Goal: Task Accomplishment & Management: Use online tool/utility

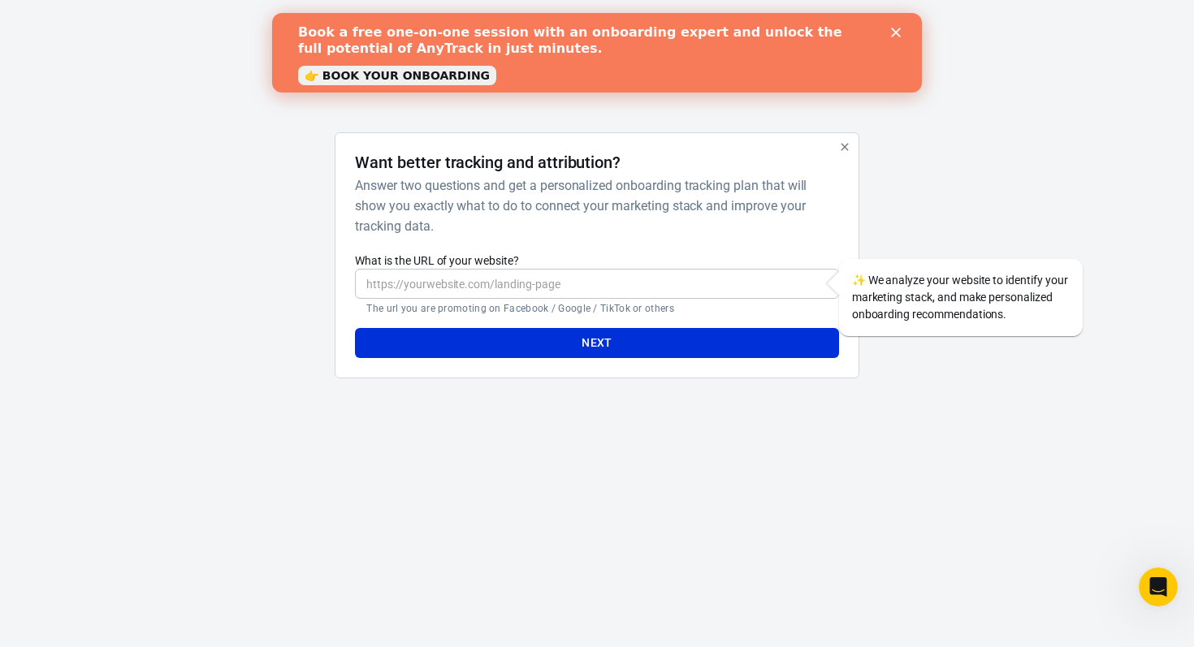
click at [898, 32] on icon "Close" at bounding box center [896, 33] width 10 height 10
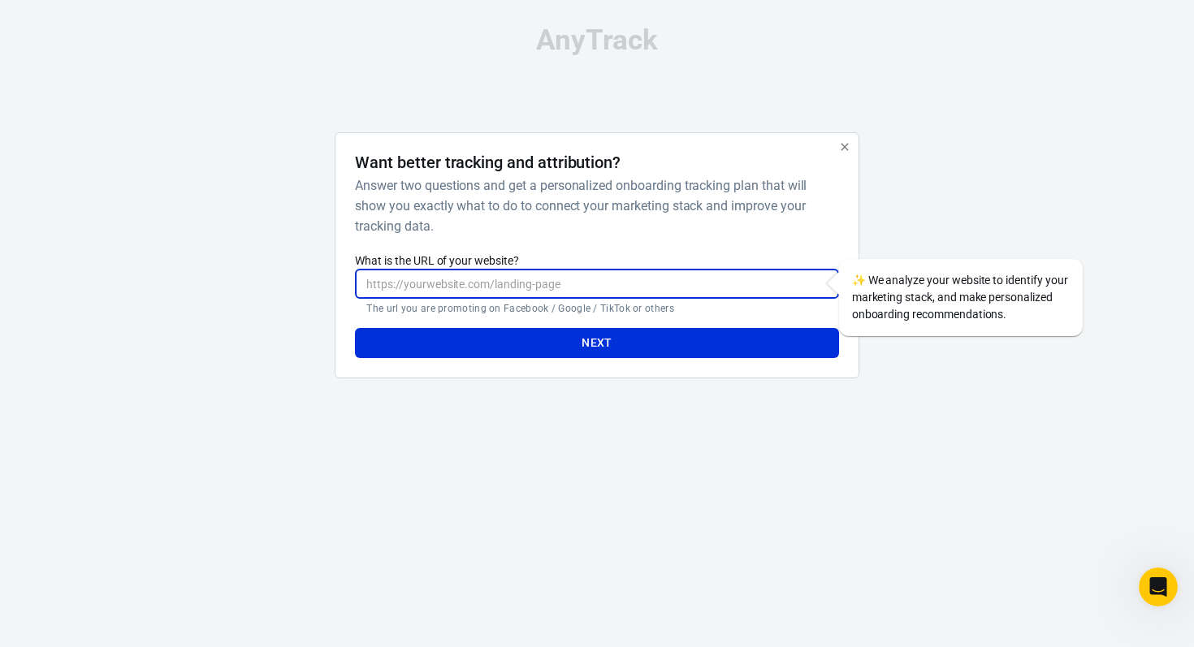
click at [482, 273] on input "What is the URL of your website?" at bounding box center [596, 284] width 483 height 30
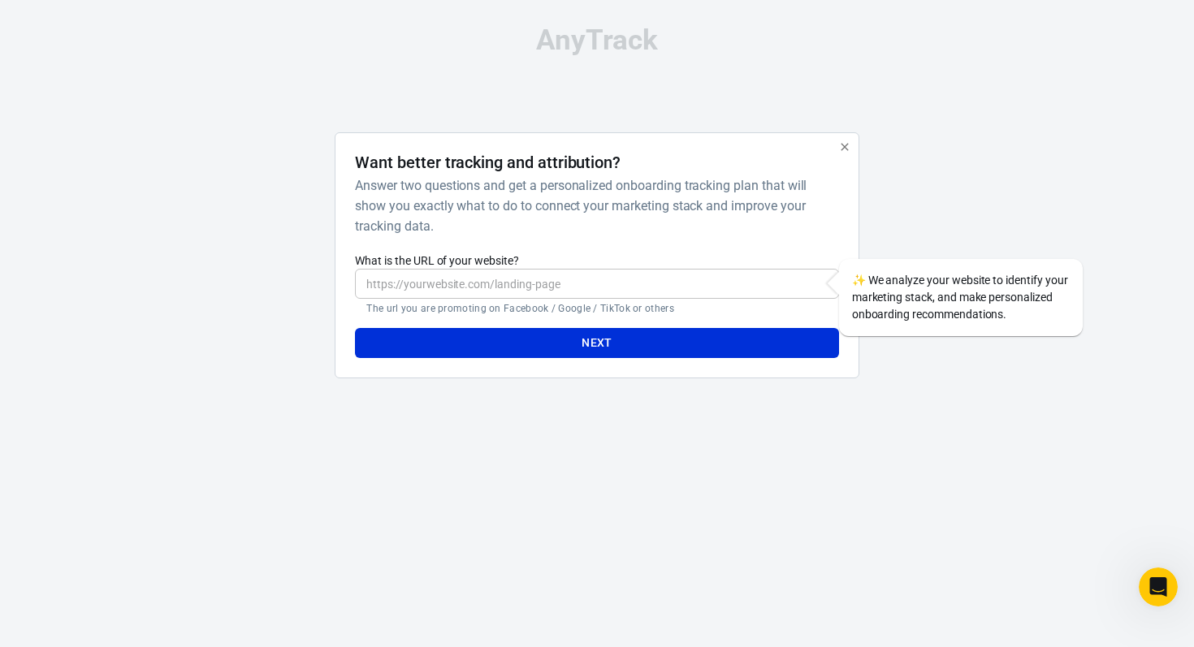
click at [503, 225] on h6 "Answer two questions and get a personalized onboarding tracking plan that will …" at bounding box center [593, 205] width 477 height 61
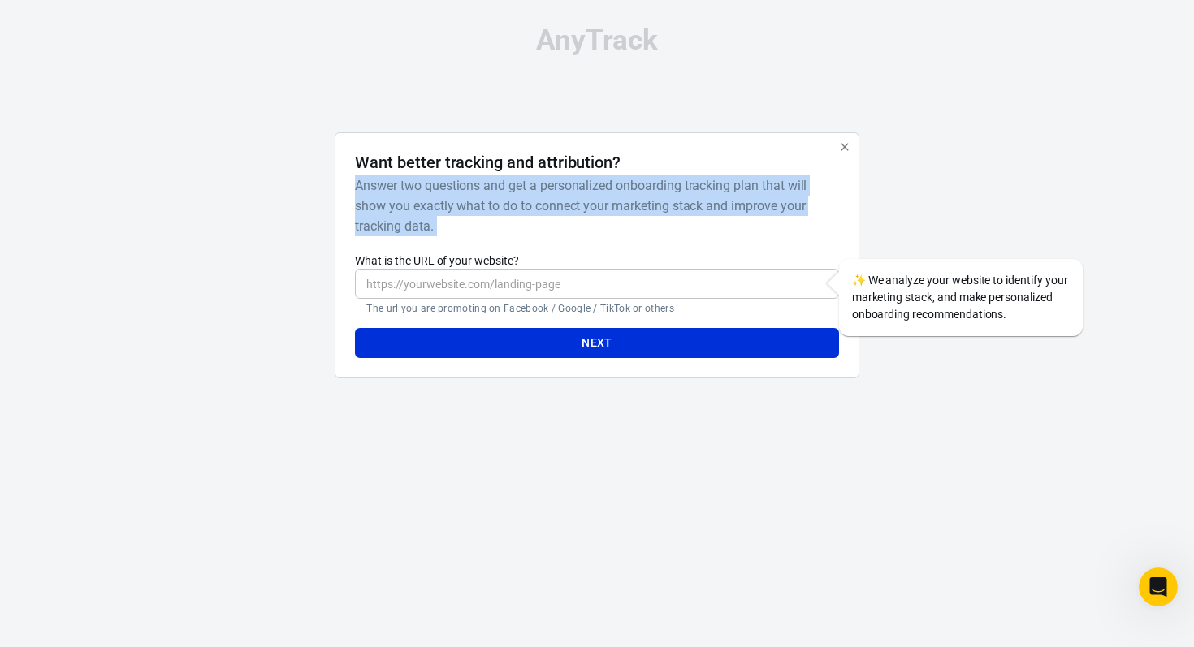
click at [503, 225] on h6 "Answer two questions and get a personalized onboarding tracking plan that will …" at bounding box center [593, 205] width 477 height 61
click at [508, 191] on h6 "Answer two questions and get a personalized onboarding tracking plan that will …" at bounding box center [593, 205] width 477 height 61
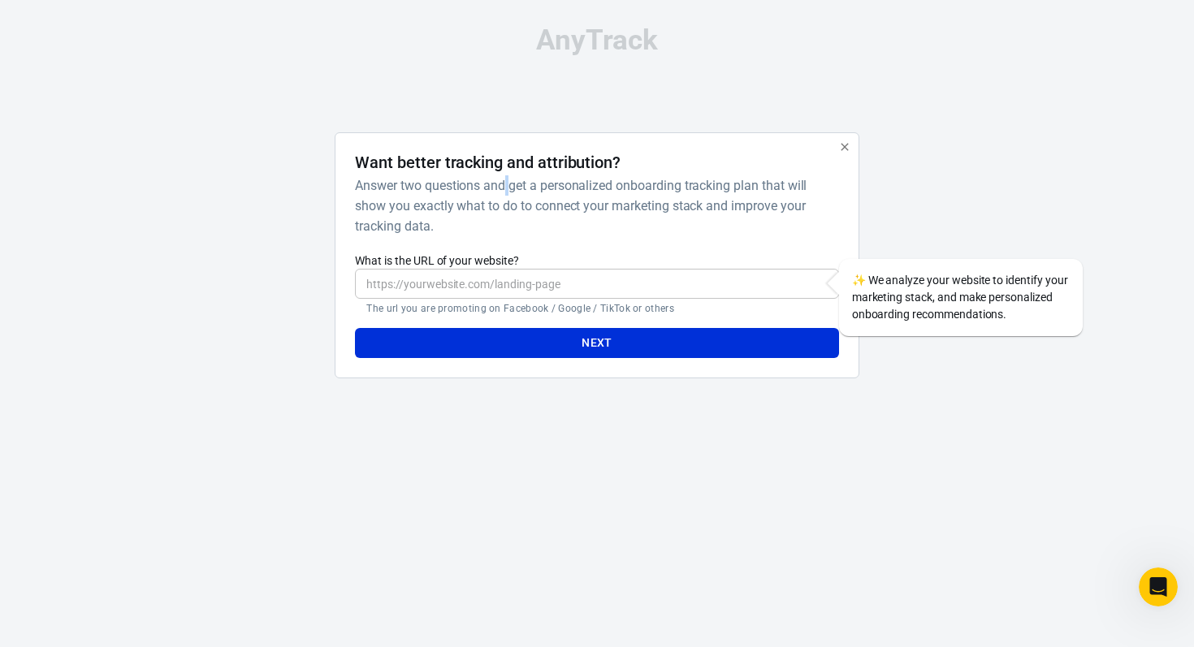
click at [508, 191] on h6 "Answer two questions and get a personalized onboarding tracking plan that will …" at bounding box center [593, 205] width 477 height 61
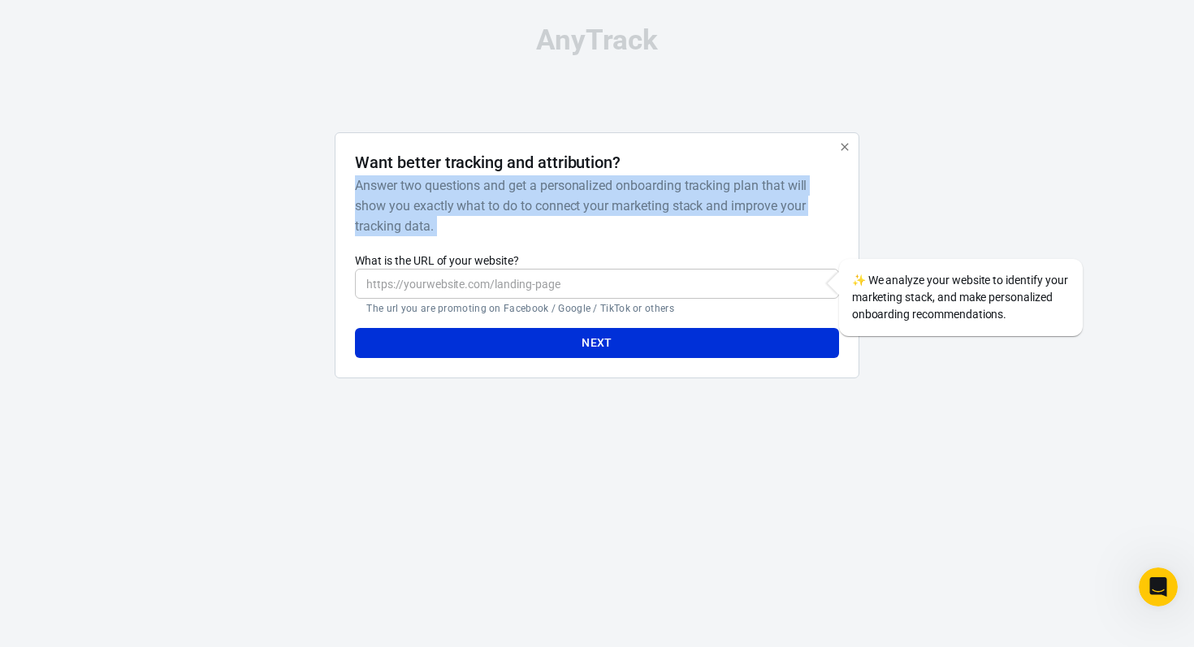
click at [508, 191] on h6 "Answer two questions and get a personalized onboarding tracking plan that will …" at bounding box center [593, 205] width 477 height 61
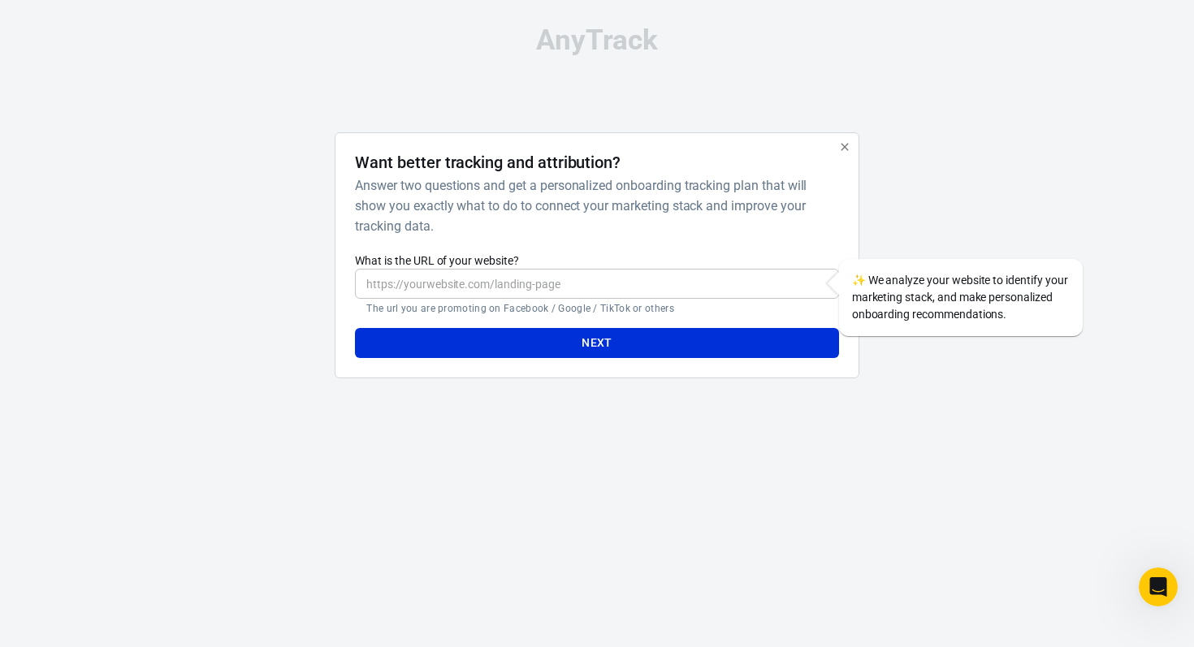
click at [550, 271] on input "What is the URL of your website?" at bounding box center [596, 284] width 483 height 30
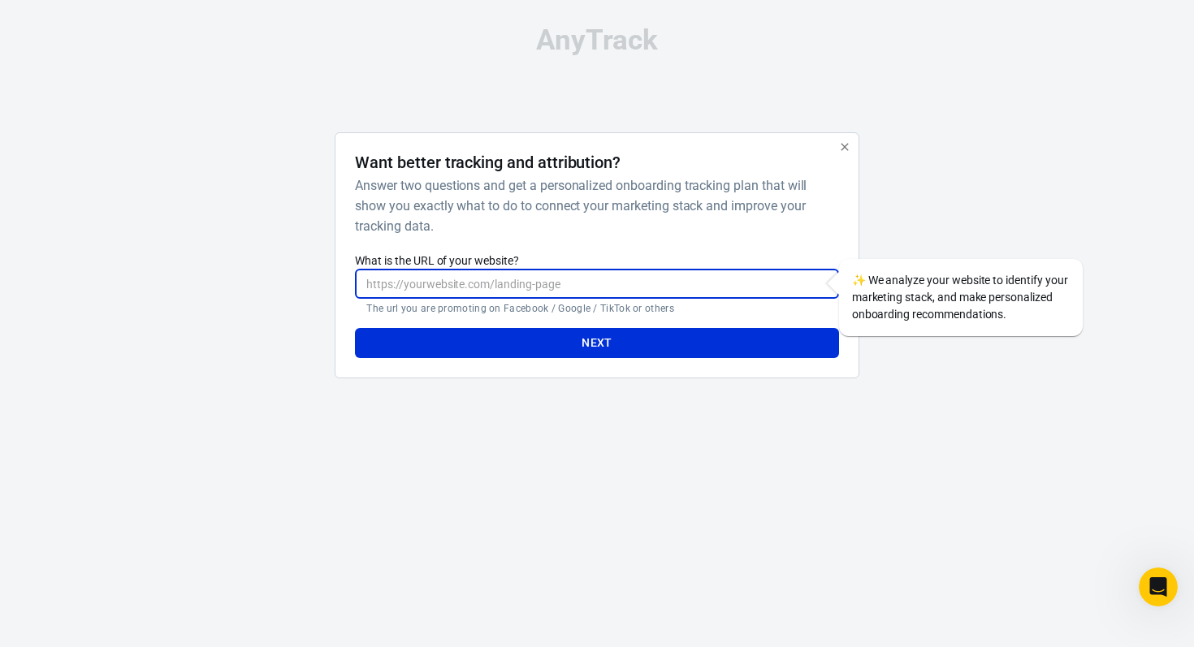
click at [606, 201] on h6 "Answer two questions and get a personalized onboarding tracking plan that will …" at bounding box center [593, 205] width 477 height 61
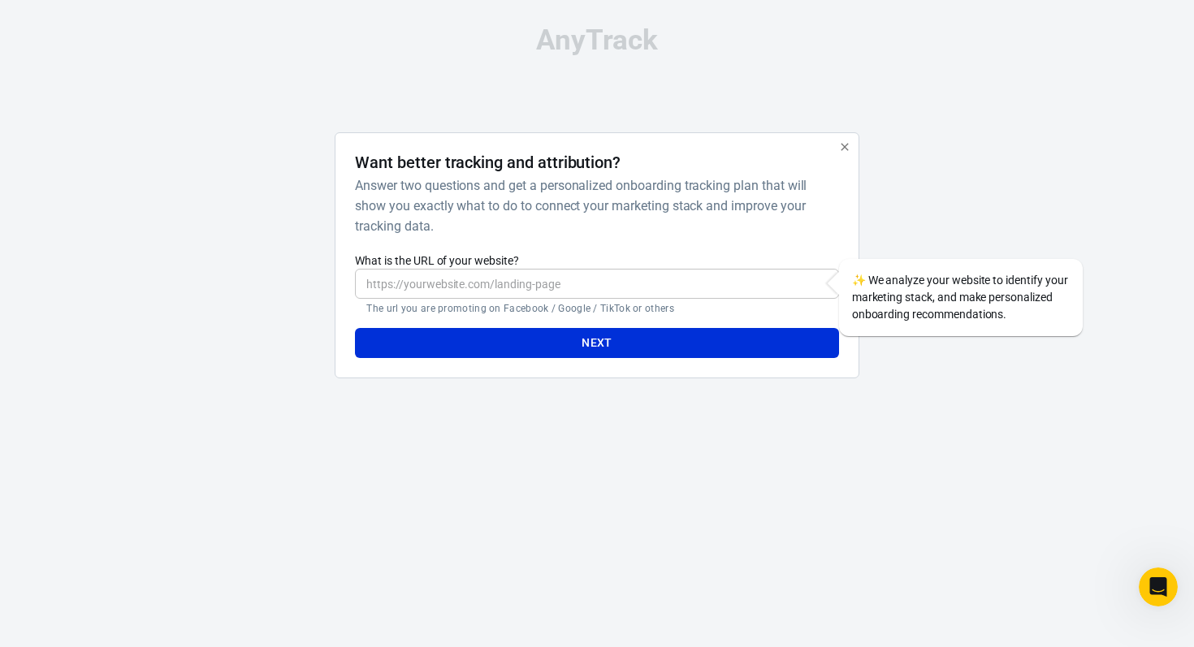
click at [480, 285] on input "What is the URL of your website?" at bounding box center [596, 284] width 483 height 30
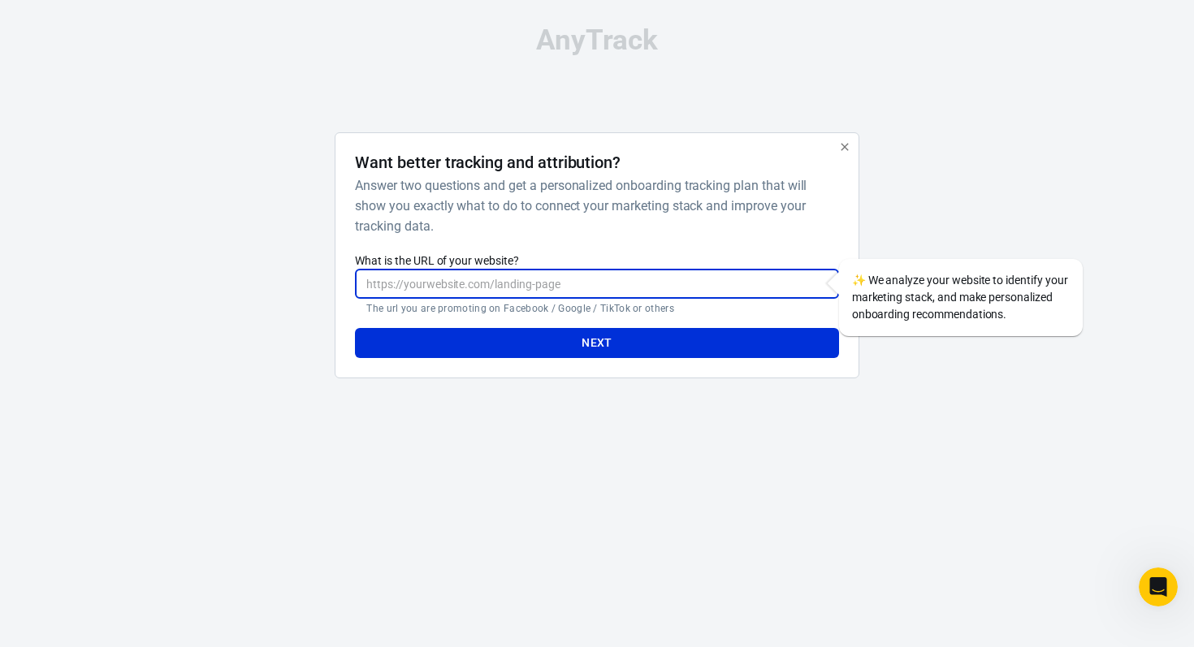
paste input "https://www.discoveryhf.online/vslbrbnct11"
type input "https://www.discoveryhf.online/vslbrbnct11"
click at [560, 335] on button "Next" at bounding box center [596, 343] width 483 height 30
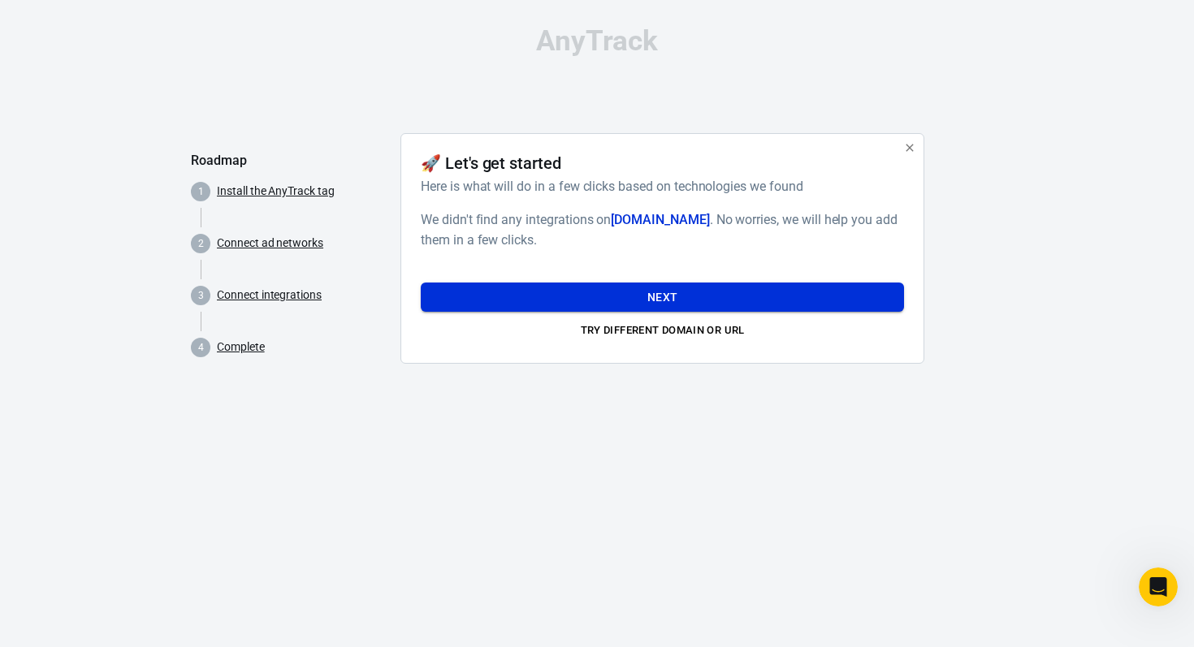
click at [681, 289] on button "Next" at bounding box center [662, 298] width 483 height 30
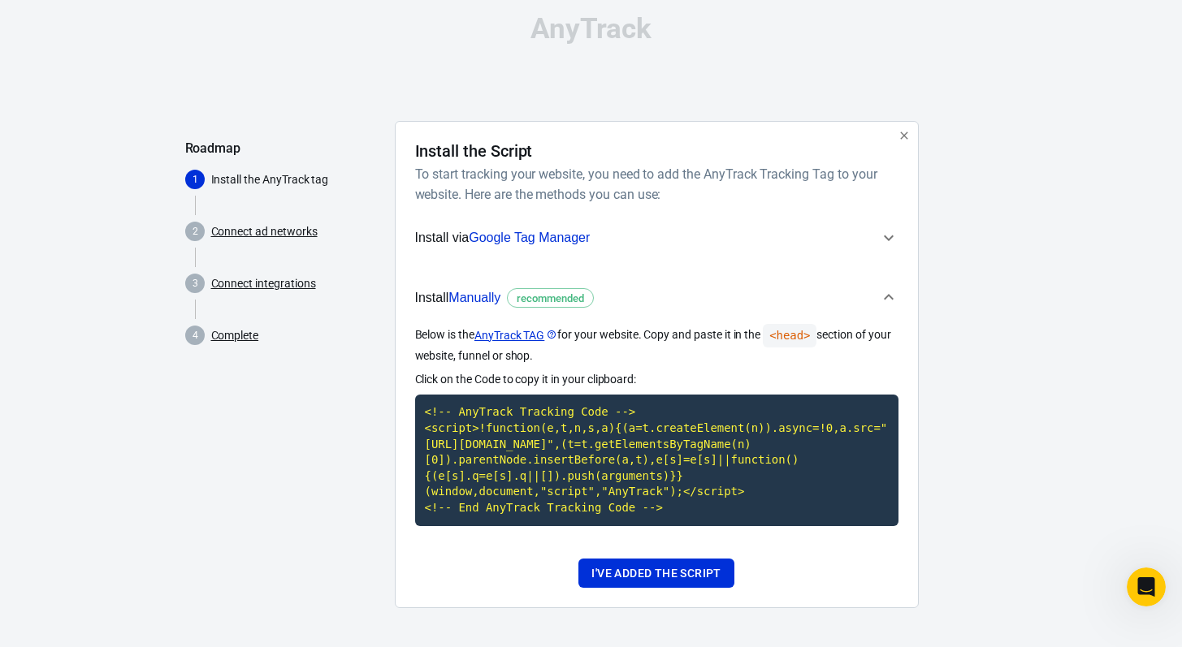
scroll to position [27, 0]
click at [759, 229] on span "Install via Google Tag Manager" at bounding box center [647, 237] width 464 height 21
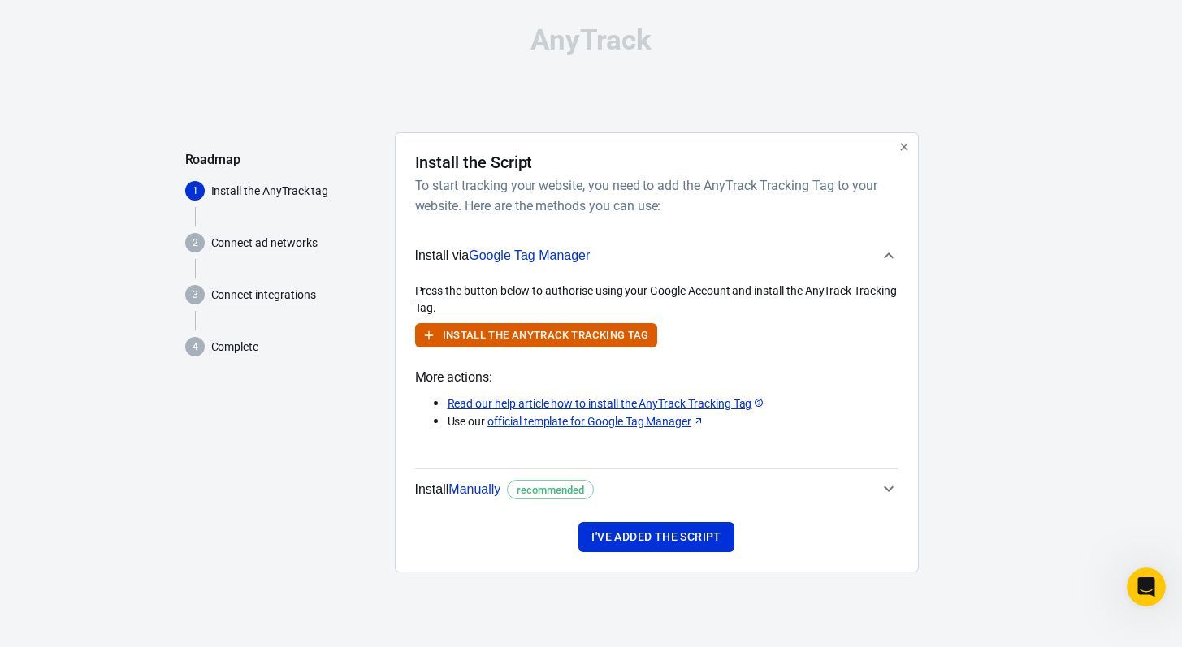
scroll to position [0, 0]
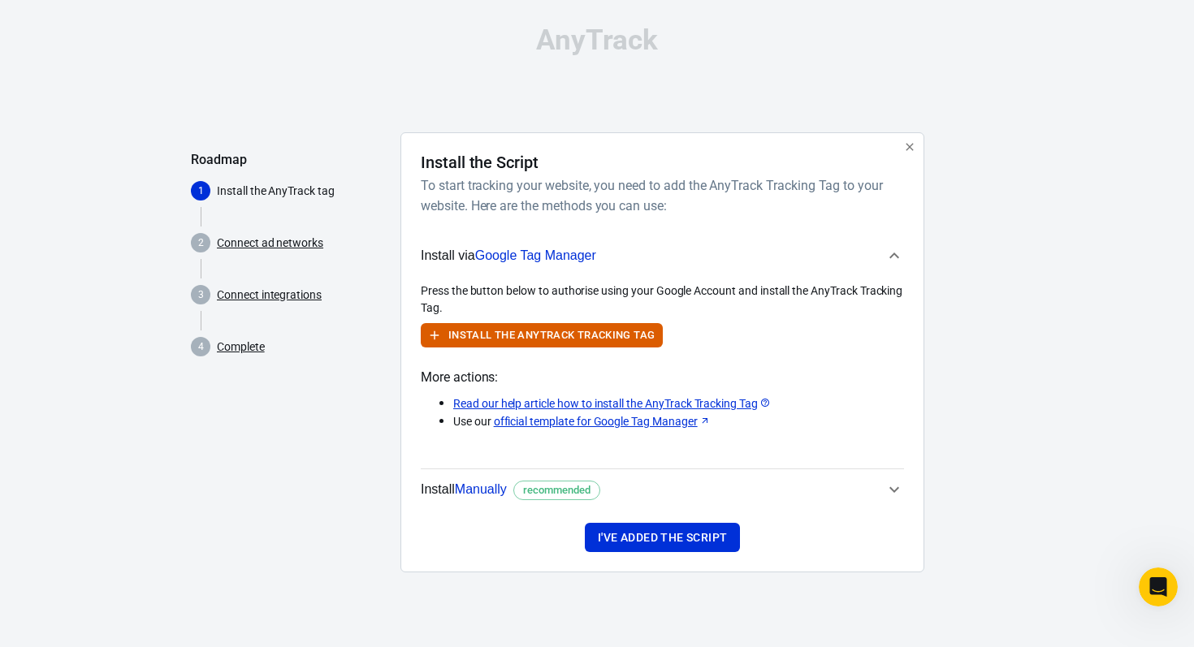
click at [869, 259] on span "Install via Google Tag Manager" at bounding box center [653, 255] width 464 height 21
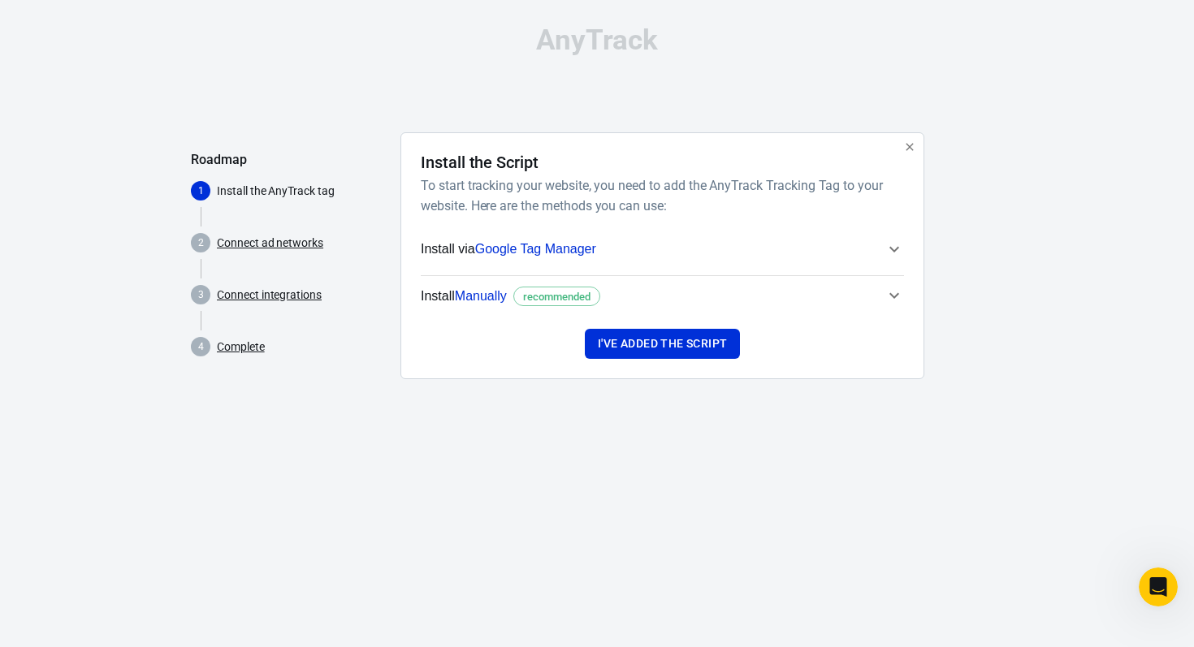
click at [873, 293] on span "Install Manually recommended" at bounding box center [653, 296] width 464 height 21
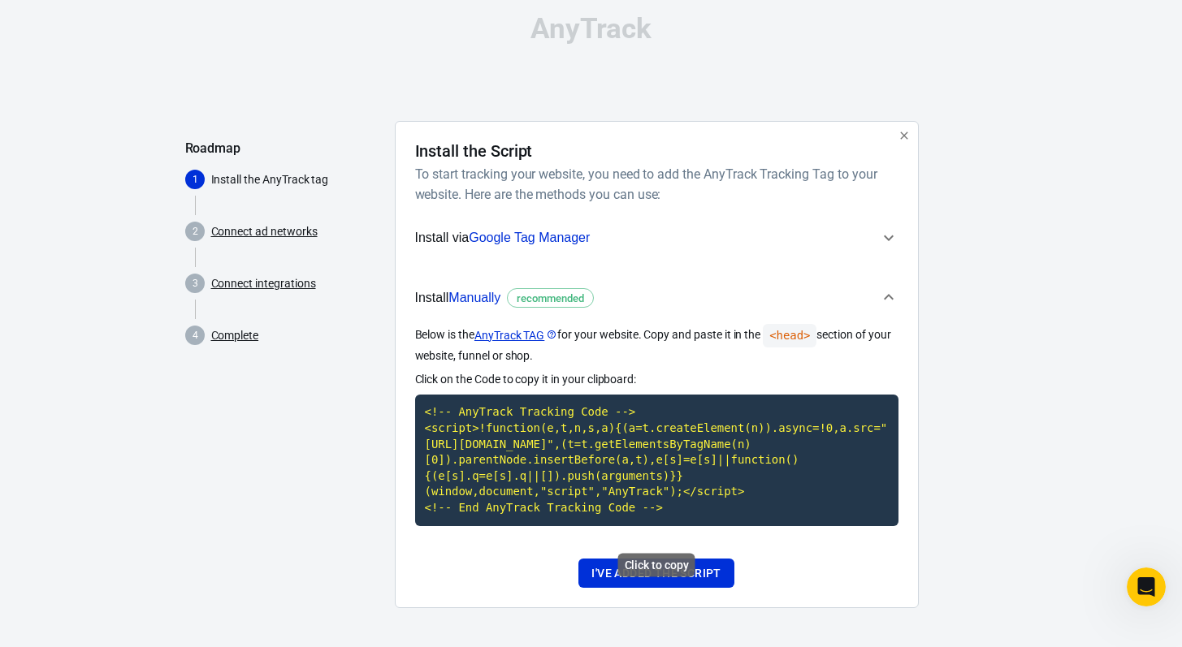
scroll to position [28, 0]
click at [604, 477] on code "<!-- AnyTrack Tracking Code --> <script>!function(e,t,n,s,a){(a=t.createElement…" at bounding box center [656, 460] width 483 height 131
click at [671, 570] on button "I've added the script" at bounding box center [655, 574] width 155 height 30
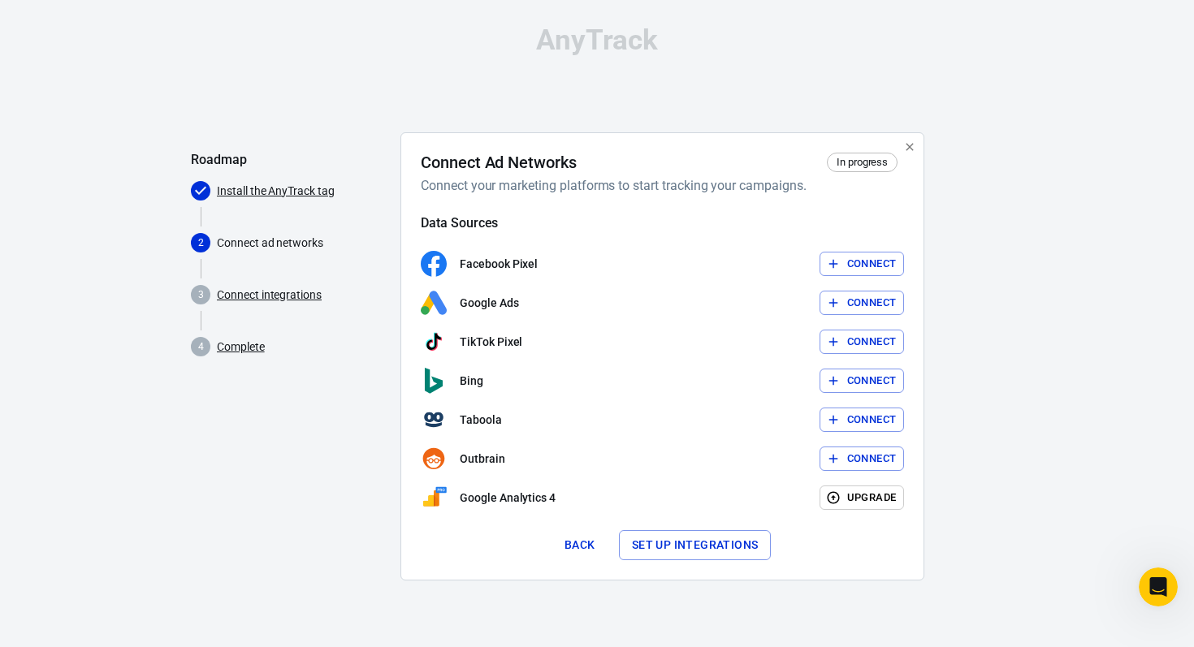
drag, startPoint x: 500, startPoint y: 214, endPoint x: 492, endPoint y: 186, distance: 28.8
click at [500, 214] on div "Connect Ad Networks In progress Connect your marketing platforms to start track…" at bounding box center [662, 357] width 483 height 408
click at [492, 186] on h6 "Connect your marketing platforms to start tracking your campaigns." at bounding box center [659, 185] width 477 height 20
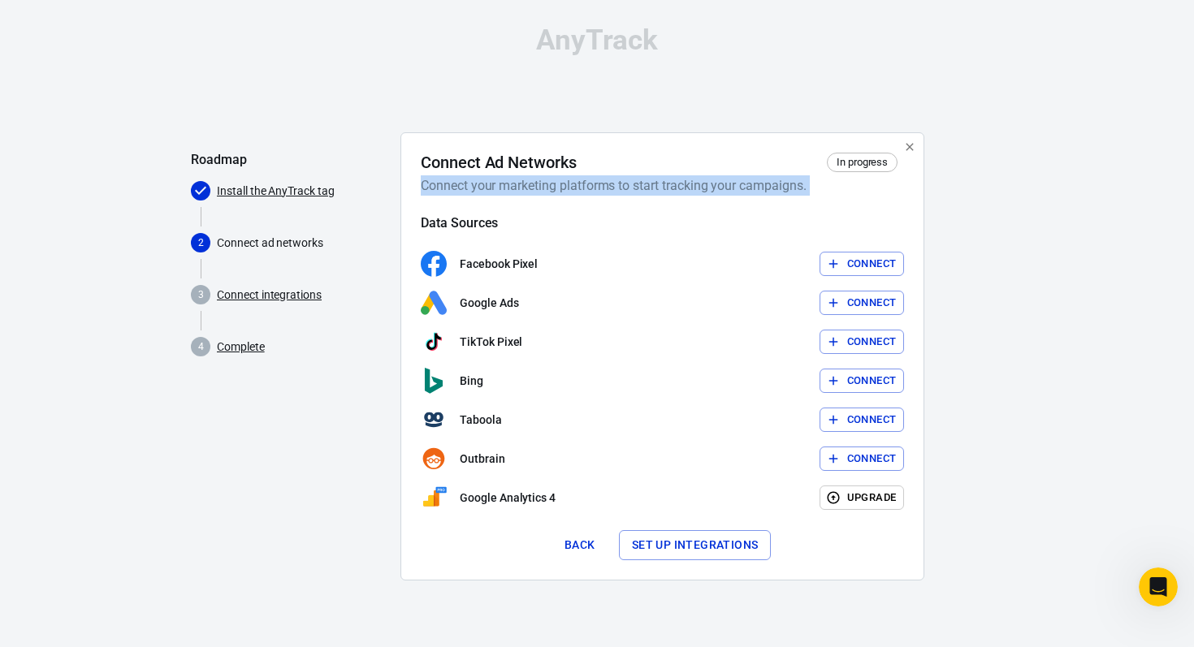
click at [493, 185] on h6 "Connect your marketing platforms to start tracking your campaigns." at bounding box center [659, 185] width 477 height 20
click at [535, 136] on div "Connect Ad Networks In progress Connect your marketing platforms to start track…" at bounding box center [662, 356] width 524 height 448
click at [654, 556] on button "Set up integrations" at bounding box center [695, 545] width 153 height 30
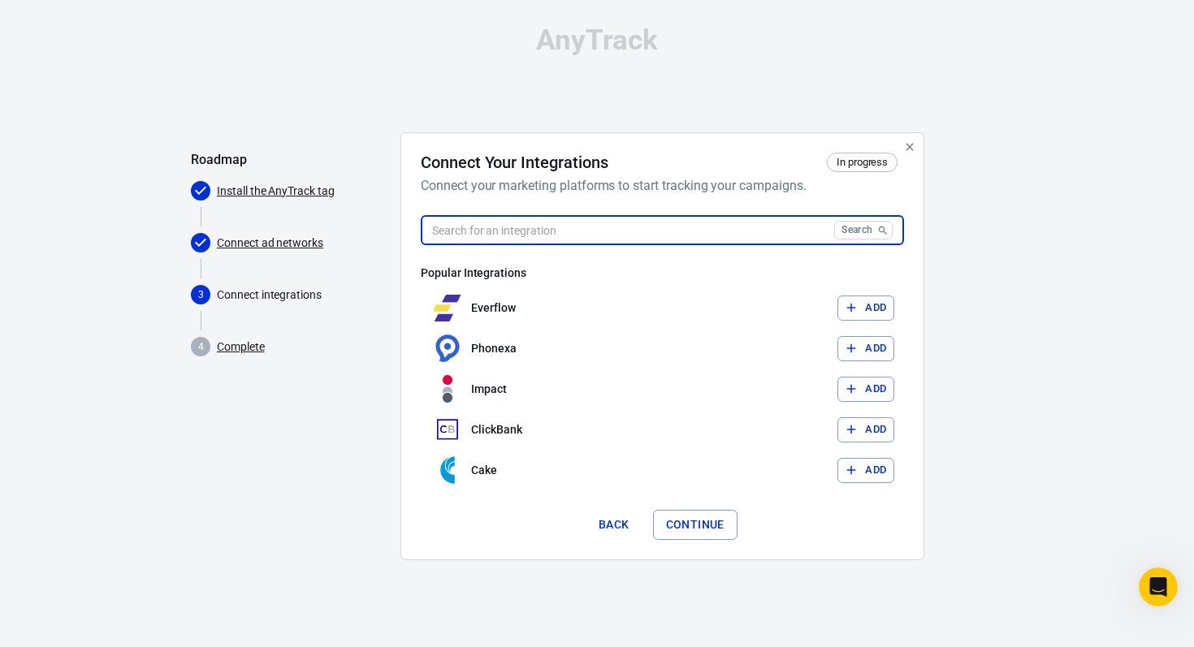
click at [659, 236] on input "text" at bounding box center [624, 230] width 407 height 30
click at [443, 152] on div "Connect Your Integrations In progress Connect your marketing platforms to start…" at bounding box center [662, 346] width 524 height 428
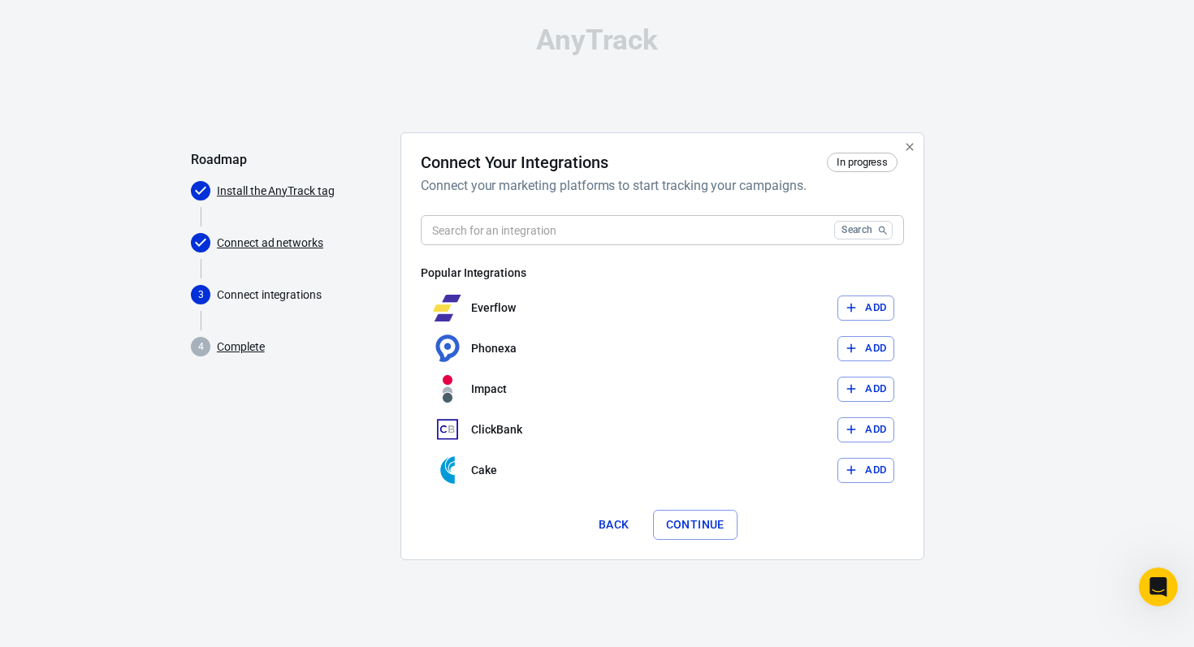
click at [677, 525] on button "Continue" at bounding box center [695, 525] width 84 height 30
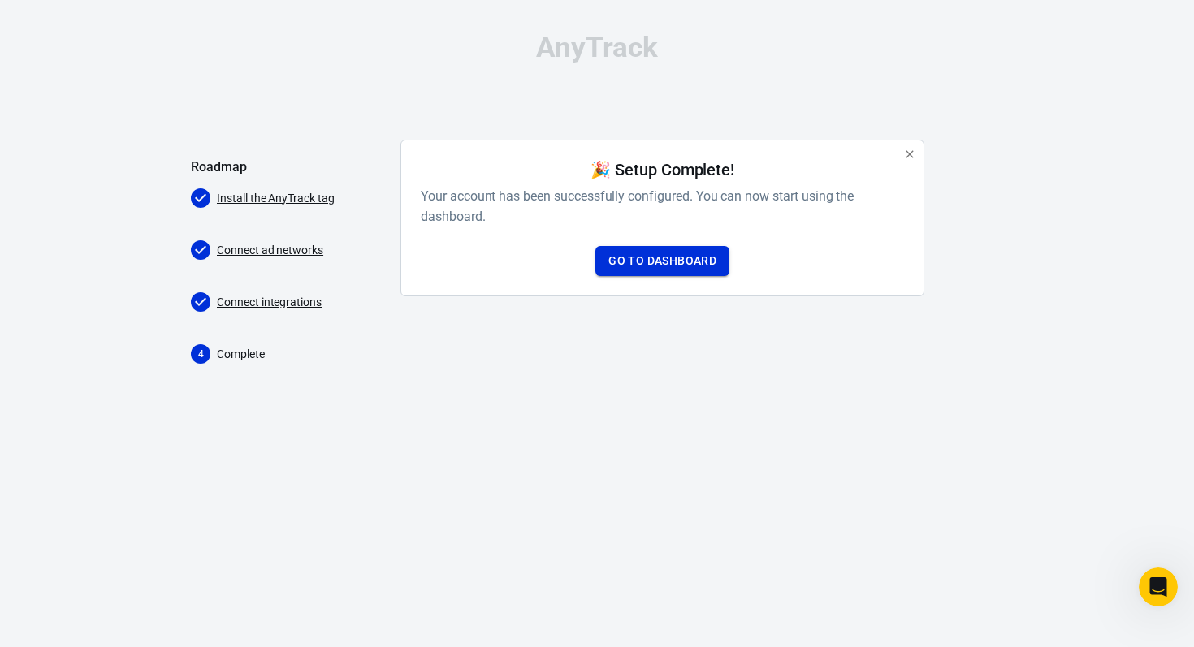
click at [683, 259] on link "Go to Dashboard" at bounding box center [662, 261] width 134 height 30
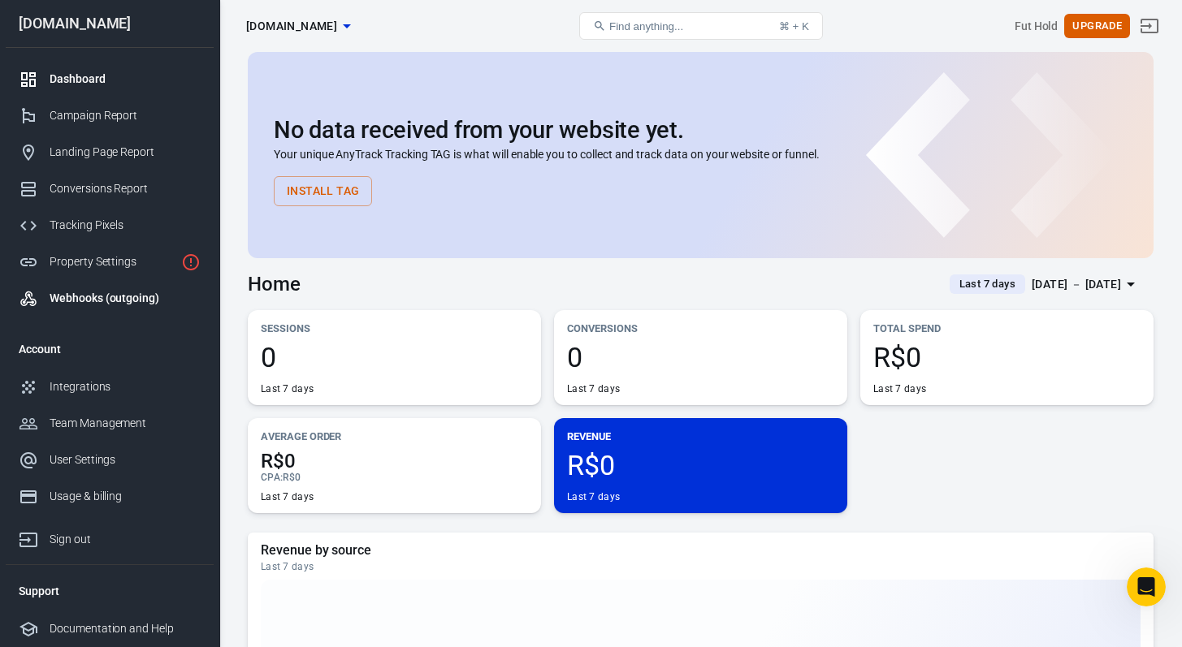
click at [113, 296] on div "Webhooks (outgoing)" at bounding box center [125, 298] width 151 height 17
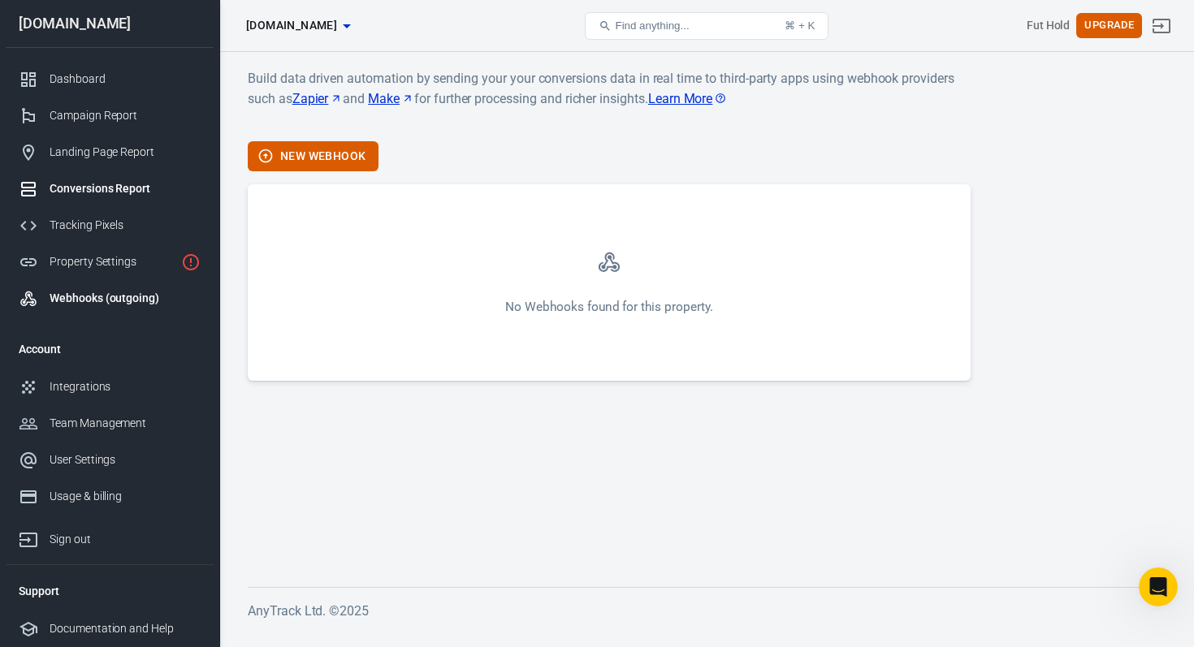
click at [148, 196] on div "Conversions Report" at bounding box center [125, 188] width 151 height 17
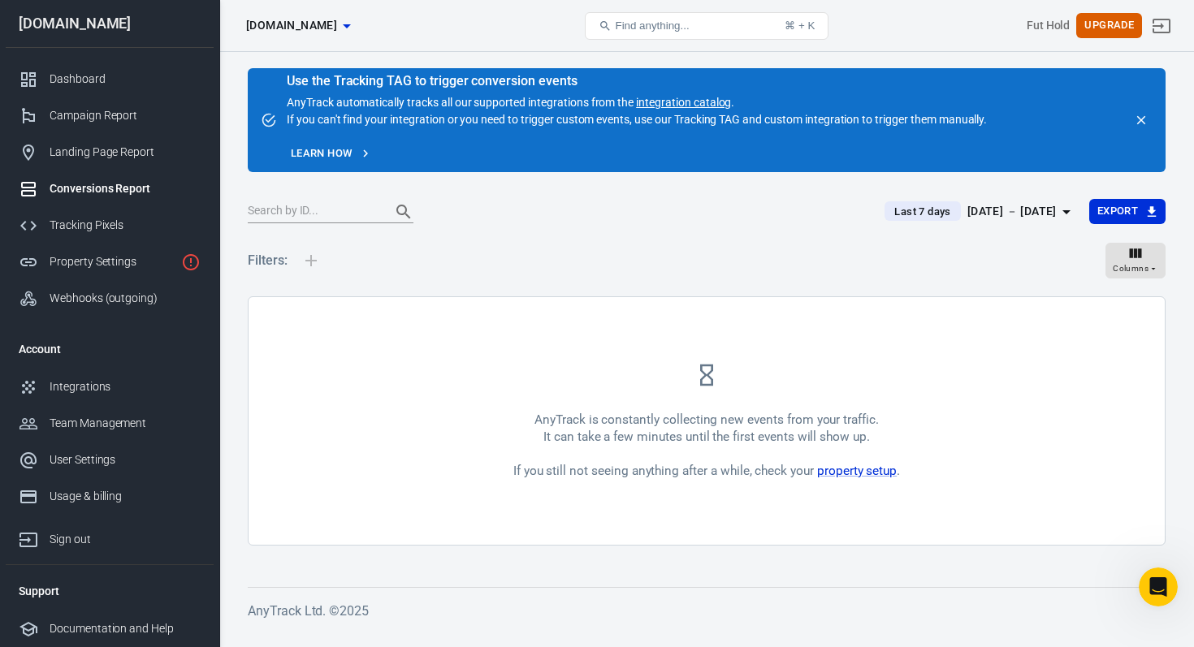
click at [833, 315] on div "AnyTrack is constantly collecting new events from your traffic. It can take a f…" at bounding box center [707, 421] width 916 height 248
click at [68, 298] on div "Webhooks (outgoing)" at bounding box center [125, 298] width 151 height 17
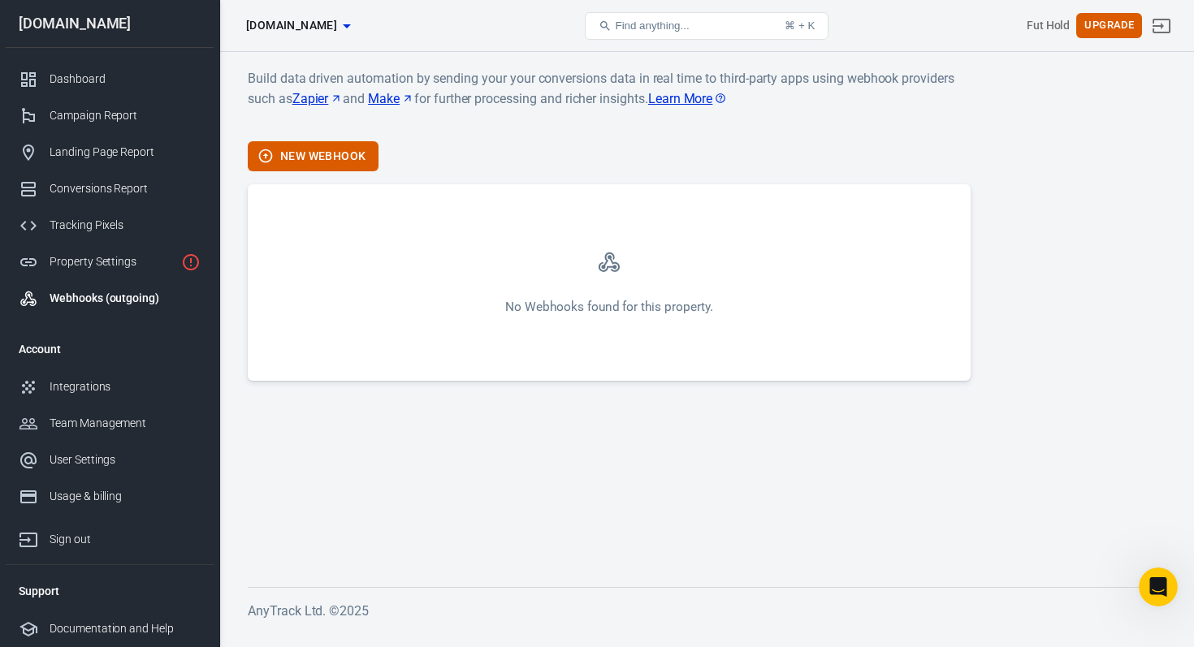
click at [485, 173] on div "Build data driven automation by sending your your conversions data in real time…" at bounding box center [609, 224] width 723 height 313
click at [488, 158] on div "New Webhook" at bounding box center [609, 156] width 723 height 30
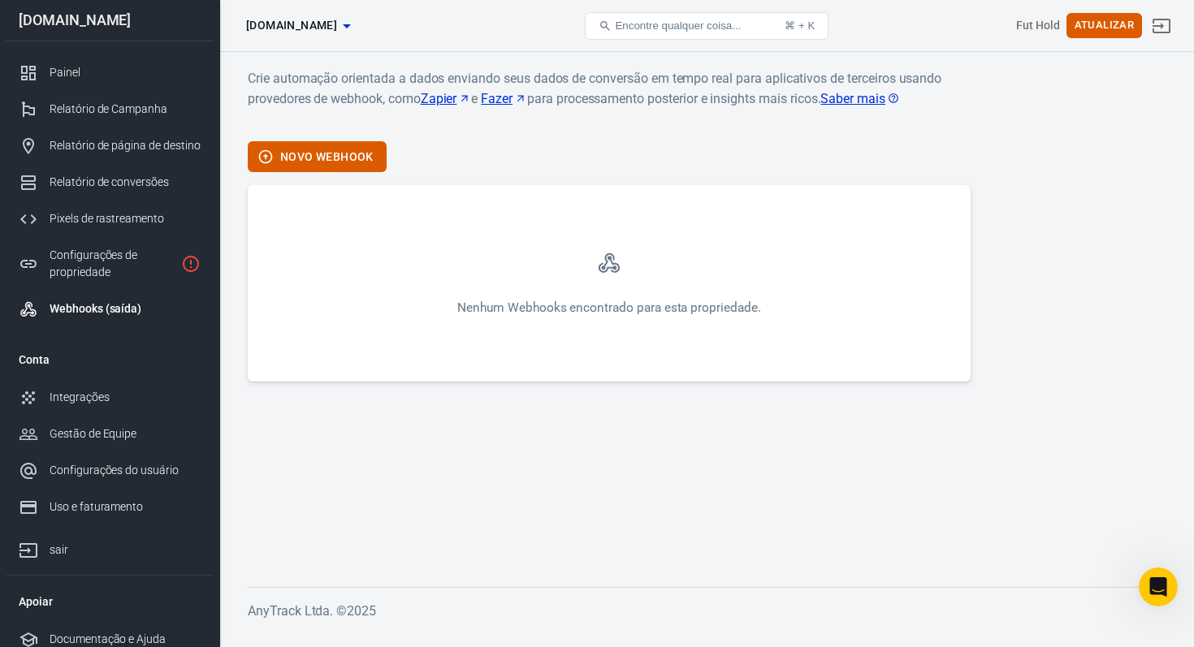
click at [699, 94] on font "para processamento posterior e insights mais ricos." at bounding box center [673, 98] width 293 height 15
click at [673, 162] on div "Novo Webhook" at bounding box center [609, 156] width 723 height 31
click at [356, 164] on font "Novo Webhook" at bounding box center [326, 156] width 93 height 21
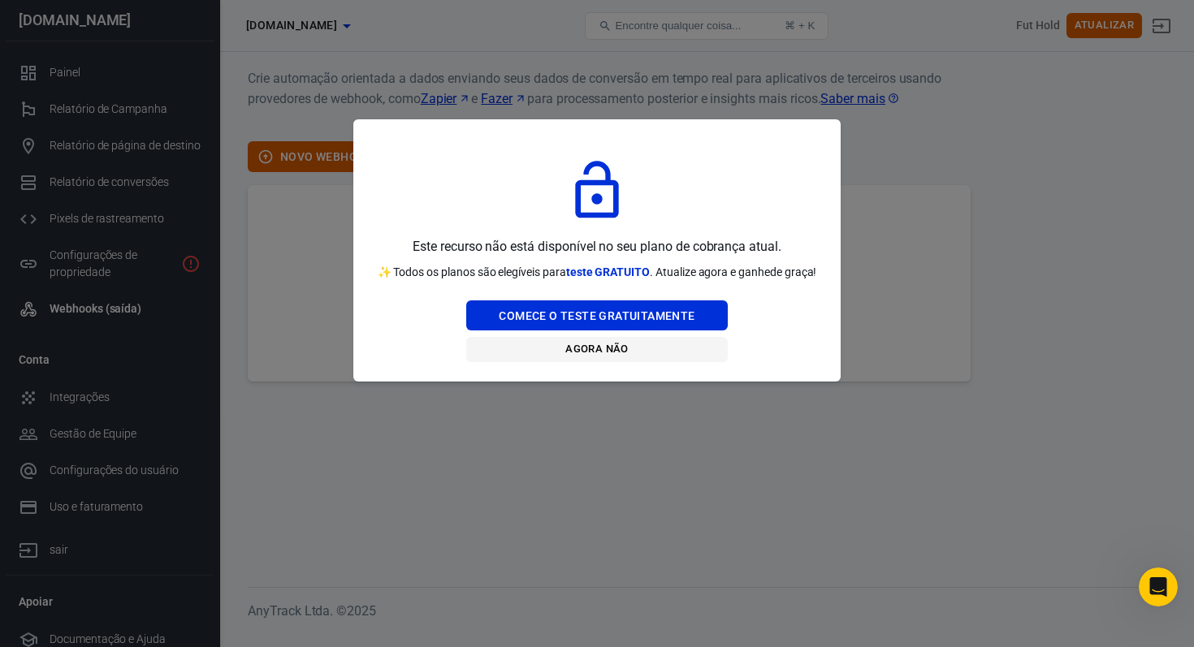
click at [610, 348] on font "Agora não" at bounding box center [596, 349] width 63 height 12
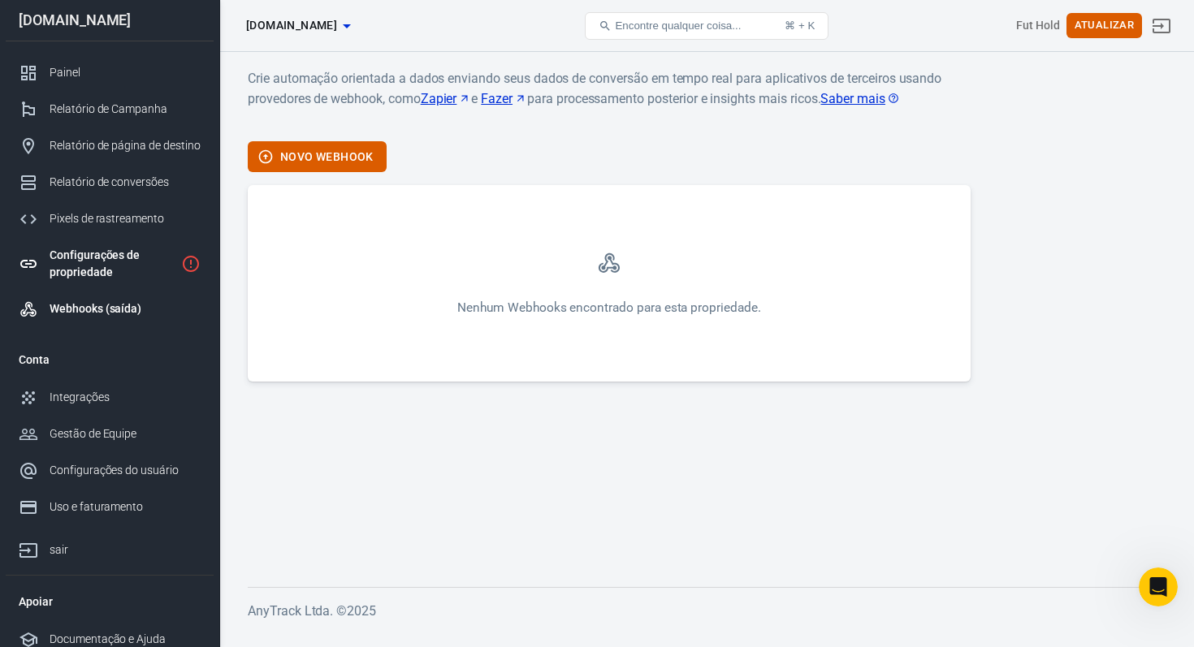
click at [138, 257] on div "Configurações de propriedade" at bounding box center [112, 264] width 125 height 34
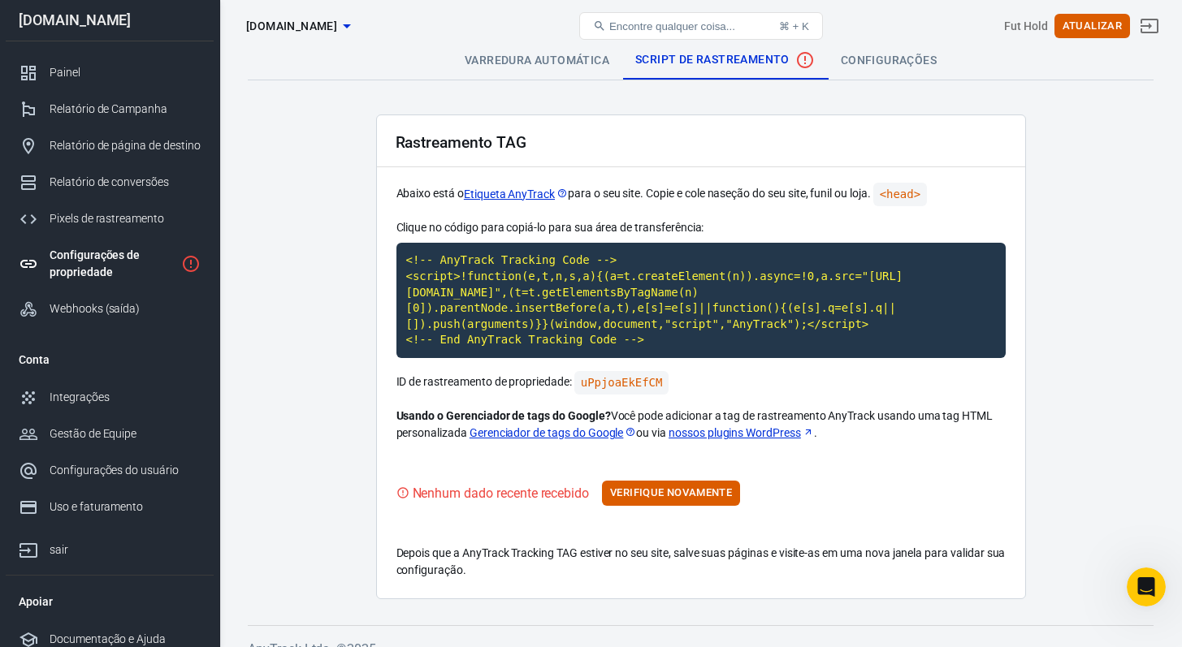
click at [871, 67] on link "Configurações" at bounding box center [889, 60] width 122 height 39
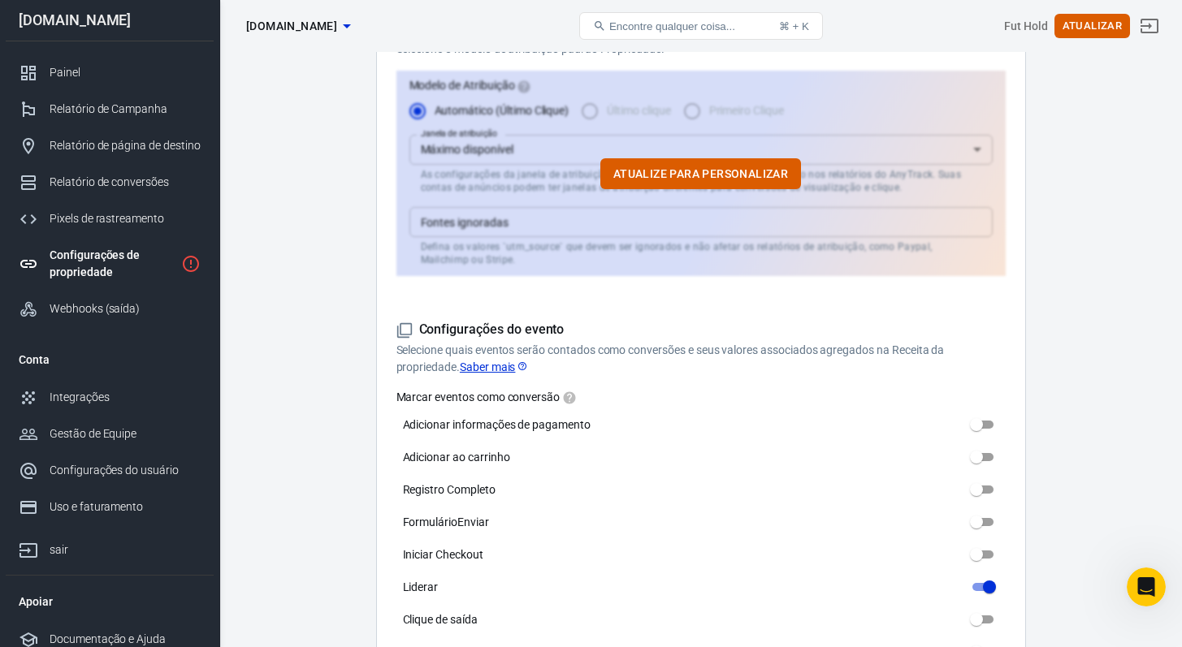
scroll to position [528, 0]
click at [565, 356] on font "Selecione quais eventos serão contados como conversões e seus valores associado…" at bounding box center [670, 359] width 548 height 30
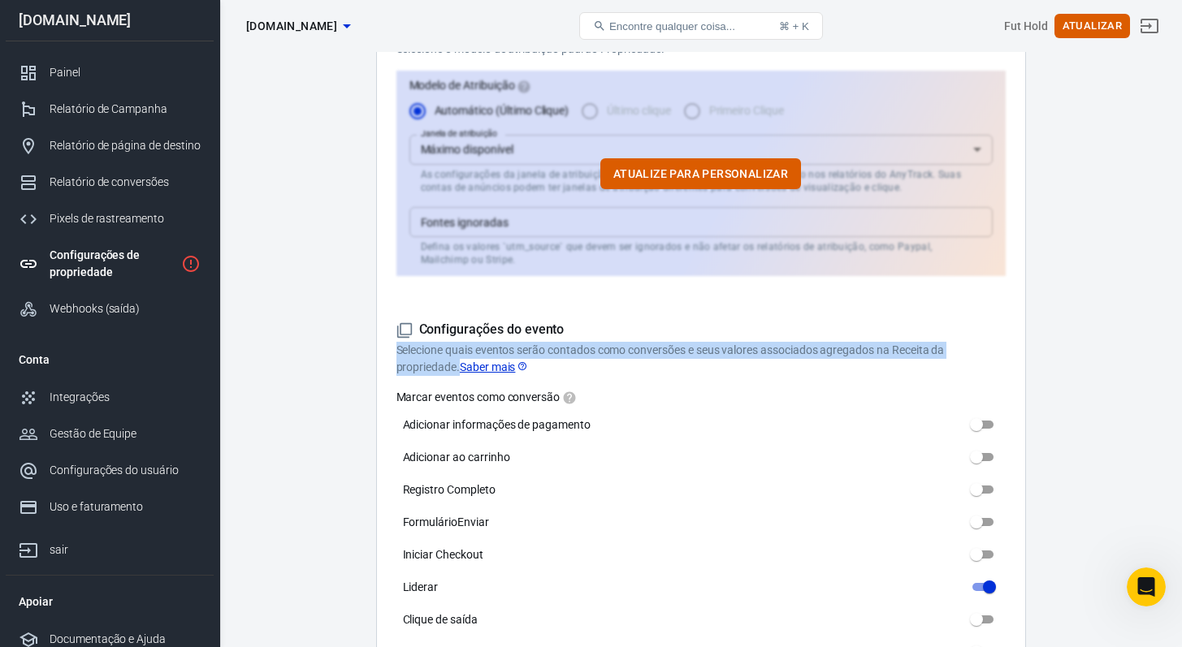
click at [565, 356] on font "Selecione quais eventos serão contados como conversões e seus valores associado…" at bounding box center [670, 359] width 548 height 30
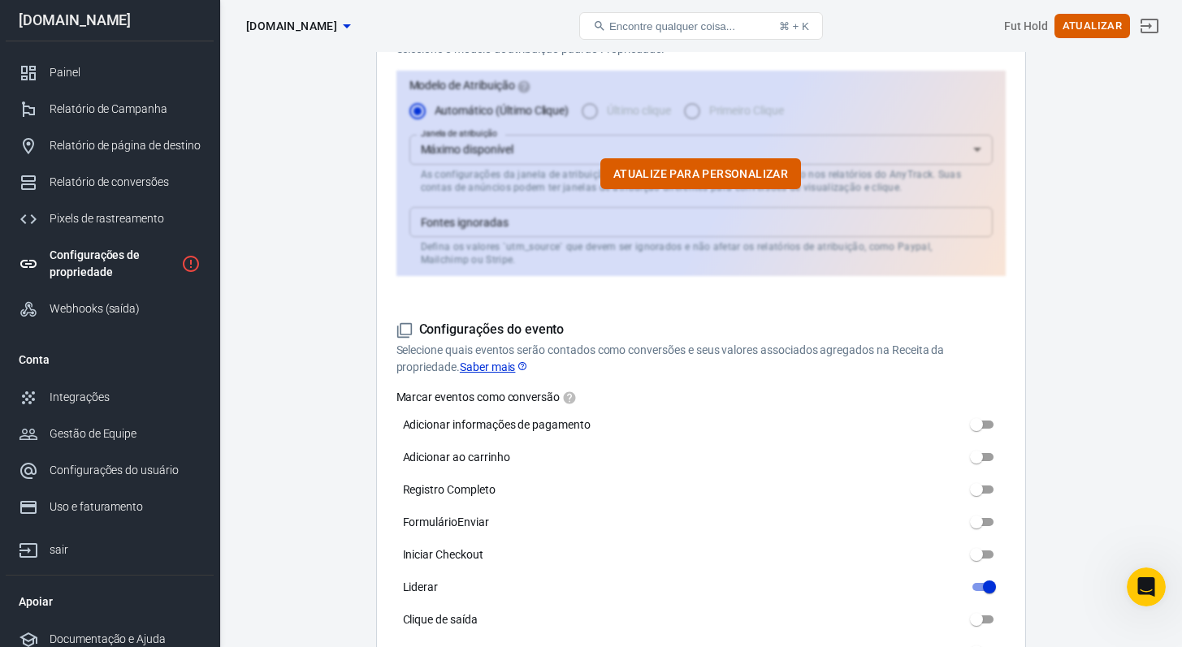
click at [601, 329] on h5 "Configurações do evento" at bounding box center [700, 330] width 609 height 17
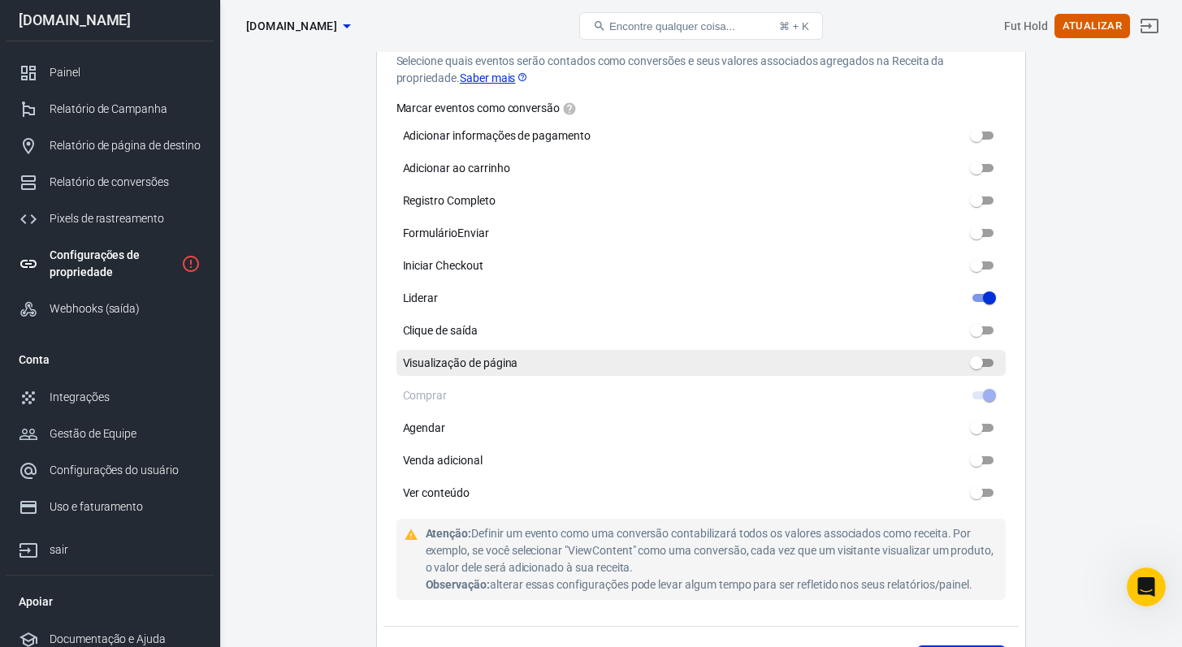
scroll to position [828, 0]
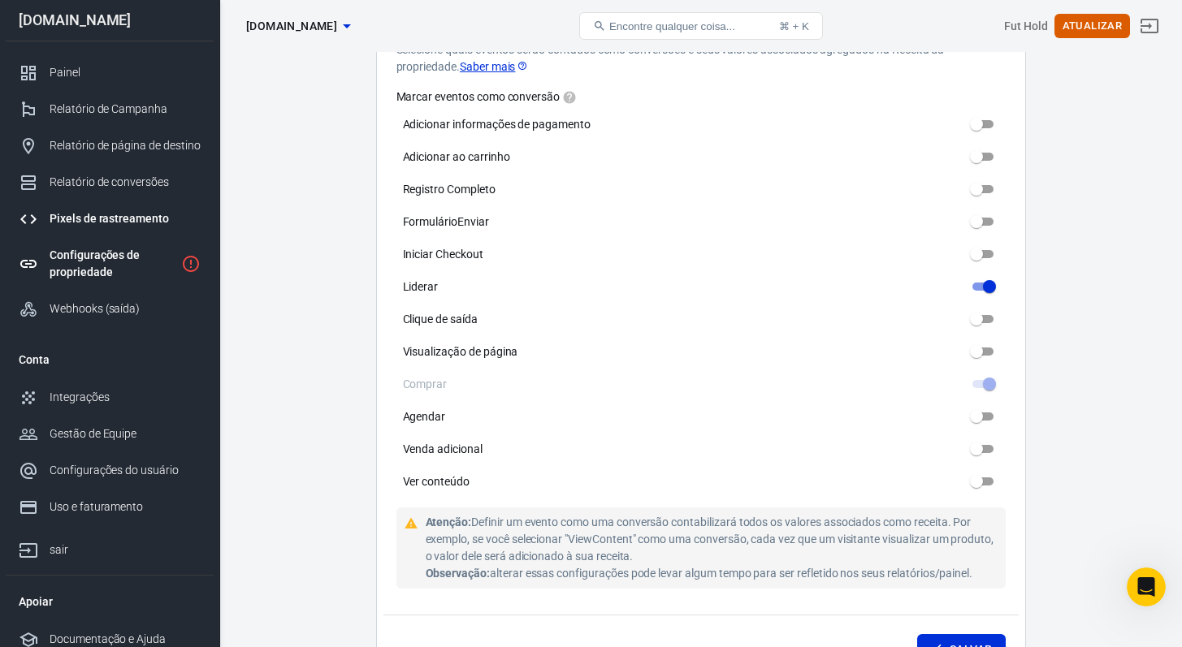
click at [120, 215] on font "Pixels de rastreamento" at bounding box center [109, 218] width 119 height 13
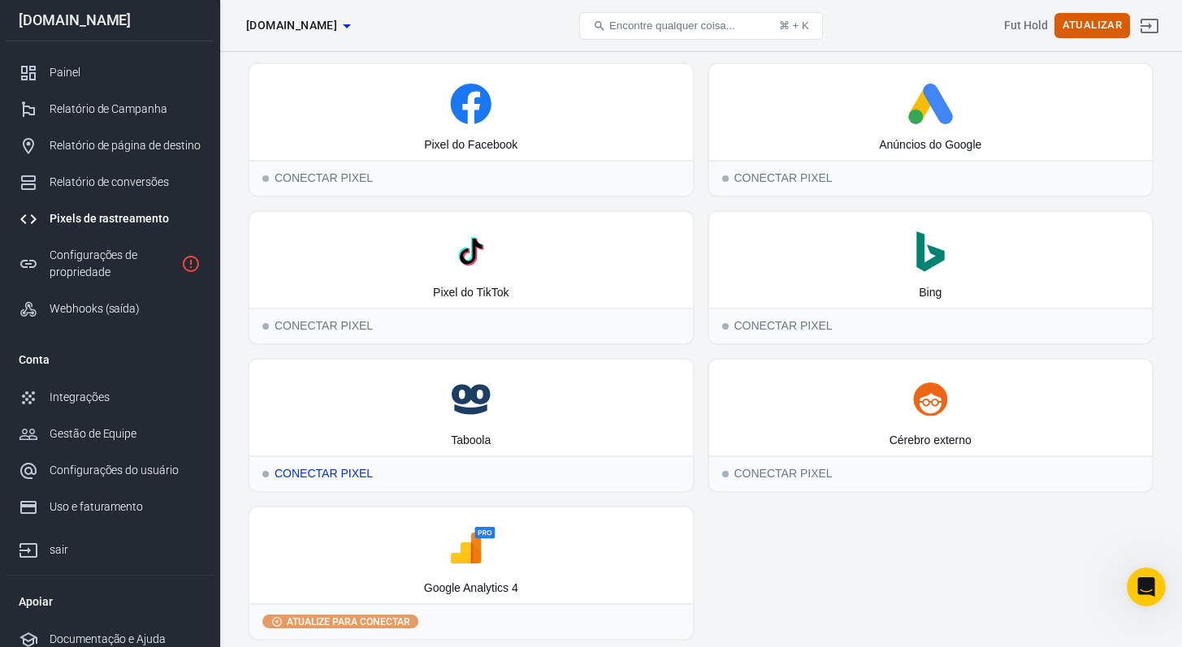
scroll to position [102, 0]
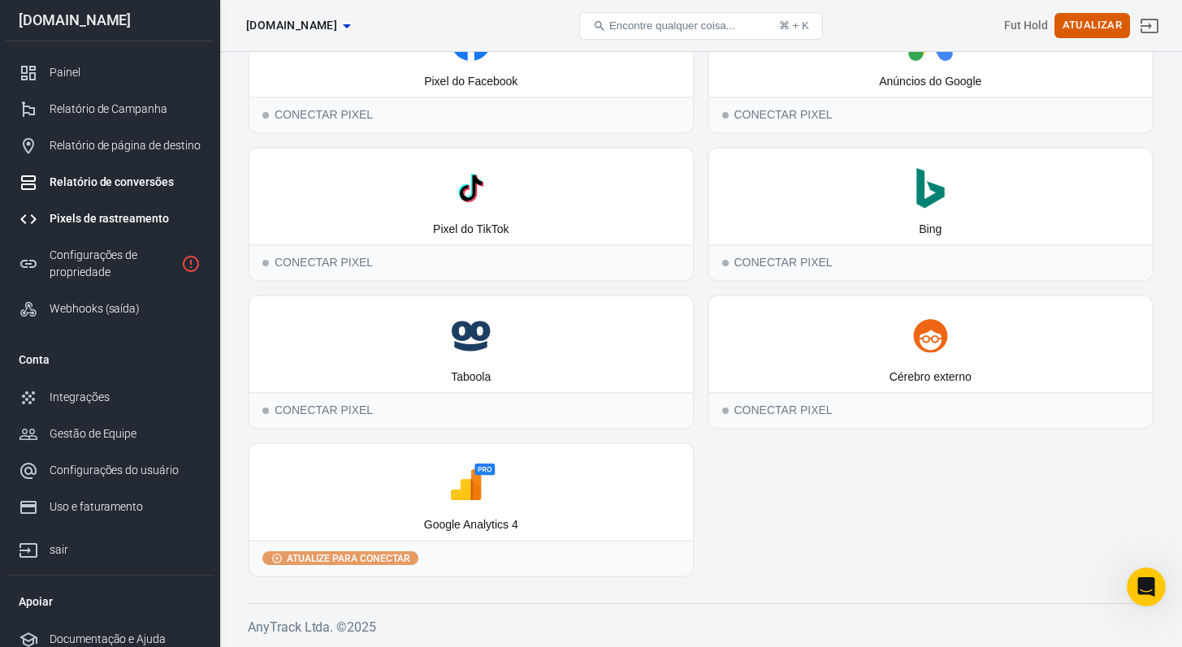
click at [125, 179] on font "Relatório de conversões" at bounding box center [112, 181] width 124 height 13
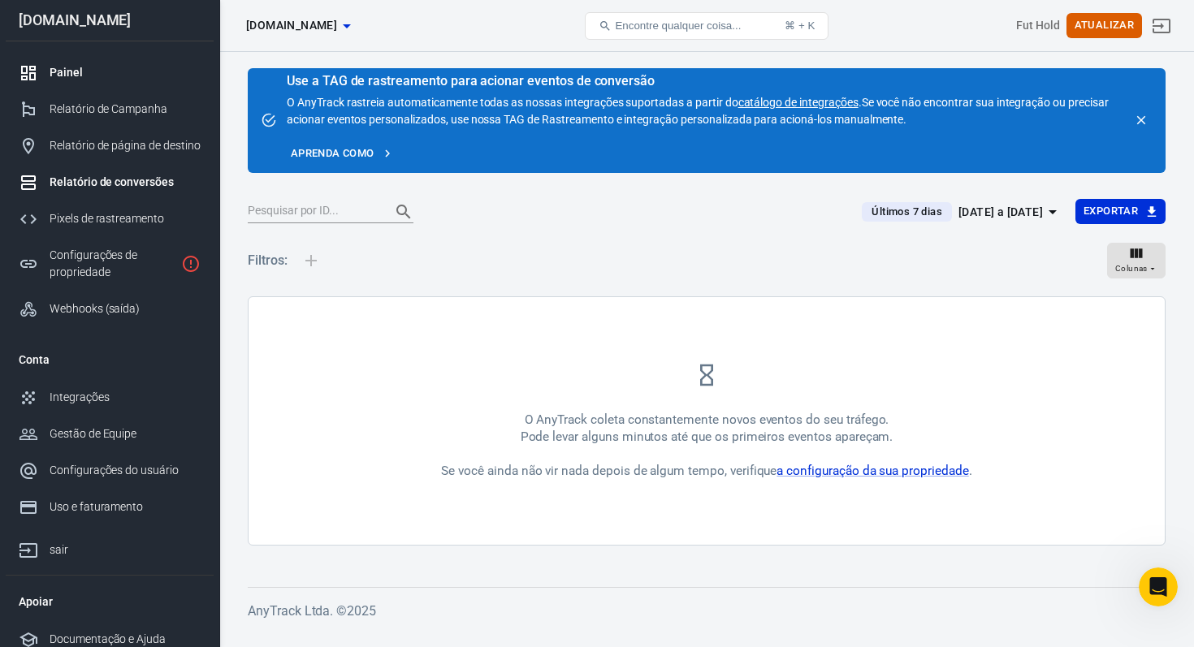
click at [119, 81] on link "Painel" at bounding box center [110, 72] width 208 height 37
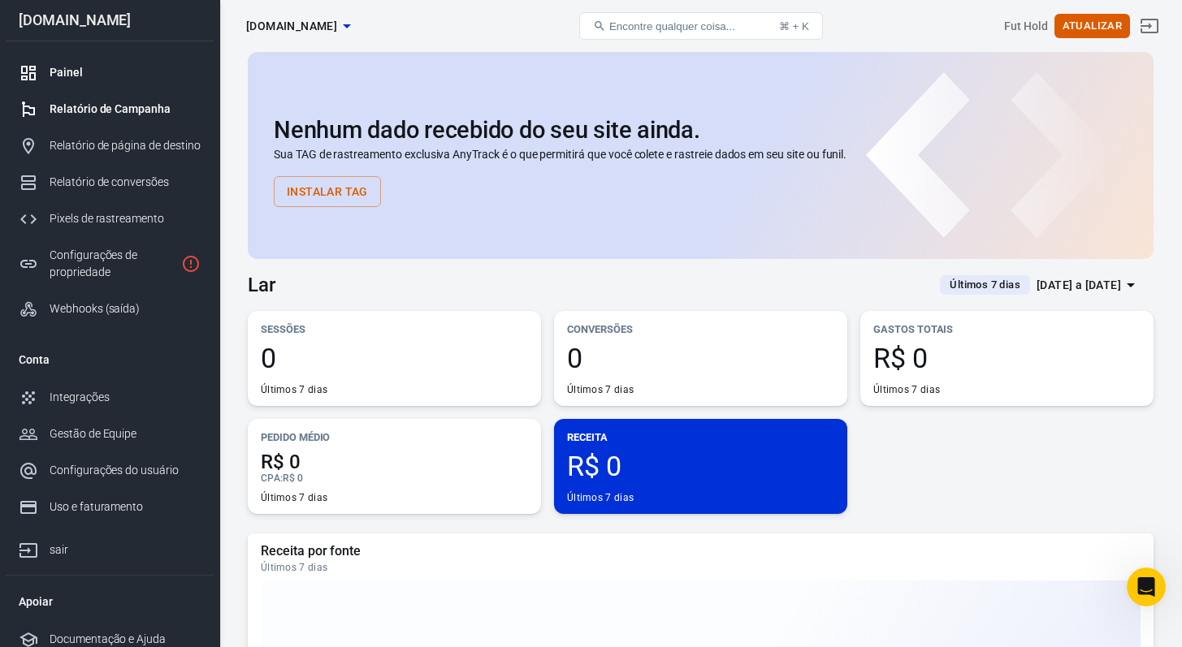
click at [130, 110] on font "Relatório de Campanha" at bounding box center [110, 108] width 121 height 13
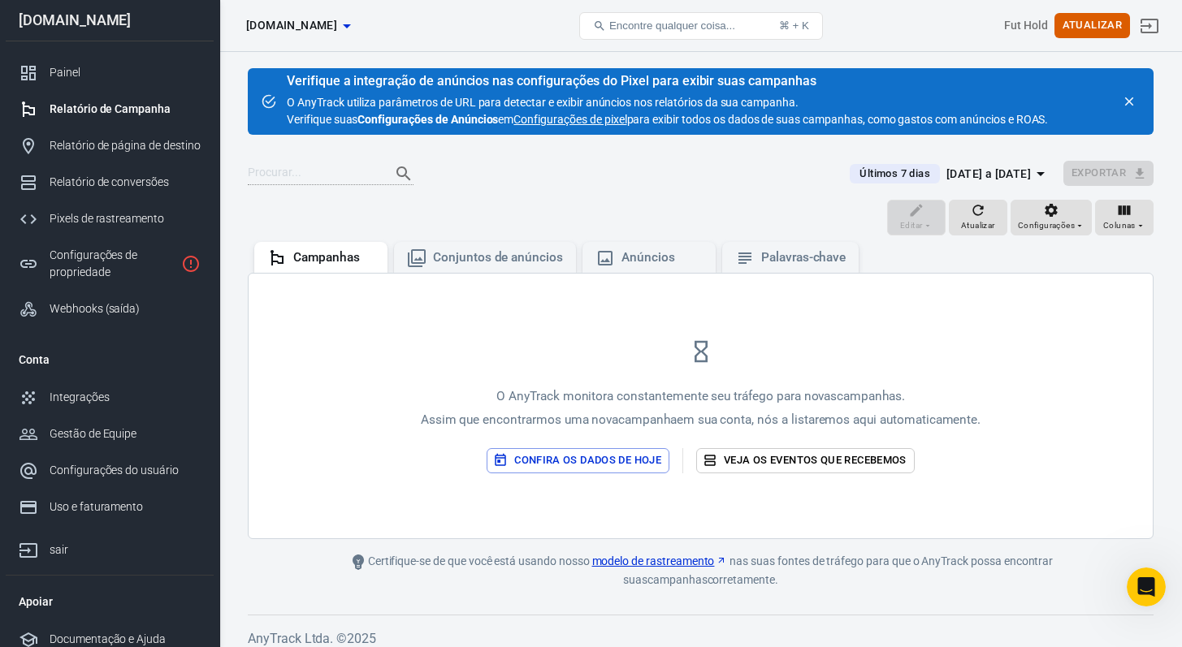
click at [426, 97] on font "O AnyTrack utiliza parâmetros de URL para detectar e exibir anúncios nos relató…" at bounding box center [543, 102] width 512 height 13
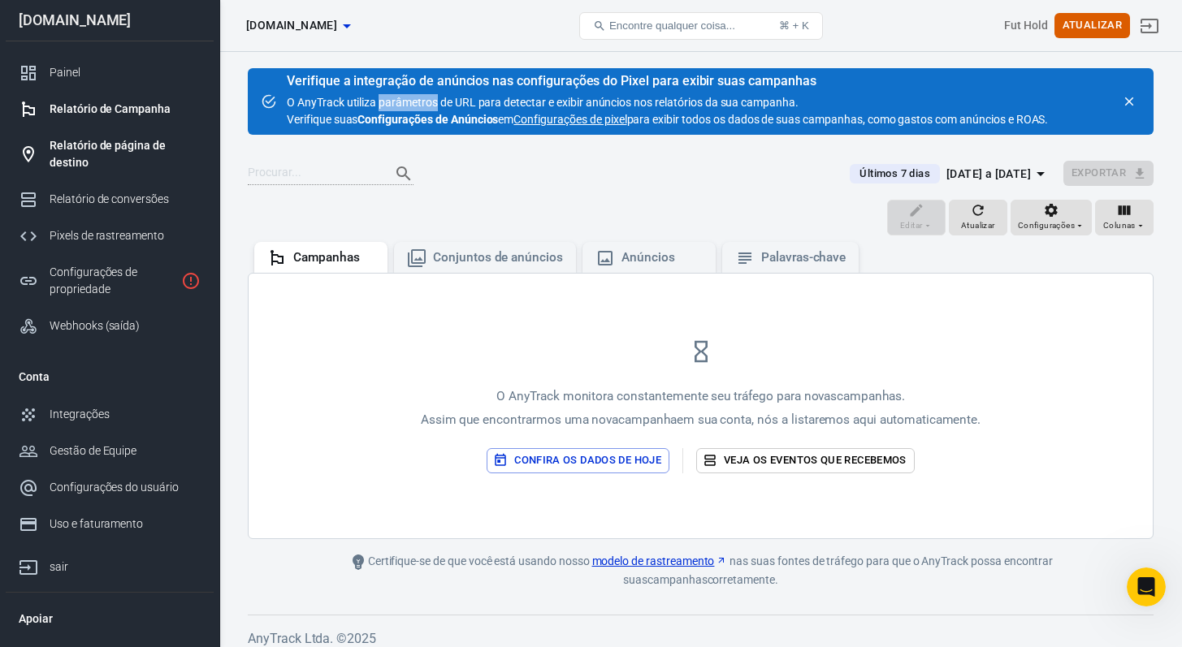
click at [173, 154] on div "Relatório de página de destino" at bounding box center [125, 154] width 151 height 34
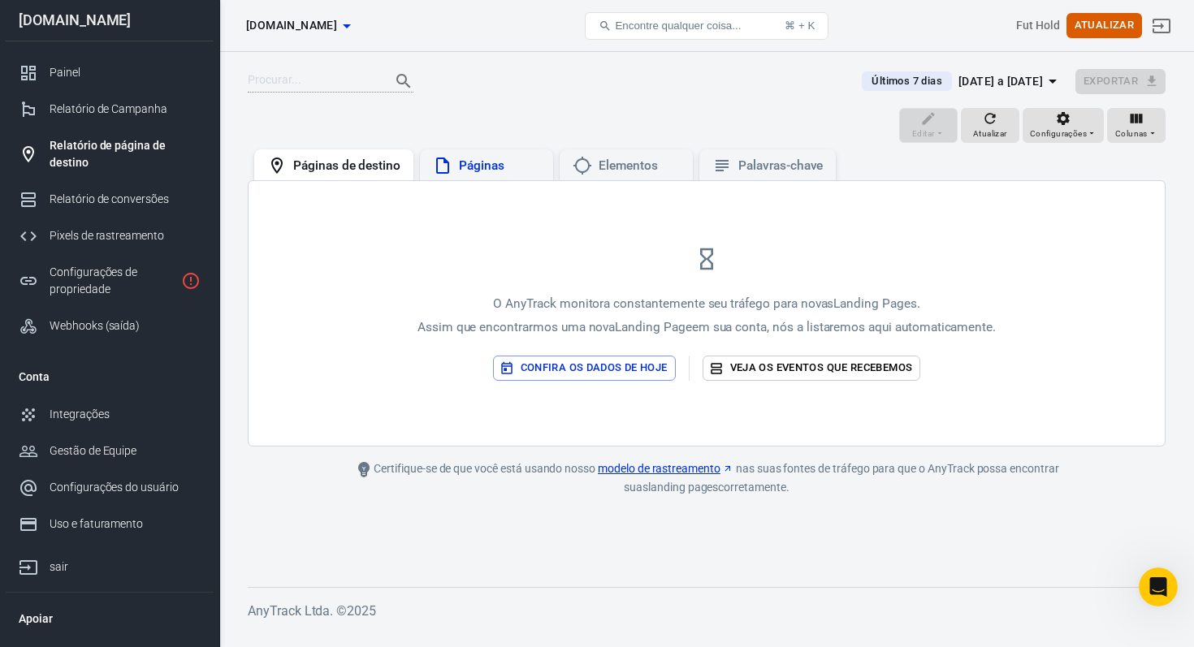
click at [474, 168] on font "Páginas" at bounding box center [481, 165] width 45 height 15
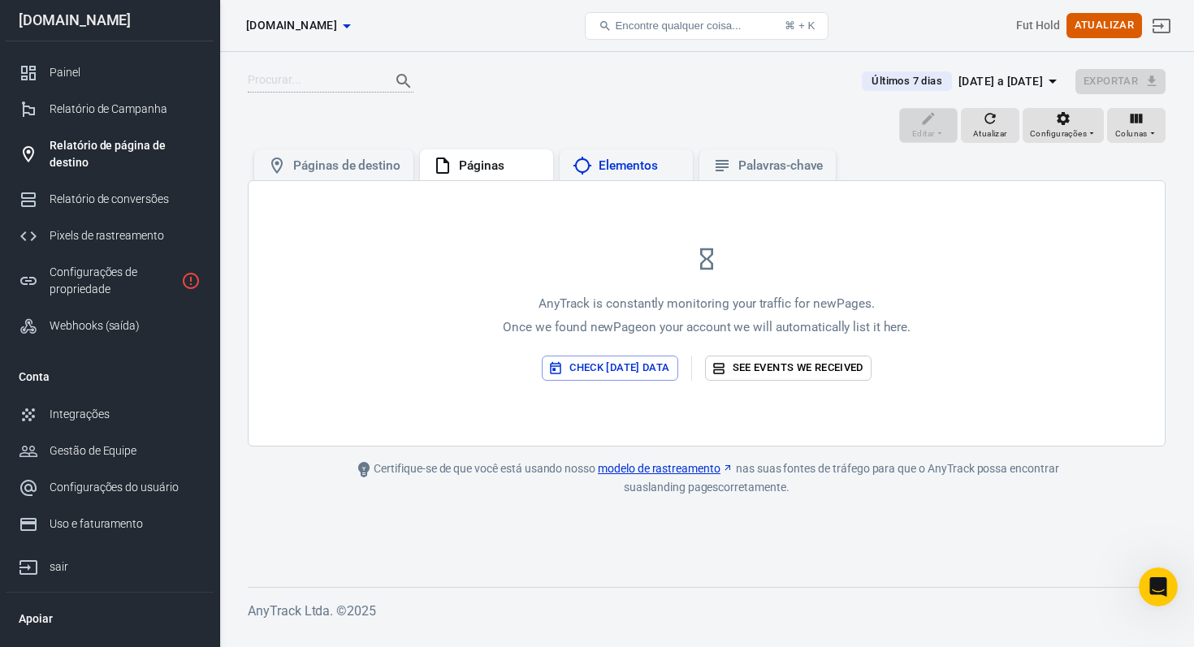
click at [616, 178] on div "Elementos" at bounding box center [626, 164] width 133 height 31
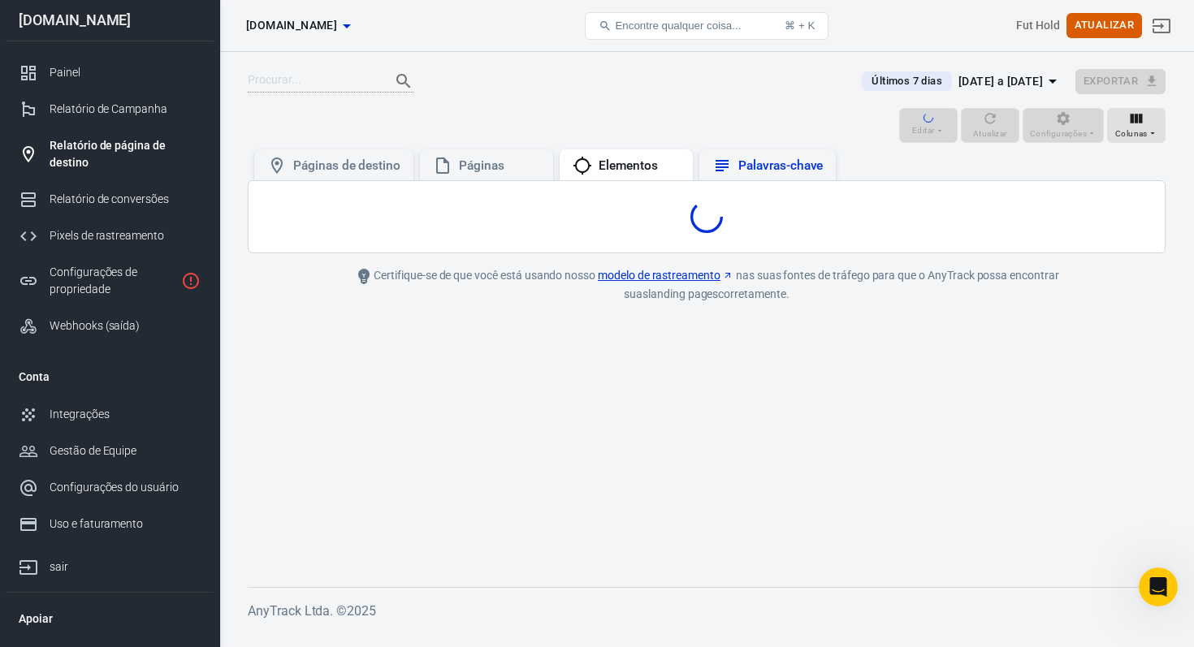
click at [744, 163] on font "Palavras-chave" at bounding box center [780, 165] width 84 height 15
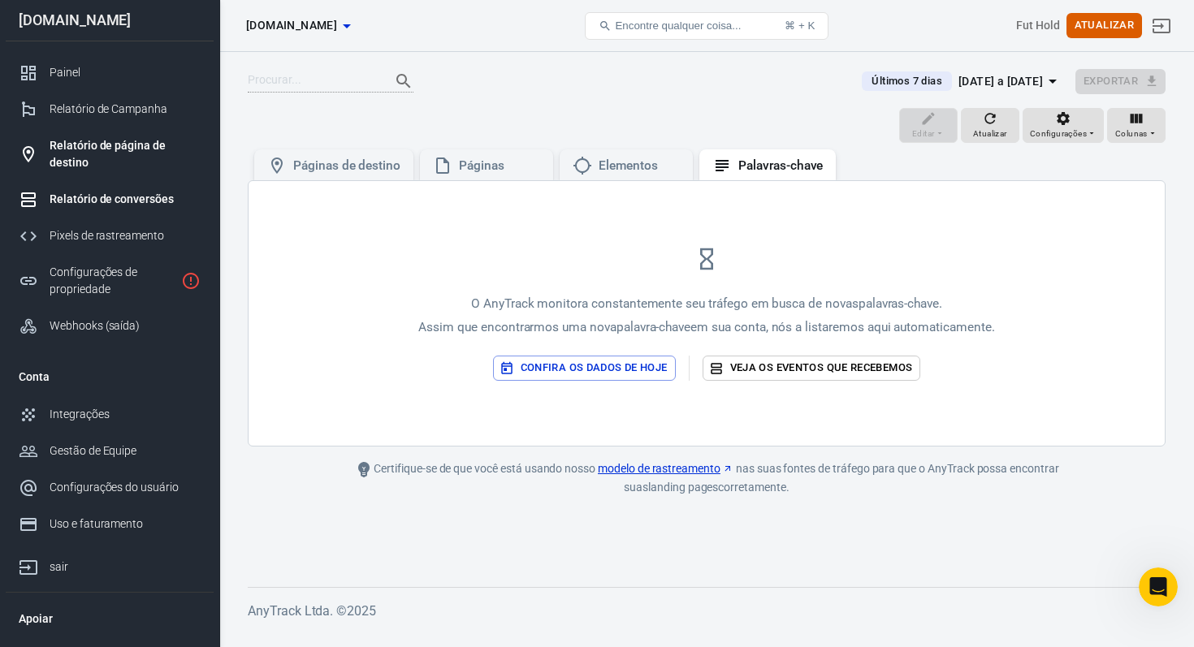
click at [179, 197] on div "Relatório de conversões" at bounding box center [125, 199] width 151 height 17
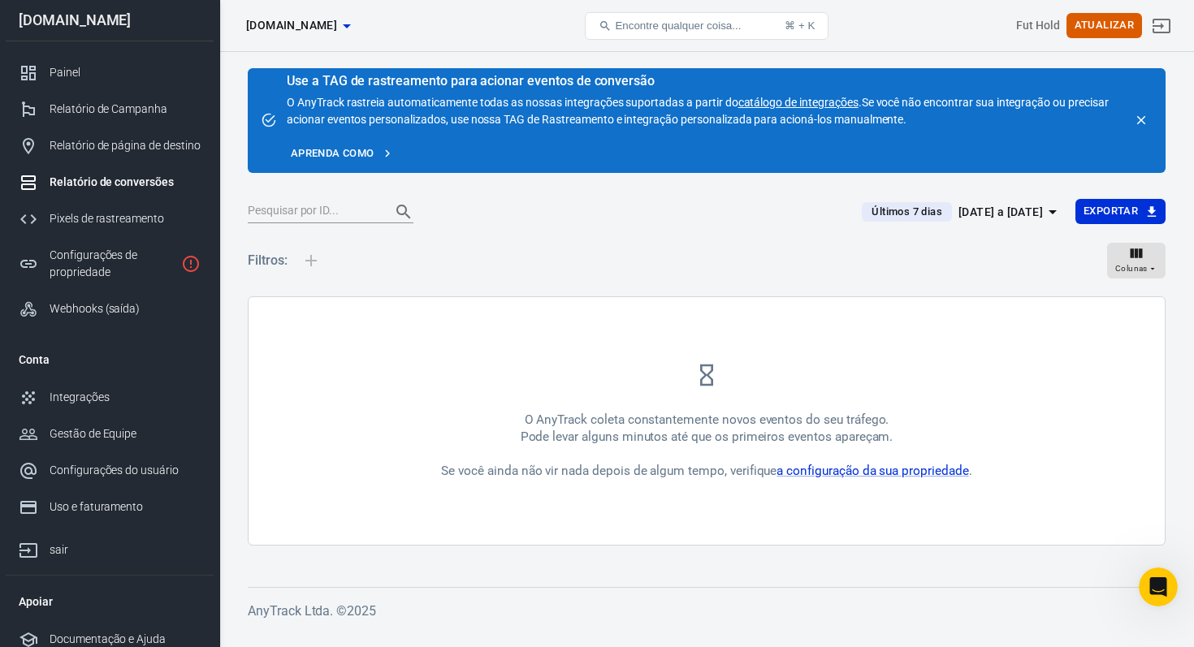
click at [459, 105] on font "O AnyTrack rastreia automaticamente todas as nossas integrações suportadas a pa…" at bounding box center [513, 102] width 452 height 13
click at [533, 157] on div "Aprenda como" at bounding box center [703, 153] width 833 height 25
click at [544, 102] on font "O AnyTrack rastreia automaticamente todas as nossas integrações suportadas a pa…" at bounding box center [513, 102] width 452 height 13
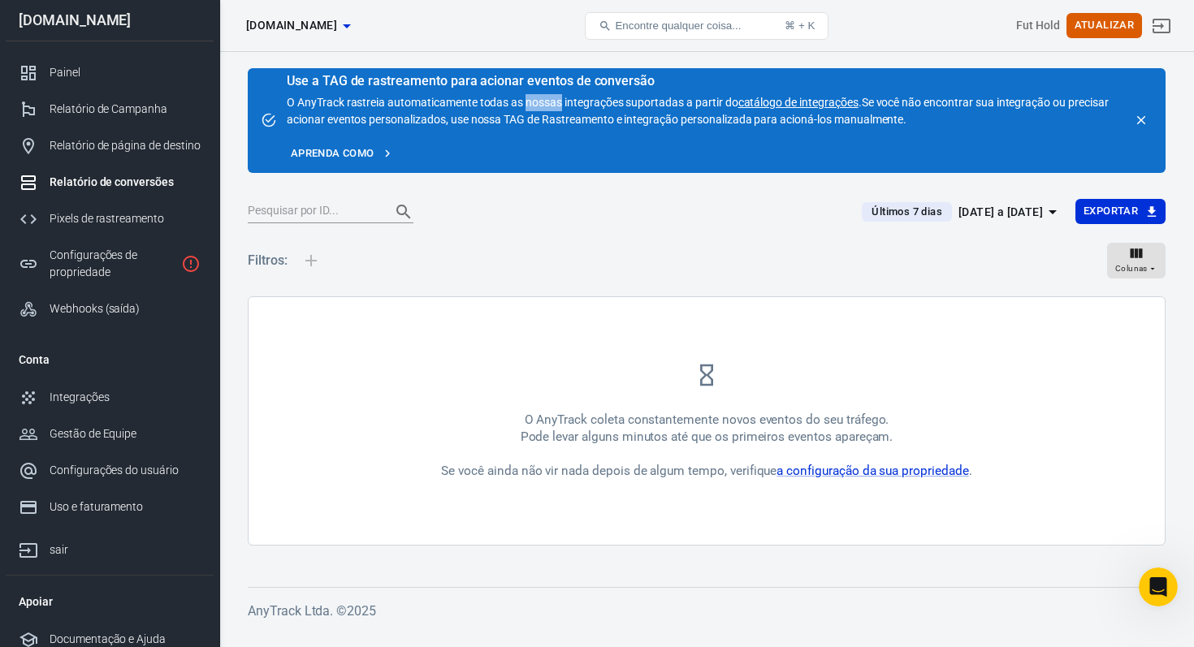
click at [544, 102] on font "O AnyTrack rastreia automaticamente todas as nossas integrações suportadas a pa…" at bounding box center [513, 102] width 452 height 13
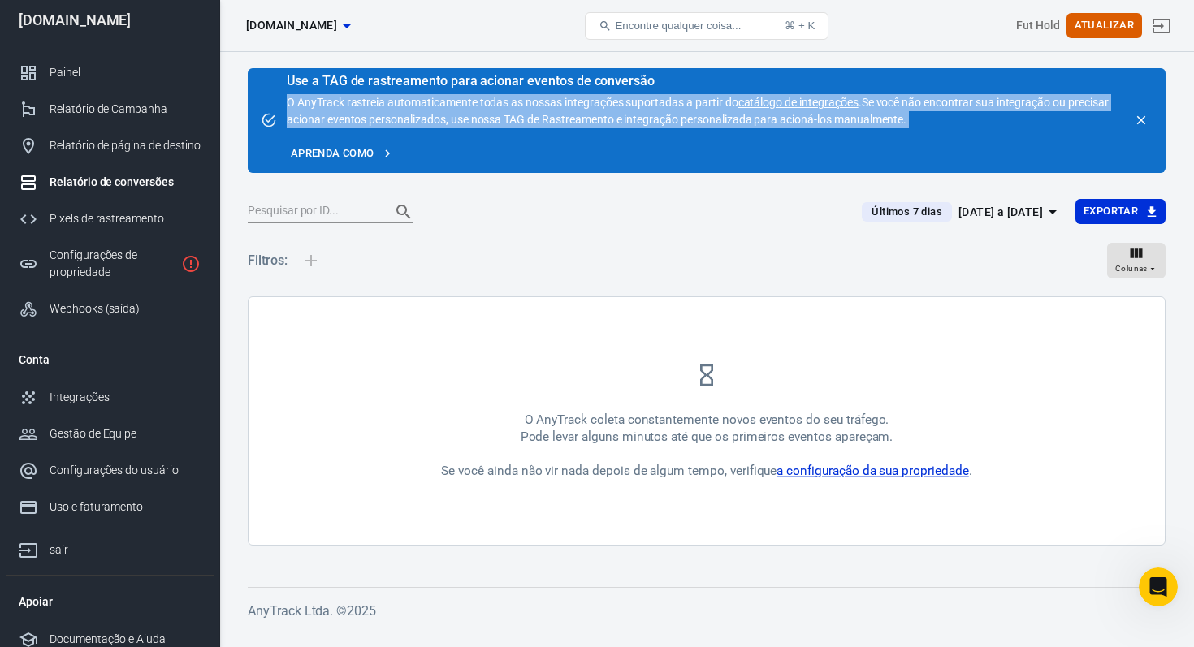
click at [544, 102] on font "O AnyTrack rastreia automaticamente todas as nossas integrações suportadas a pa…" at bounding box center [513, 102] width 452 height 13
click at [577, 161] on div "Aprenda como" at bounding box center [703, 153] width 833 height 25
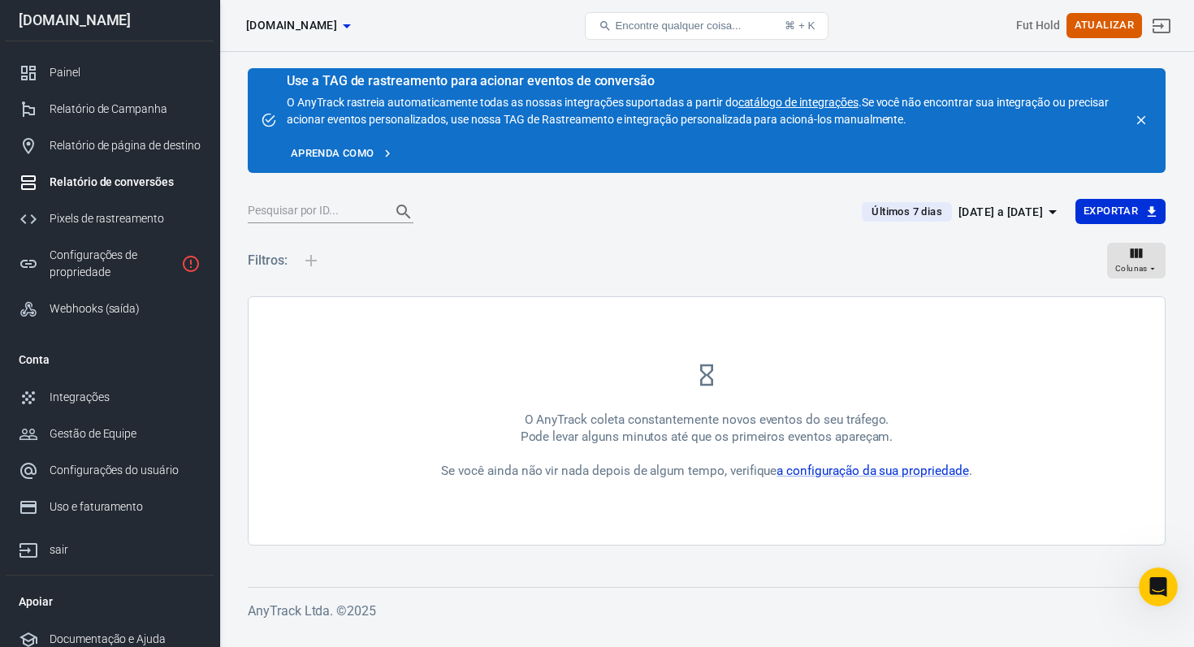
click at [703, 445] on div "O AnyTrack coleta constantemente novos eventos do seu tráfego. Pode levar algun…" at bounding box center [706, 446] width 530 height 68
click at [867, 469] on font "a configuração da sua propriedade" at bounding box center [872, 471] width 192 height 15
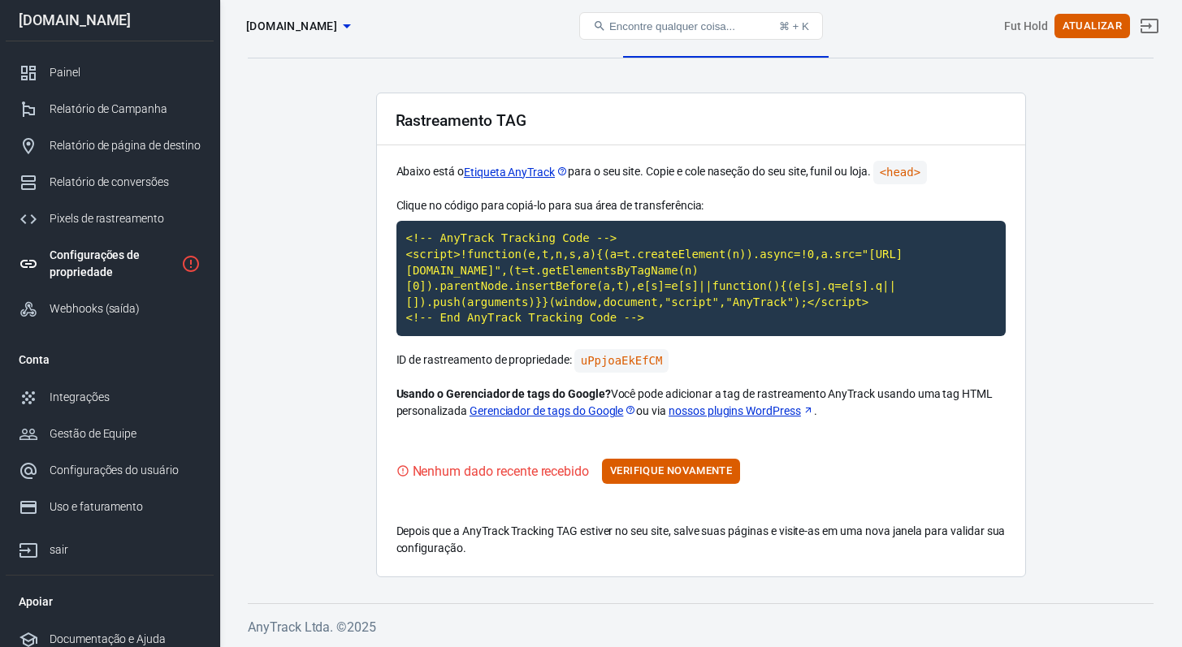
click at [595, 387] on font "Usando o Gerenciador de tags do Google?" at bounding box center [503, 393] width 214 height 13
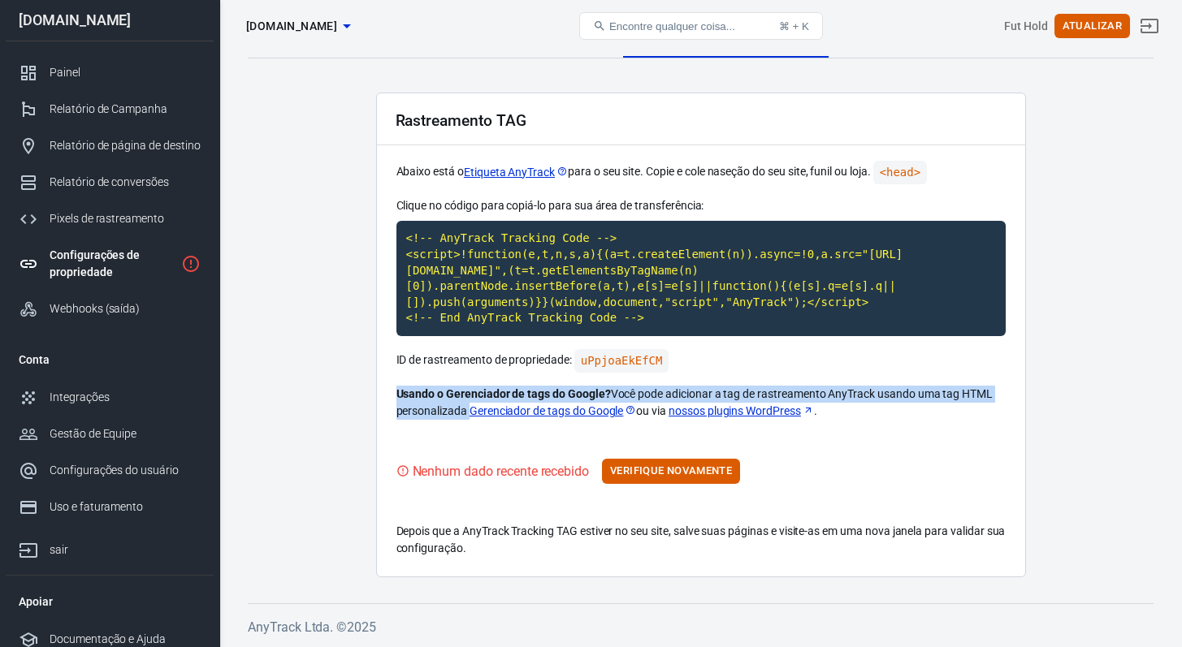
click at [595, 387] on font "Usando o Gerenciador de tags do Google?" at bounding box center [503, 393] width 214 height 13
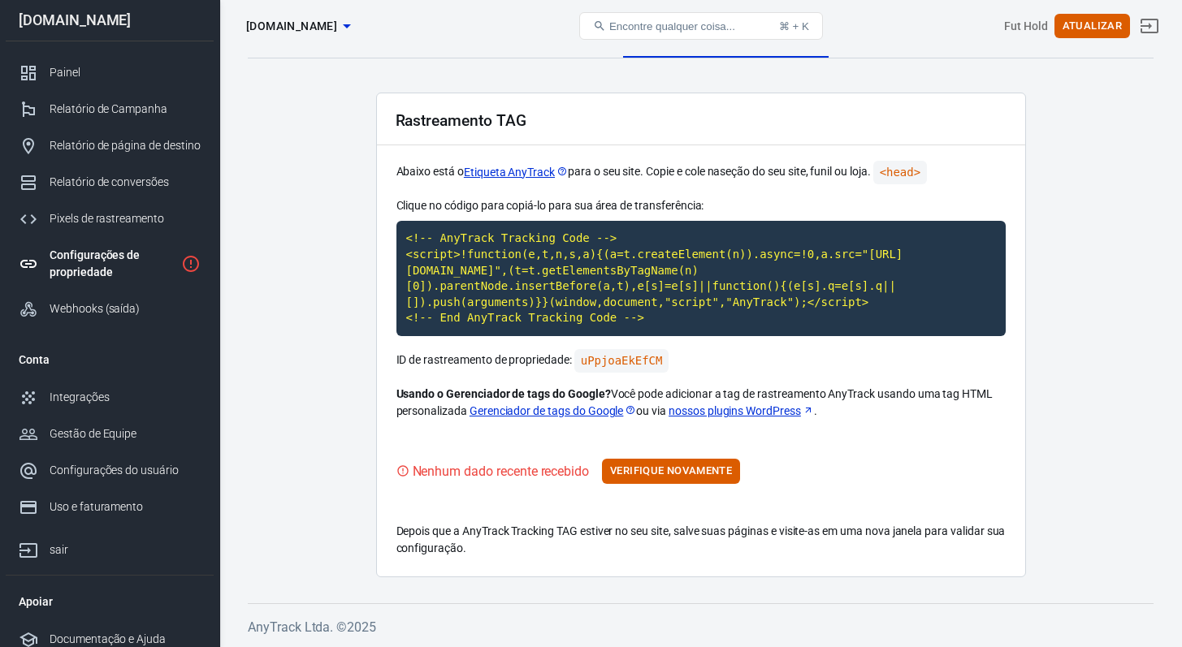
click at [765, 361] on p "ID de rastreamento de propriedade: uPpjoaEkEfCM" at bounding box center [700, 361] width 609 height 24
click at [618, 365] on code "uPpjoaEkEfCM" at bounding box center [621, 361] width 95 height 24
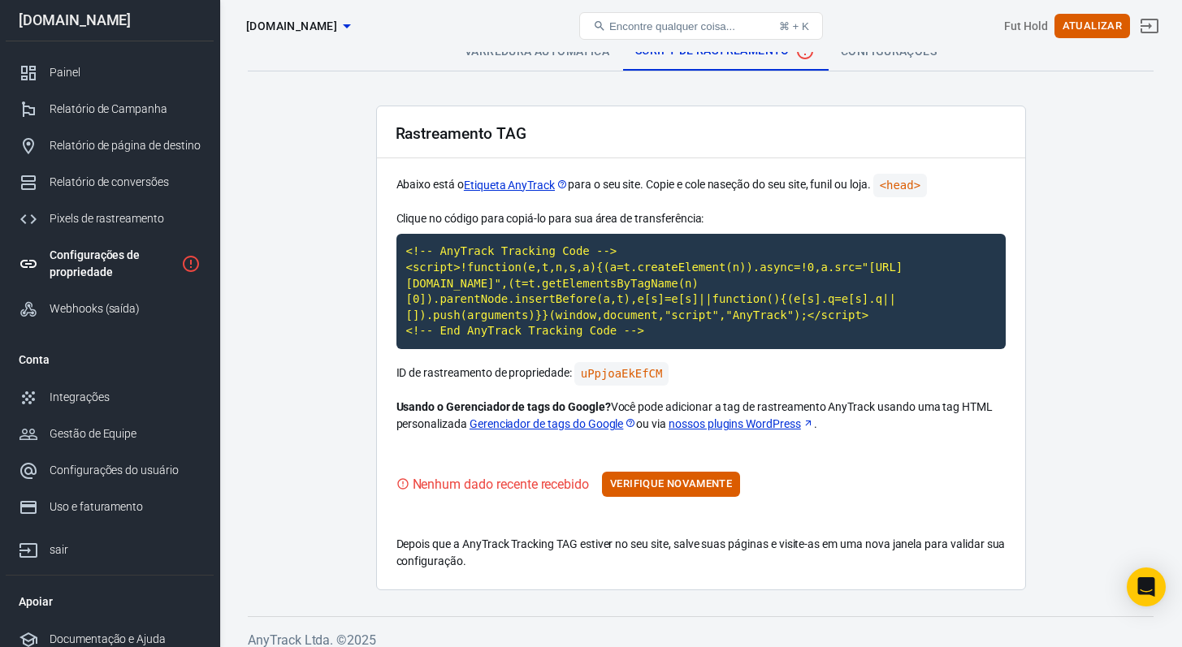
scroll to position [22, 0]
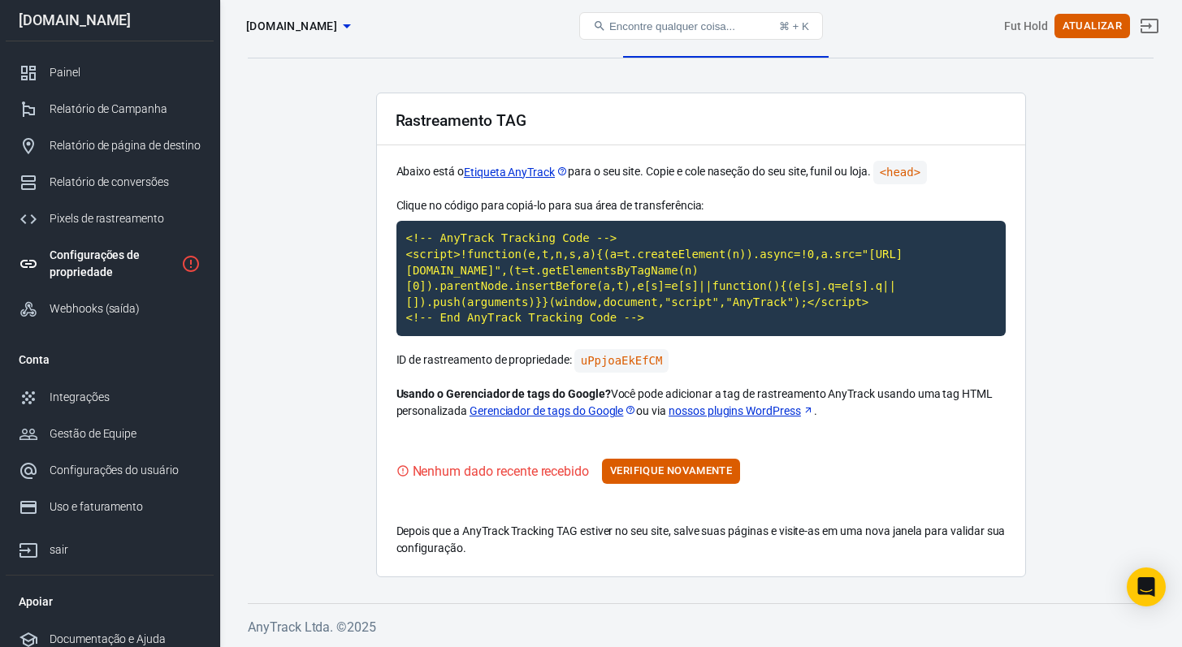
click at [607, 534] on font "Depois que a AnyTrack Tracking TAG estiver no seu site, salve suas páginas e vi…" at bounding box center [700, 540] width 609 height 30
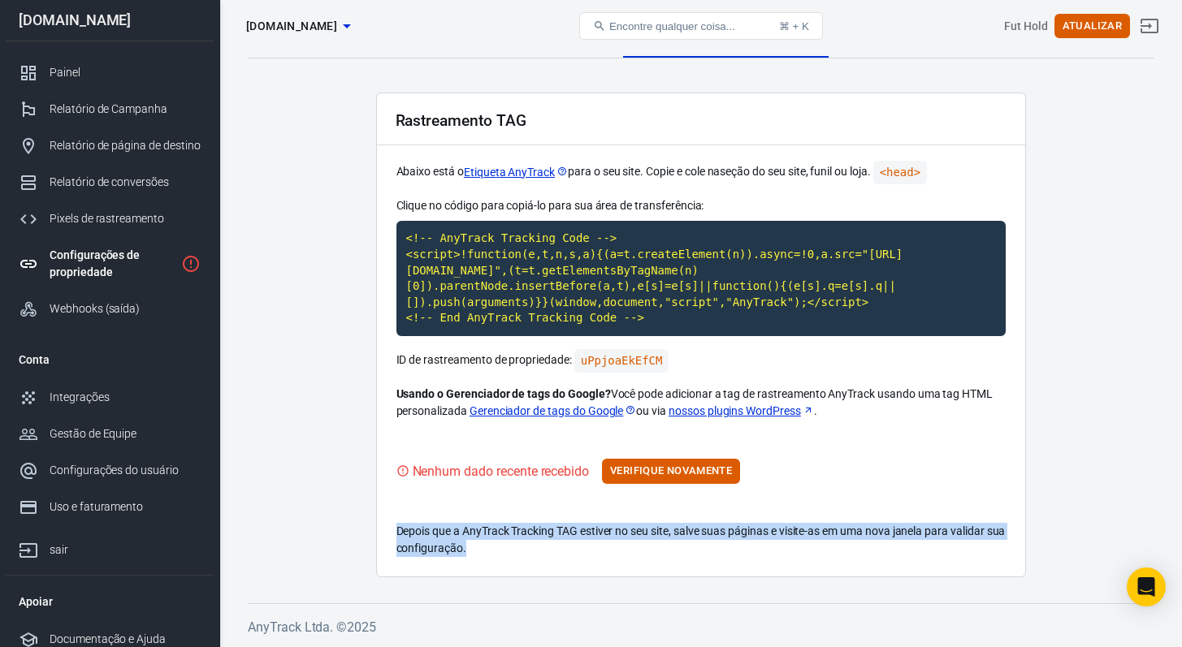
click at [607, 534] on font "Depois que a AnyTrack Tracking TAG estiver no seu site, salve suas páginas e vi…" at bounding box center [700, 540] width 609 height 30
click at [622, 505] on div "Rastreamento TAG Abaixo está o Etiqueta AnyTrack para o seu site. Copie e cole …" at bounding box center [701, 335] width 650 height 485
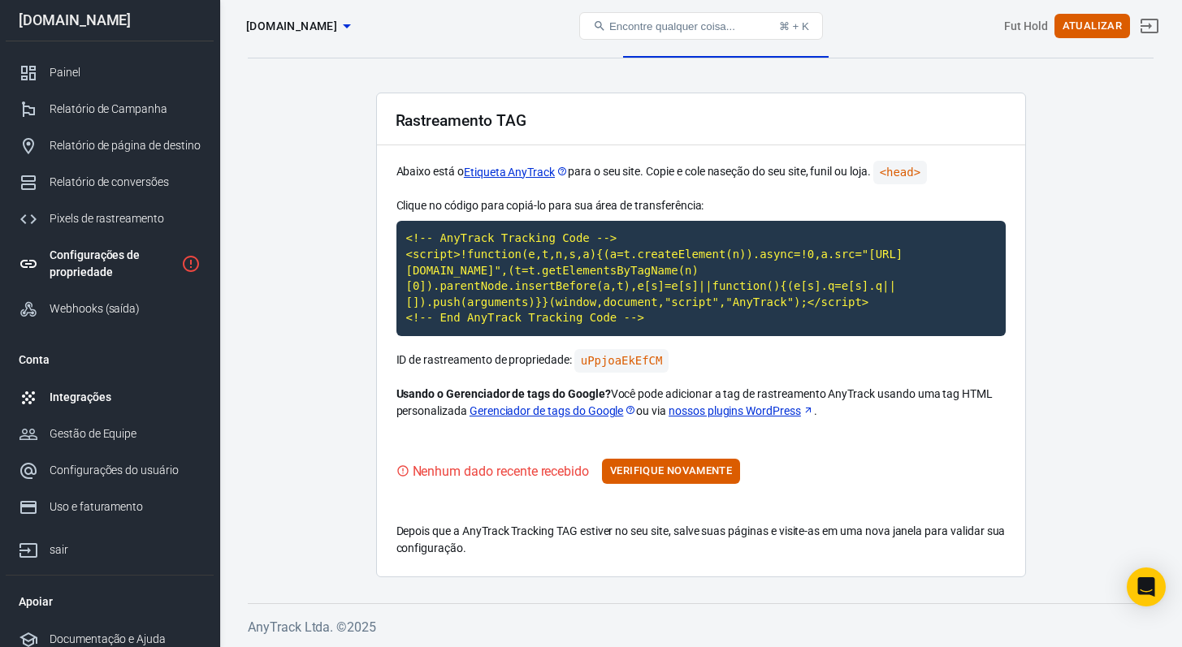
click at [146, 382] on link "Integrações" at bounding box center [110, 397] width 208 height 37
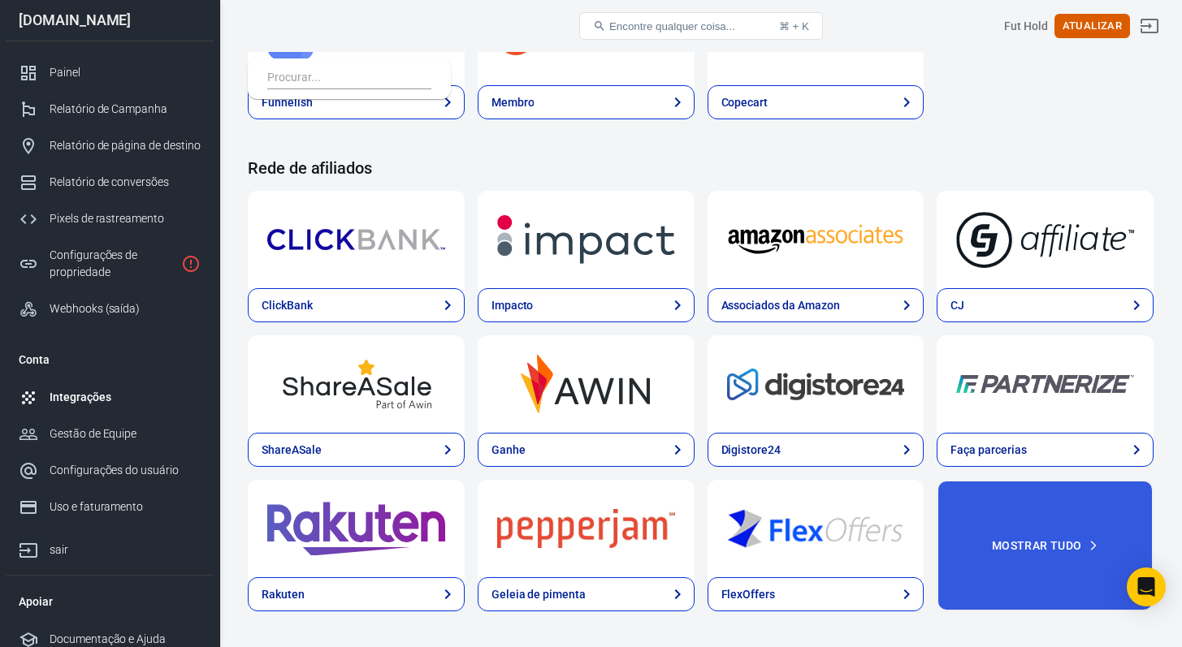
scroll to position [595, 0]
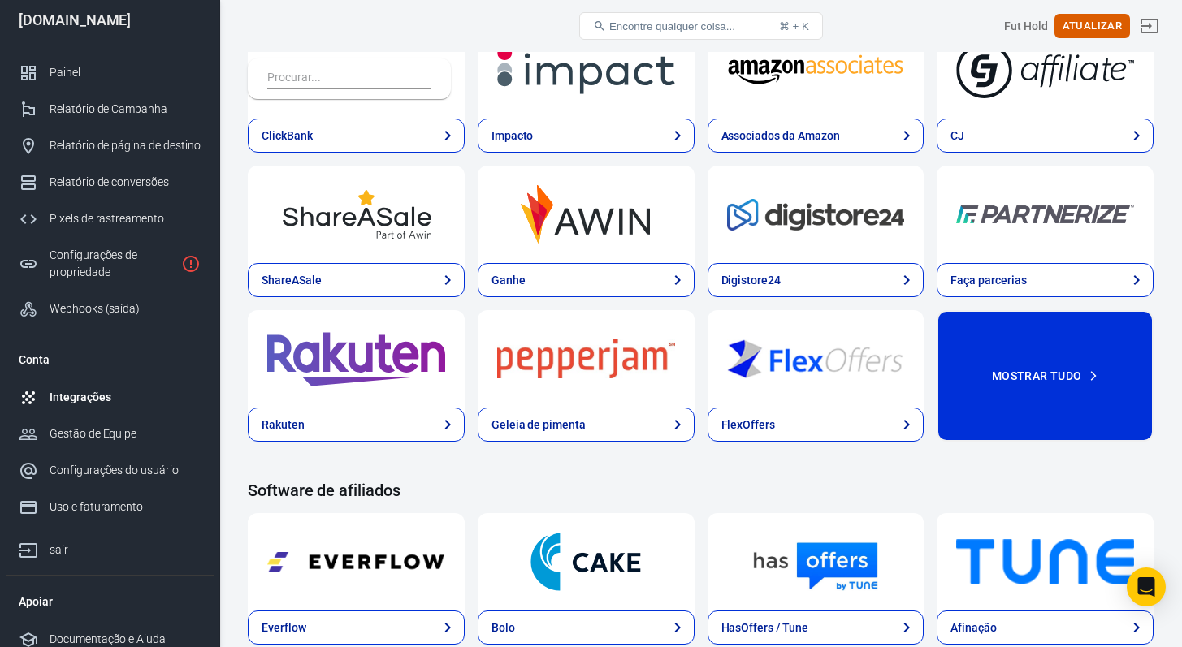
click at [1023, 352] on button "Mostrar tudo" at bounding box center [1044, 376] width 217 height 132
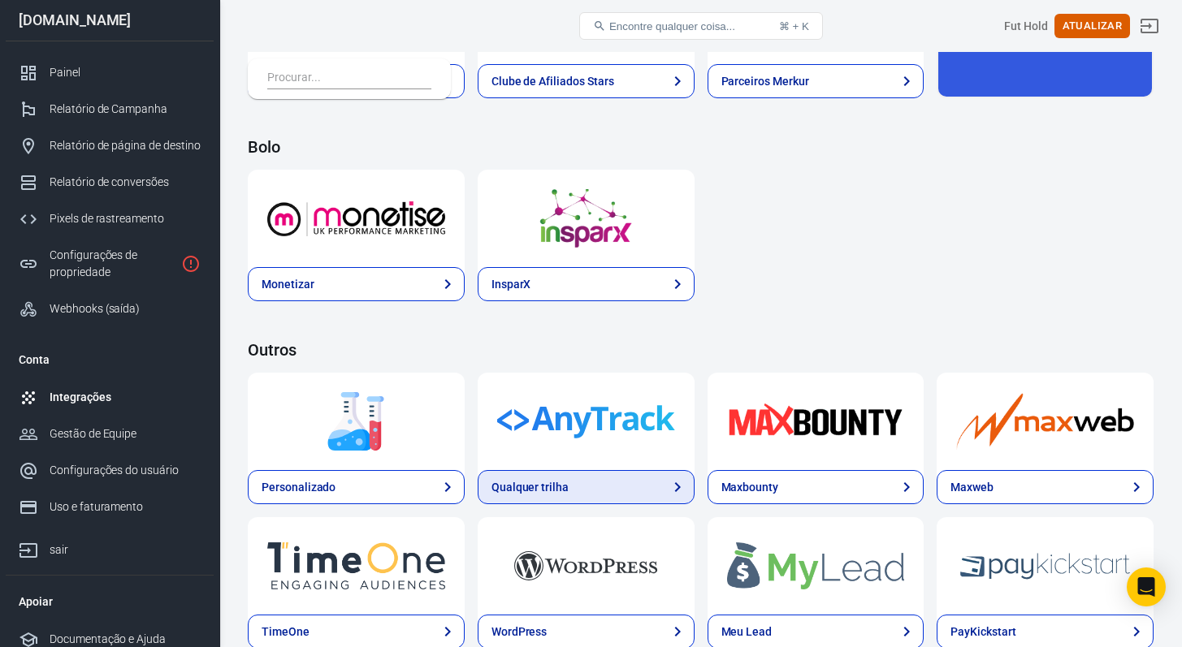
scroll to position [3905, 0]
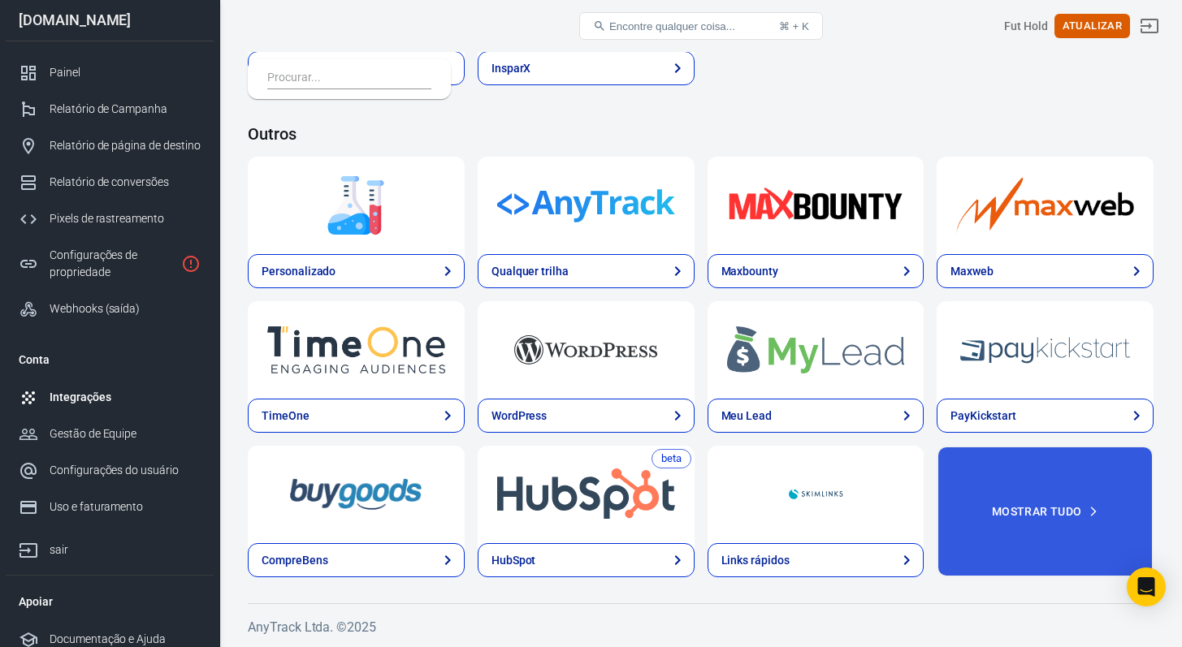
click at [681, 24] on font "Encontre qualquer coisa..." at bounding box center [672, 26] width 126 height 12
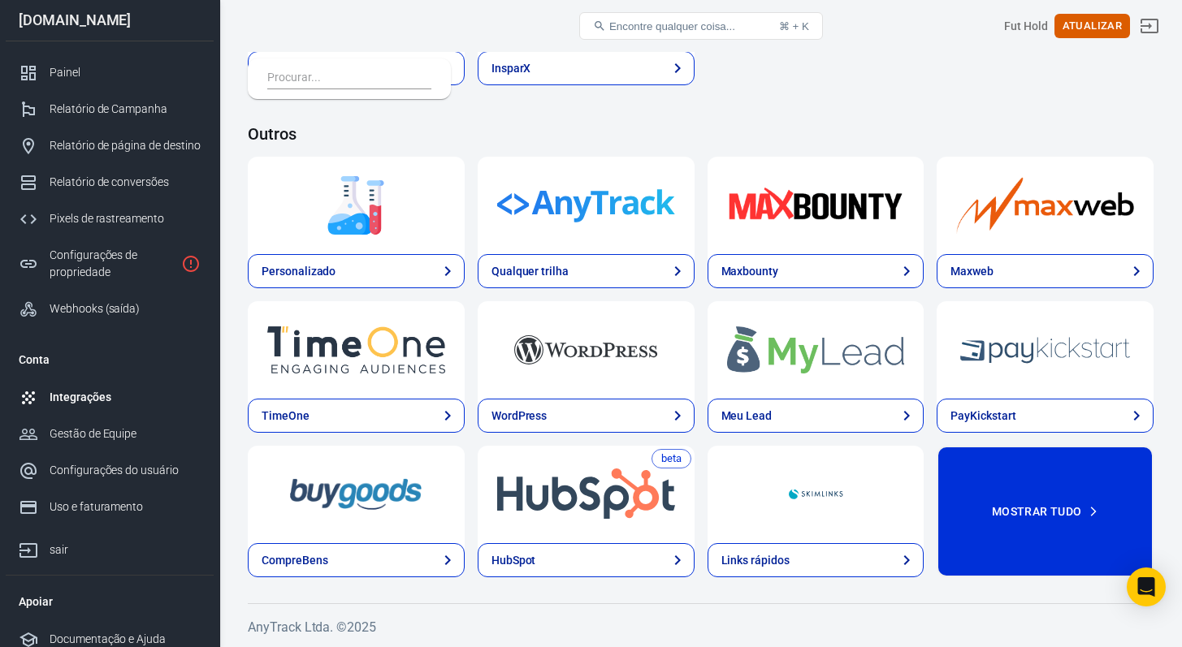
click at [1020, 517] on font "Mostrar tudo" at bounding box center [1037, 511] width 90 height 13
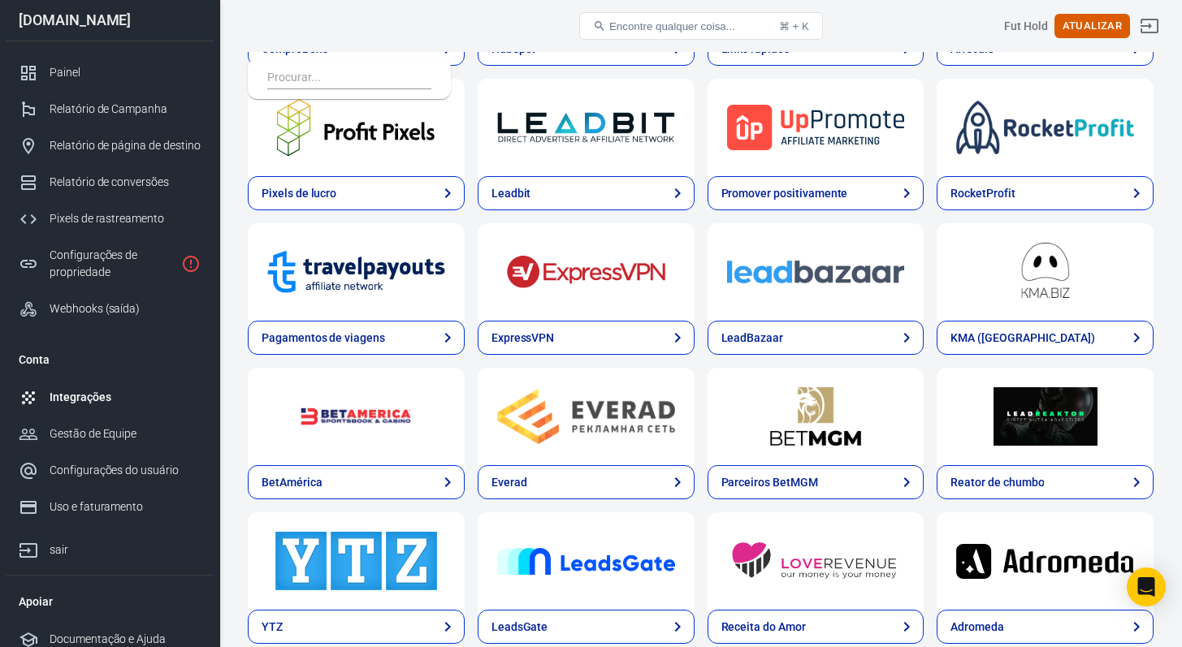
scroll to position [4483, 0]
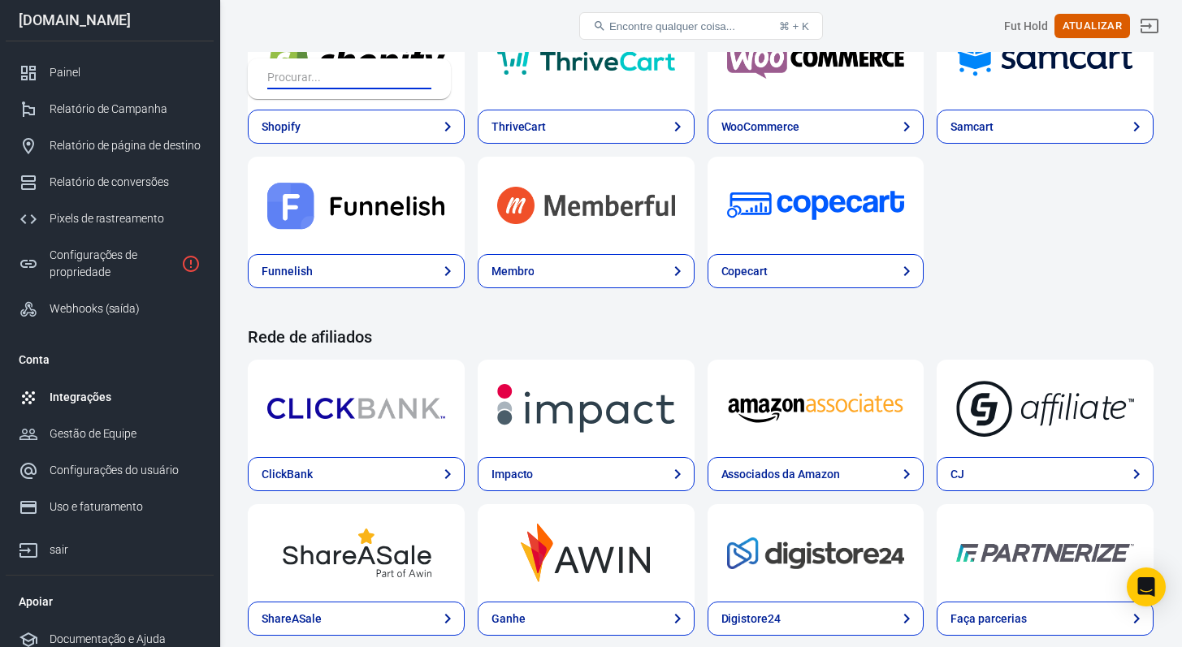
click at [386, 73] on input "text" at bounding box center [346, 78] width 158 height 21
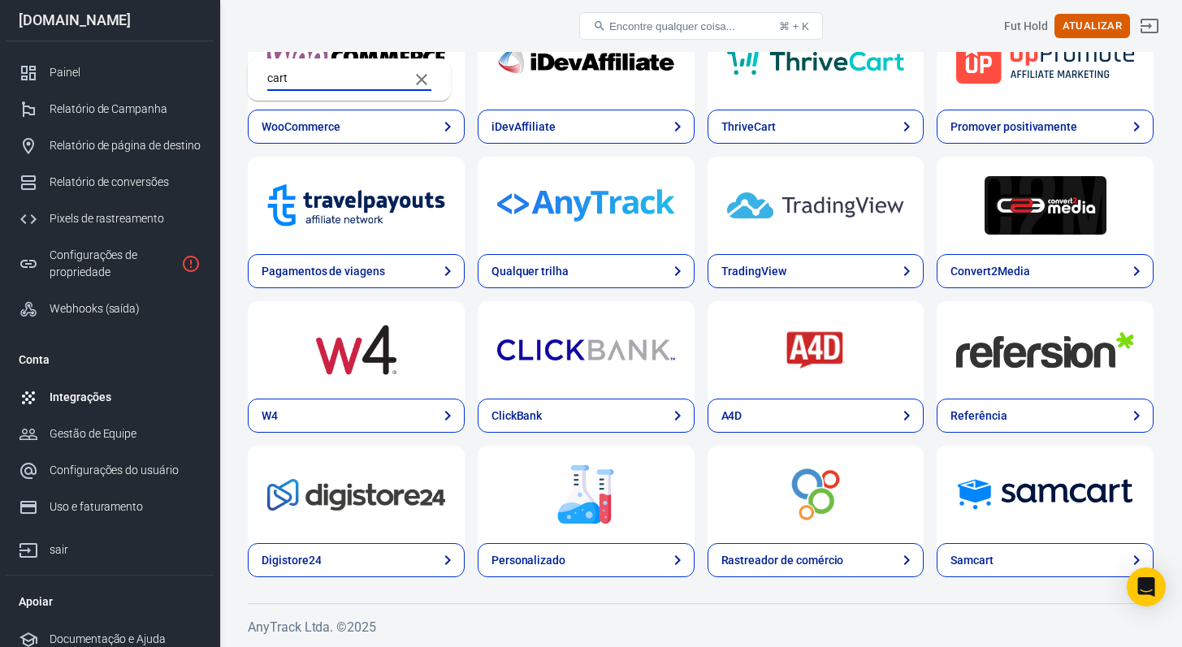
scroll to position [0, 0]
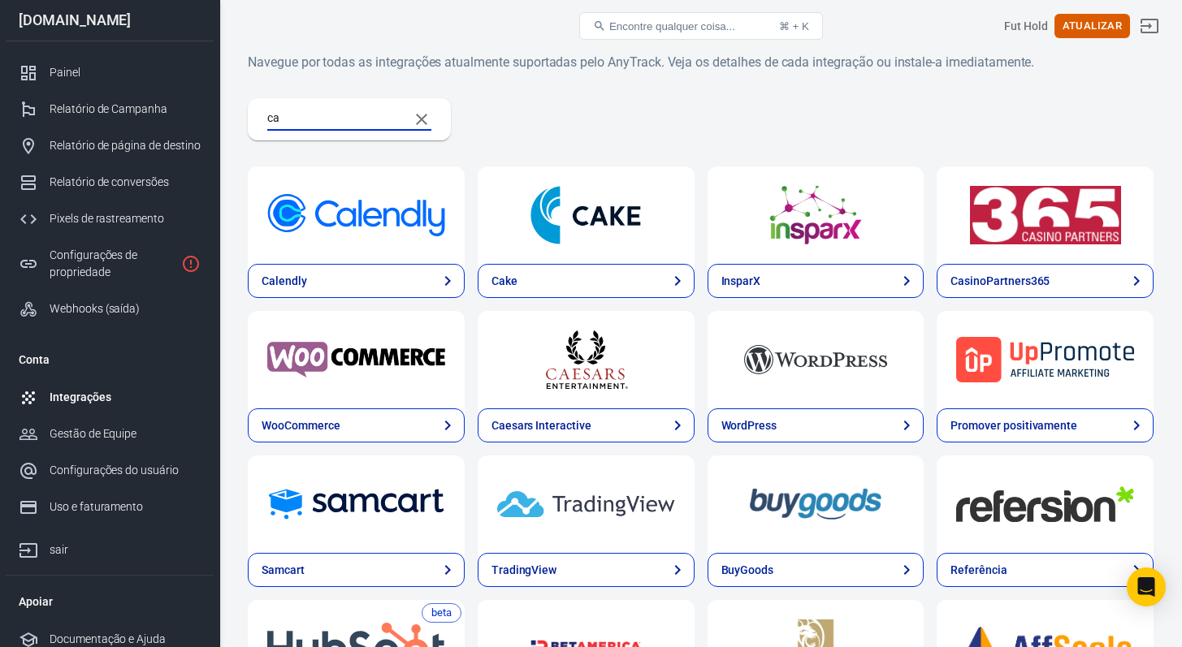
type input "c"
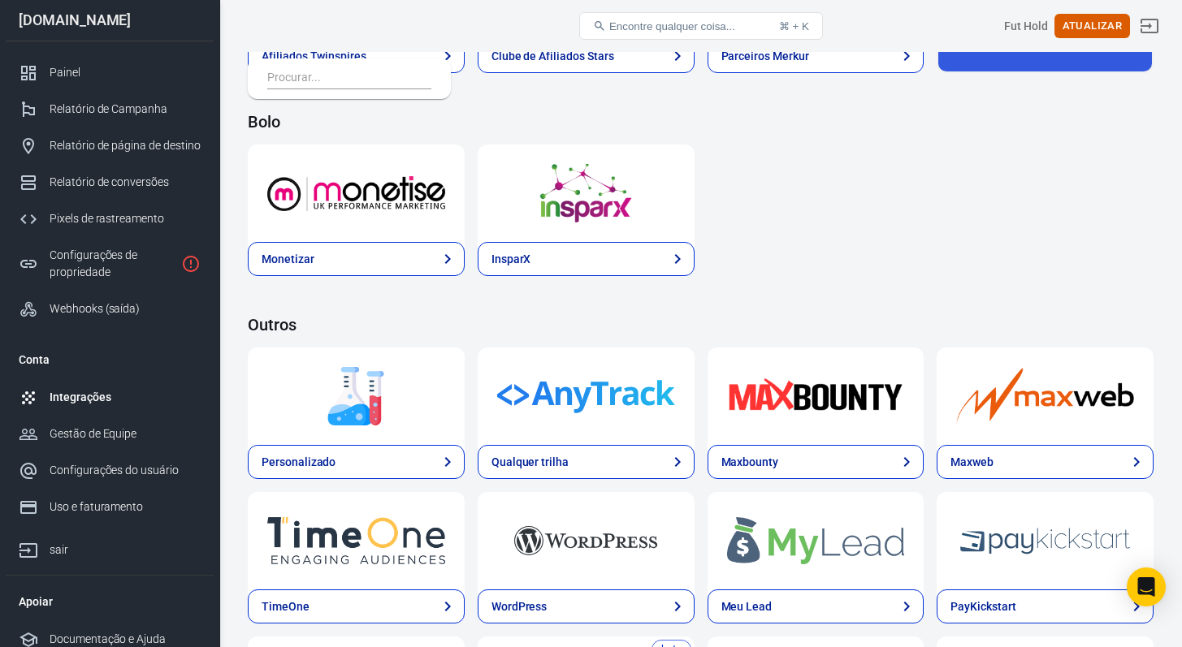
click at [403, 429] on div at bounding box center [356, 396] width 217 height 97
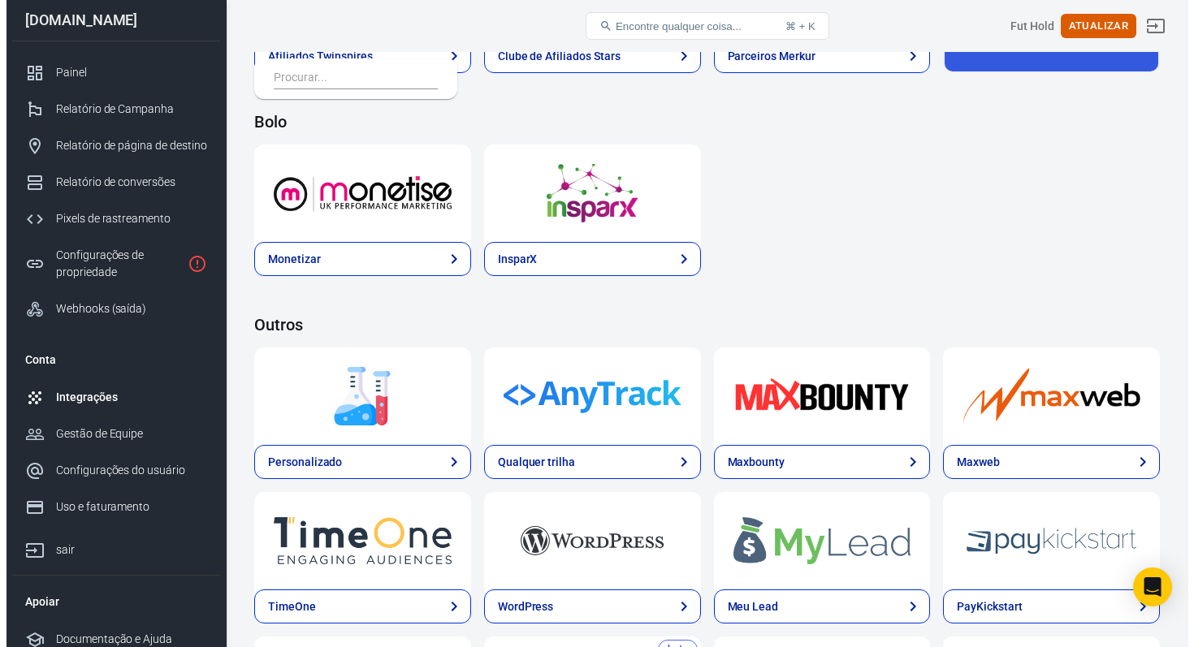
scroll to position [3327, 0]
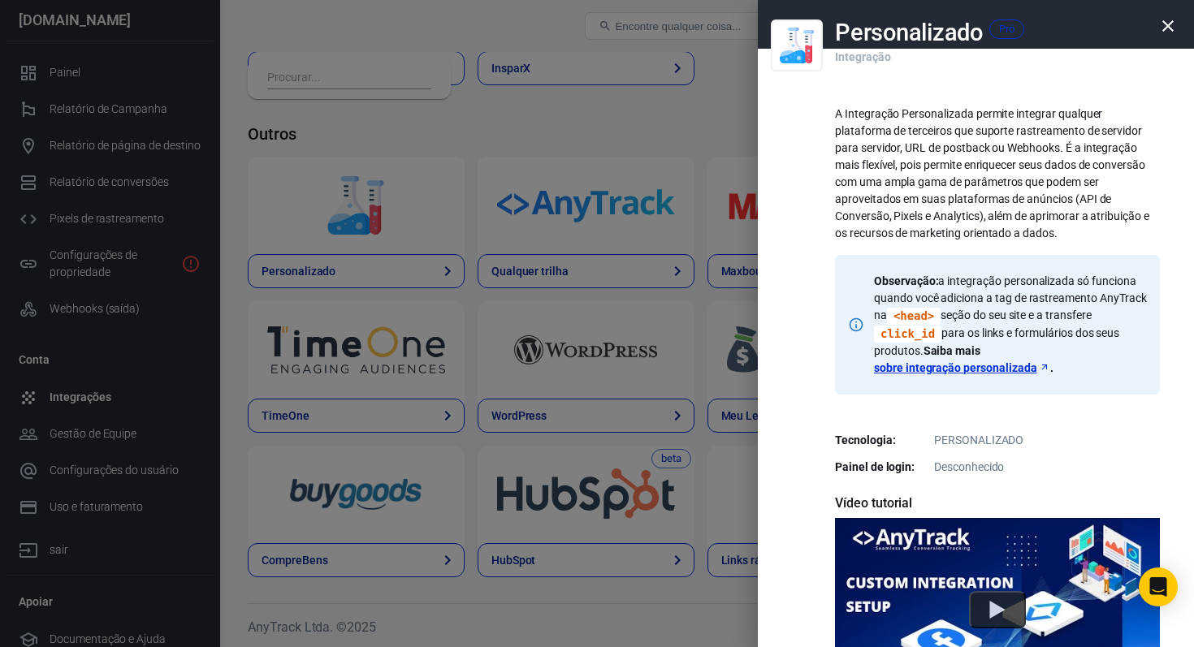
click at [1018, 301] on font "a integração personalizada só funciona quando você adiciona a tag de rastreamen…" at bounding box center [1010, 298] width 272 height 47
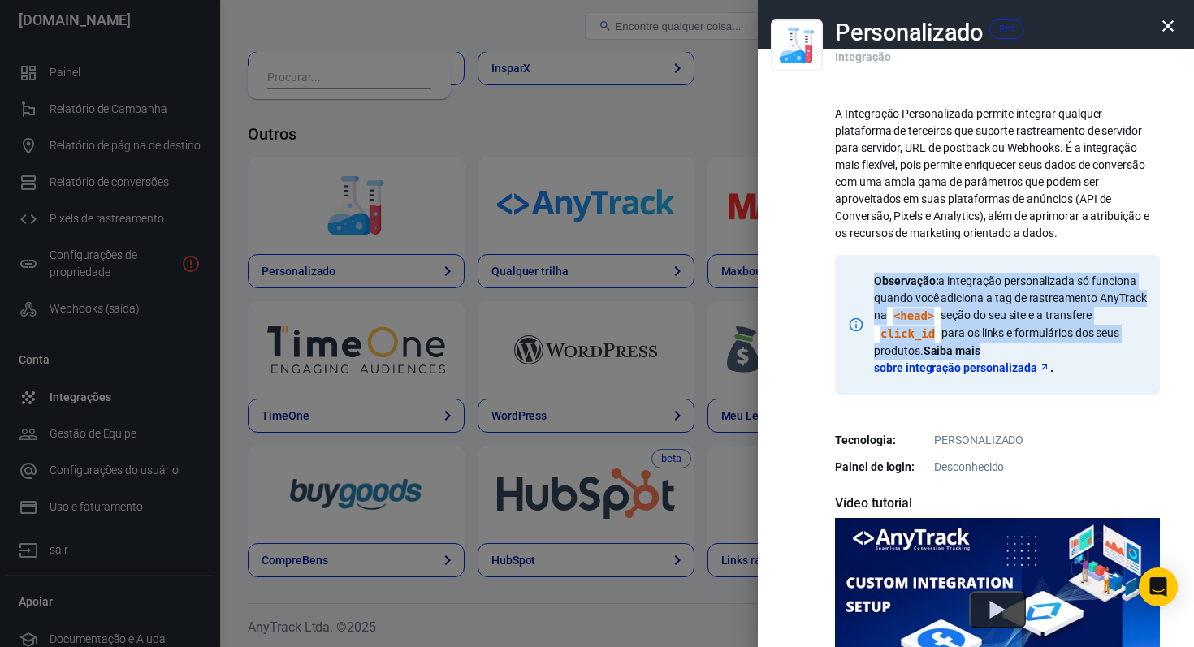
click at [1018, 301] on font "a integração personalizada só funciona quando você adiciona a tag de rastreamen…" at bounding box center [1010, 298] width 272 height 47
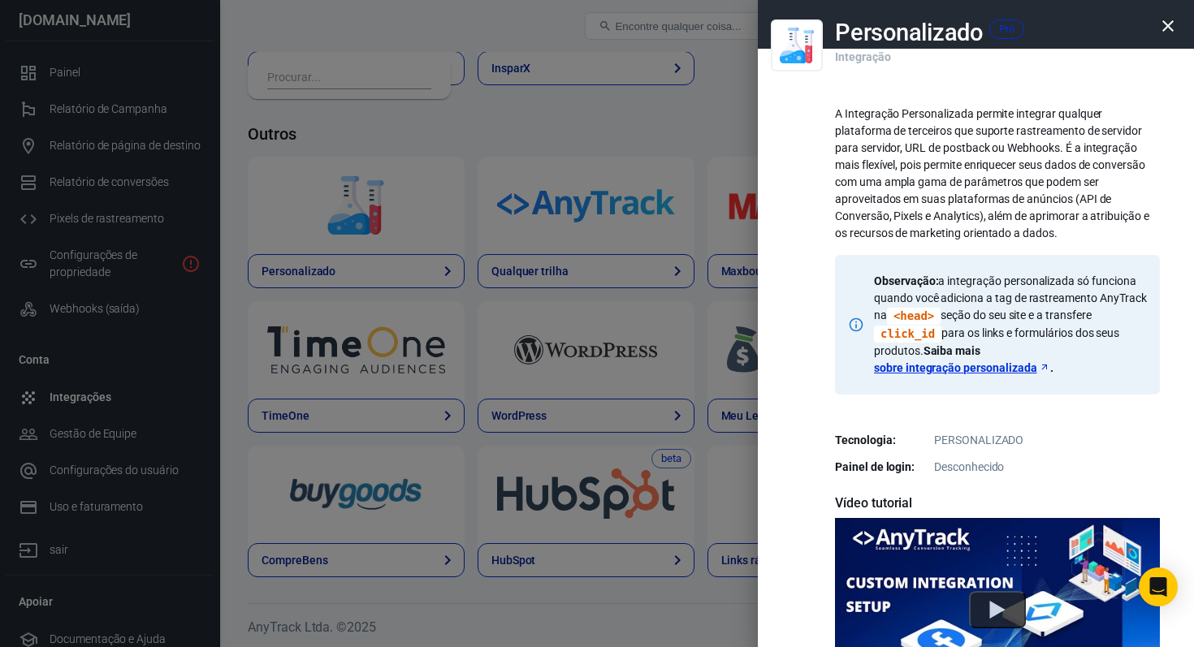
click at [995, 160] on font "A Integração Personalizada permite integrar qualquer plataforma de terceiros qu…" at bounding box center [992, 173] width 314 height 132
click at [963, 314] on font "seção do seu site e a transfere" at bounding box center [1016, 315] width 150 height 13
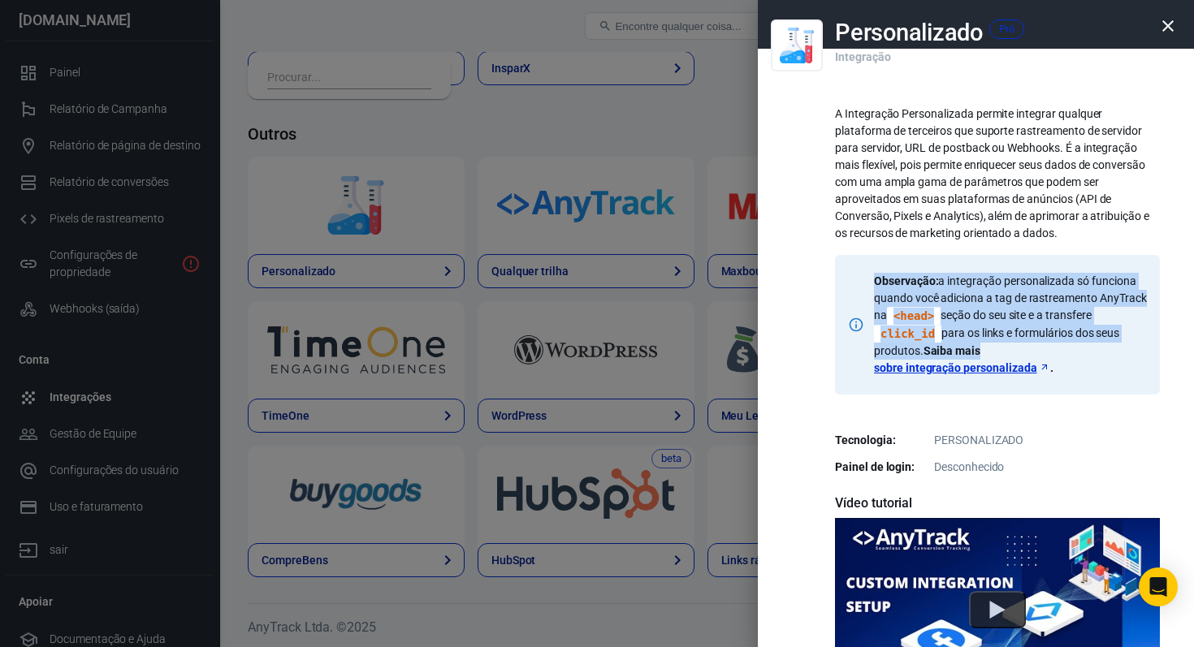
click at [963, 314] on font "seção do seu site e a transfere" at bounding box center [1016, 315] width 150 height 13
click at [1004, 317] on font "seção do seu site e a transfere" at bounding box center [1016, 315] width 150 height 13
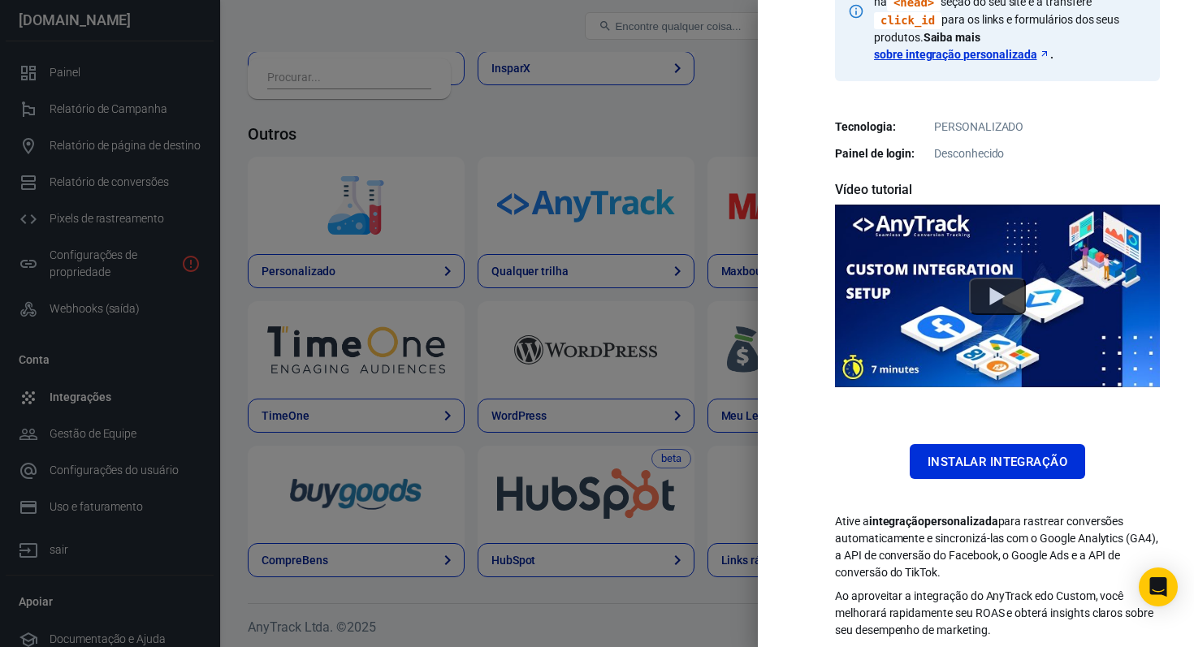
scroll to position [314, 0]
click at [928, 455] on font "Instalar integração" at bounding box center [998, 462] width 140 height 15
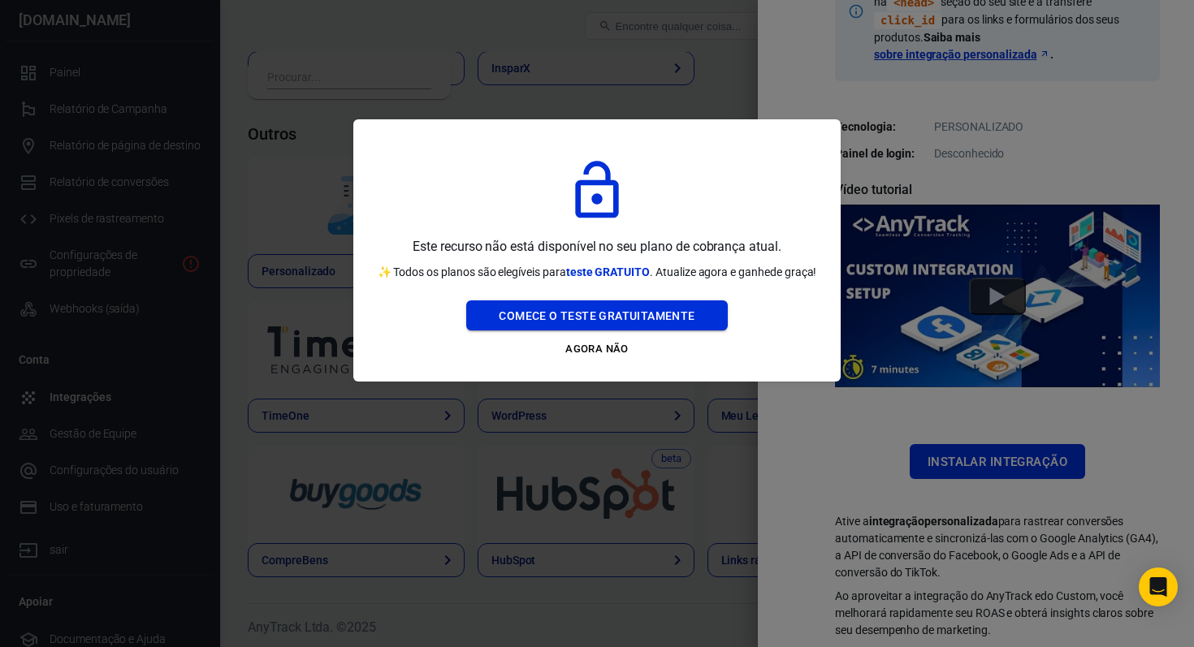
click at [613, 316] on font "Comece o teste gratuitamente" at bounding box center [597, 315] width 196 height 13
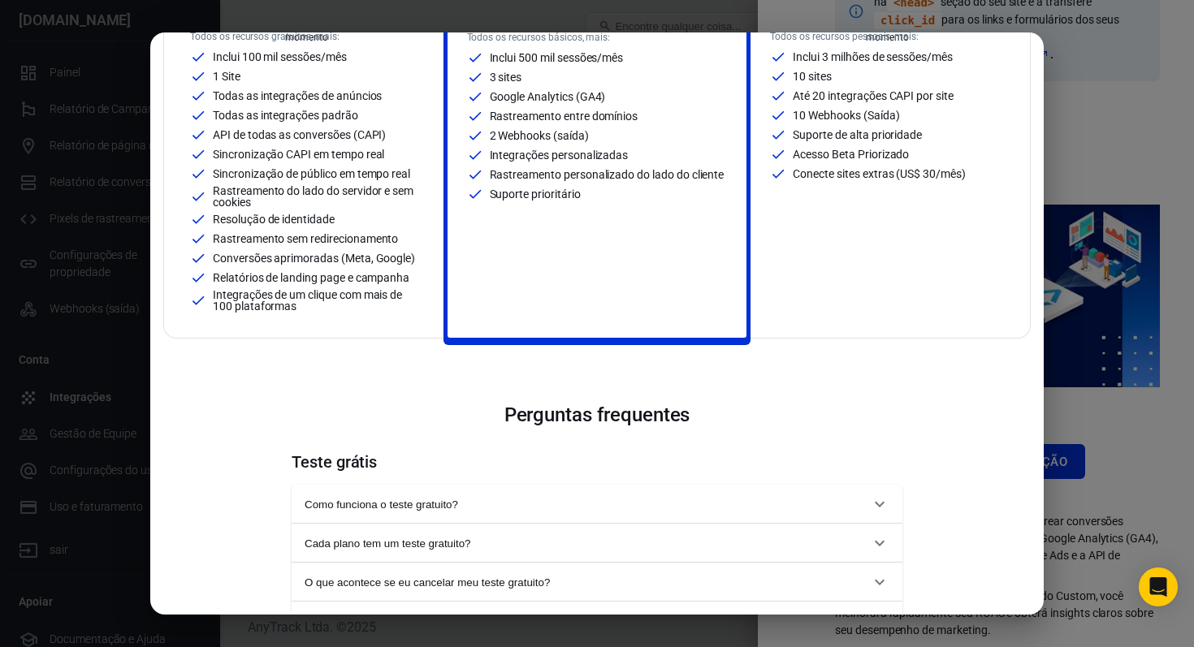
scroll to position [10, 0]
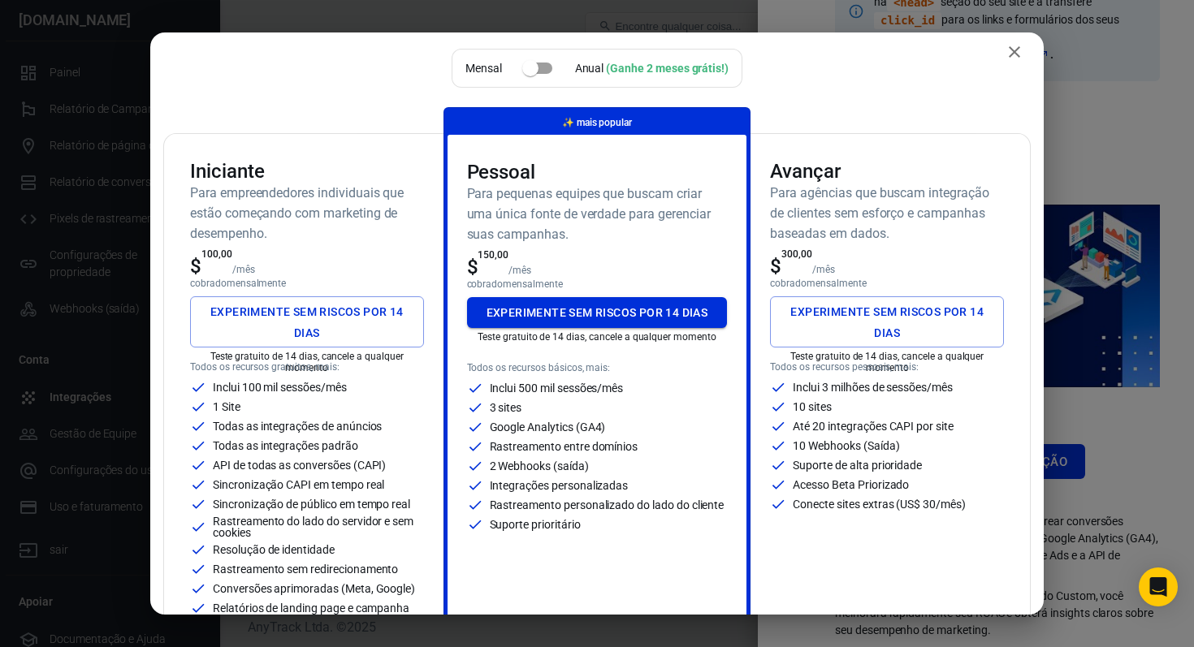
click at [669, 306] on font "Experimente sem riscos por 14 dias" at bounding box center [598, 312] width 222 height 13
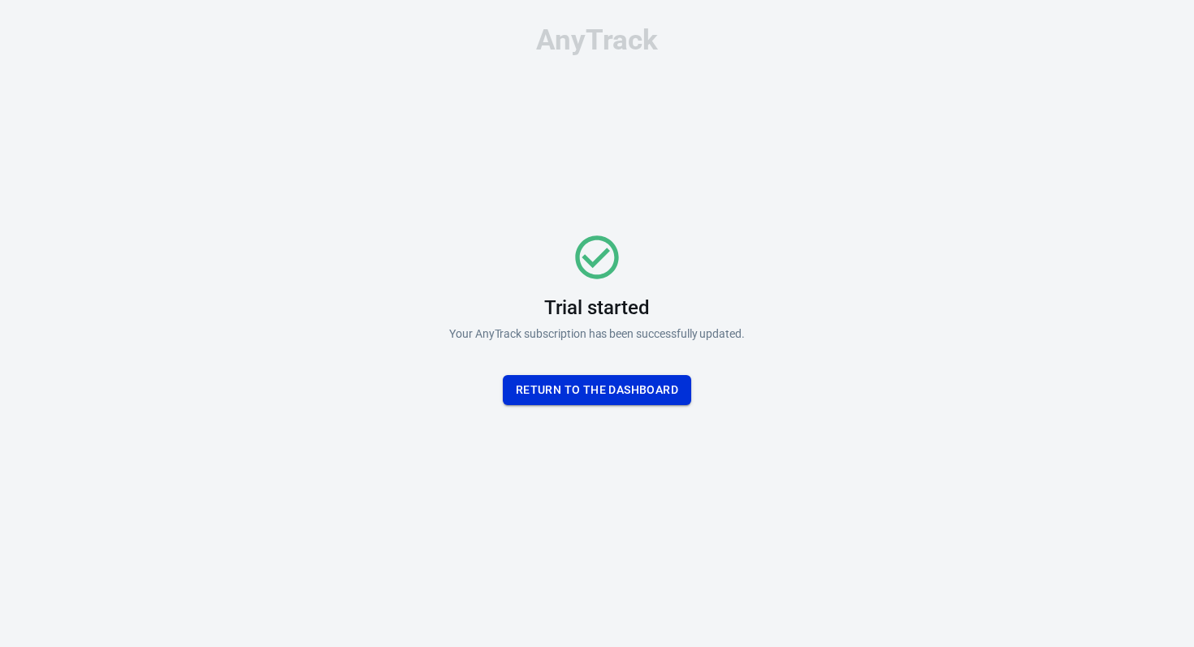
click at [612, 387] on button "Return To the dashboard" at bounding box center [597, 390] width 188 height 30
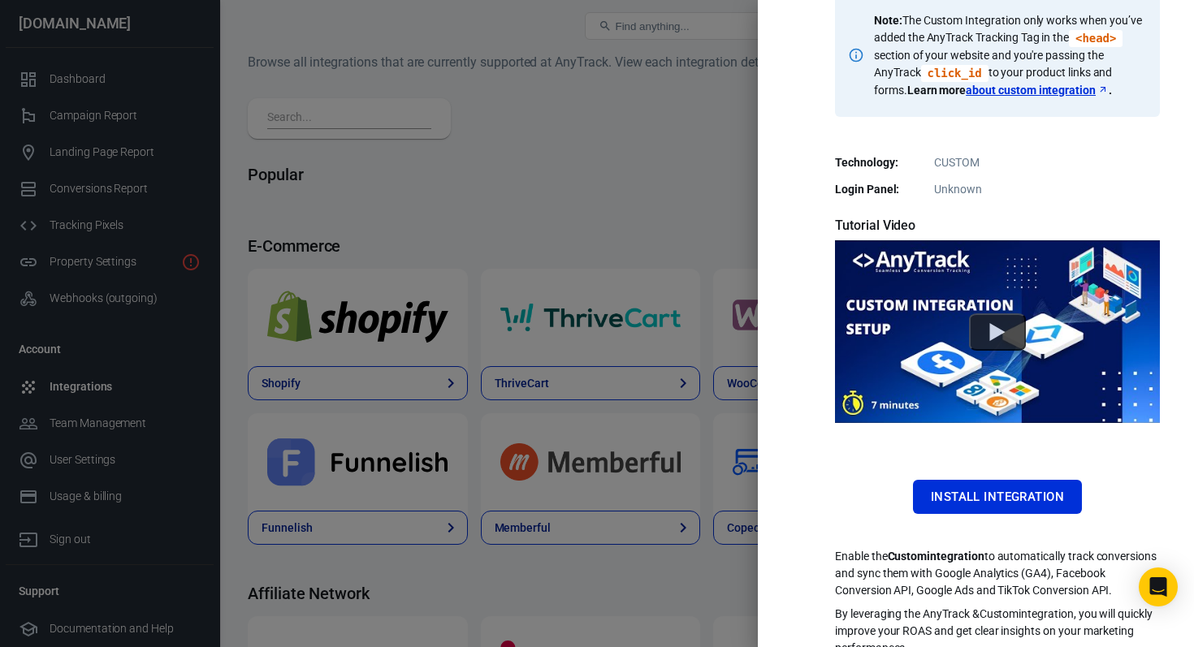
scroll to position [282, 0]
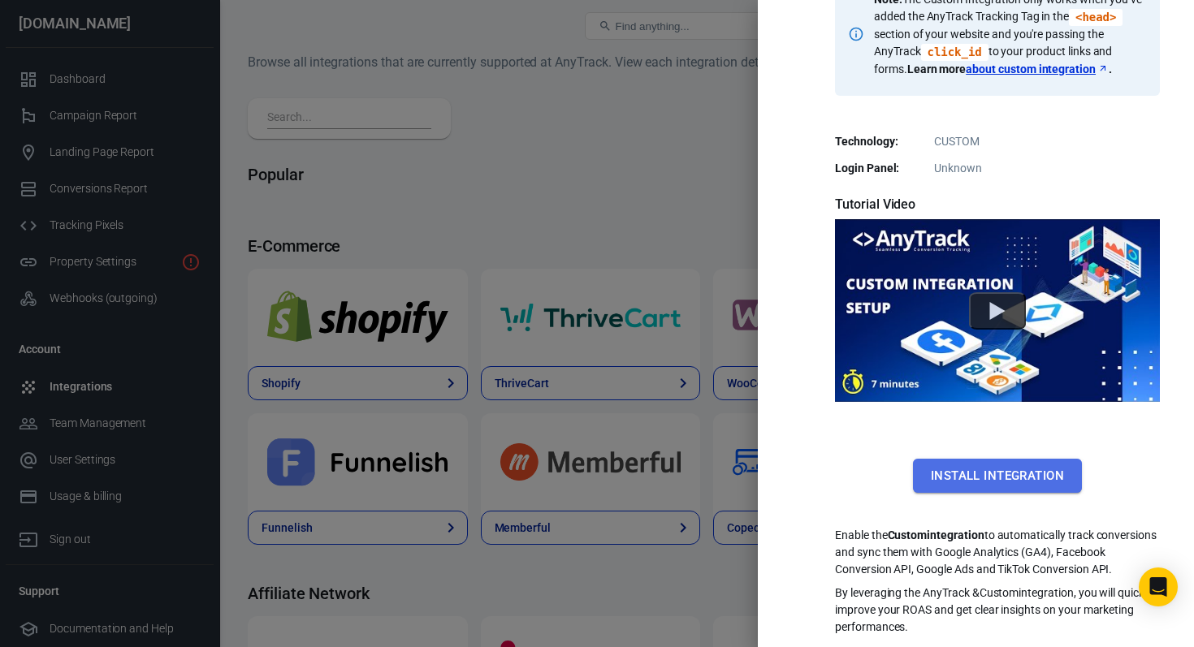
click at [962, 464] on button "Install Integration" at bounding box center [997, 476] width 169 height 34
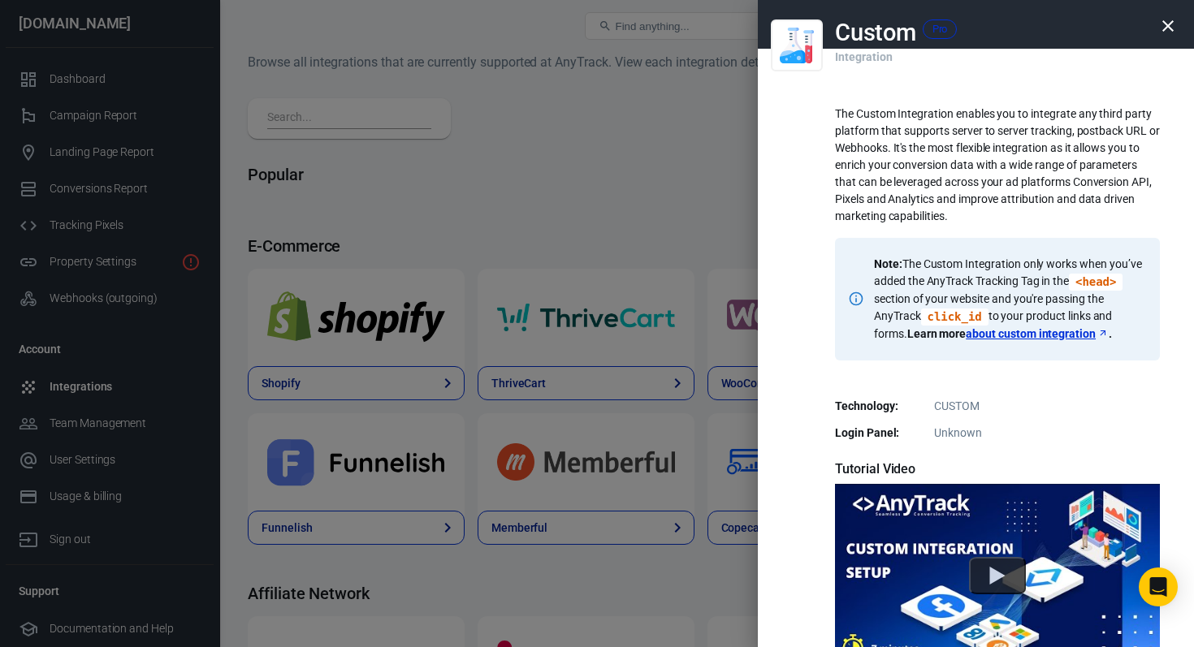
scroll to position [282, 0]
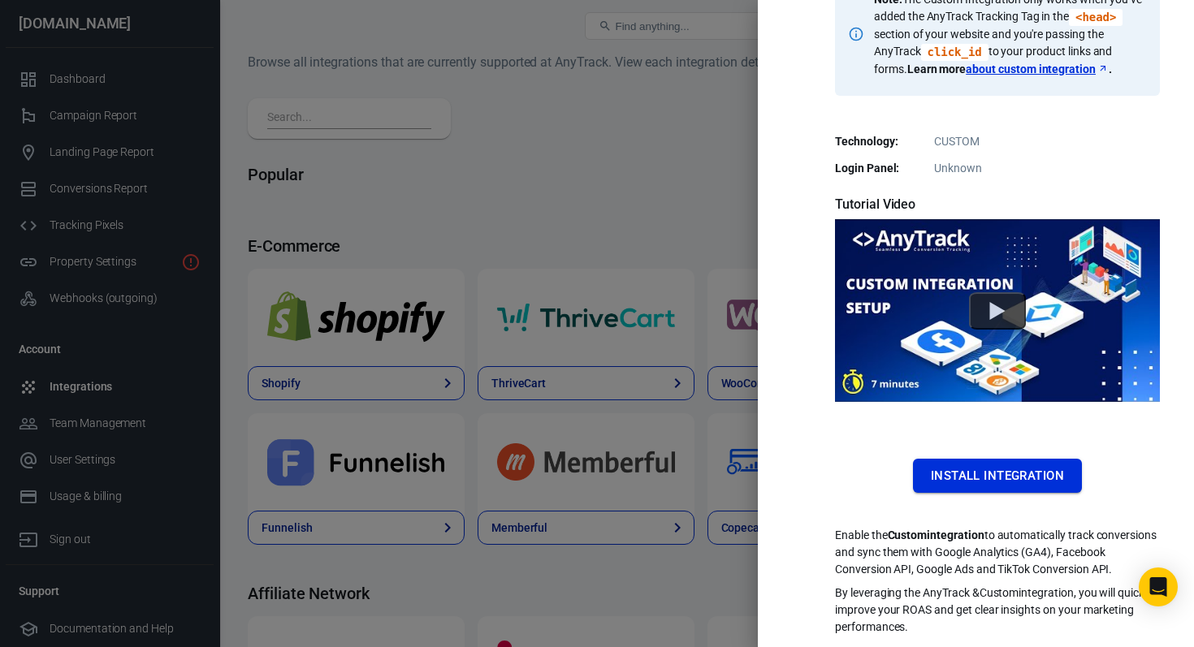
click at [980, 459] on button "Install Integration" at bounding box center [997, 476] width 169 height 34
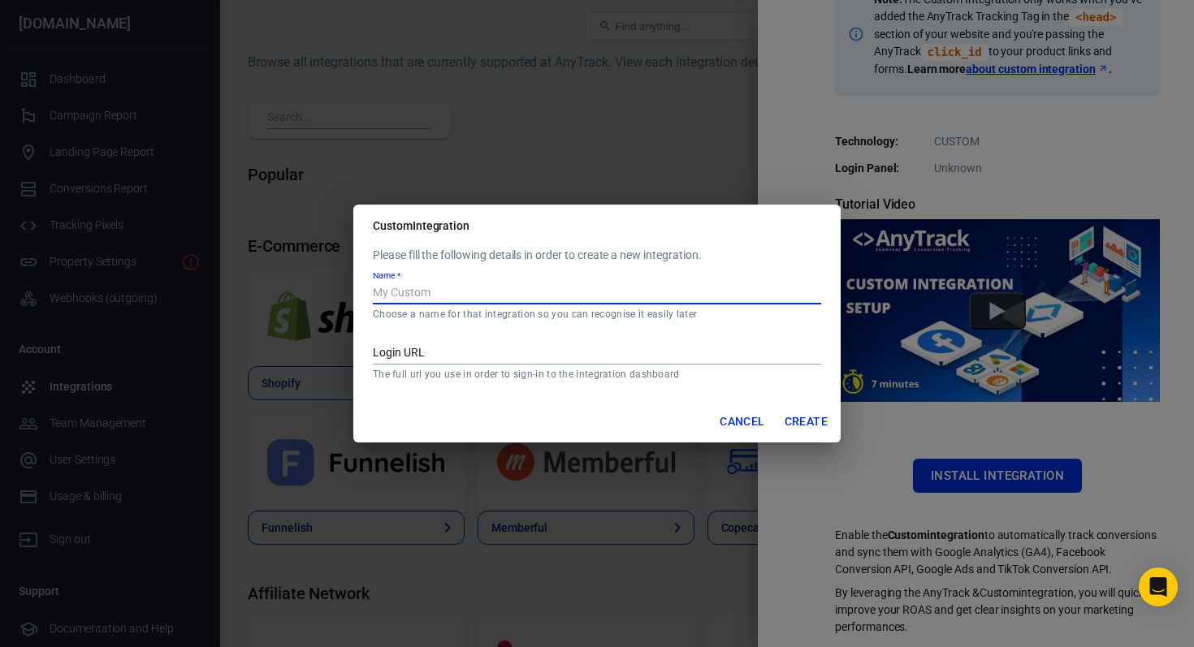
click at [551, 295] on input "Name   *" at bounding box center [597, 293] width 448 height 21
click at [570, 351] on input "Login URL" at bounding box center [597, 354] width 448 height 21
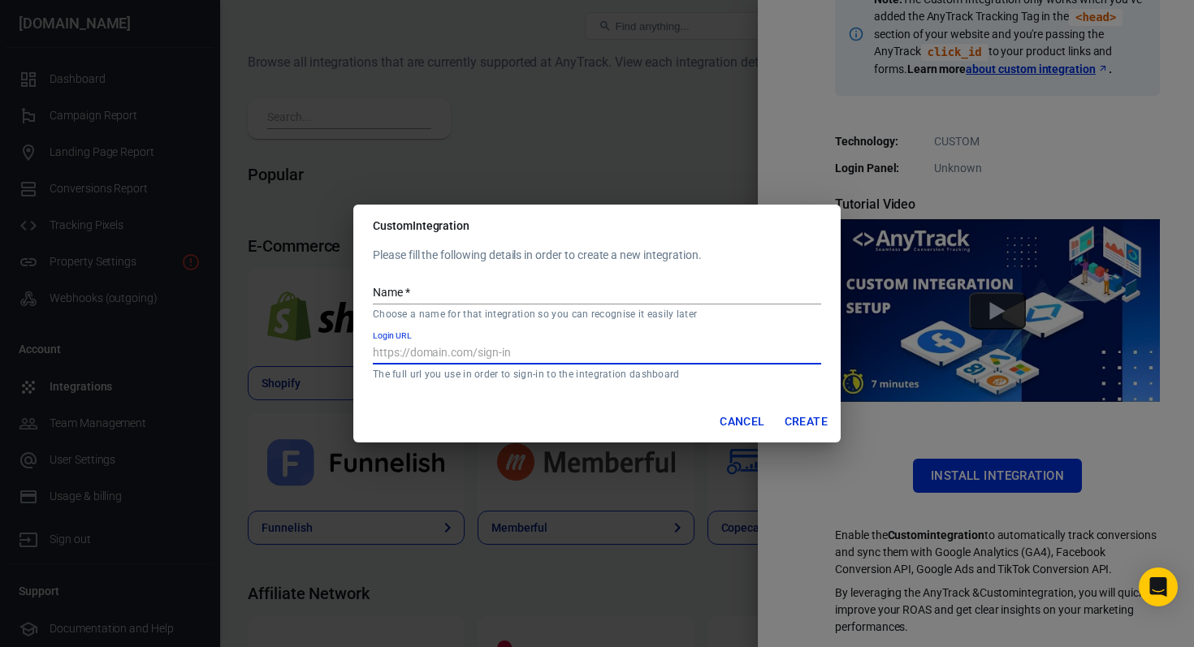
click at [532, 380] on p "The full url you use in order to sign-in to the integration dashboard" at bounding box center [597, 374] width 448 height 13
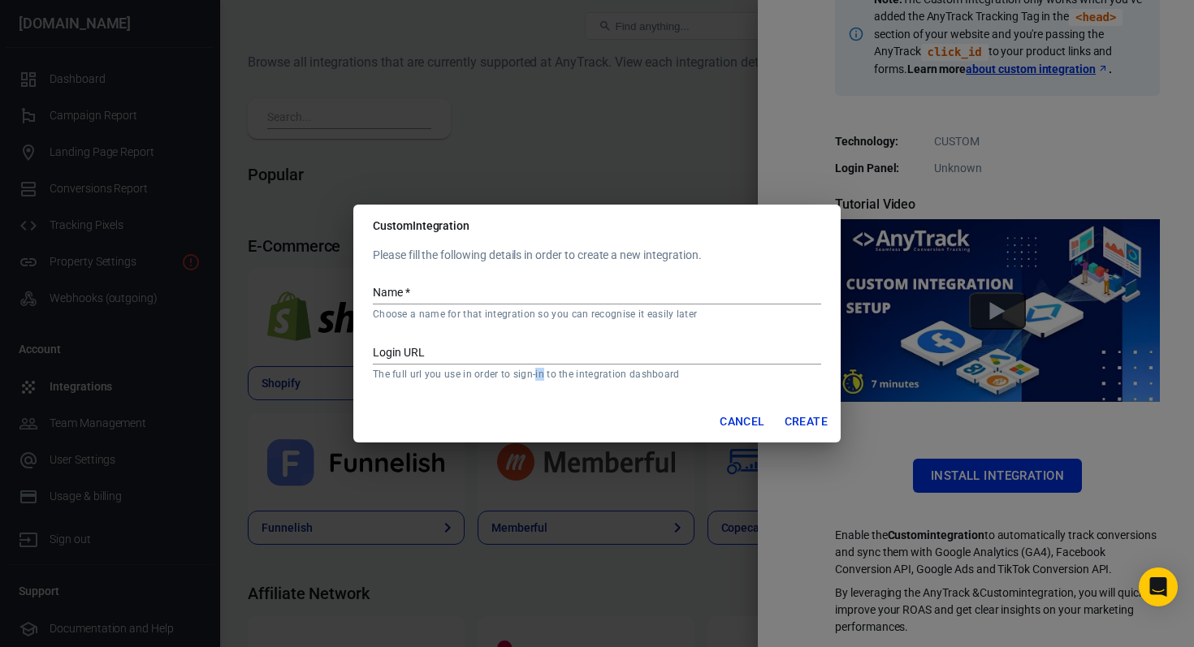
click at [532, 380] on p "The full url you use in order to sign-in to the integration dashboard" at bounding box center [597, 374] width 448 height 13
click at [505, 357] on input "Login URL" at bounding box center [597, 354] width 448 height 21
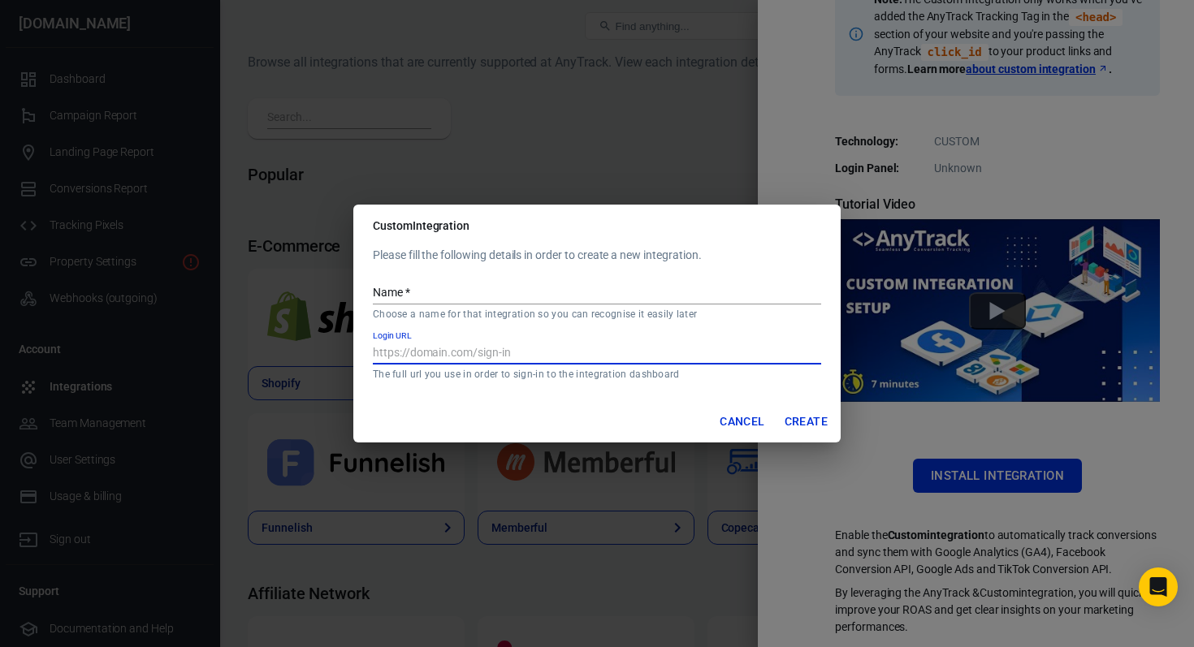
click at [525, 417] on div "Cancel Create" at bounding box center [596, 421] width 487 height 43
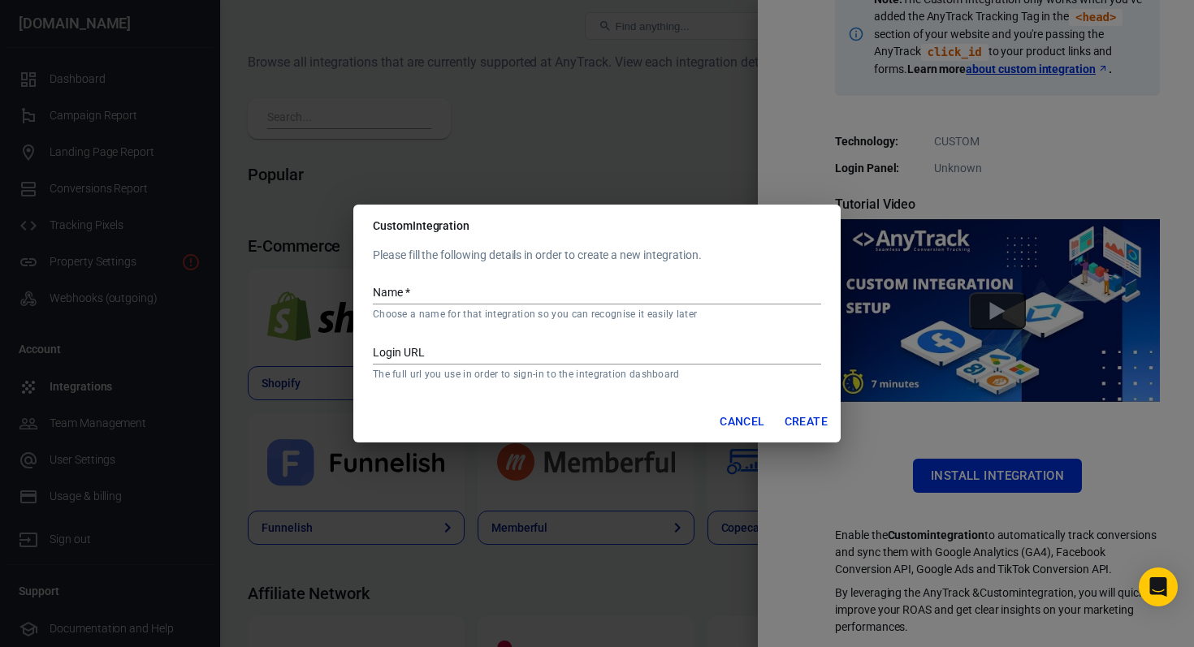
scroll to position [307, 0]
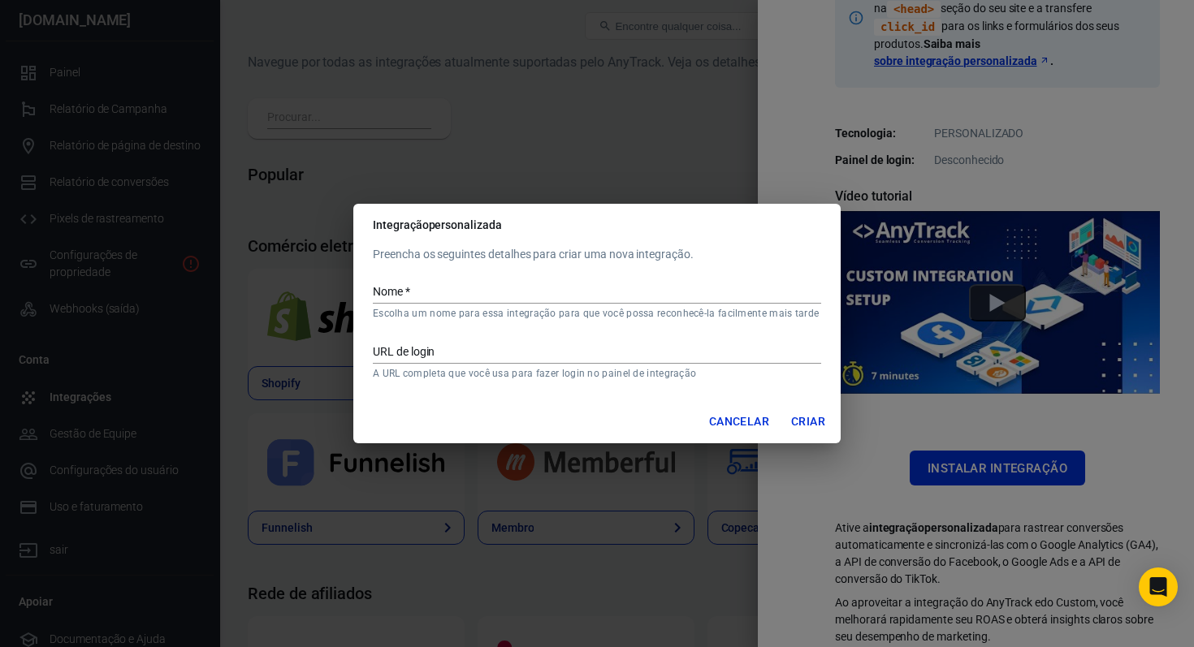
click at [521, 283] on input "Nome   *" at bounding box center [597, 293] width 448 height 21
type input "Cartpanda"
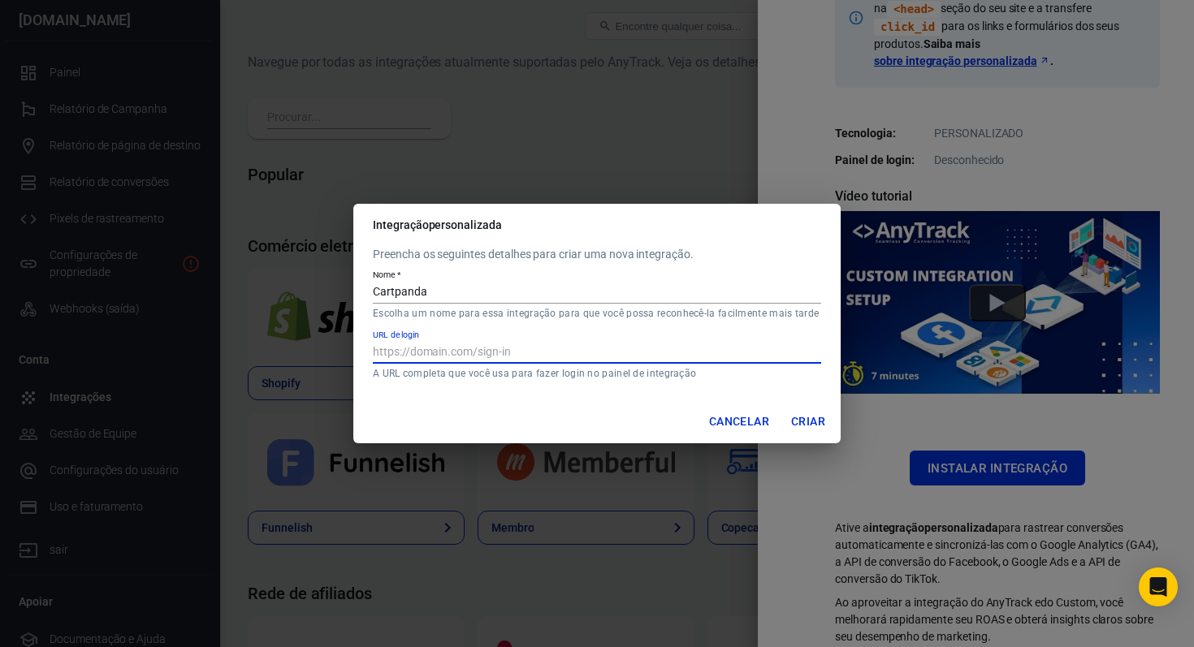
click at [544, 349] on input "URL de login" at bounding box center [597, 353] width 448 height 21
click at [823, 413] on font "Criar" at bounding box center [808, 421] width 34 height 21
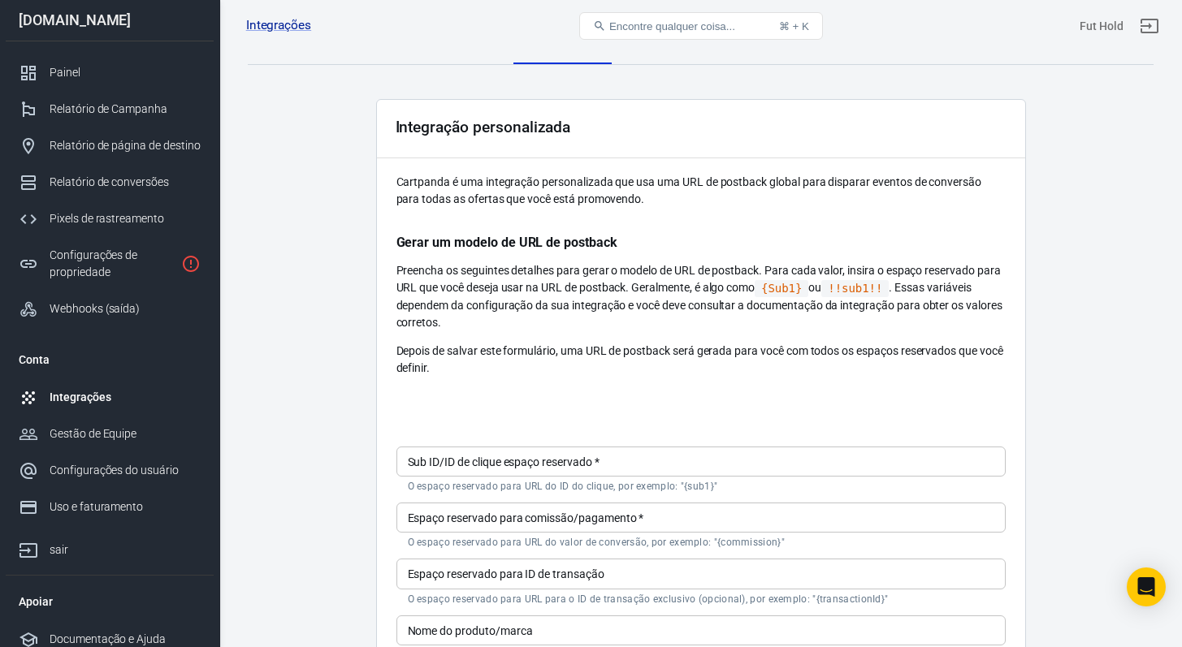
scroll to position [28, 0]
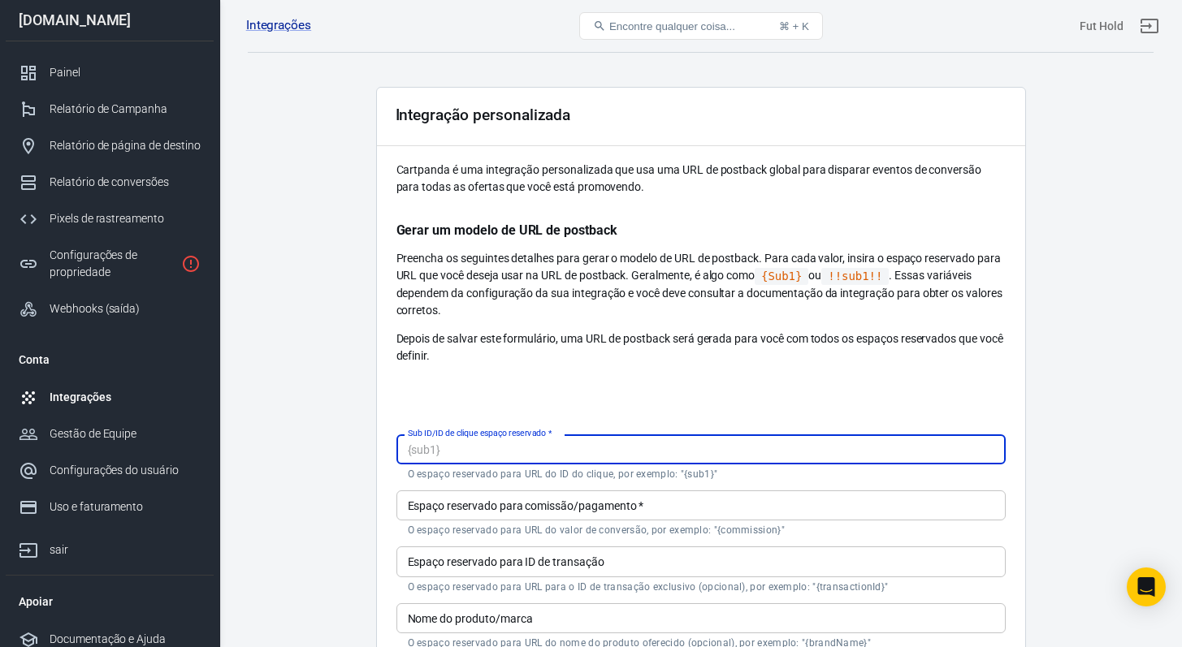
click at [636, 454] on input "Sub ID/ID de clique espaço reservado   *" at bounding box center [700, 450] width 609 height 30
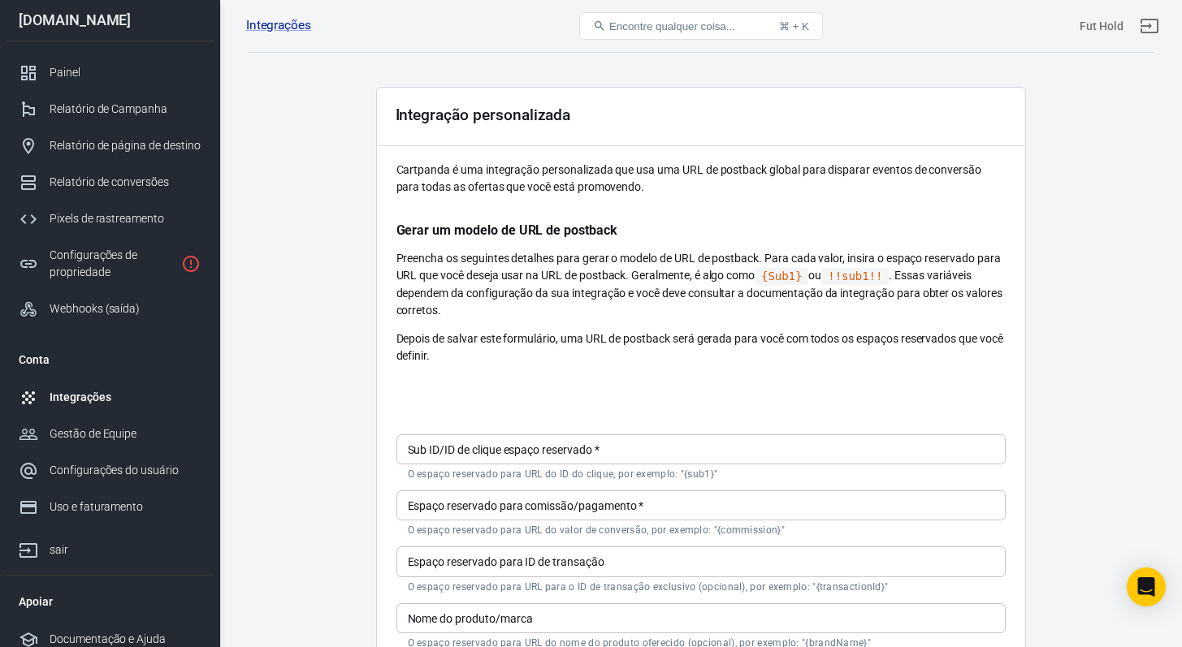
click at [525, 364] on div "Integração personalizada Cartpanda é uma integração personalizada que usa uma U…" at bounding box center [701, 477] width 650 height 780
click at [590, 254] on font "Preencha os seguintes detalhes para gerar o modelo de URL de postback. Para cad…" at bounding box center [698, 267] width 604 height 30
click at [656, 248] on div "Cartpanda é uma integração personalizada que usa uma URL de postback global par…" at bounding box center [700, 263] width 609 height 203
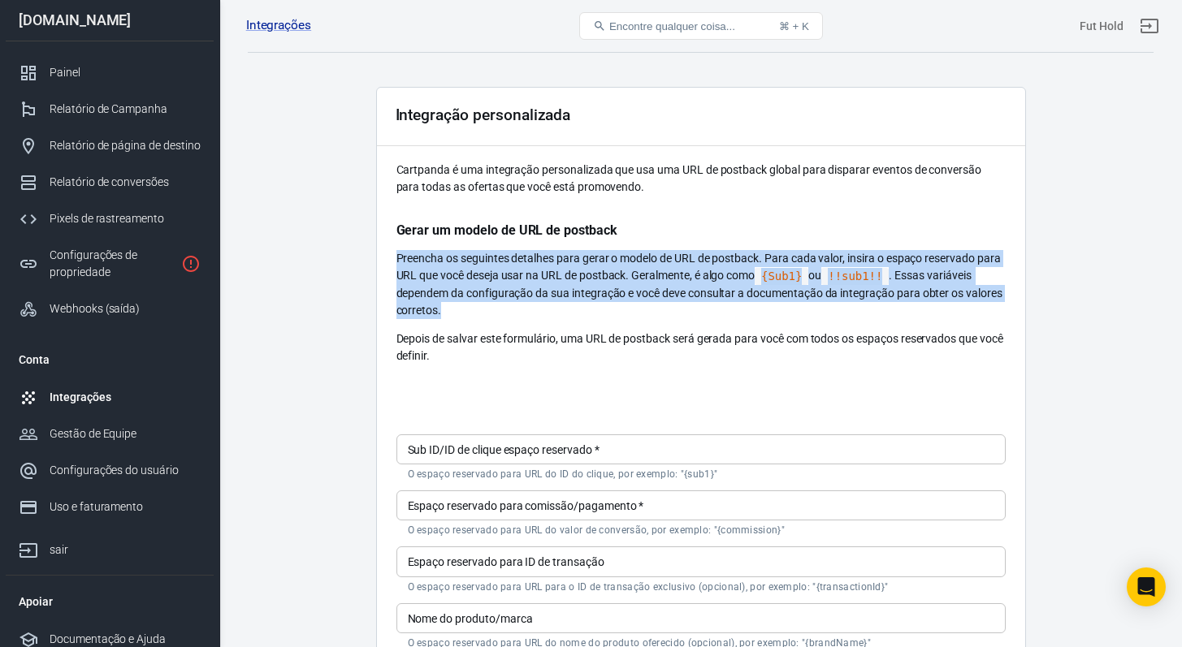
click at [656, 248] on div "Cartpanda é uma integração personalizada que usa uma URL de postback global par…" at bounding box center [700, 263] width 609 height 203
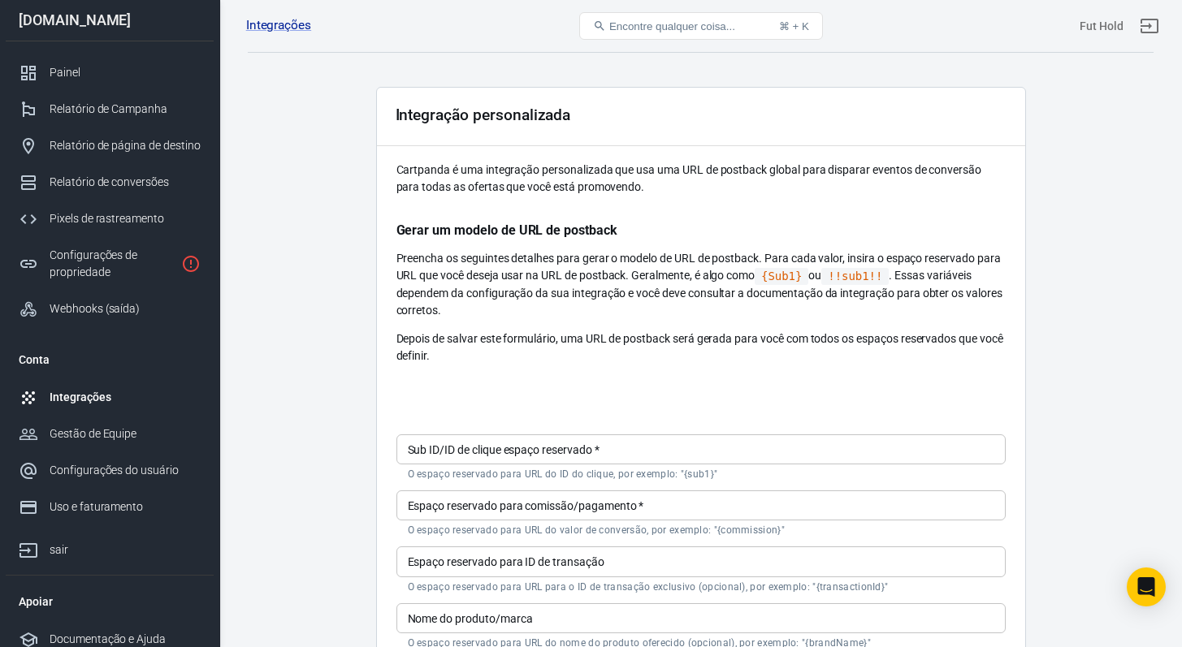
click at [660, 208] on div "Cartpanda é uma integração personalizada que usa uma URL de postback global par…" at bounding box center [700, 263] width 609 height 203
click at [662, 298] on font ". Essas variáveis ​​dependem da configuração da sua integração e você deve cons…" at bounding box center [699, 293] width 606 height 48
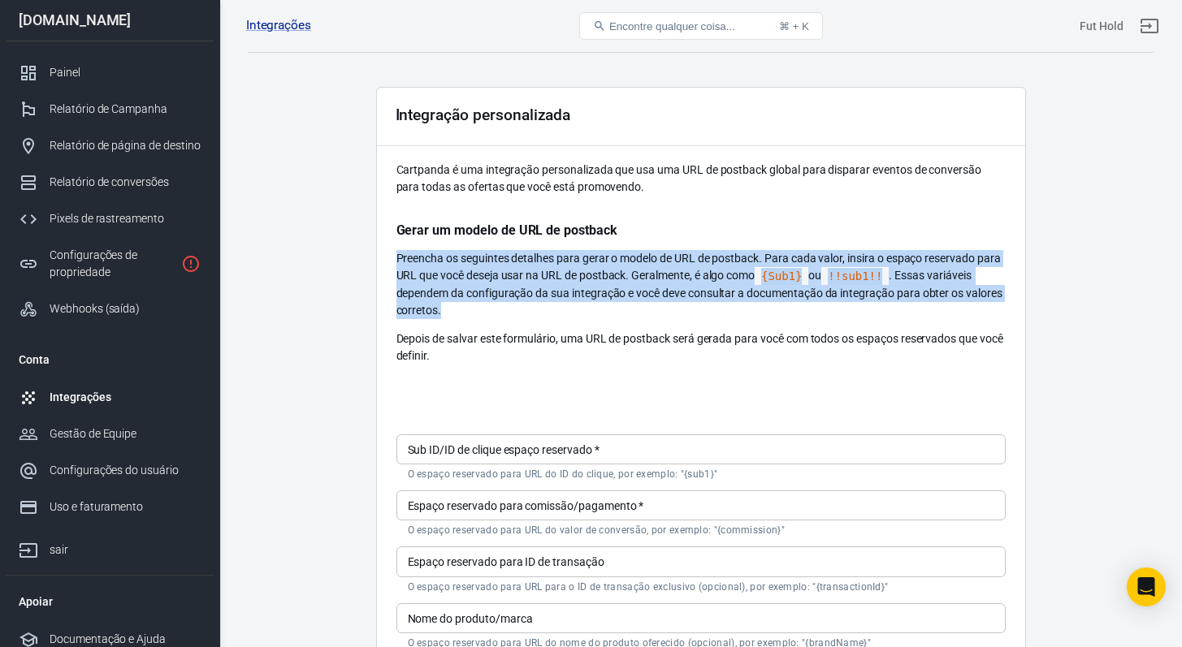
click at [662, 298] on font ". Essas variáveis ​​dependem da configuração da sua integração e você deve cons…" at bounding box center [699, 293] width 606 height 48
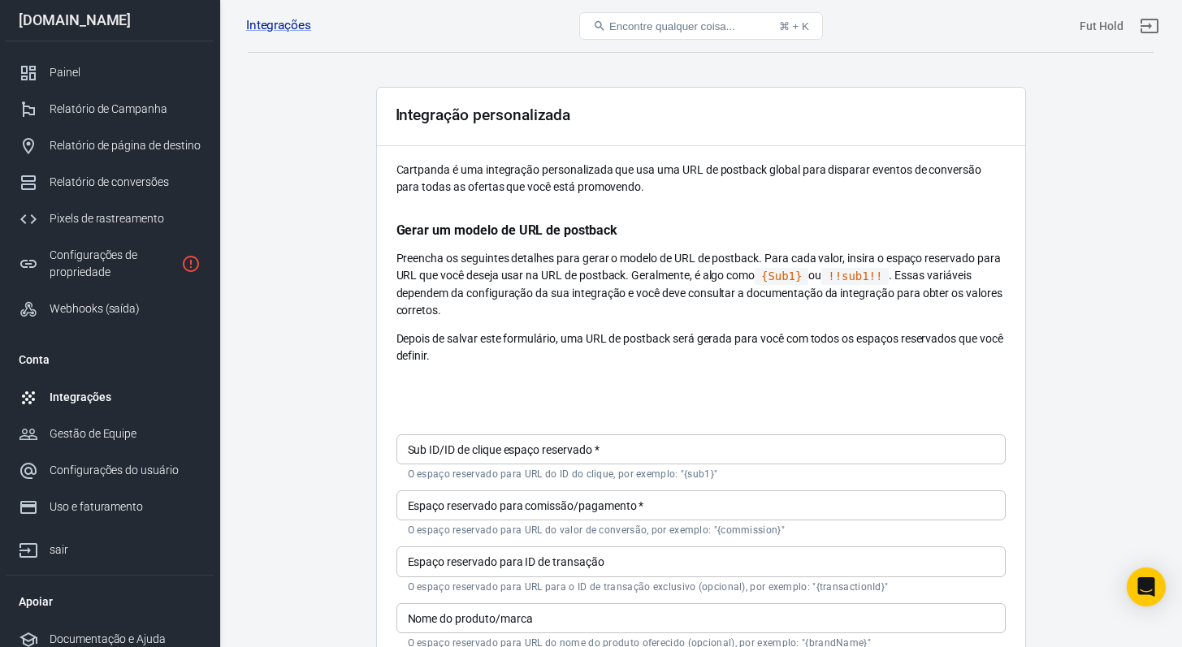
click at [653, 231] on p "Gerar um modelo de URL de postback" at bounding box center [700, 230] width 609 height 17
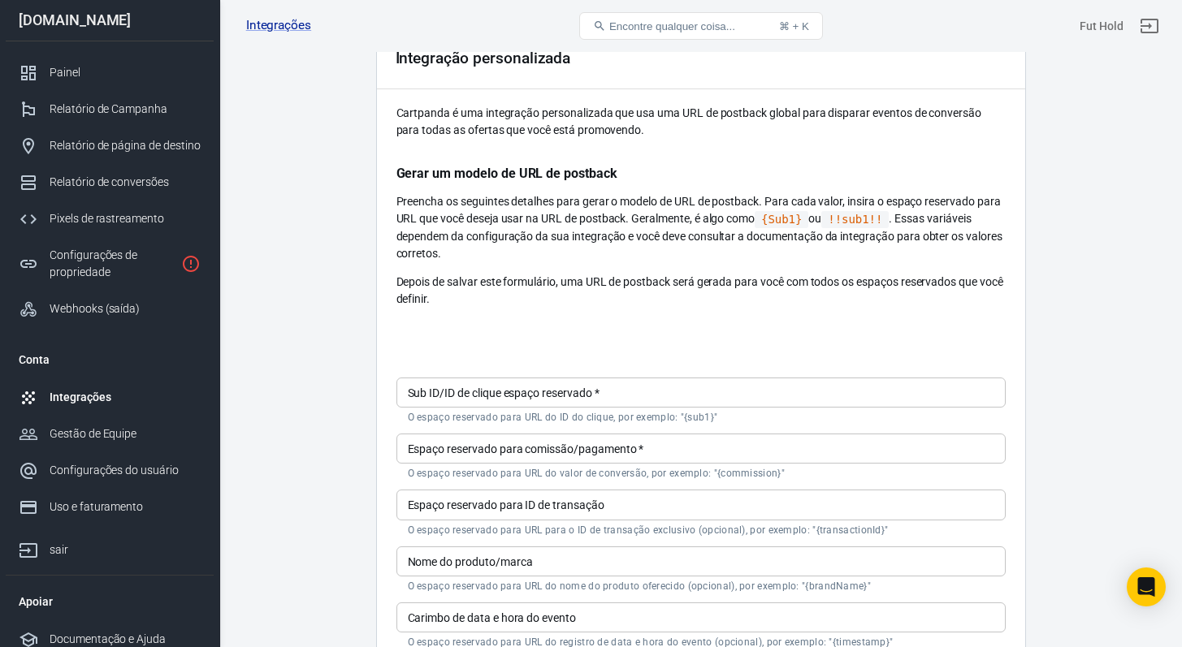
scroll to position [88, 0]
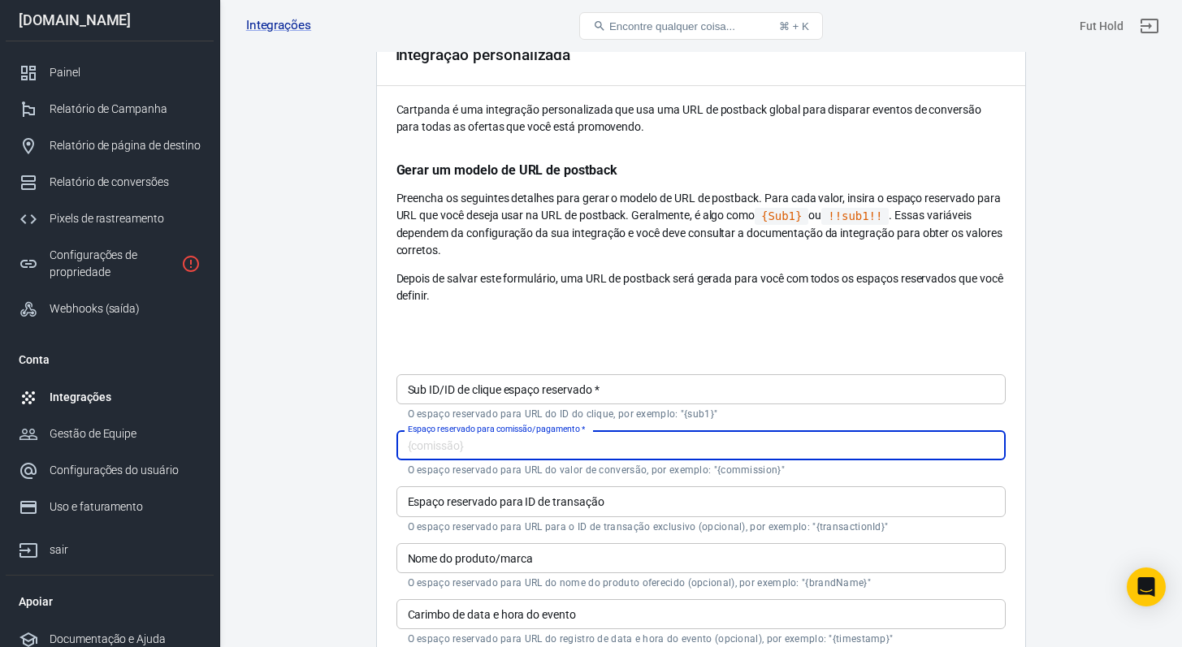
click at [630, 435] on input "Espaço reservado para comissão/pagamento   *" at bounding box center [700, 445] width 609 height 30
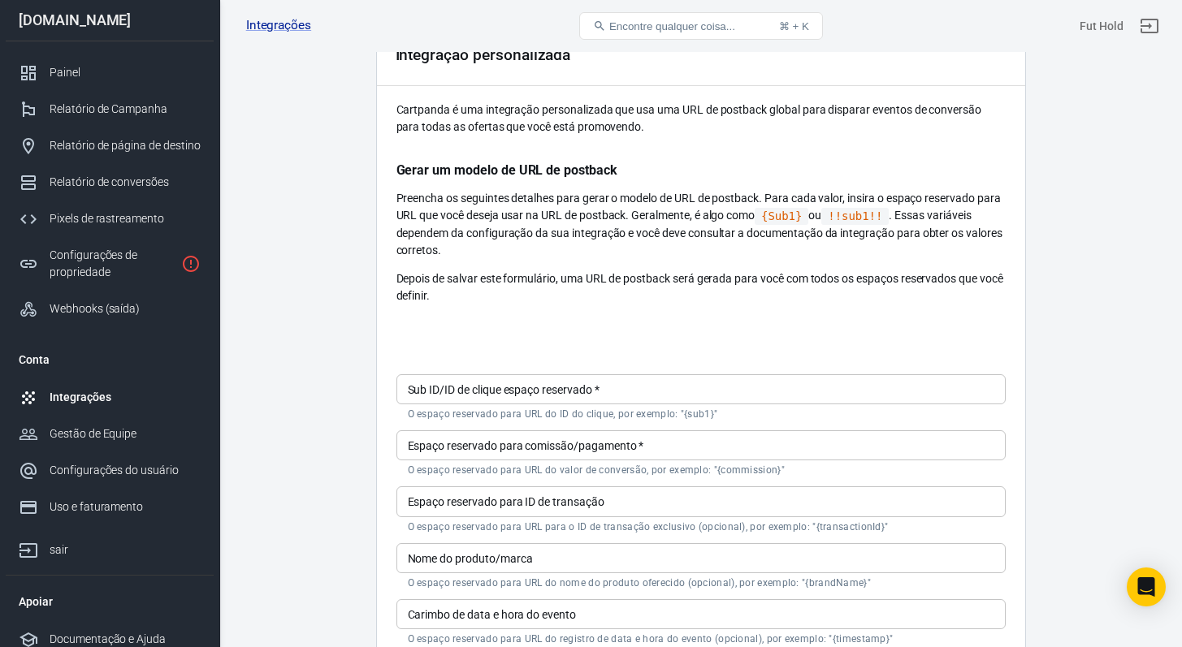
click at [598, 322] on div at bounding box center [700, 329] width 609 height 26
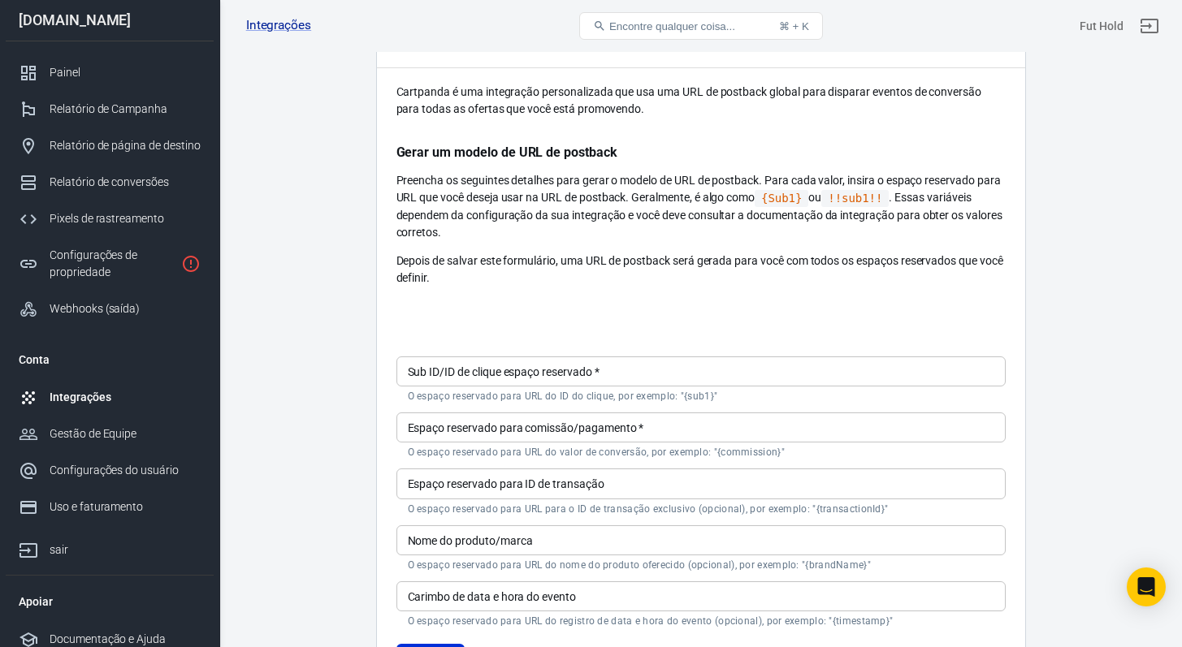
scroll to position [210, 0]
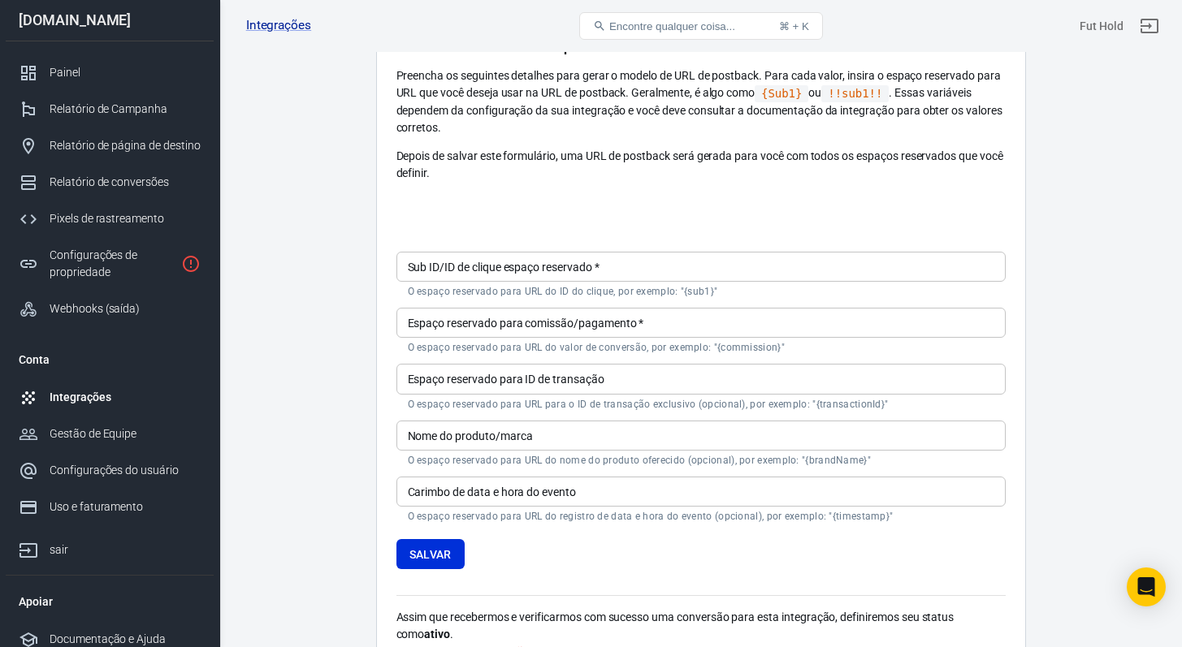
click at [610, 400] on font "O espaço reservado para URL para o ID de transação exclusivo (opcional), por ex…" at bounding box center [648, 404] width 481 height 11
click at [612, 399] on font "O espaço reservado para URL para o ID de transação exclusivo (opcional), por ex…" at bounding box center [648, 404] width 481 height 11
click at [597, 378] on input "Espaço reservado para ID de transação" at bounding box center [700, 379] width 609 height 30
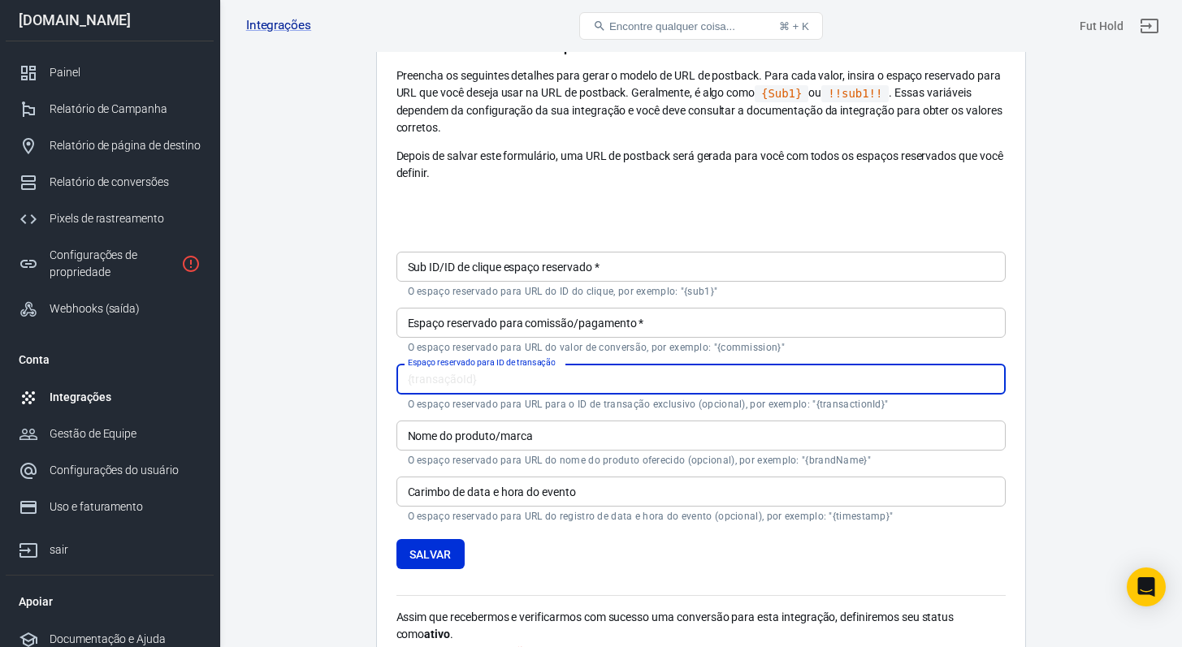
click at [346, 357] on main "Integração Registro de eventos Configurações Integração personalizada Cartpanda…" at bounding box center [701, 257] width 906 height 854
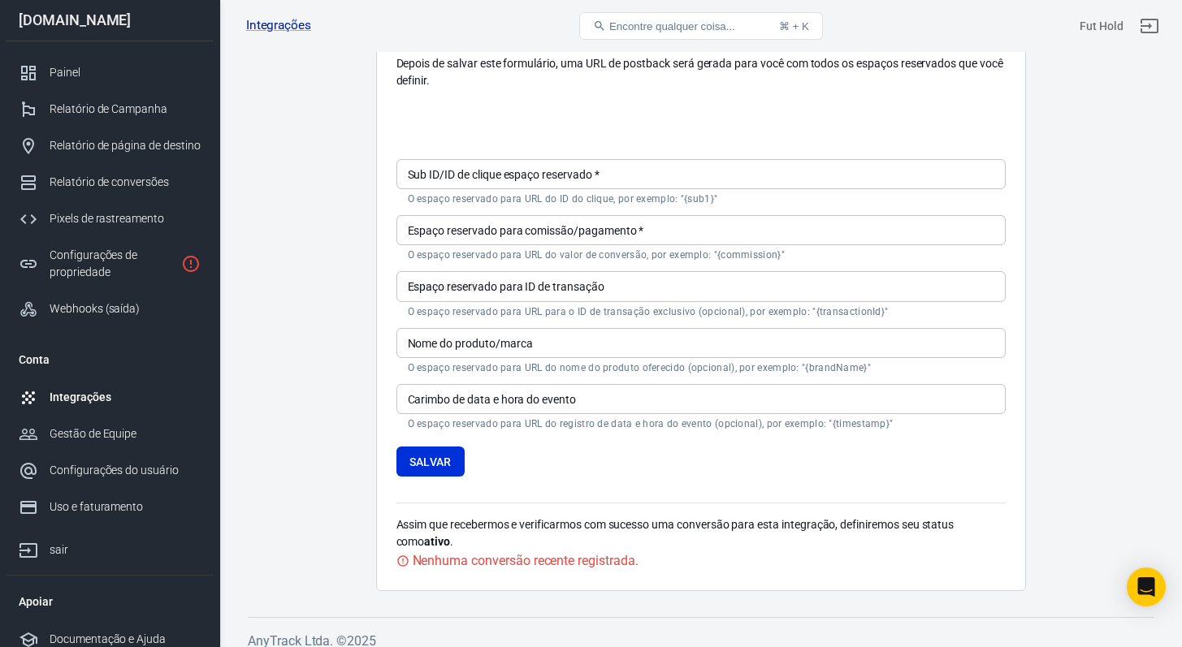
scroll to position [317, 0]
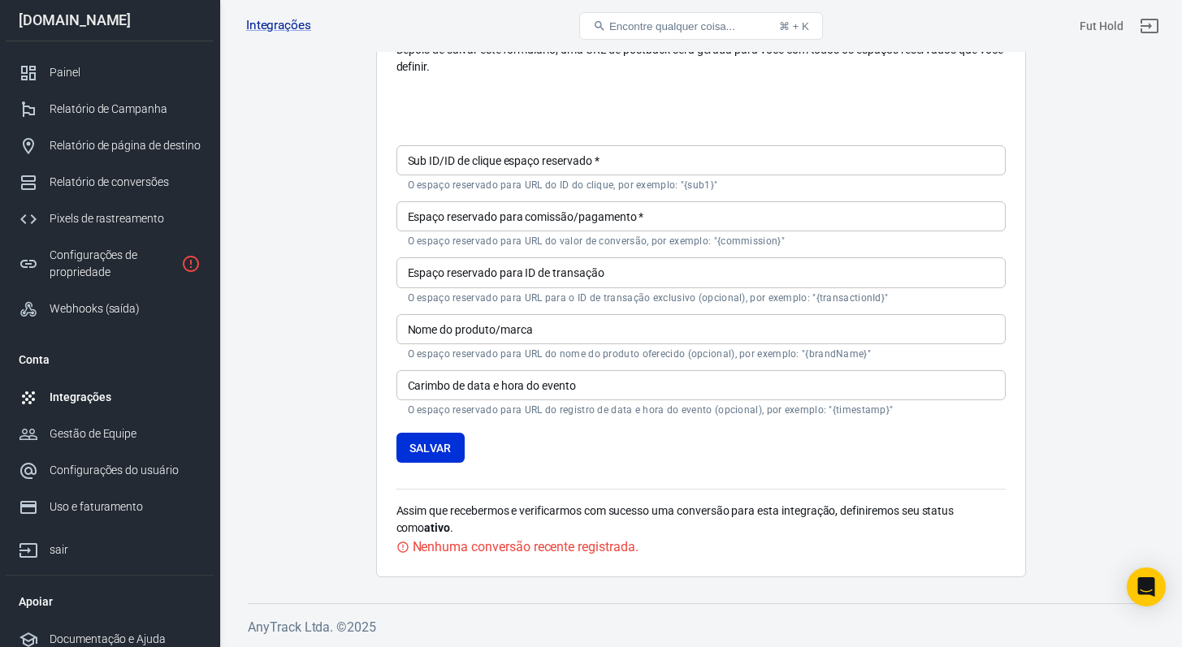
click at [444, 513] on font "Assim que recebermos e verificarmos com sucesso uma conversão para esta integra…" at bounding box center [675, 519] width 558 height 30
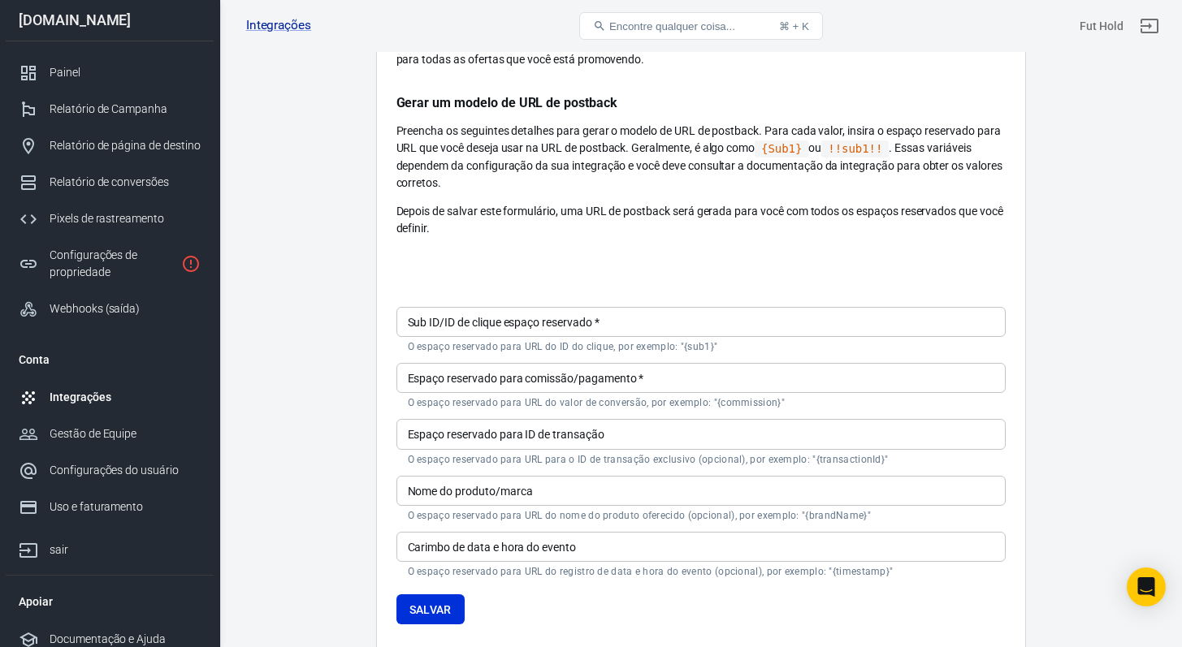
scroll to position [132, 0]
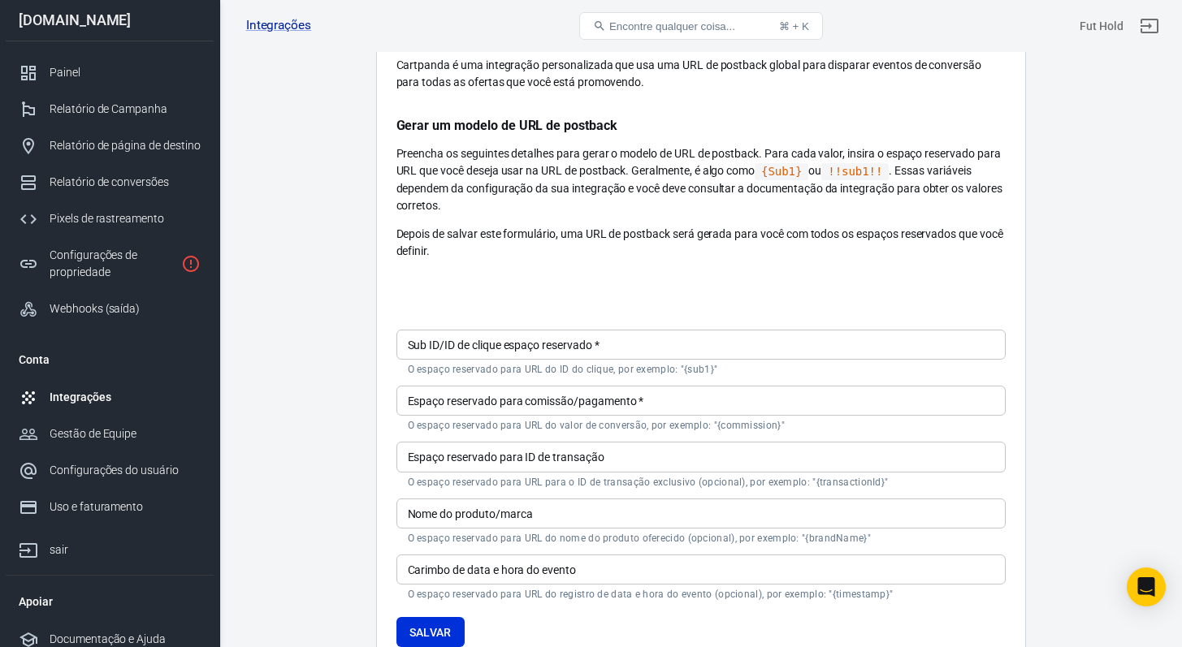
click at [473, 334] on div "Sub ID/ID de clique espaço reservado   * Sub ID/ID de clique espaço reservado  …" at bounding box center [700, 353] width 609 height 46
click at [478, 305] on div "Sub ID/ID de clique espaço reservado   * Sub ID/ID de clique espaço reservado  …" at bounding box center [700, 485] width 609 height 376
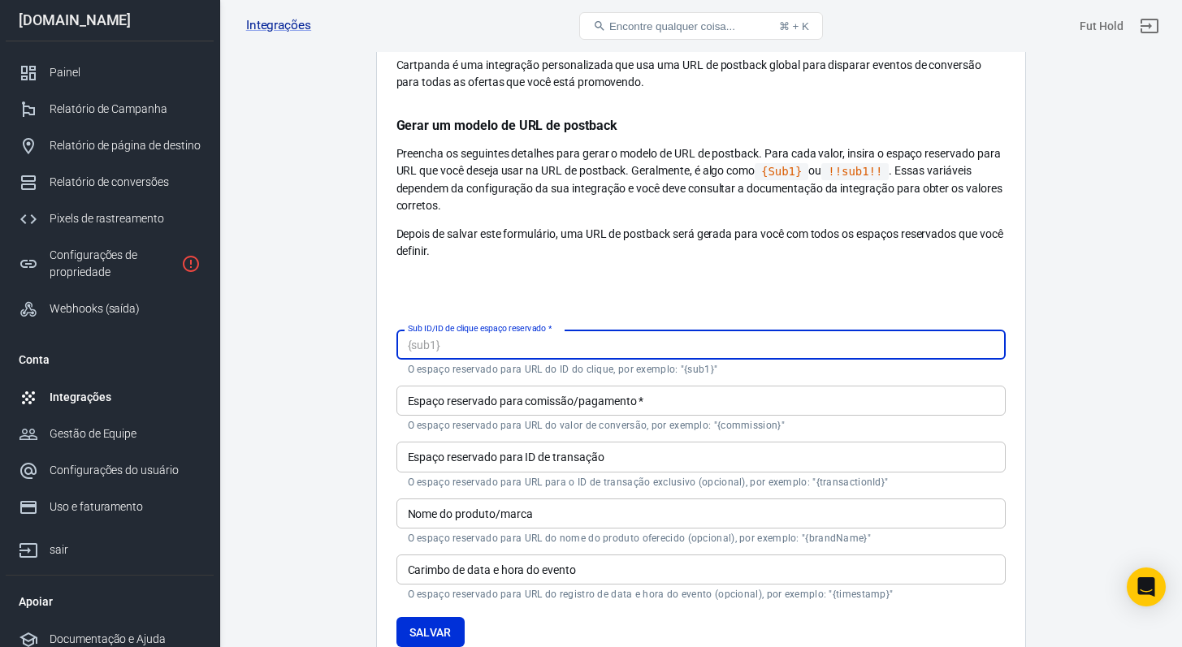
click at [496, 338] on div "Sub ID/ID de clique espaço reservado   * Sub ID/ID de clique espaço reservado  …" at bounding box center [700, 353] width 609 height 46
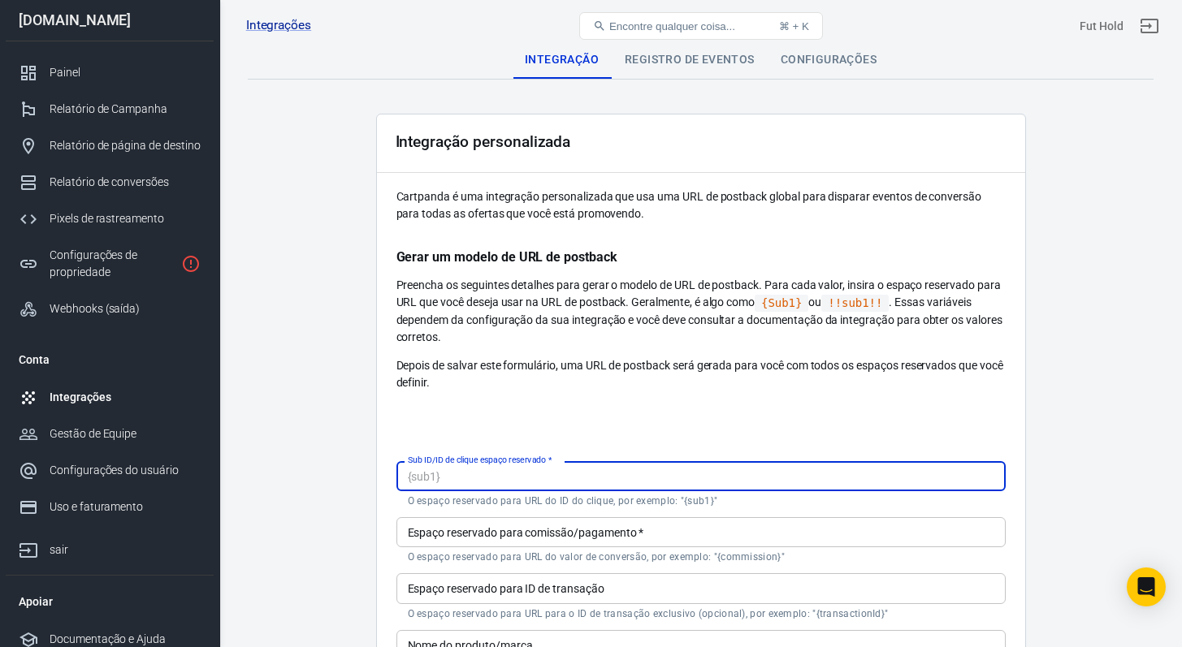
scroll to position [0, 0]
click at [519, 307] on font "Preencha os seguintes detalhes para gerar o modelo de URL de postback. Para cad…" at bounding box center [698, 294] width 604 height 30
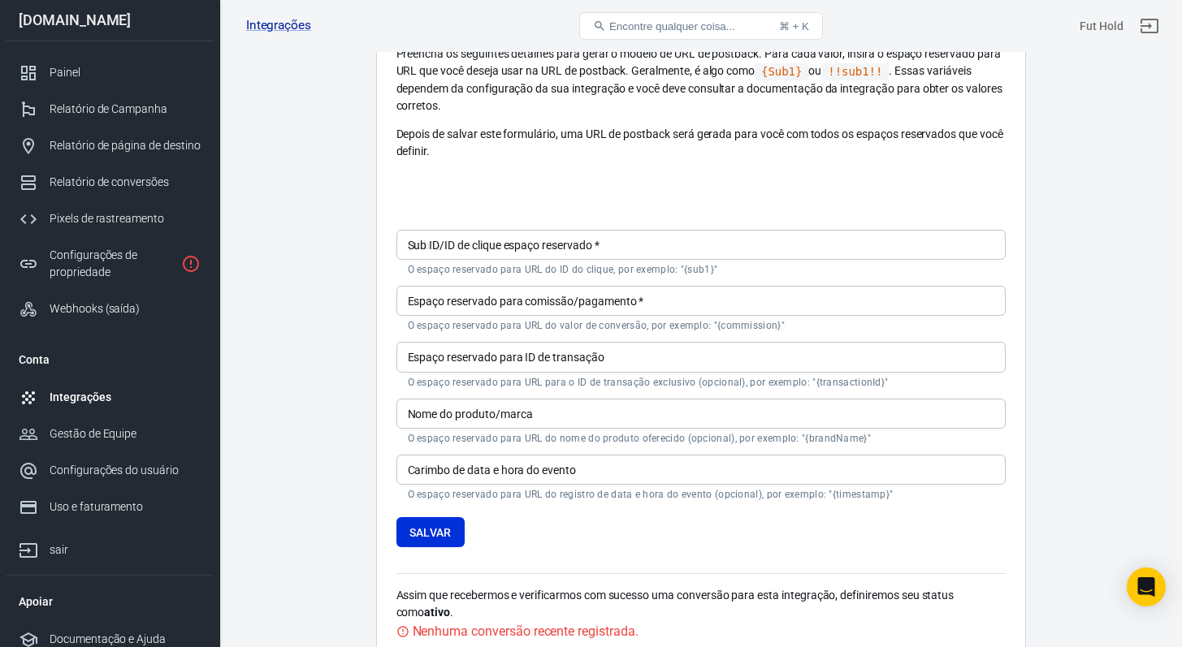
scroll to position [317, 0]
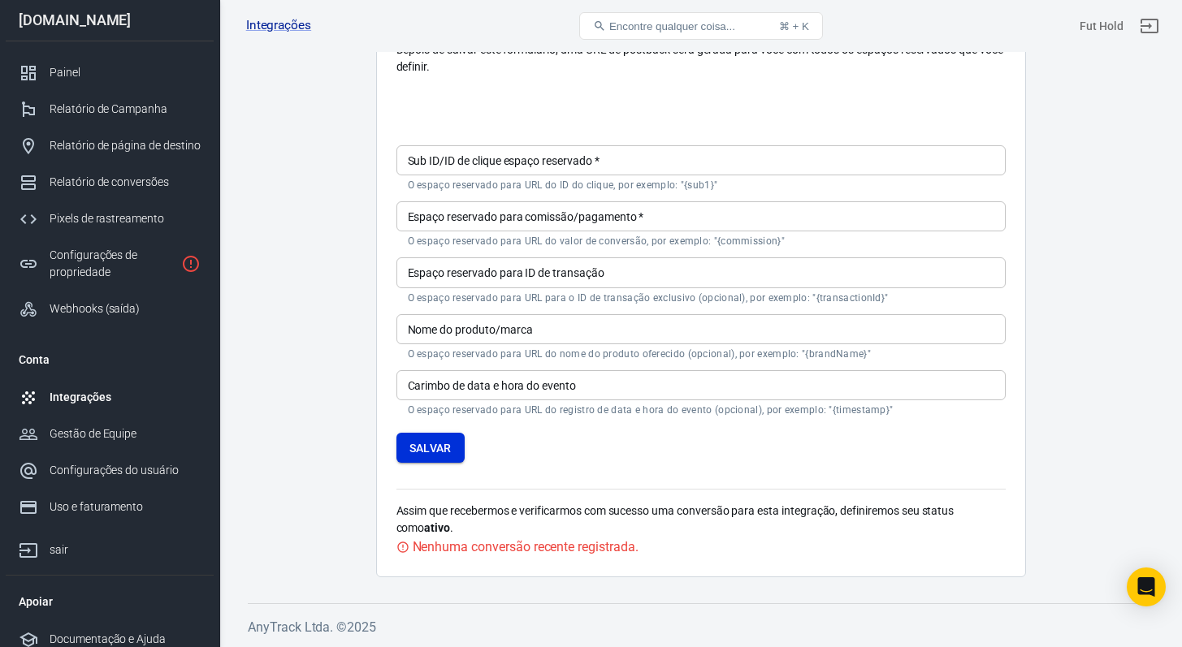
click at [447, 442] on font "Salvar" at bounding box center [430, 448] width 42 height 13
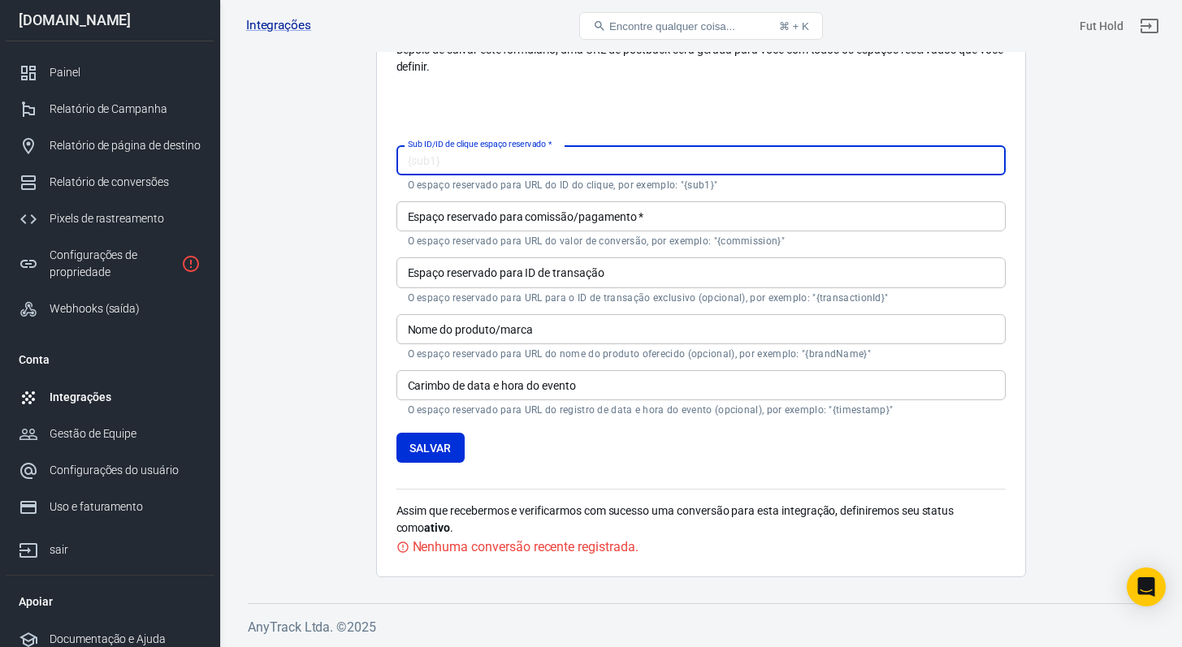
click at [549, 155] on input "Sub ID/ID de clique espaço reservado   *" at bounding box center [700, 160] width 609 height 30
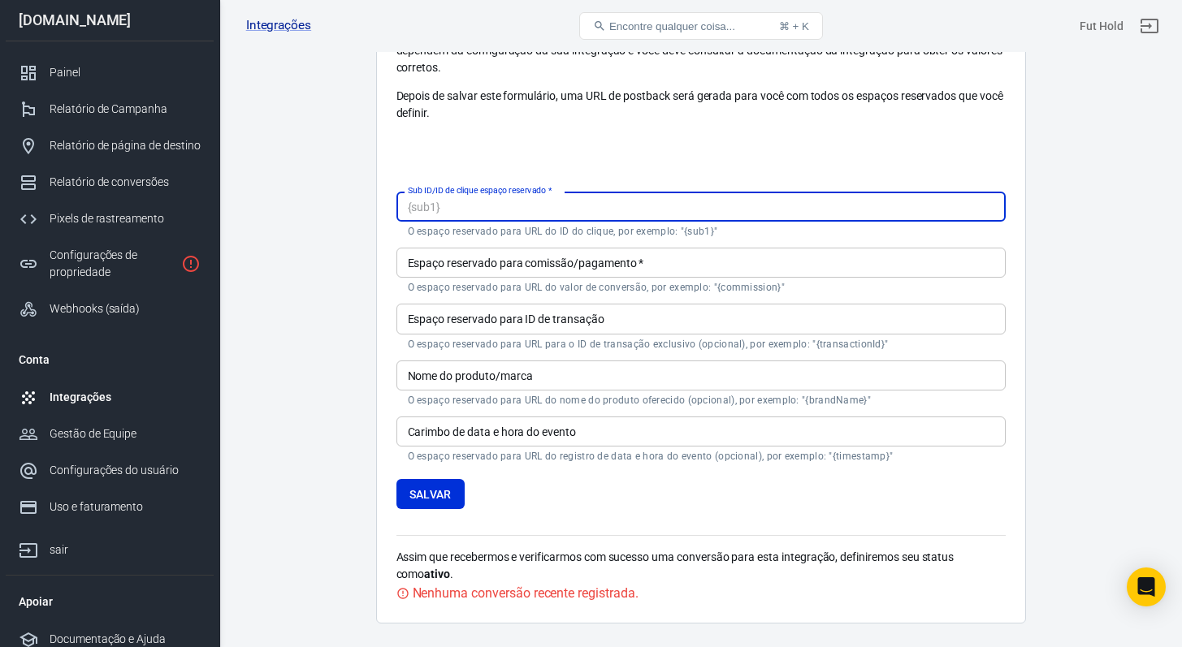
scroll to position [125, 0]
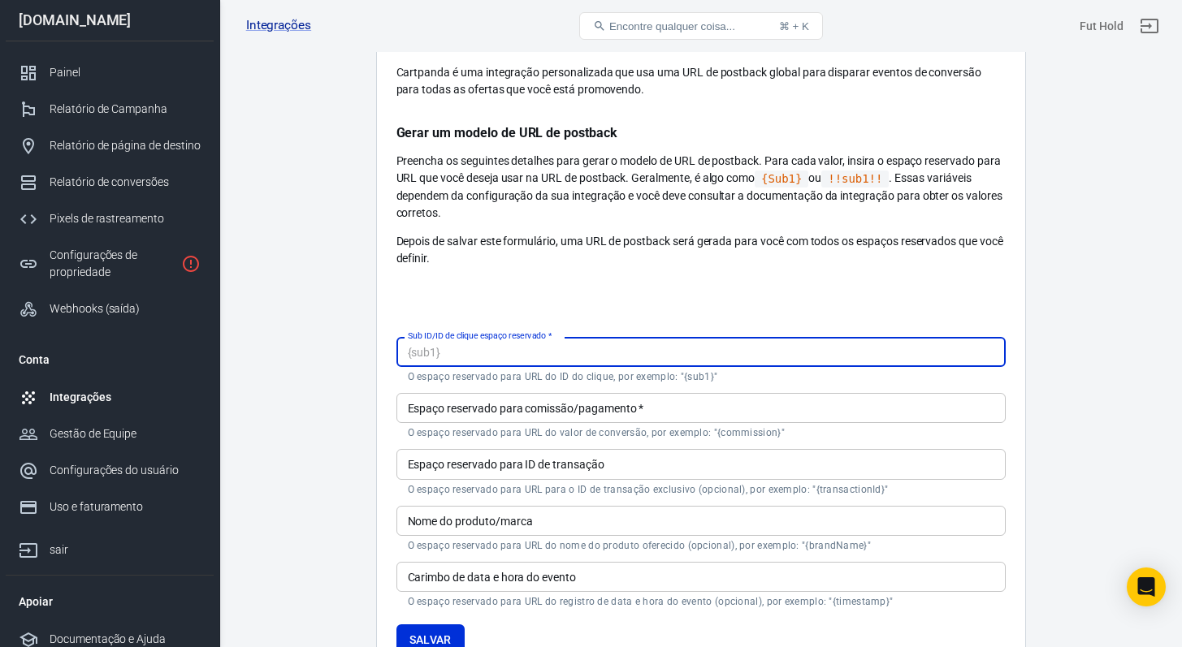
click at [689, 218] on p "Preencha os seguintes detalhes para gerar o modelo de URL de postback. Para cad…" at bounding box center [700, 187] width 609 height 69
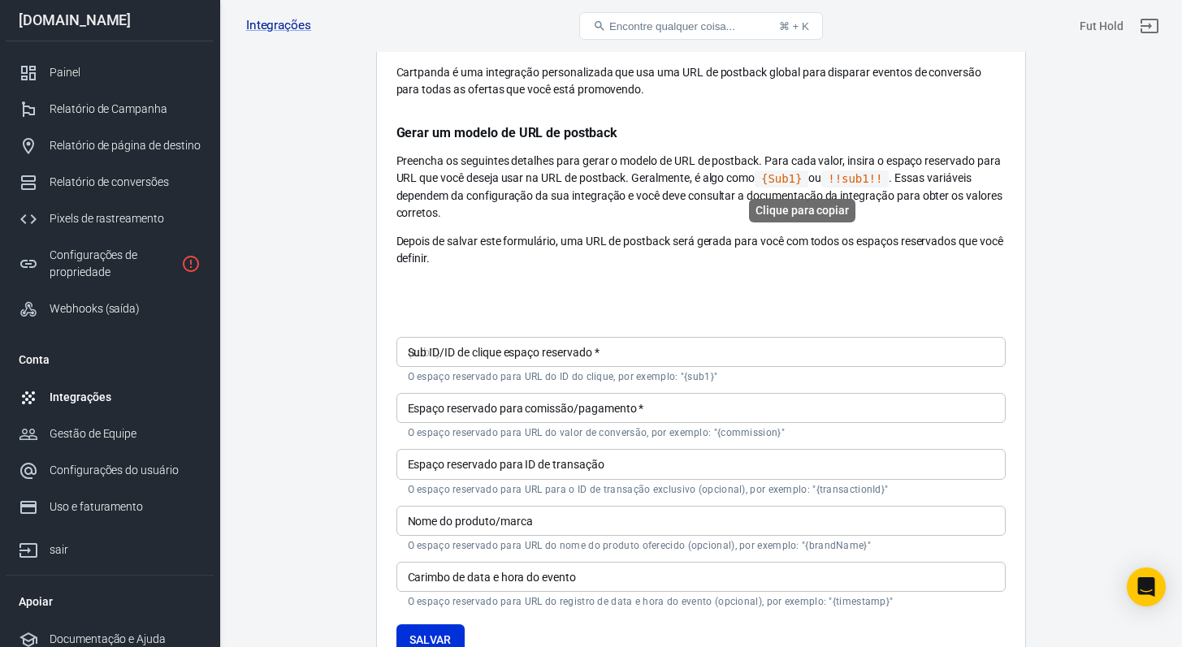
click at [766, 177] on code "{Sub1}" at bounding box center [782, 179] width 54 height 17
click at [553, 341] on div "Sub ID/ID de clique espaço reservado   * Sub ID/ID de clique espaço reservado  …" at bounding box center [700, 360] width 609 height 46
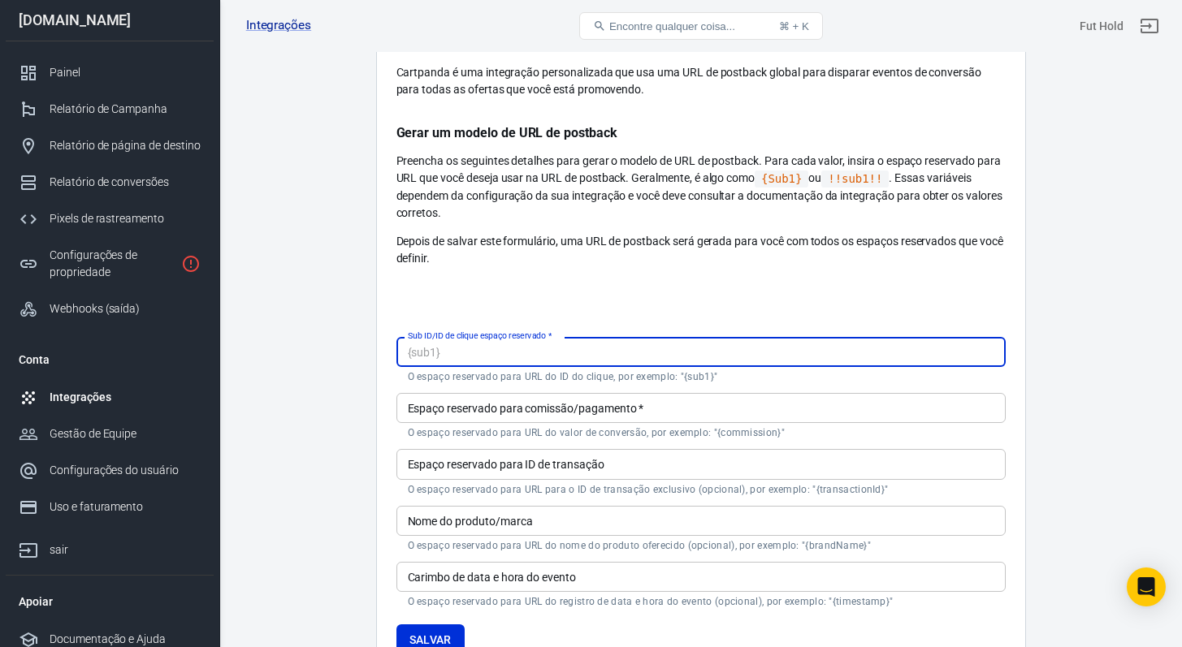
paste input "{Sub1}"
type input "{Sub1}"
click at [542, 286] on div at bounding box center [700, 292] width 609 height 26
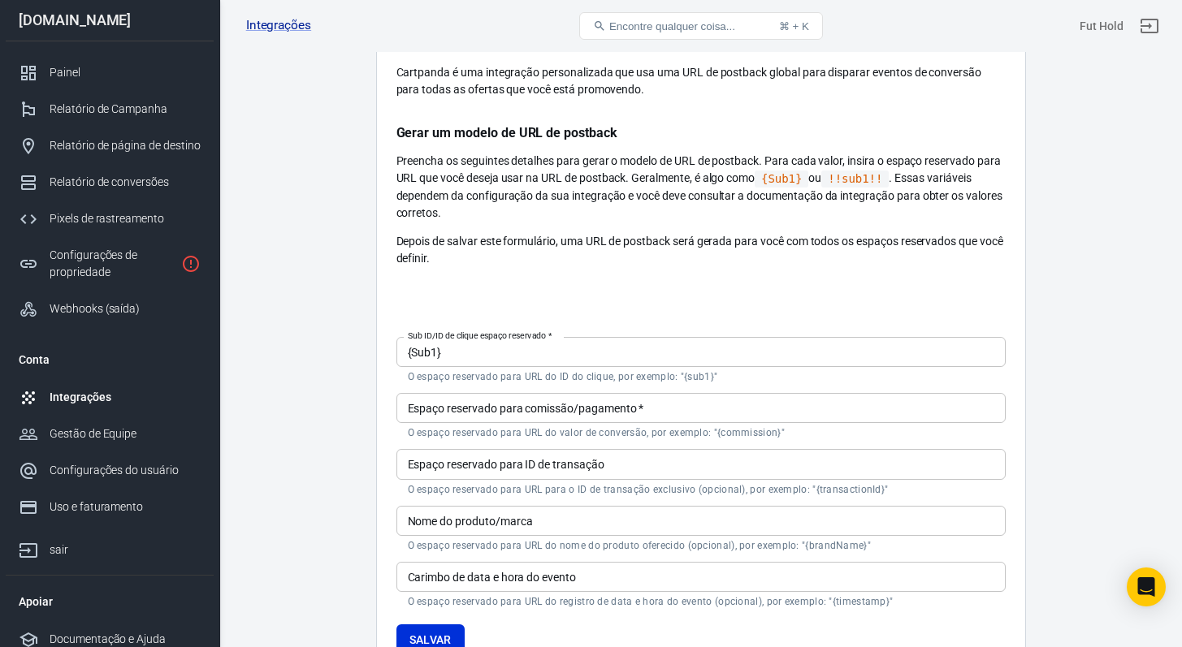
click at [557, 400] on div "Espaço reservado para comissão/pagamento   * Espaço reservado para comissão/pag…" at bounding box center [700, 416] width 609 height 46
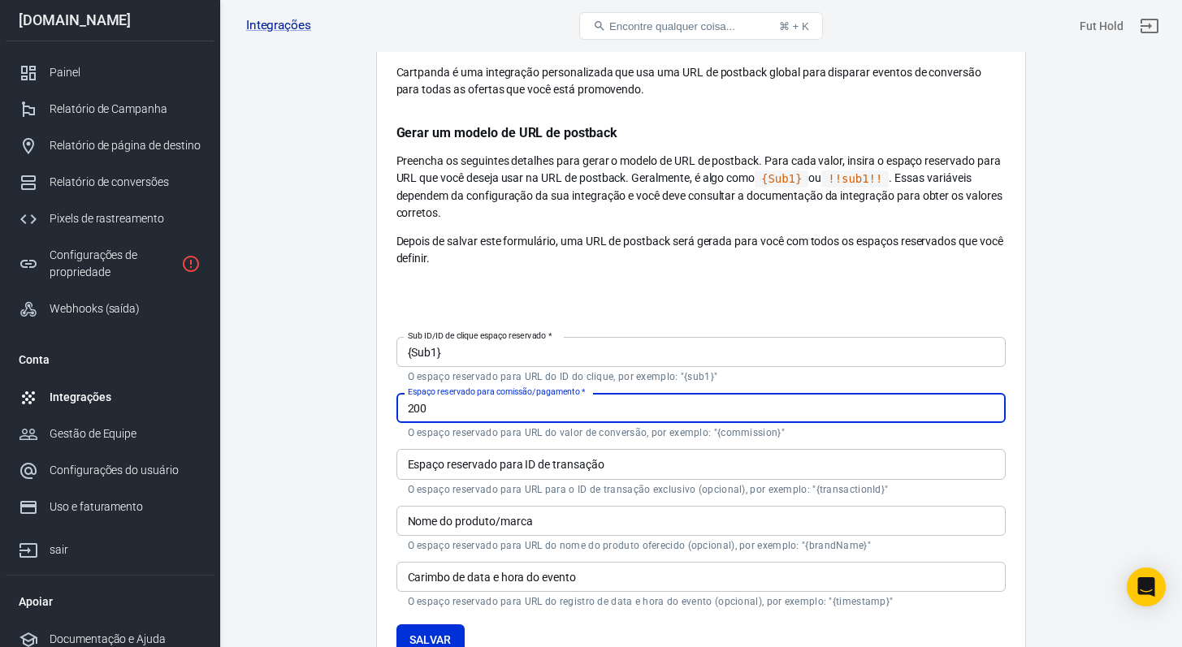
type input "200"
click at [317, 384] on main "Integração Registro de eventos Configurações Integração personalizada Cartpanda…" at bounding box center [701, 343] width 906 height 854
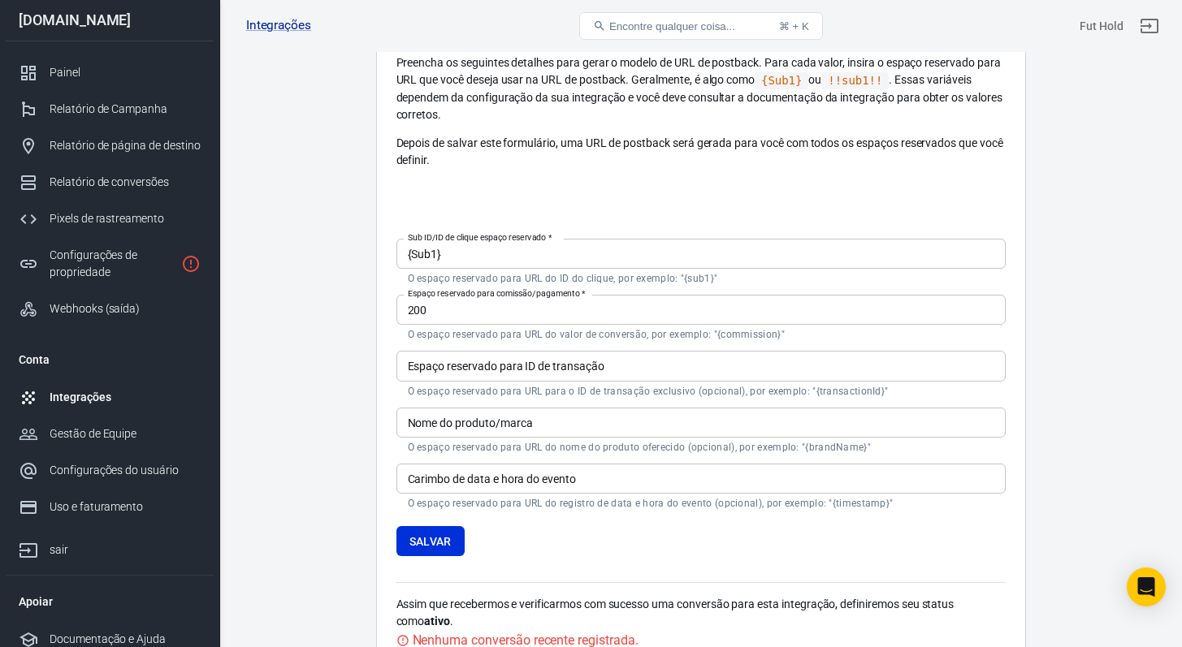
scroll to position [242, 0]
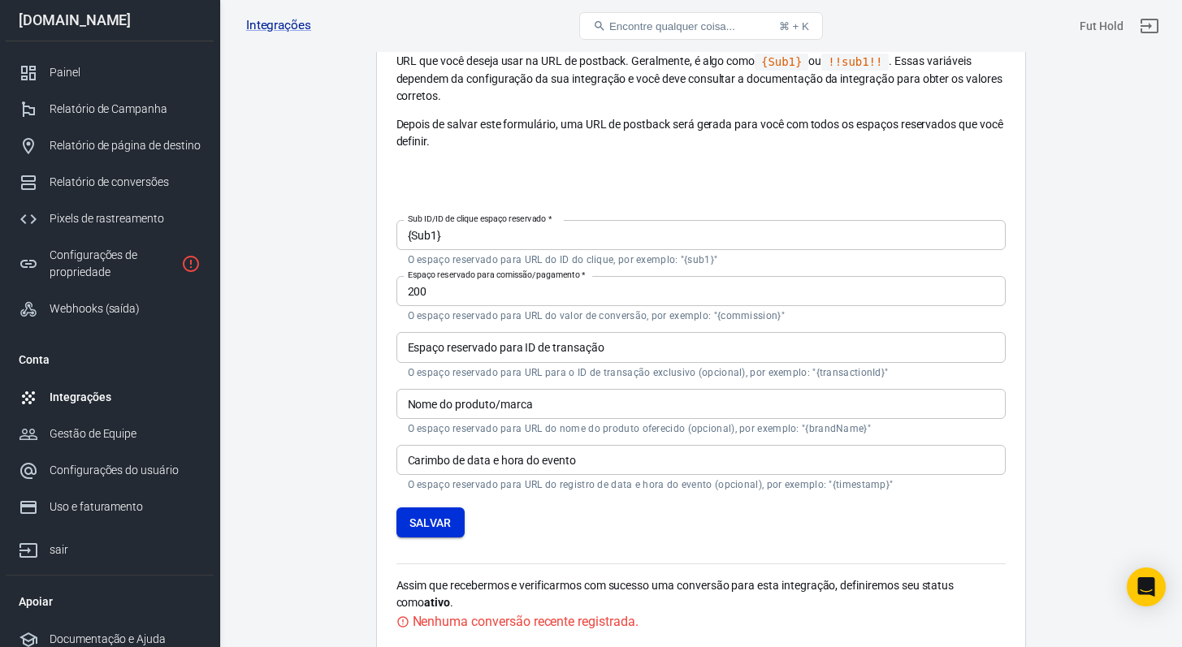
click at [451, 517] on font "Salvar" at bounding box center [430, 523] width 42 height 13
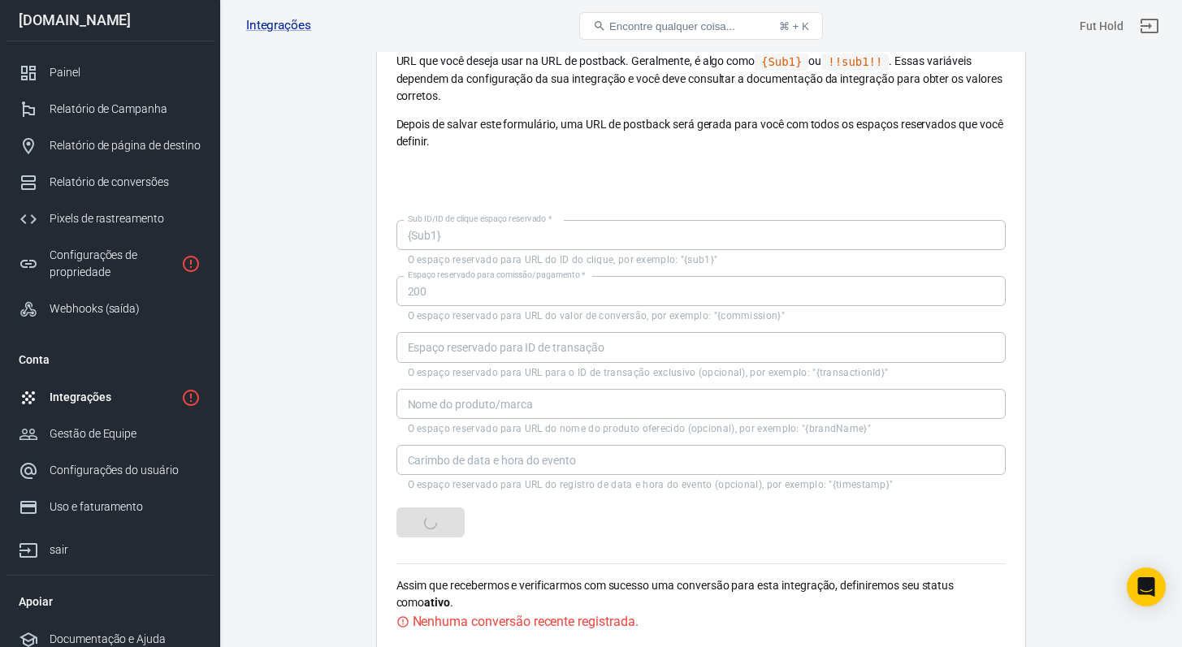
scroll to position [0, 0]
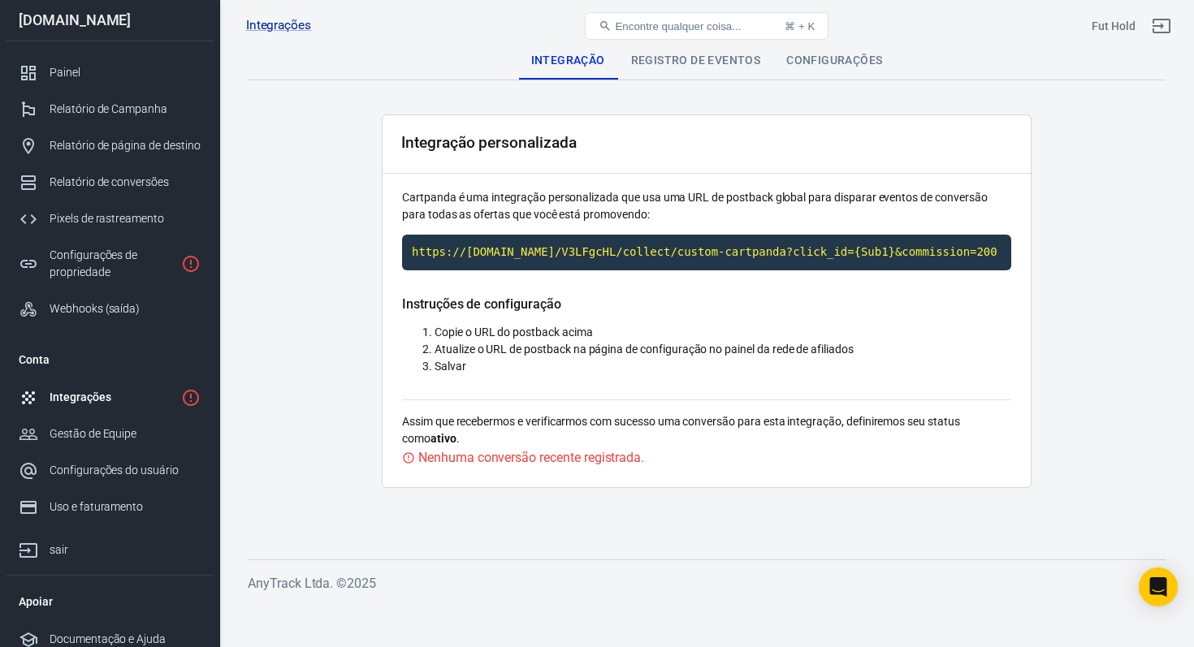
click at [532, 465] on font "Nenhuma conversão recente registrada." at bounding box center [531, 457] width 226 height 15
click at [524, 442] on font "Assim que recebermos e verificarmos com sucesso uma conversão para esta integra…" at bounding box center [681, 430] width 558 height 30
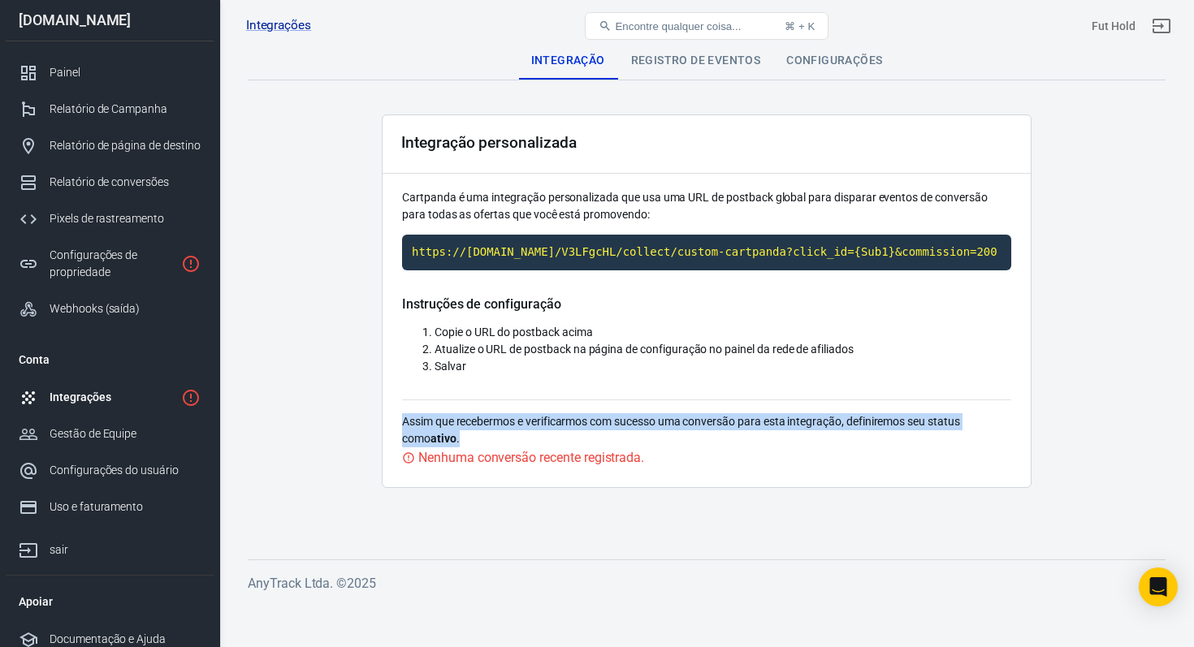
click at [524, 442] on font "Assim que recebermos e verificarmos com sucesso uma conversão para esta integra…" at bounding box center [681, 430] width 558 height 30
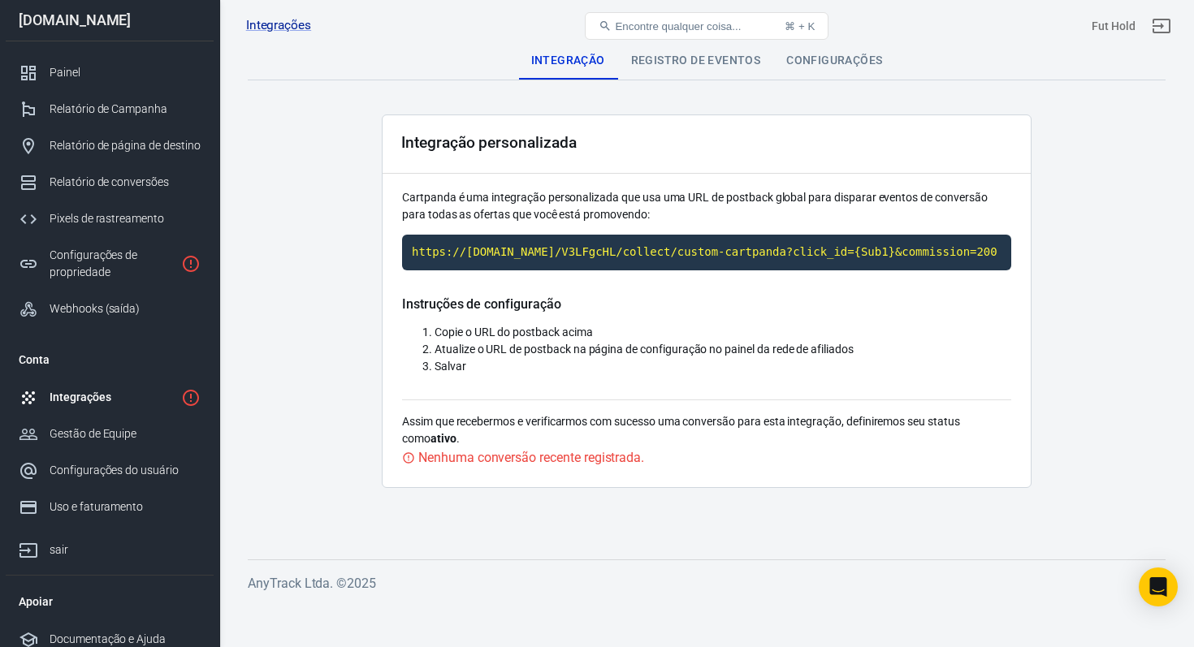
click at [692, 400] on div "Instruções de configuração Copie o URL do postback acima Atualize o URL de post…" at bounding box center [706, 347] width 609 height 103
click at [698, 67] on div "Registro de eventos" at bounding box center [696, 60] width 156 height 39
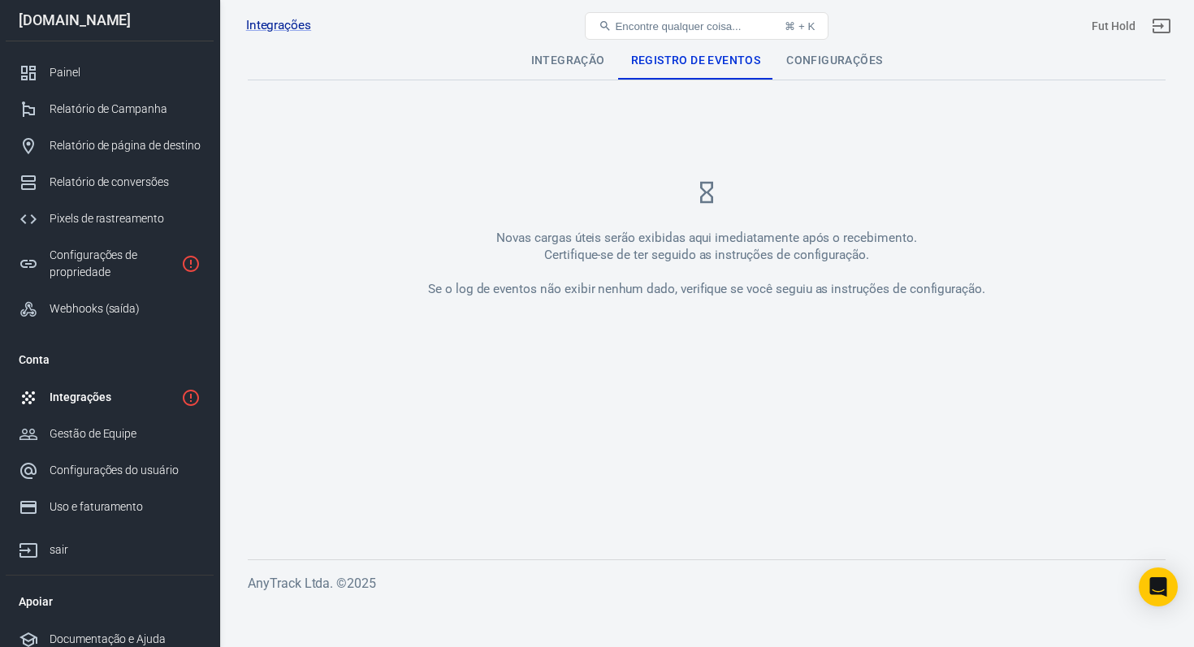
click at [820, 70] on div "Configurações" at bounding box center [834, 60] width 122 height 39
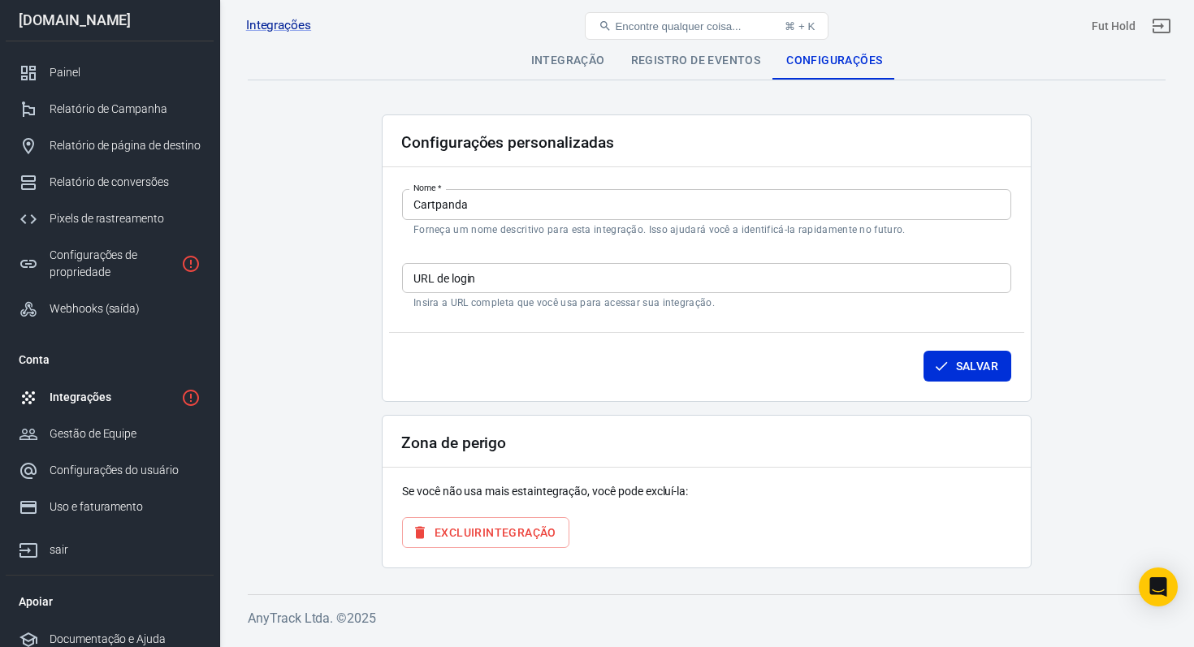
click at [553, 211] on input "Cartpanda" at bounding box center [706, 204] width 609 height 30
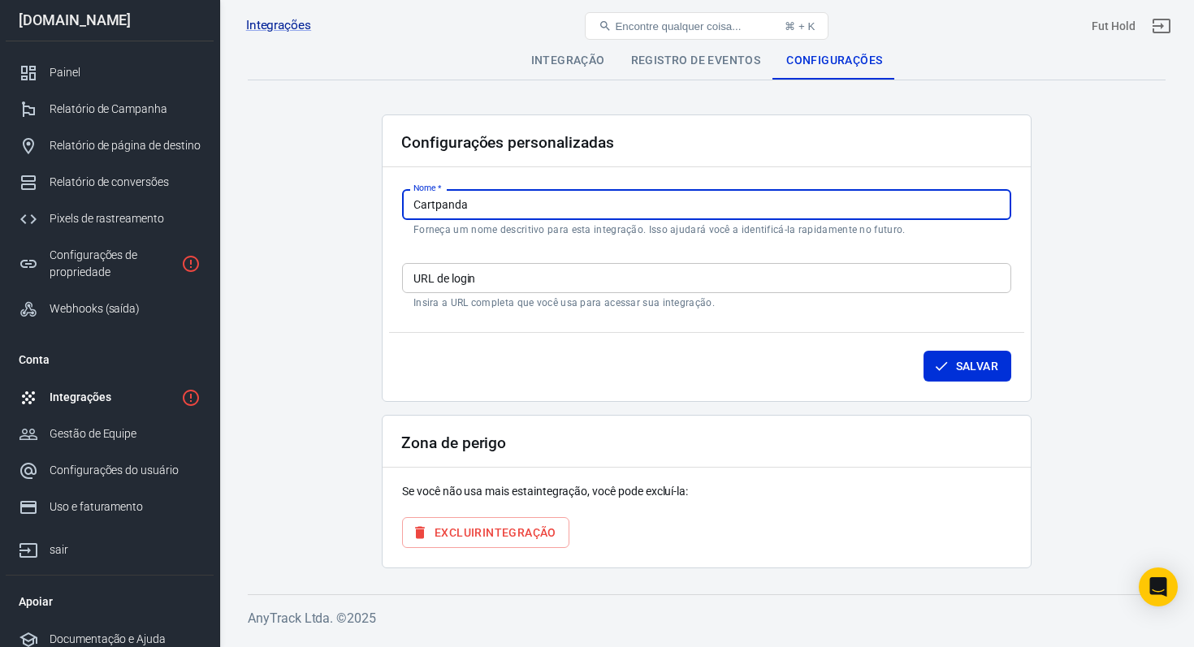
click at [525, 543] on font "integração" at bounding box center [519, 532] width 74 height 21
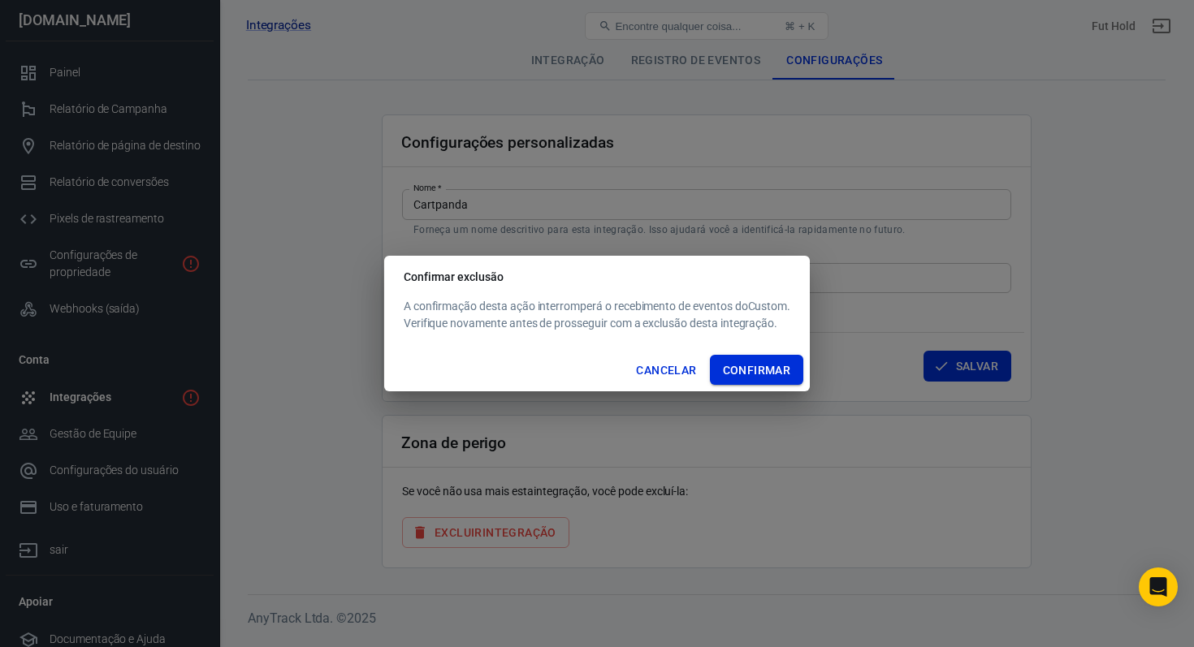
click at [767, 364] on font "Confirmar" at bounding box center [757, 370] width 68 height 13
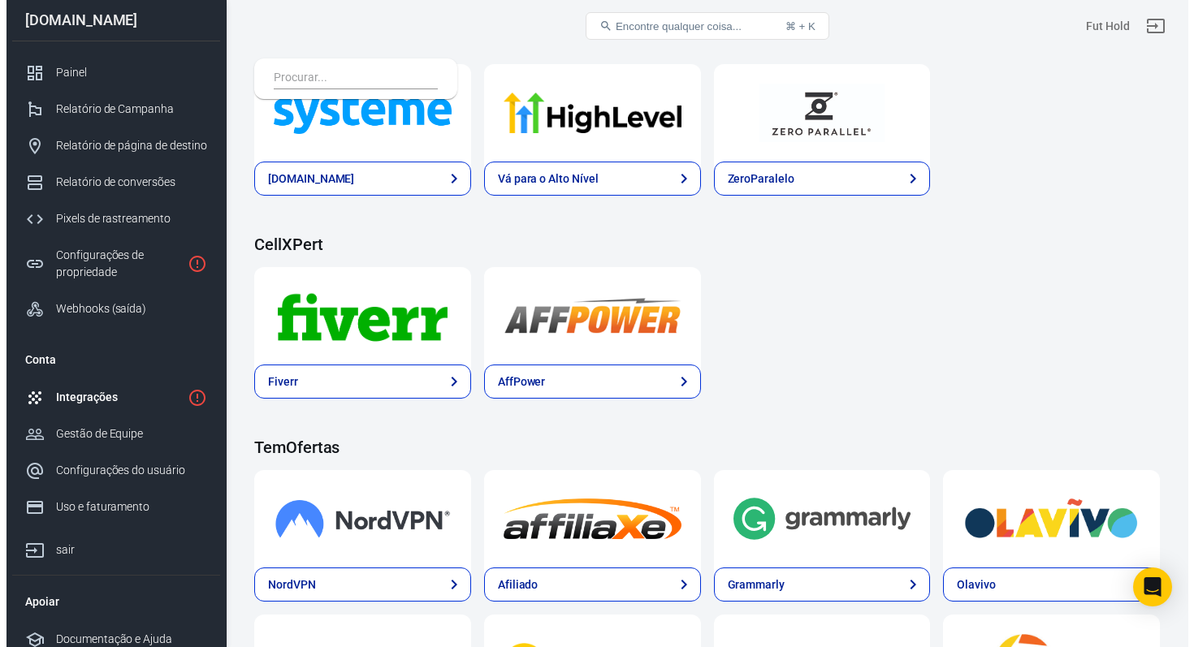
scroll to position [3327, 0]
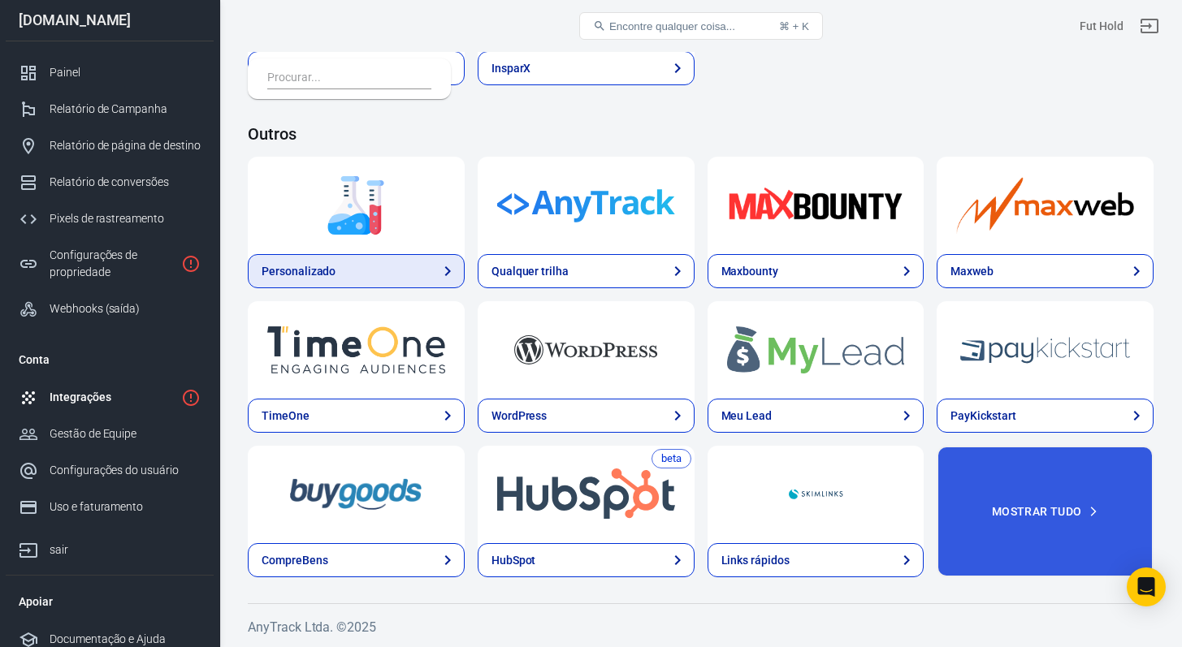
click at [375, 279] on link "Personalizado" at bounding box center [356, 271] width 217 height 34
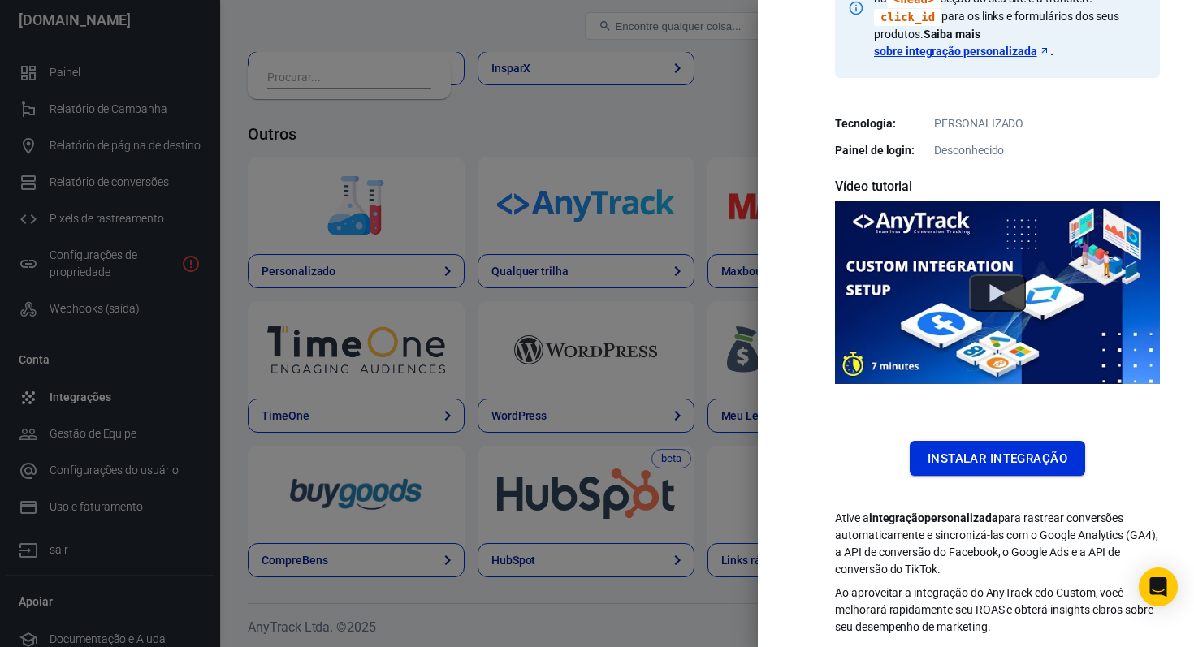
click at [981, 449] on font "Instalar integração" at bounding box center [998, 459] width 140 height 22
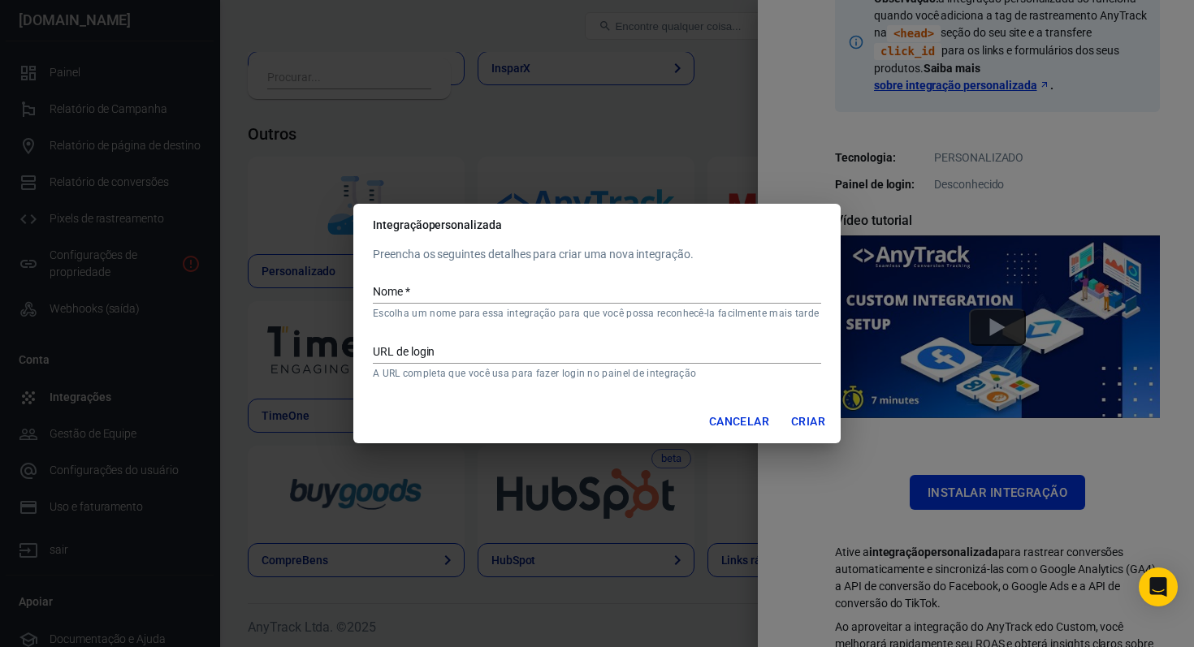
scroll to position [308, 0]
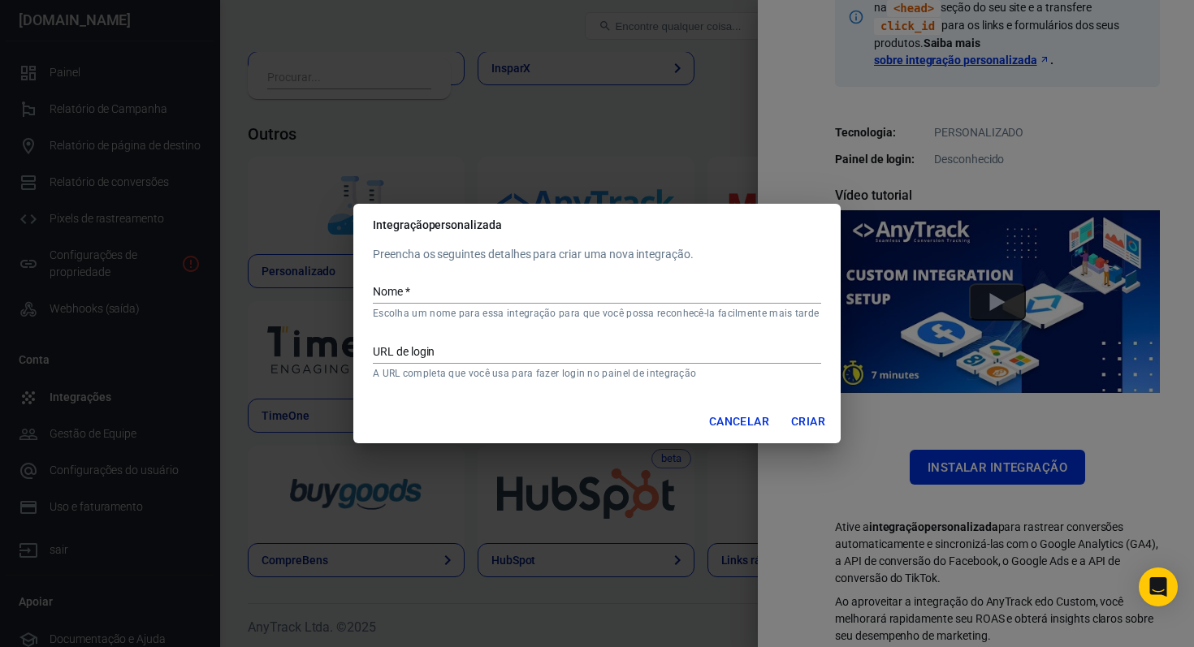
click at [547, 286] on input "Nome   *" at bounding box center [597, 293] width 448 height 21
type input "Cartpanda"
click at [789, 424] on button "Criar" at bounding box center [808, 421] width 52 height 31
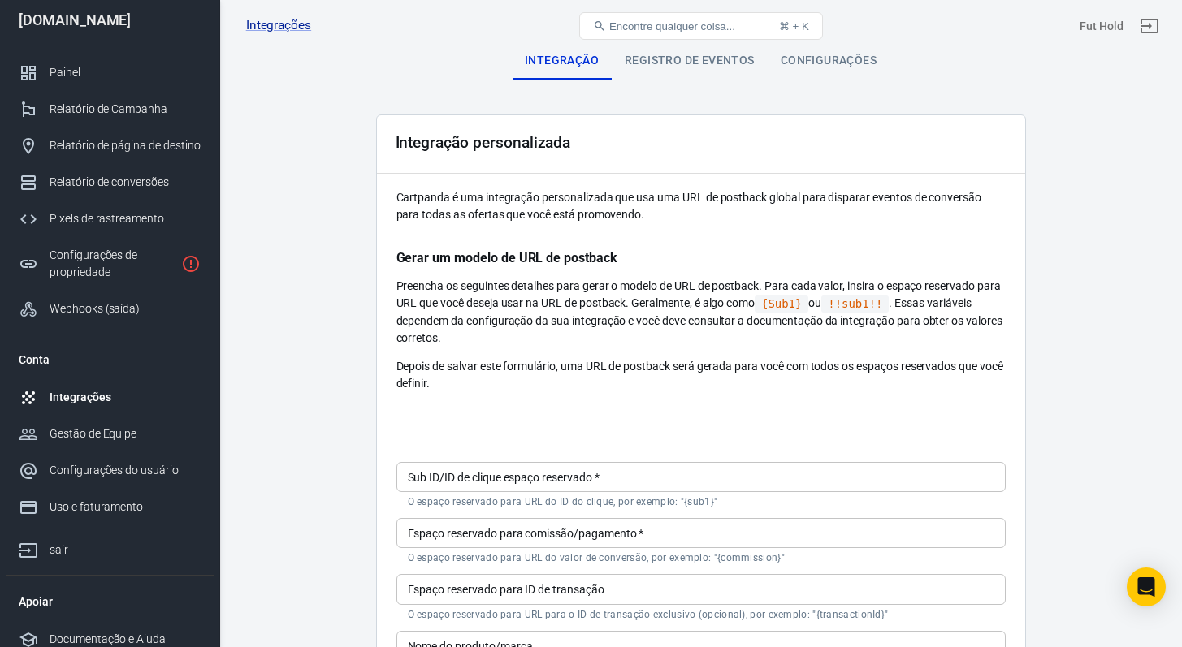
click at [526, 491] on input "Sub ID/ID de clique espaço reservado   *" at bounding box center [700, 477] width 609 height 30
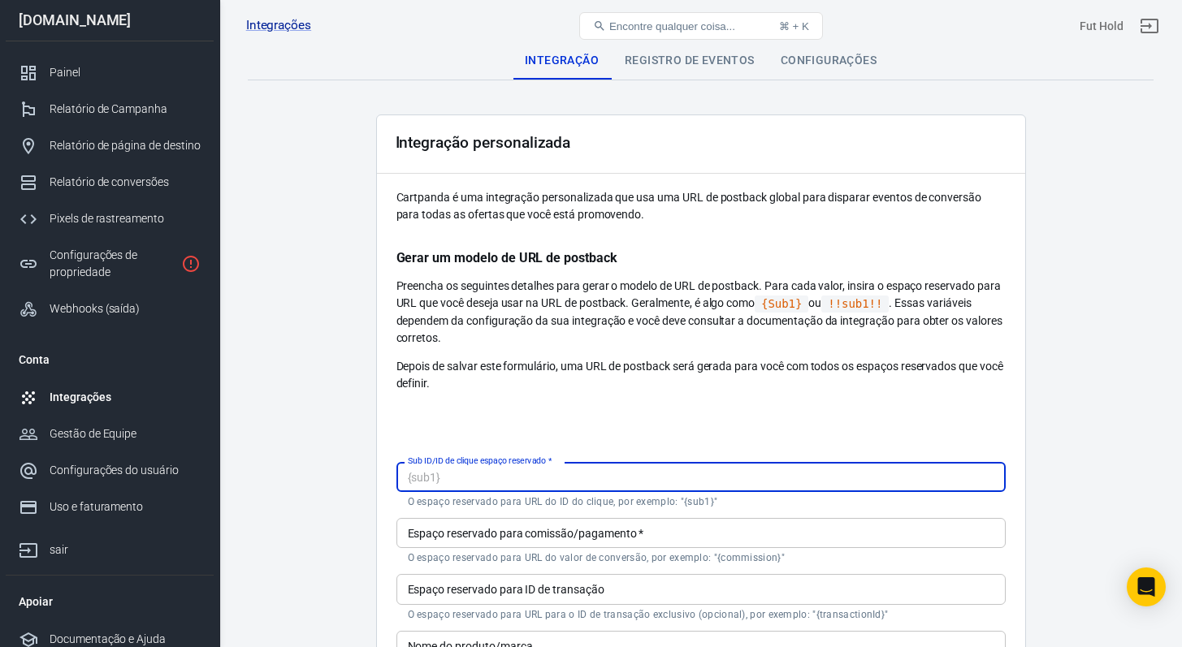
paste input "{cid}"
type input "{cid}"
click at [503, 408] on div at bounding box center [700, 417] width 609 height 26
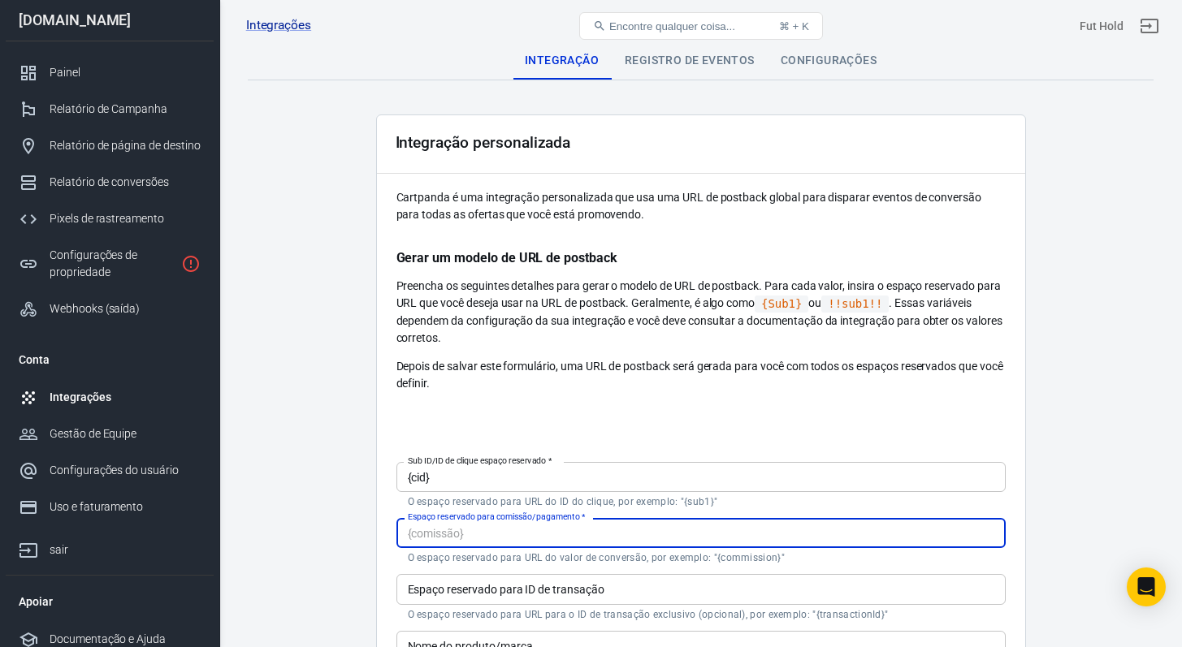
click at [488, 536] on input "Espaço reservado para comissão/pagamento   *" at bounding box center [700, 533] width 609 height 30
paste input "{amount_affiliate}"
type input "{amount_affiliate}"
click at [356, 513] on main "Integração Registro de eventos Configurações Integração personalizada Cartpanda…" at bounding box center [701, 468] width 906 height 854
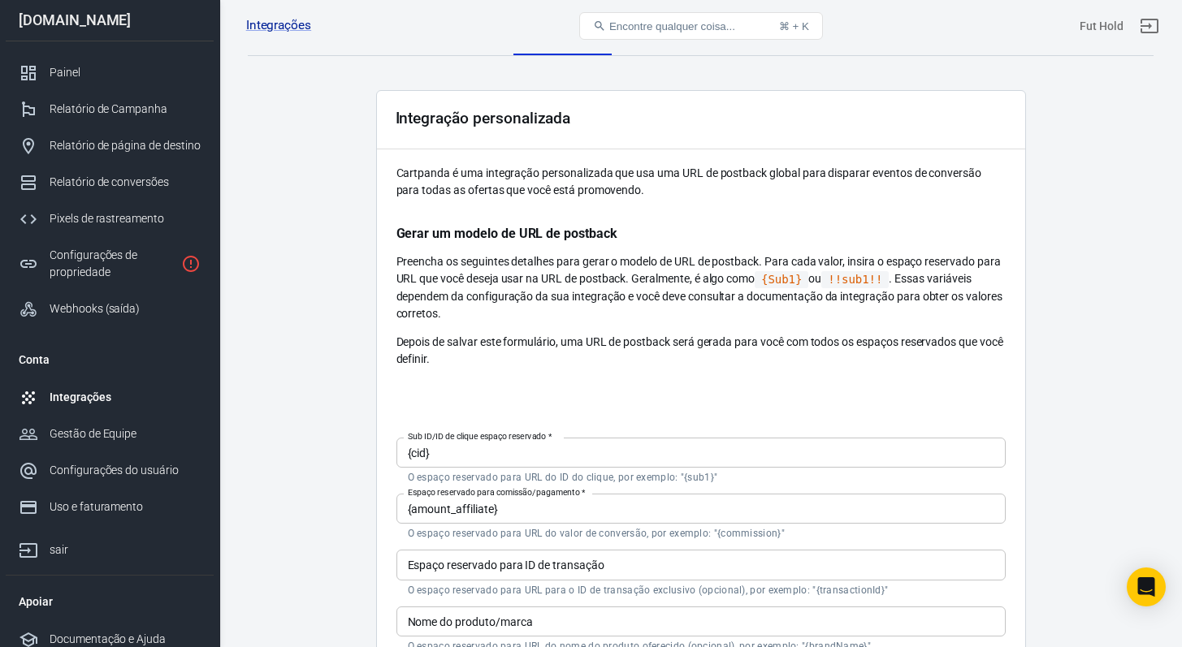
scroll to position [24, 0]
click at [619, 554] on input "Espaço reservado para ID de transação" at bounding box center [700, 565] width 609 height 30
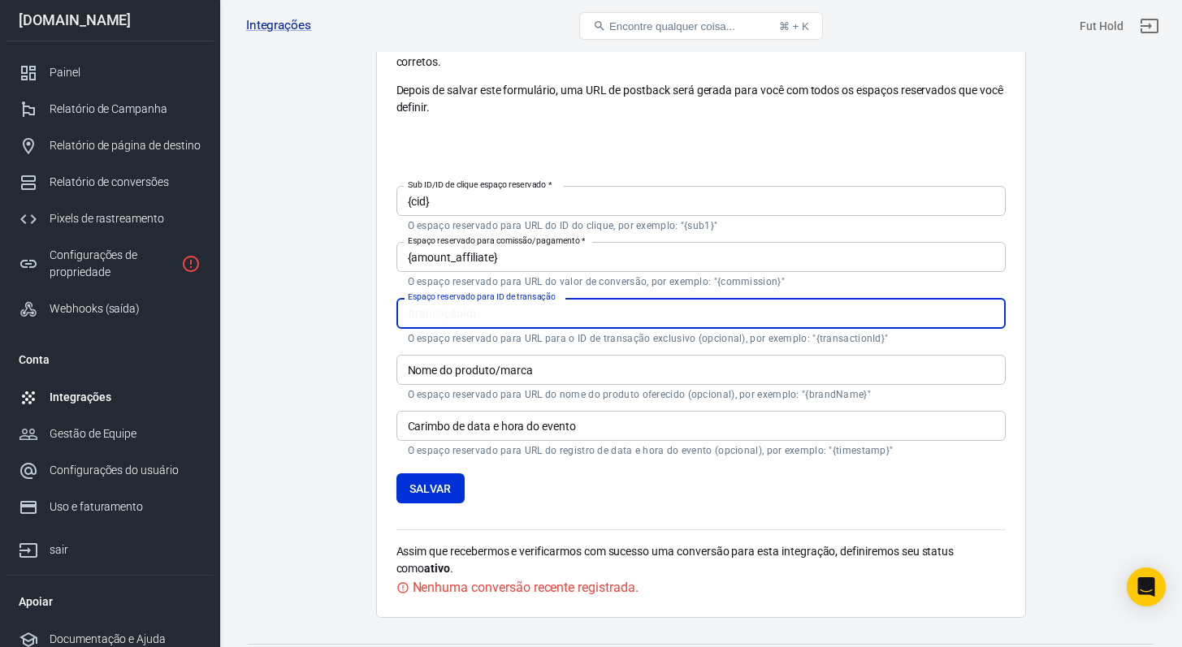
scroll to position [279, 0]
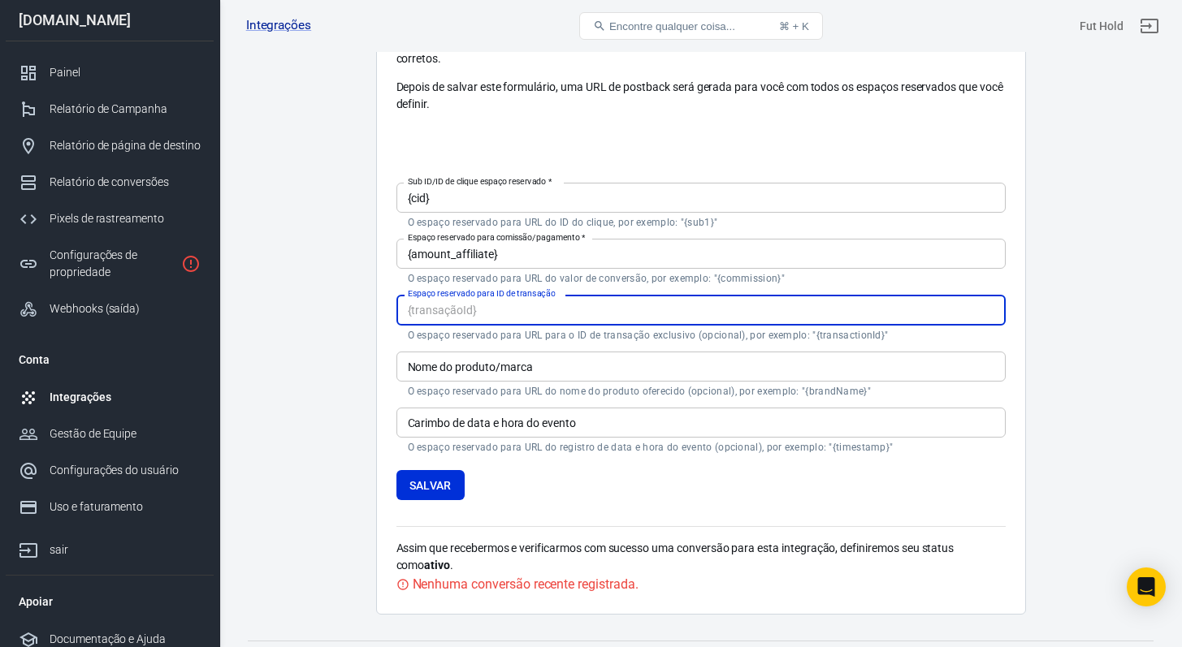
click at [495, 366] on input "Nome do produto/marca" at bounding box center [700, 367] width 609 height 30
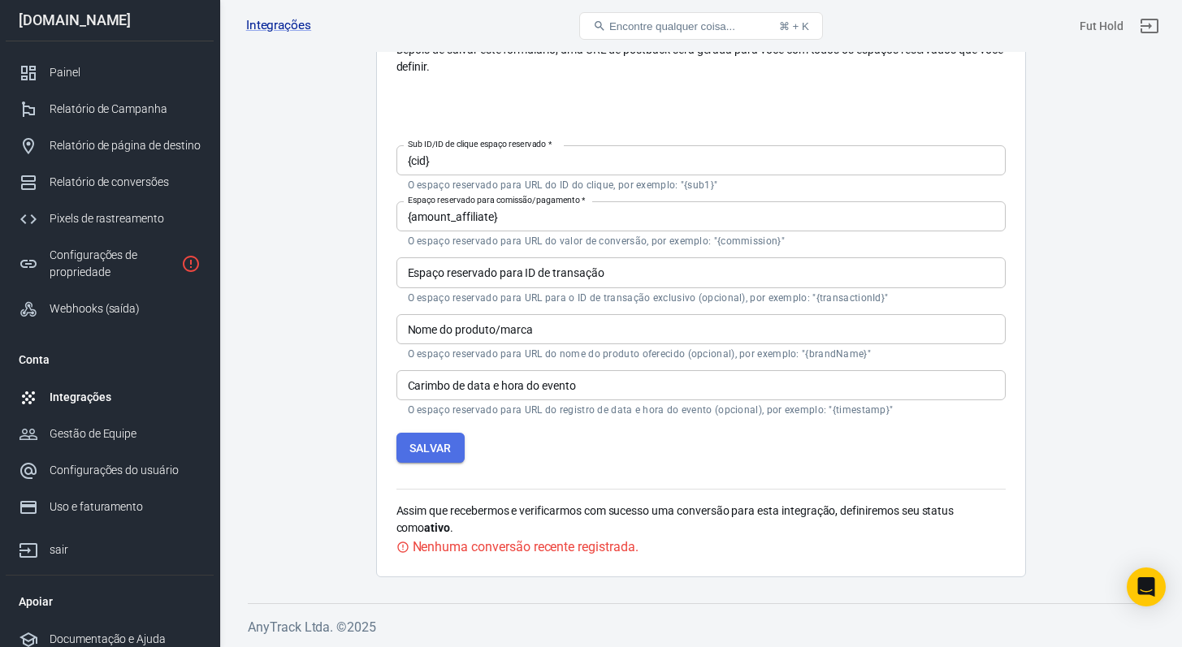
click at [419, 449] on font "Salvar" at bounding box center [430, 448] width 42 height 13
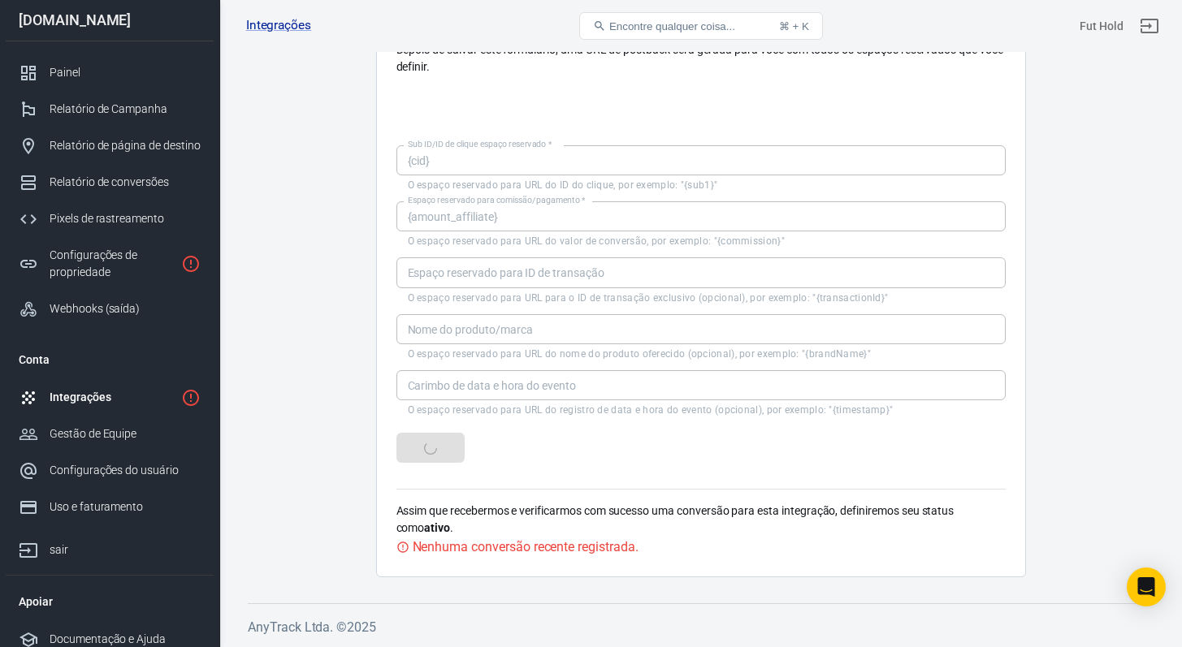
scroll to position [0, 0]
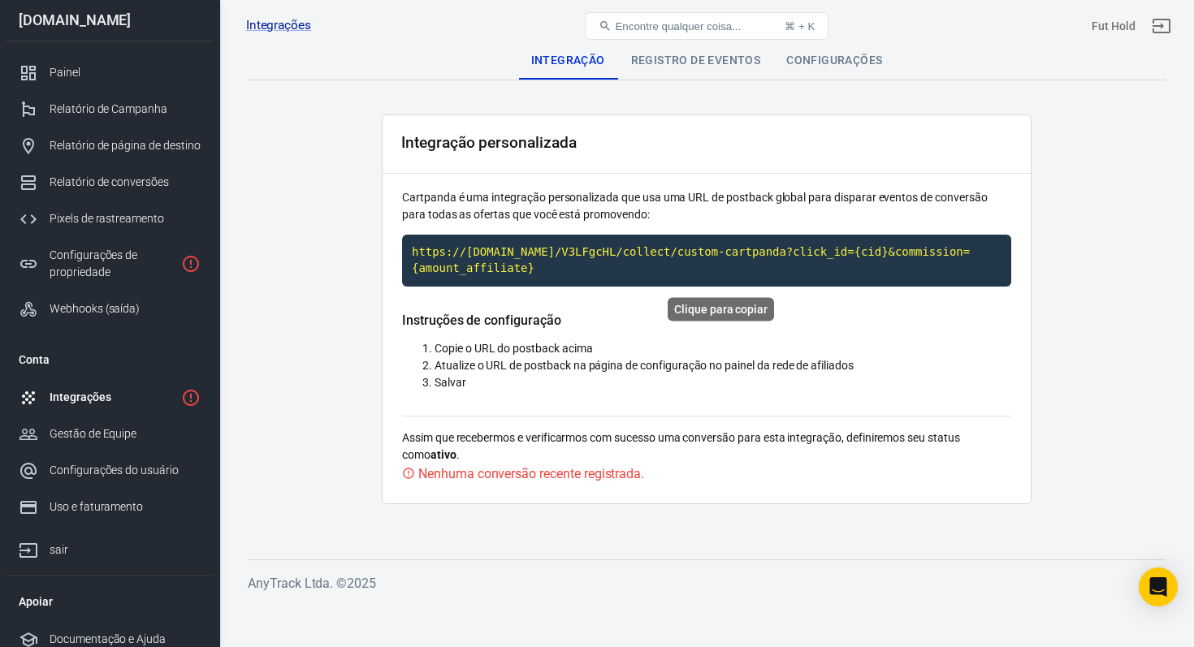
click at [477, 257] on code "https://[DOMAIN_NAME]/V3LFgcHL/collect/custom-cartpanda?click_id={cid}&commissi…" at bounding box center [706, 260] width 609 height 51
click at [567, 340] on li "Copie o URL do postback acima" at bounding box center [723, 348] width 577 height 17
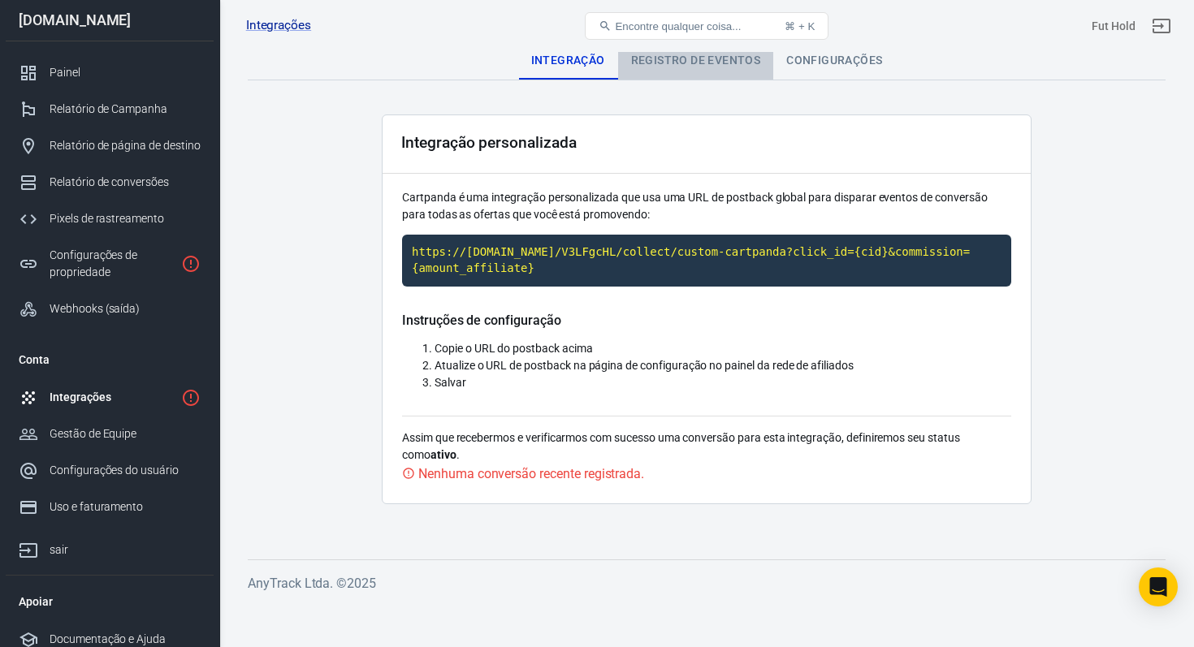
click at [657, 66] on font "Registro de eventos" at bounding box center [696, 60] width 130 height 13
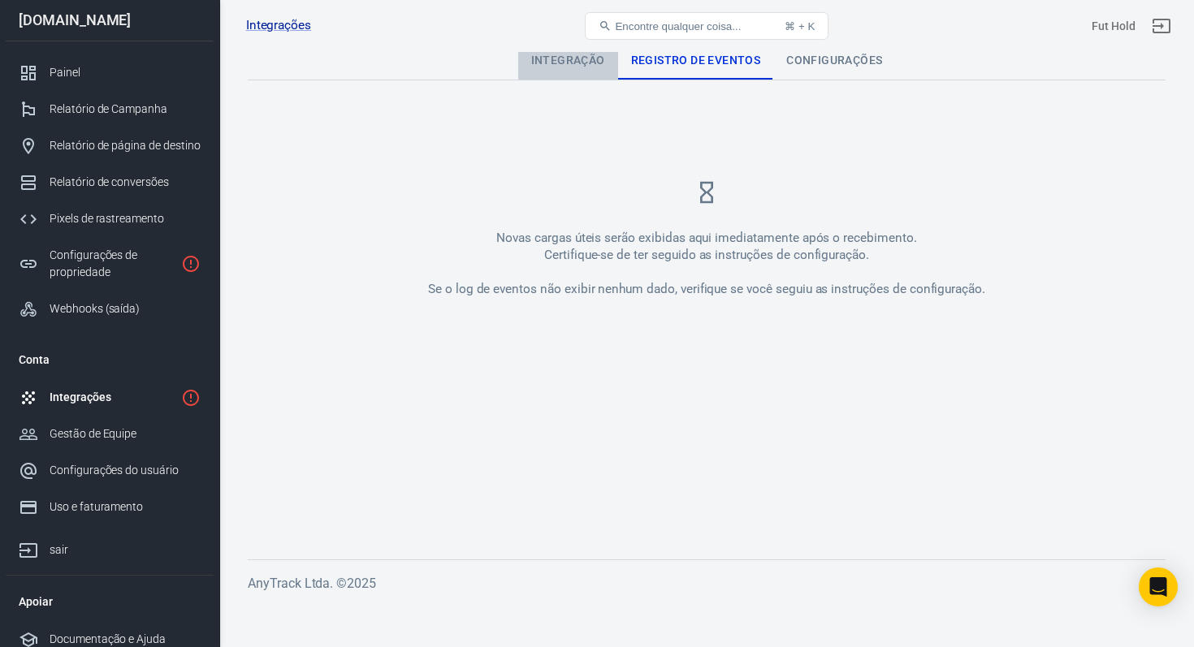
click at [573, 64] on font "Integração" at bounding box center [568, 60] width 74 height 13
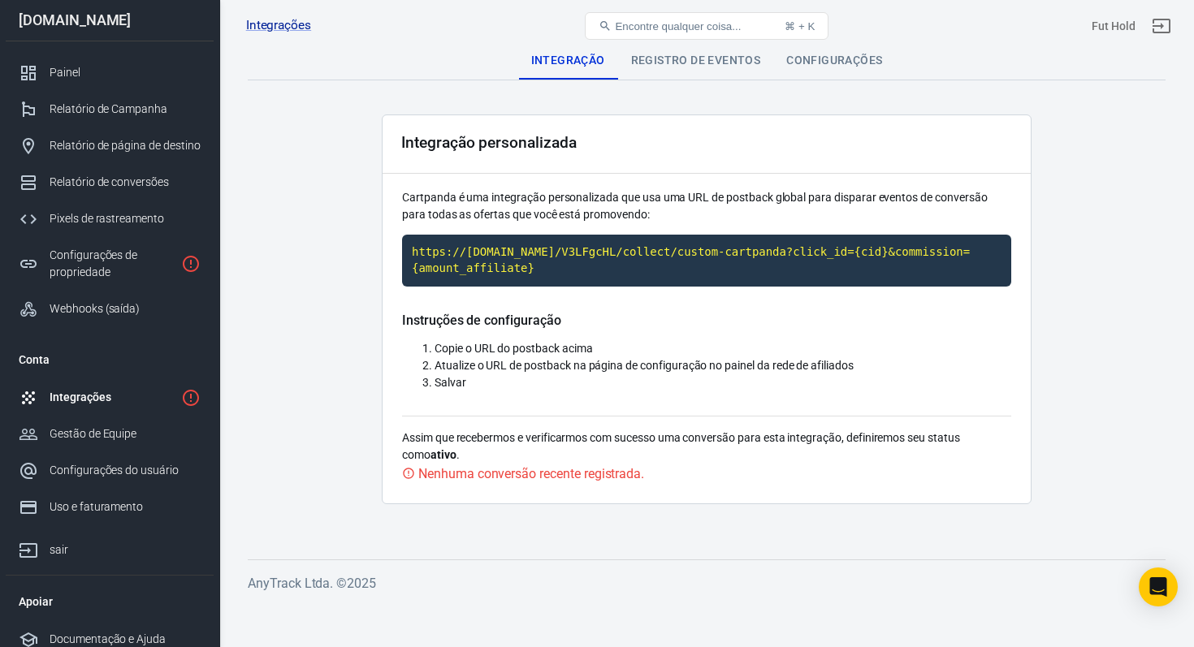
click at [824, 71] on div "Configurações" at bounding box center [834, 60] width 122 height 39
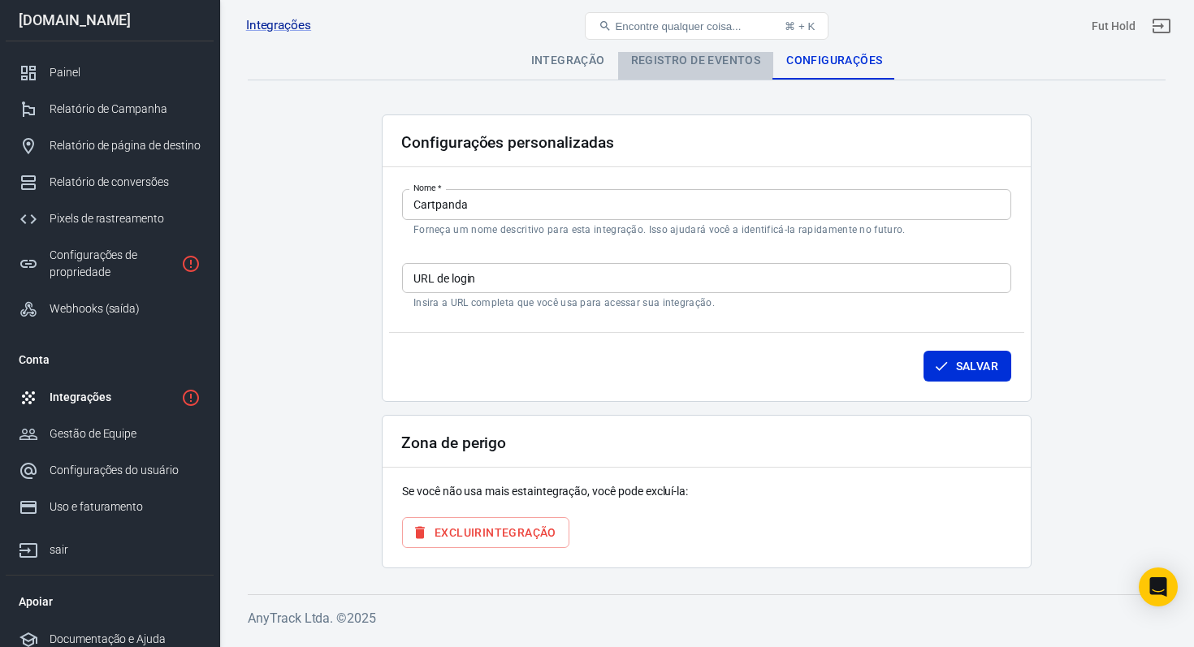
click at [710, 68] on div "Registro de eventos" at bounding box center [696, 60] width 156 height 39
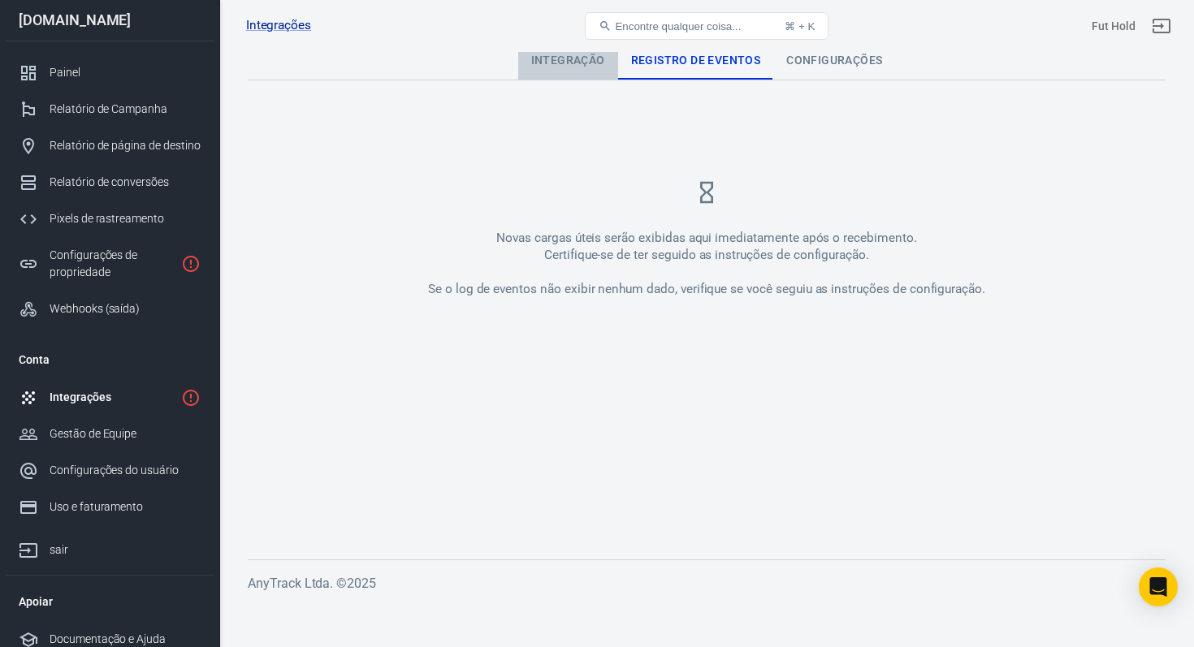
click at [590, 67] on font "Integração" at bounding box center [568, 60] width 74 height 13
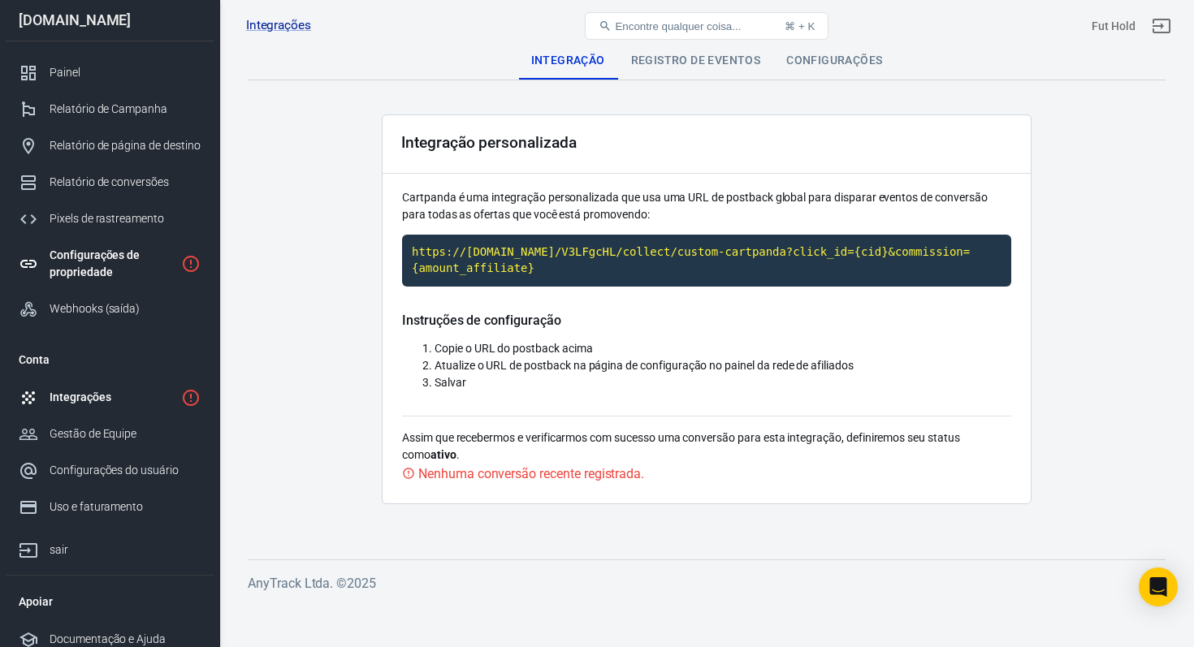
click at [190, 274] on link "Configurações de propriedade" at bounding box center [110, 264] width 208 height 54
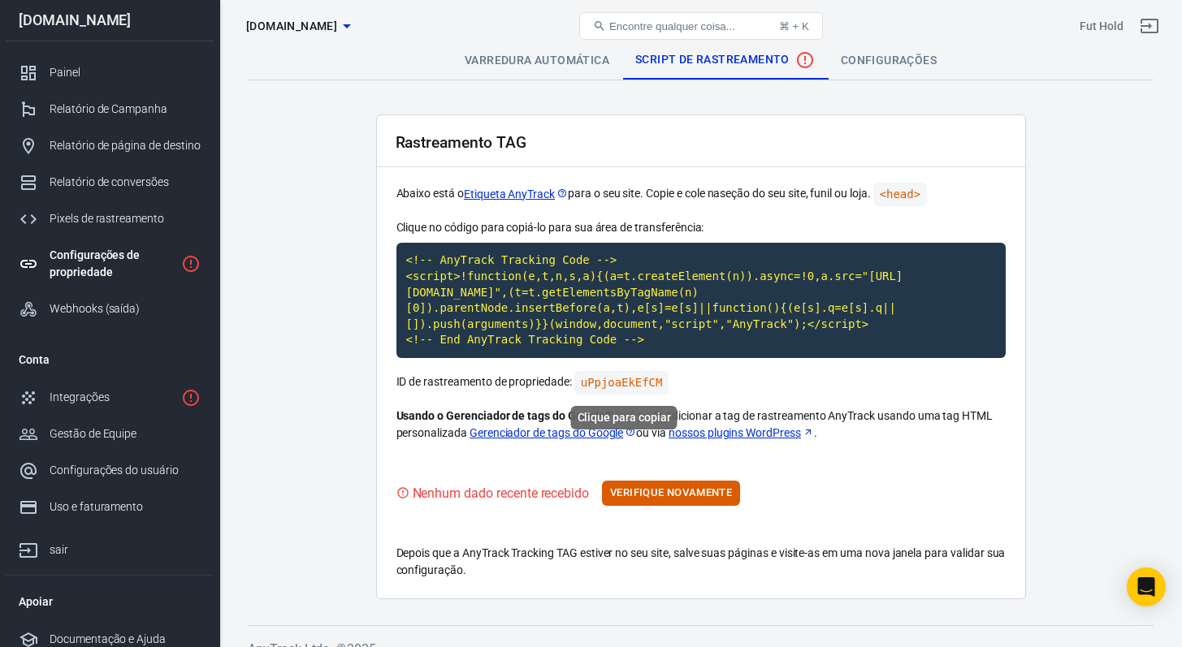
click at [608, 385] on code "uPpjoaEkEfCM" at bounding box center [621, 383] width 95 height 24
click at [425, 315] on code "<!-- AnyTrack Tracking Code --> <script>!function(e,t,n,s,a){(a=t.createElement…" at bounding box center [700, 300] width 609 height 115
click at [121, 387] on link "Integrações" at bounding box center [110, 397] width 208 height 37
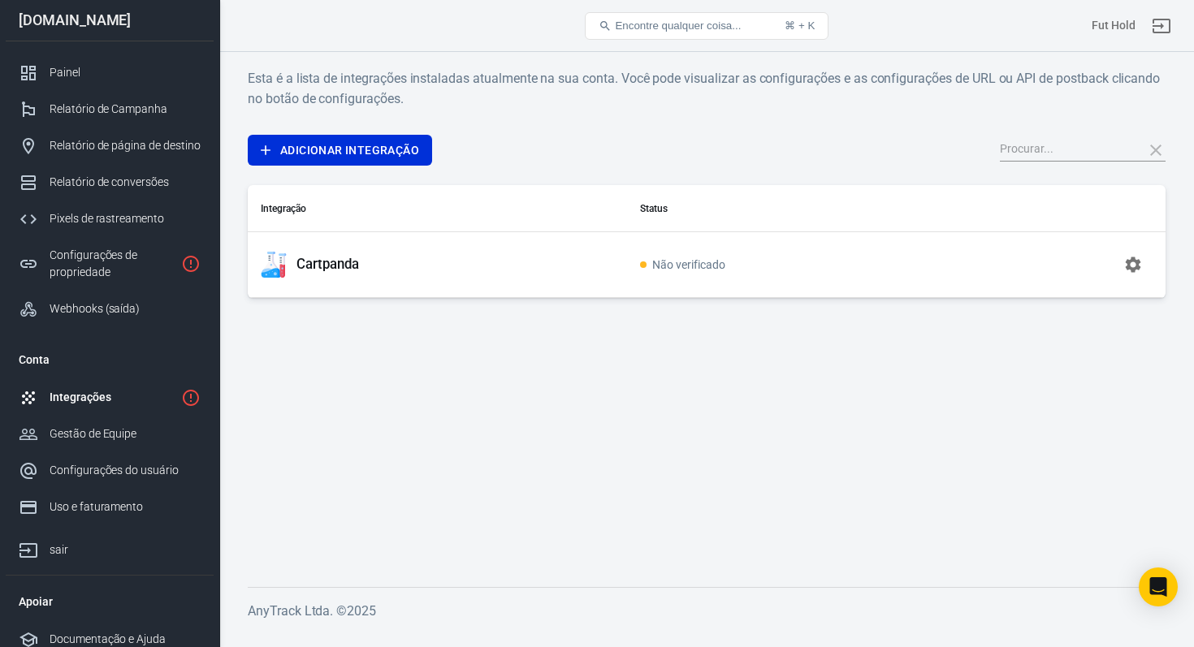
click at [387, 277] on div "Cartpanda" at bounding box center [437, 265] width 353 height 26
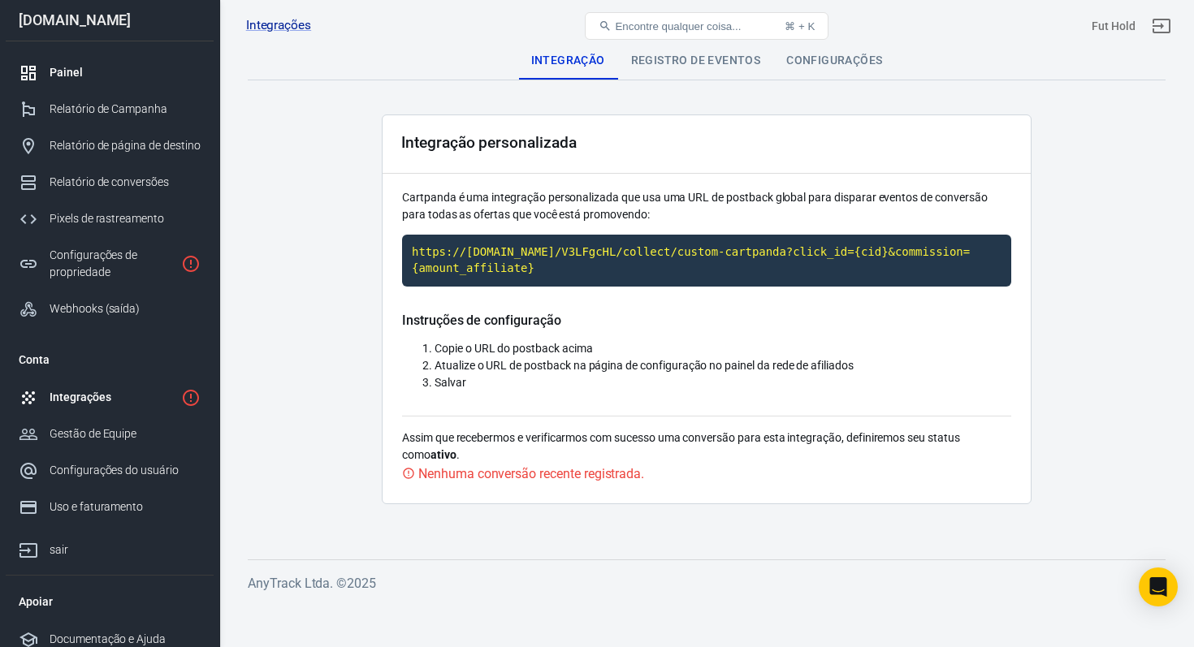
click at [102, 72] on div "Painel" at bounding box center [125, 72] width 151 height 17
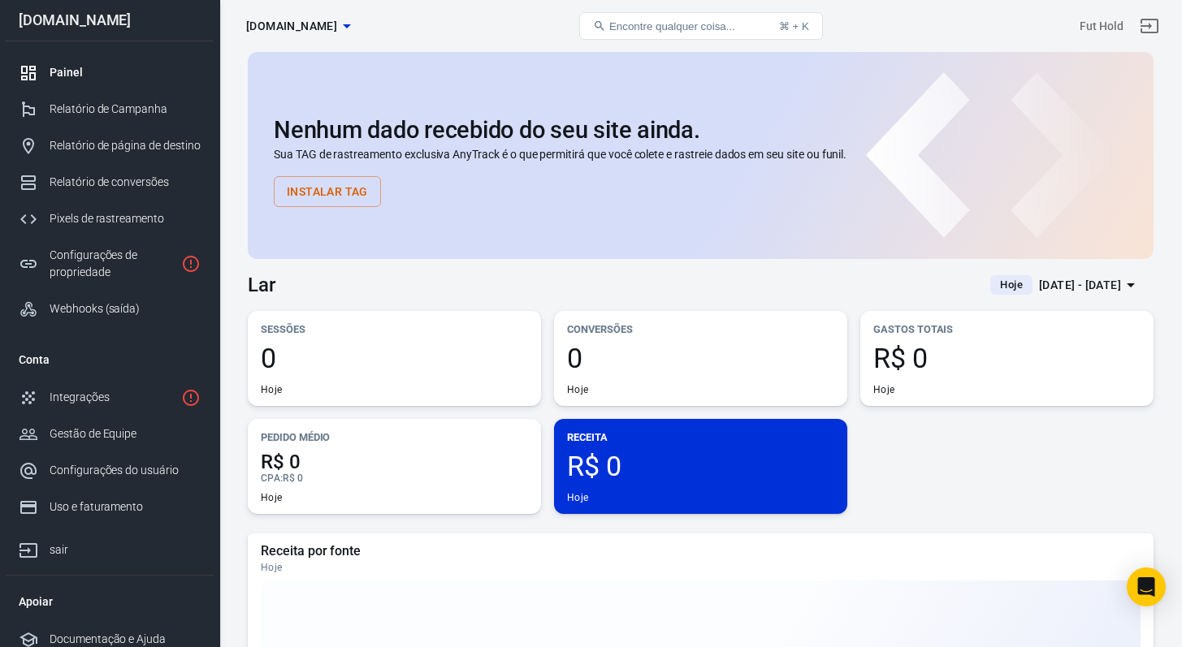
click at [546, 145] on div "Nenhum dado recebido do seu site ainda. Sua TAG de rastreamento exclusiva AnyTr…" at bounding box center [701, 162] width 854 height 90
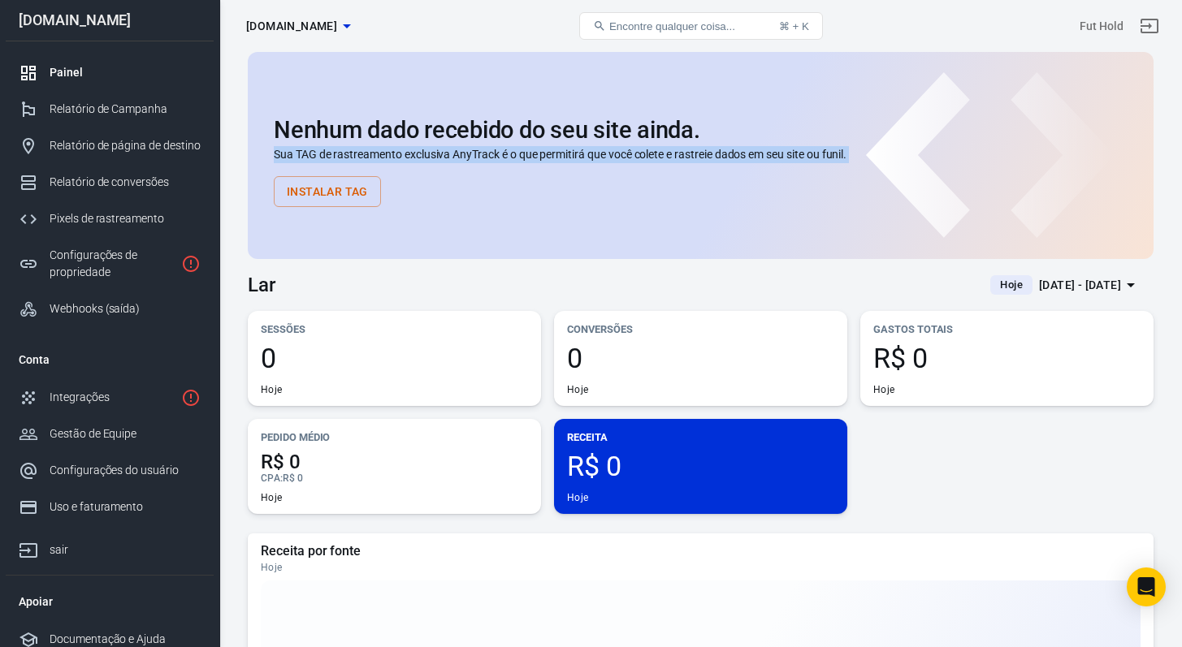
click at [546, 145] on div "Nenhum dado recebido do seu site ainda. Sua TAG de rastreamento exclusiva AnyTr…" at bounding box center [701, 162] width 854 height 90
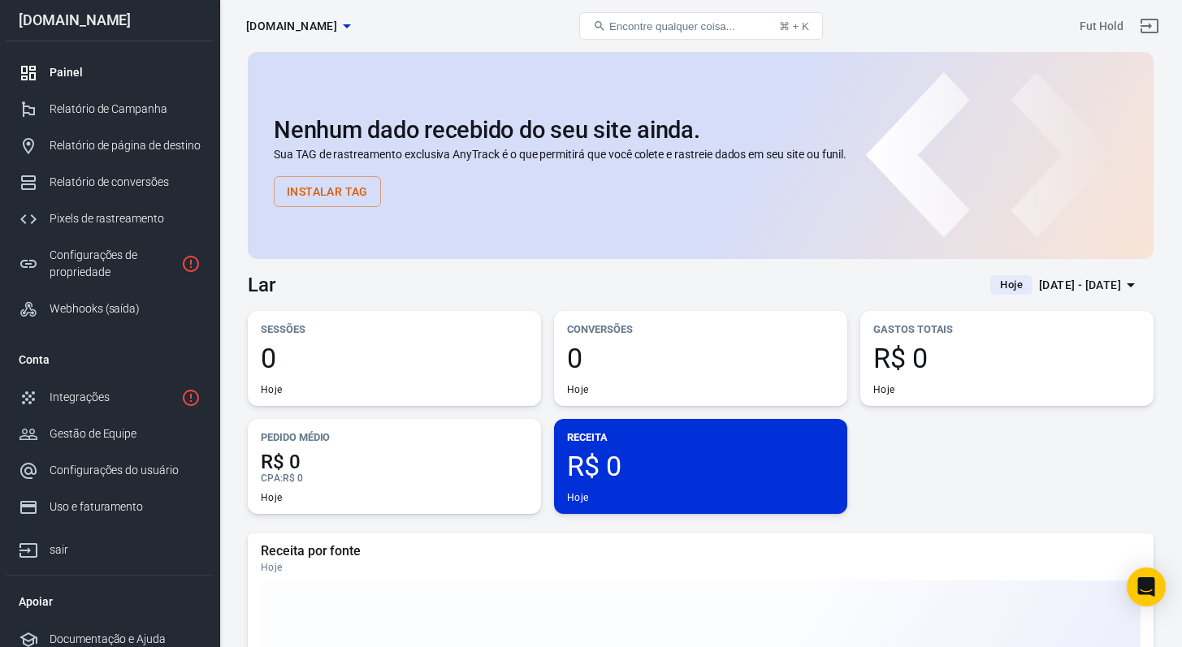
click at [546, 108] on div "Nenhum dado recebido do seu site ainda. Sua TAG de rastreamento exclusiva AnyTr…" at bounding box center [701, 155] width 906 height 207
click at [560, 121] on font "Nenhum dado recebido do seu site ainda." at bounding box center [487, 130] width 426 height 28
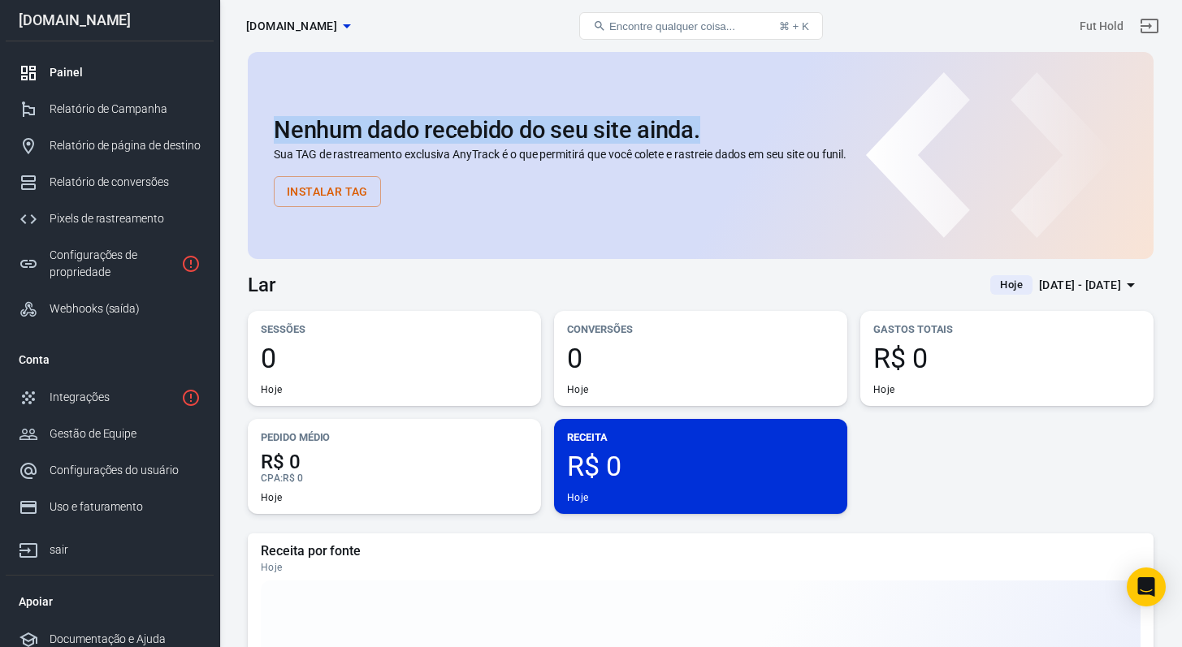
click at [560, 121] on font "Nenhum dado recebido do seu site ainda." at bounding box center [487, 130] width 426 height 28
click at [564, 129] on font "Nenhum dado recebido do seu site ainda." at bounding box center [487, 130] width 426 height 28
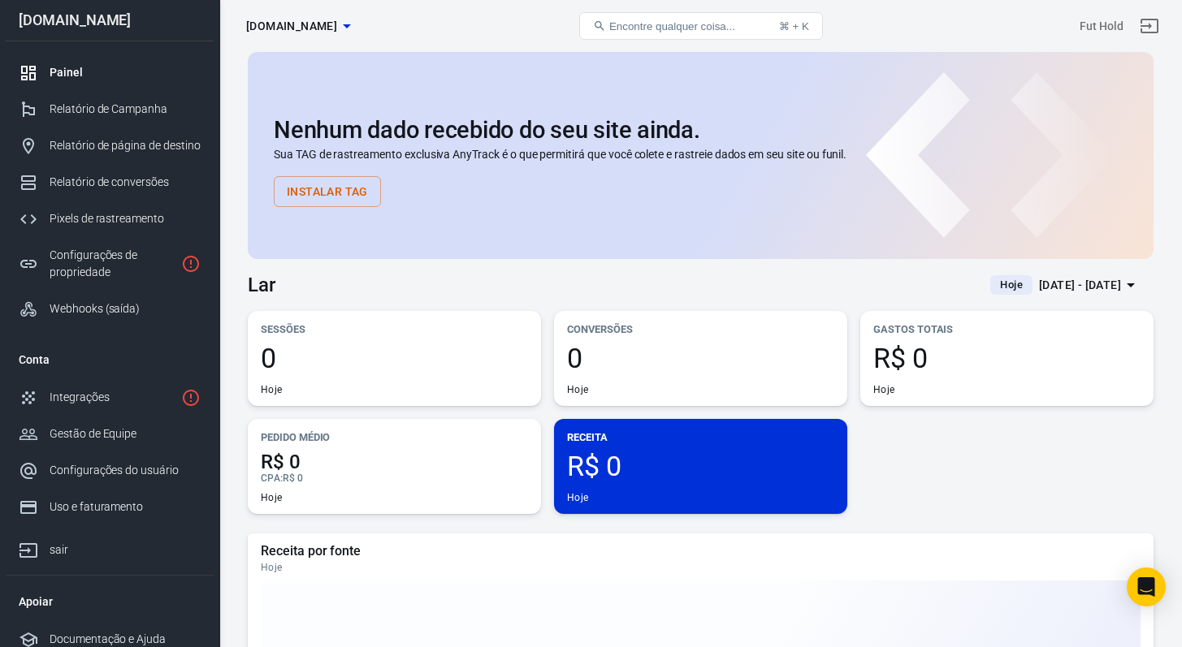
drag, startPoint x: 1049, startPoint y: 160, endPoint x: 815, endPoint y: 203, distance: 237.0
click at [815, 203] on div "Nenhum dado recebido do seu site ainda. Sua TAG de rastreamento exclusiva AnyTr…" at bounding box center [701, 162] width 854 height 90
click at [720, 292] on div "Lar Hoje 7 de outubro - 7 de outubro de 2025" at bounding box center [701, 279] width 906 height 40
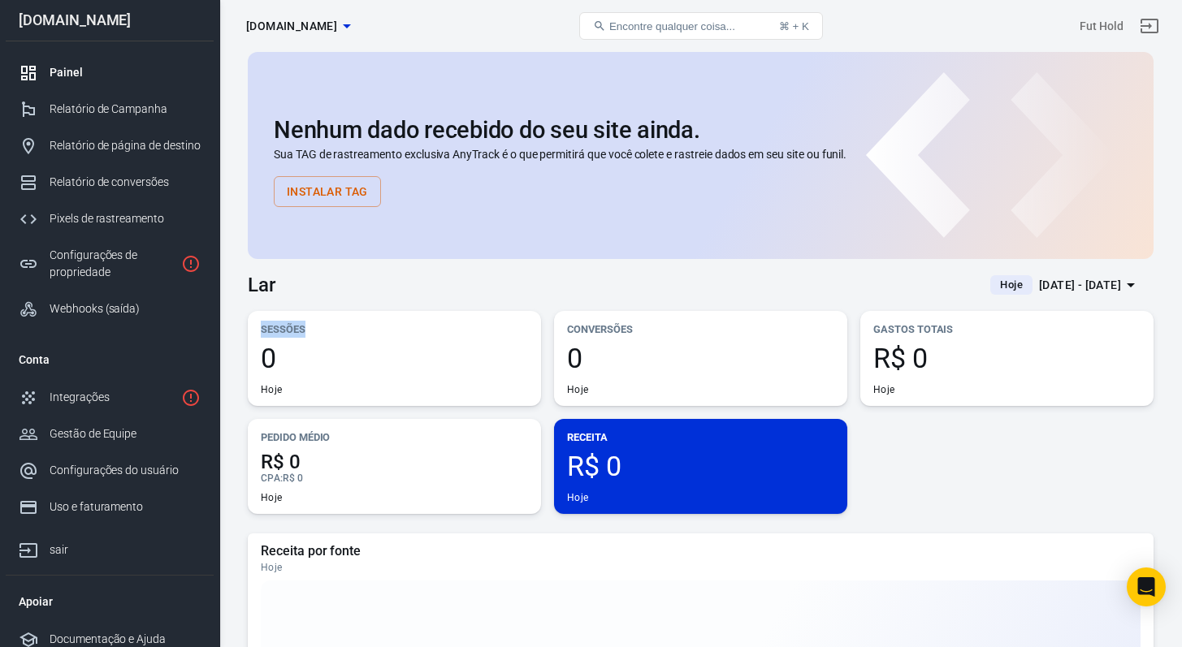
click at [720, 292] on div "Lar Hoje 7 de outubro - 7 de outubro de 2025" at bounding box center [701, 279] width 906 height 40
click at [725, 280] on div "Lar Hoje 7 de outubro - 7 de outubro de 2025" at bounding box center [701, 279] width 906 height 40
click at [105, 391] on font "Integrações" at bounding box center [80, 397] width 61 height 13
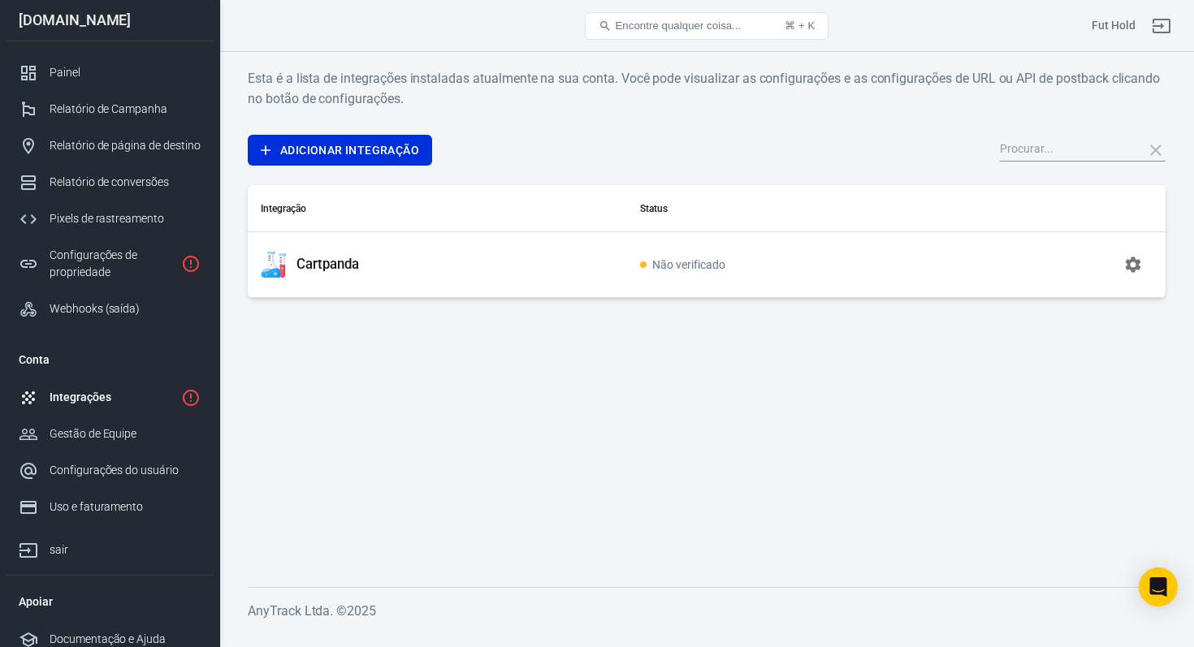
click at [482, 240] on td "Cartpanda" at bounding box center [437, 264] width 379 height 66
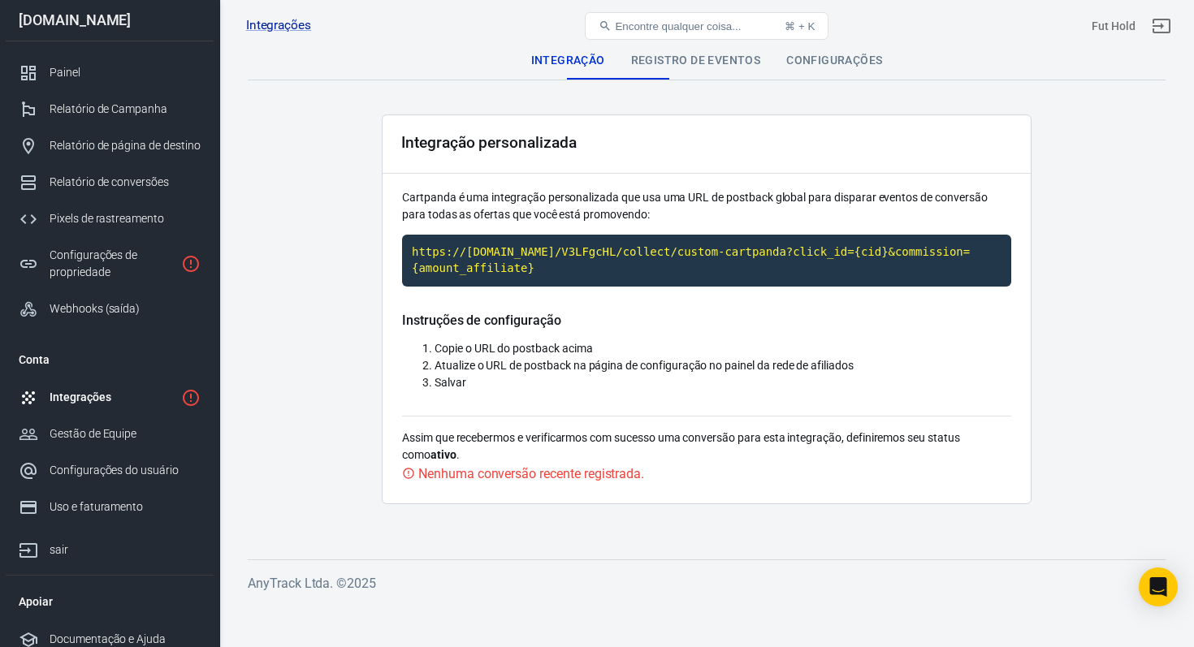
click at [679, 287] on div "https://[DOMAIN_NAME]/V3LFgcHL/collect/custom-cartpanda?click_id={cid}&commissi…" at bounding box center [706, 273] width 609 height 77
click at [574, 205] on p "Cartpanda é uma integração personalizada que usa uma URL de postback global par…" at bounding box center [706, 206] width 609 height 34
click at [566, 218] on font "Cartpanda é uma integração personalizada que usa uma URL de postback global par…" at bounding box center [695, 206] width 586 height 30
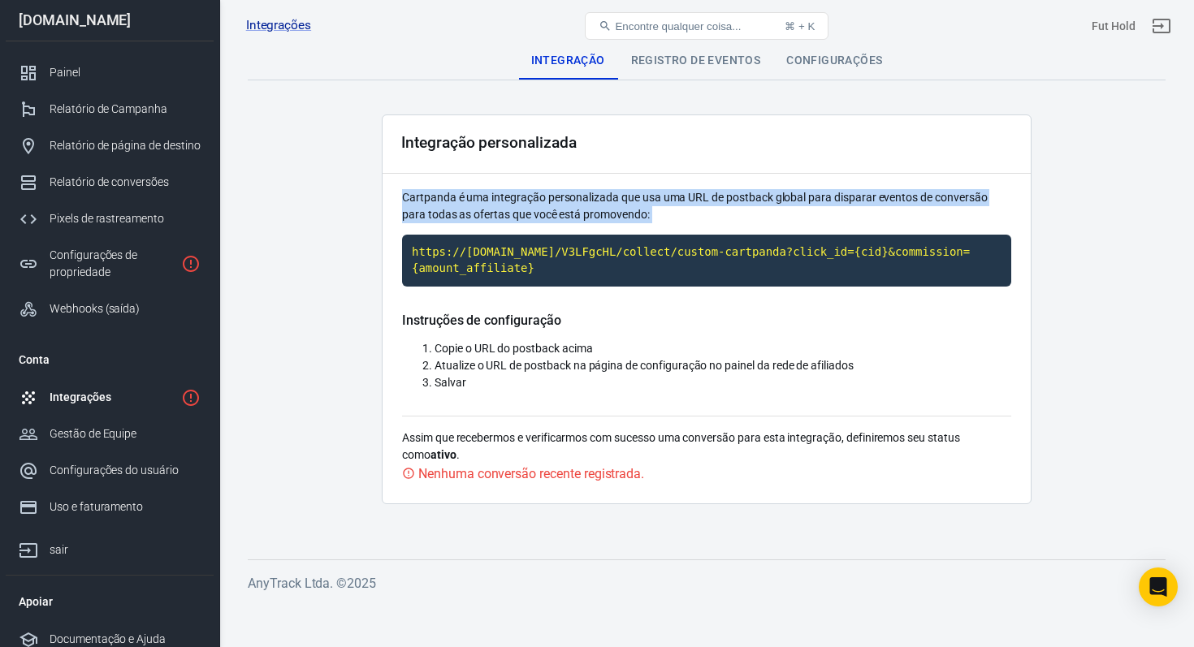
click at [566, 218] on font "Cartpanda é uma integração personalizada que usa uma URL de postback global par…" at bounding box center [695, 206] width 586 height 30
click at [614, 186] on div "Integração personalizada Cartpanda é uma integração personalizada que usa uma U…" at bounding box center [707, 310] width 650 height 390
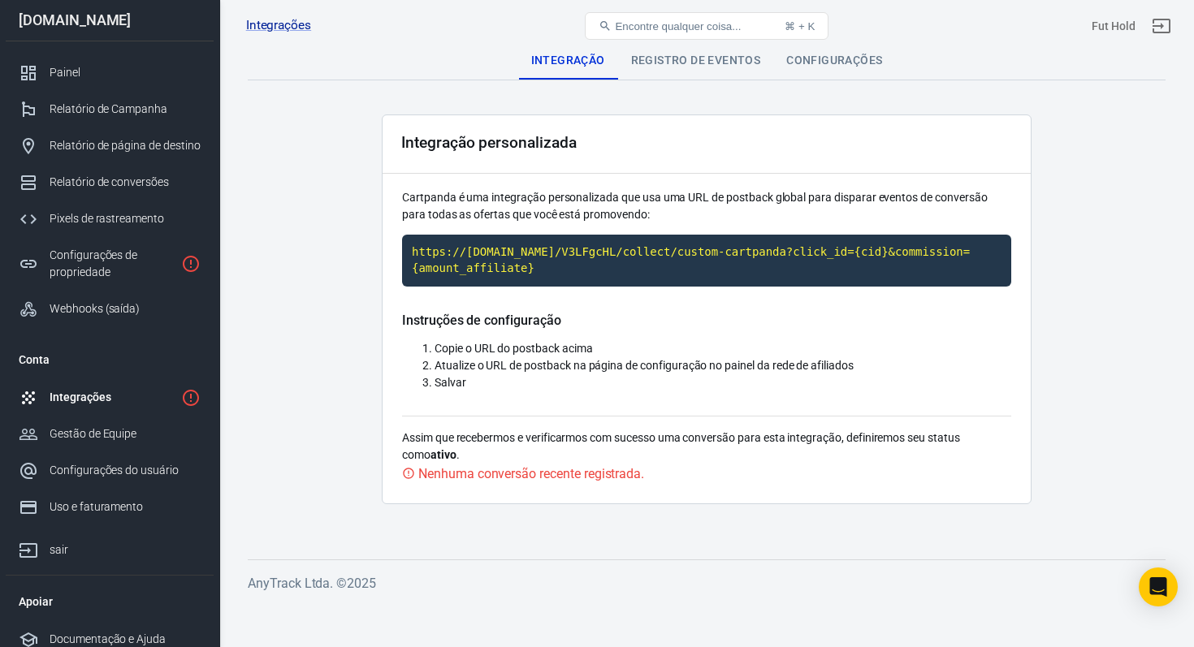
click at [664, 58] on font "Registro de eventos" at bounding box center [696, 60] width 130 height 13
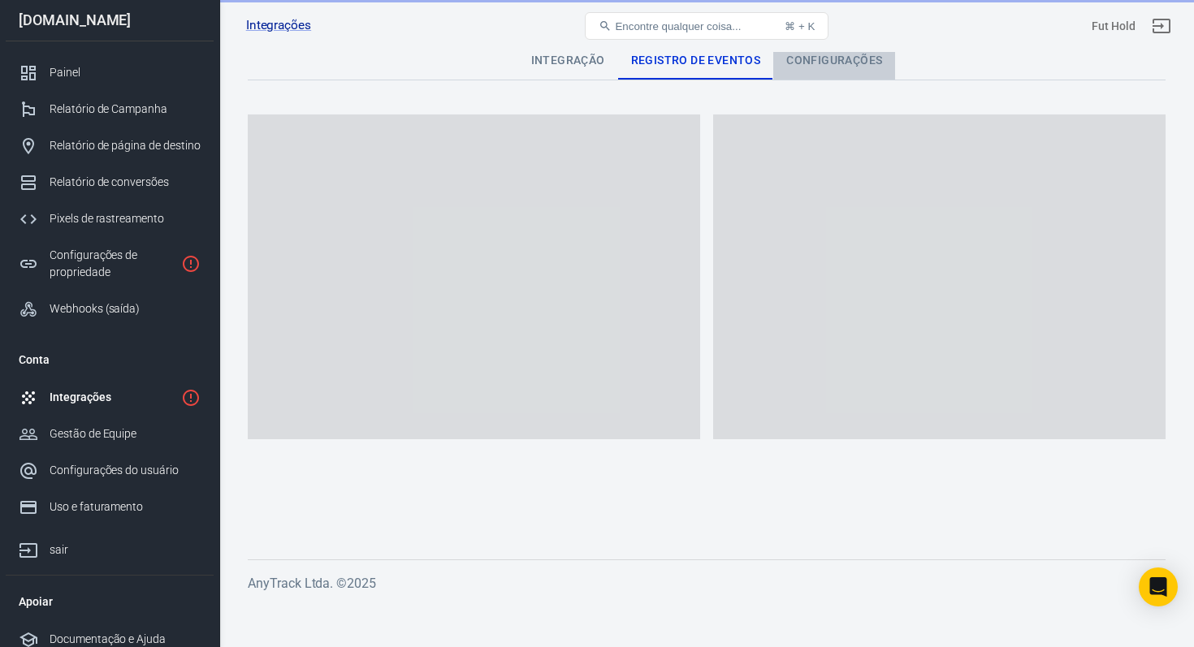
click at [829, 64] on font "Configurações" at bounding box center [834, 60] width 96 height 13
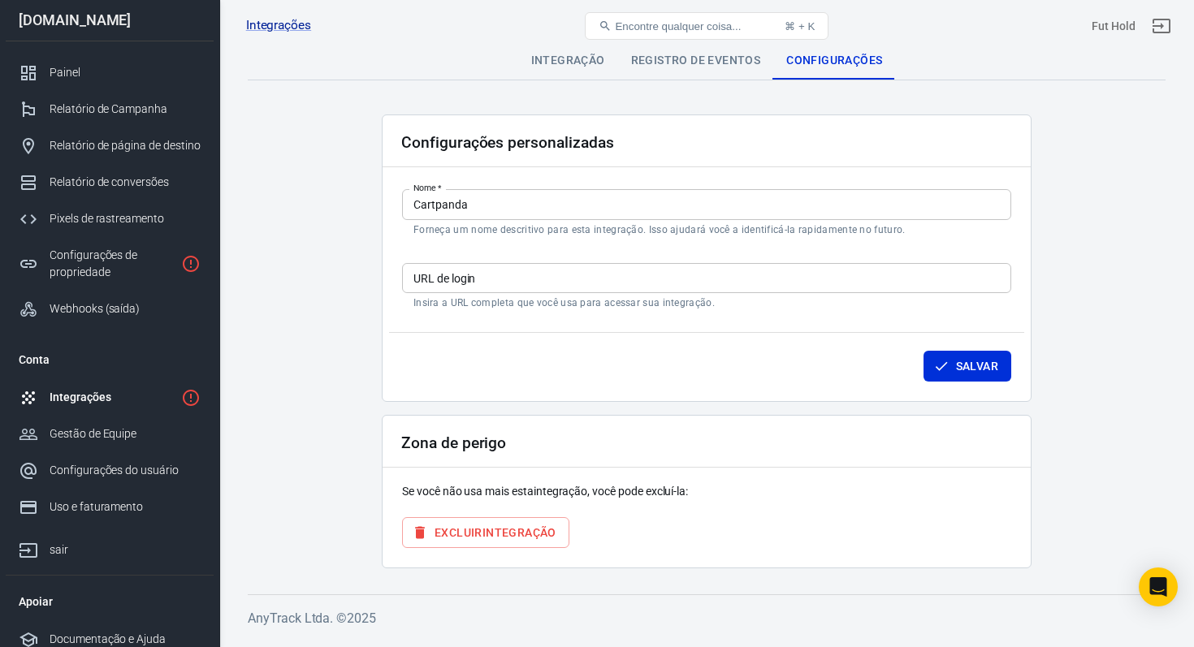
click at [573, 64] on font "Integração" at bounding box center [568, 60] width 74 height 13
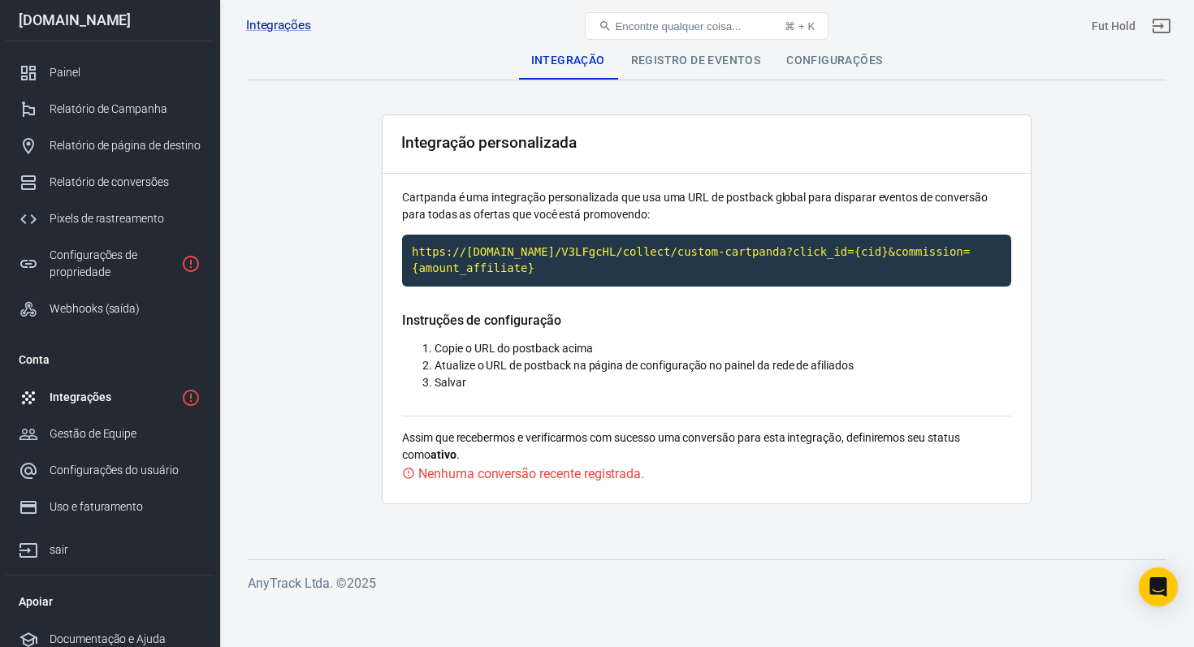
click at [518, 327] on font "Instruções de configuração" at bounding box center [481, 320] width 159 height 15
click at [339, 396] on main "Integração Registro de eventos Configurações Integração personalizada Cartpanda…" at bounding box center [707, 287] width 918 height 493
click at [651, 65] on font "Registro de eventos" at bounding box center [696, 60] width 130 height 13
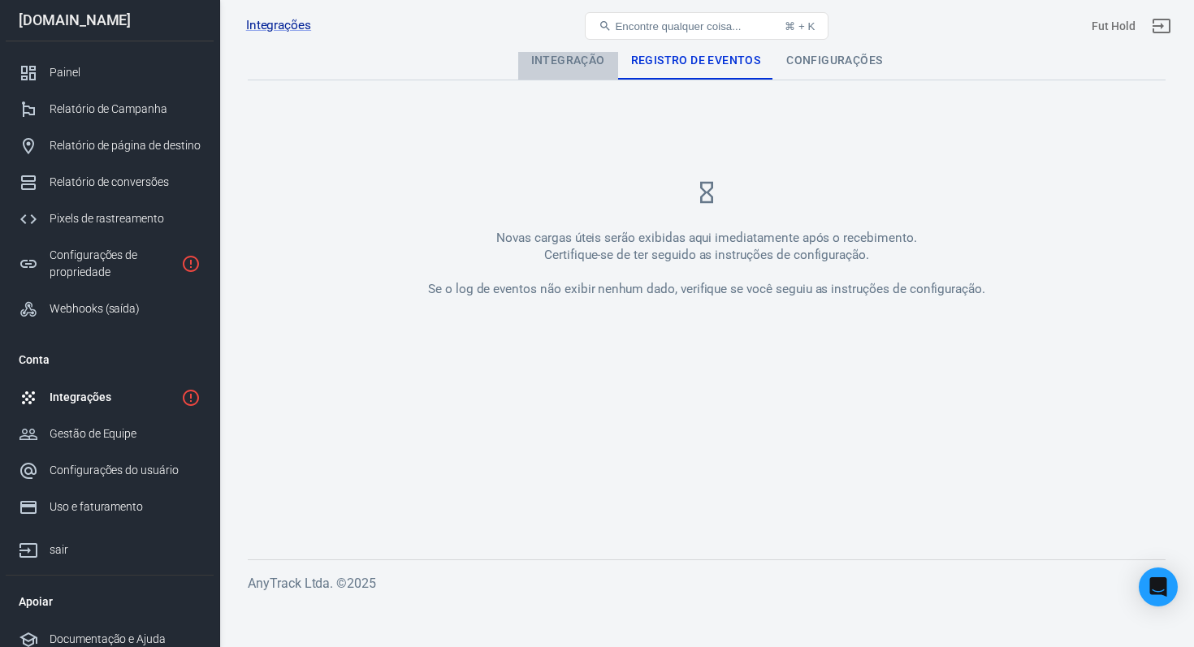
click at [586, 59] on font "Integração" at bounding box center [568, 60] width 74 height 13
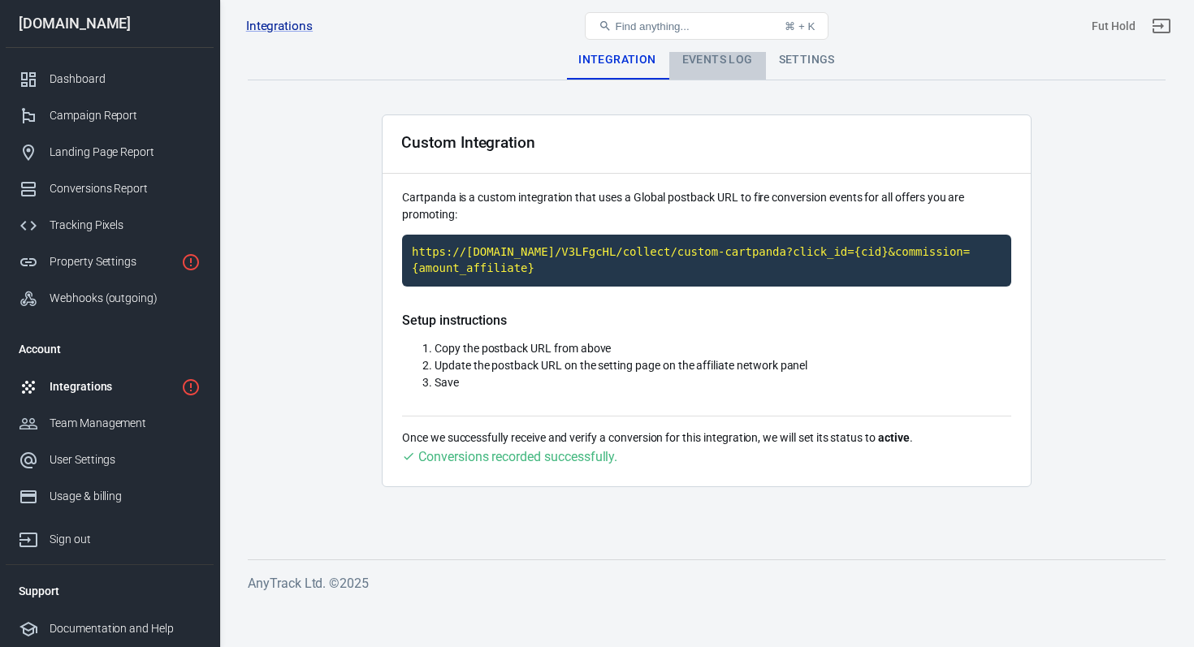
click at [692, 69] on div "Events Log" at bounding box center [717, 60] width 97 height 39
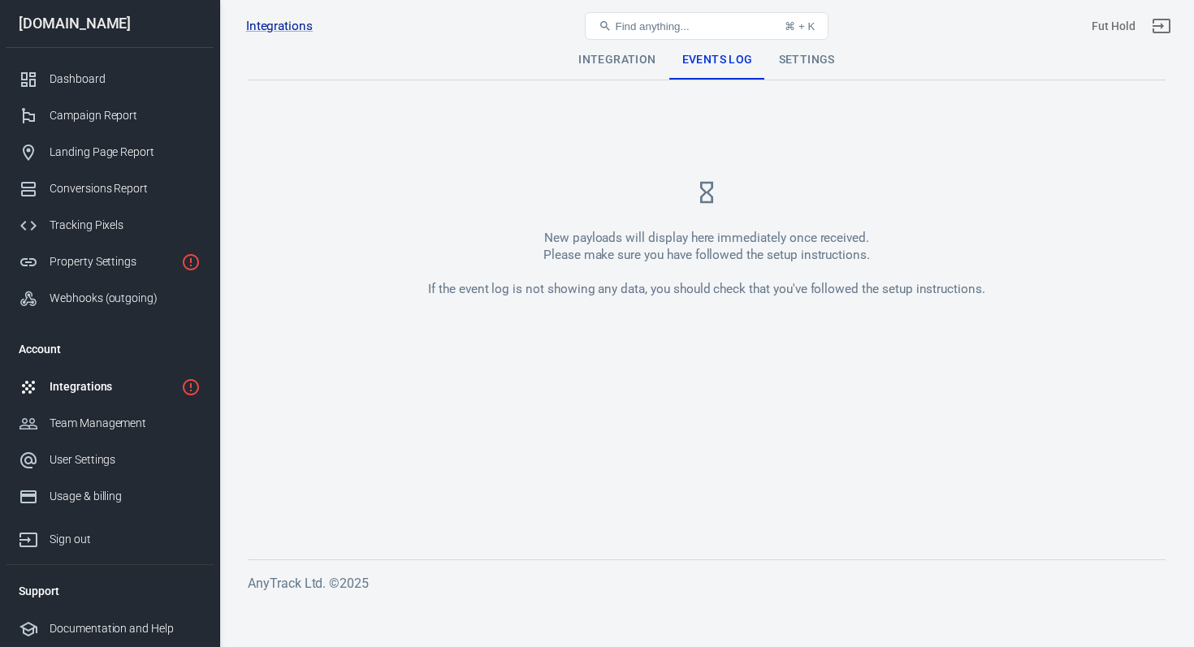
click at [649, 245] on div "New payloads will display here immediately once received. Please make sure you …" at bounding box center [706, 264] width 557 height 68
click at [790, 63] on div "Settings" at bounding box center [807, 60] width 82 height 39
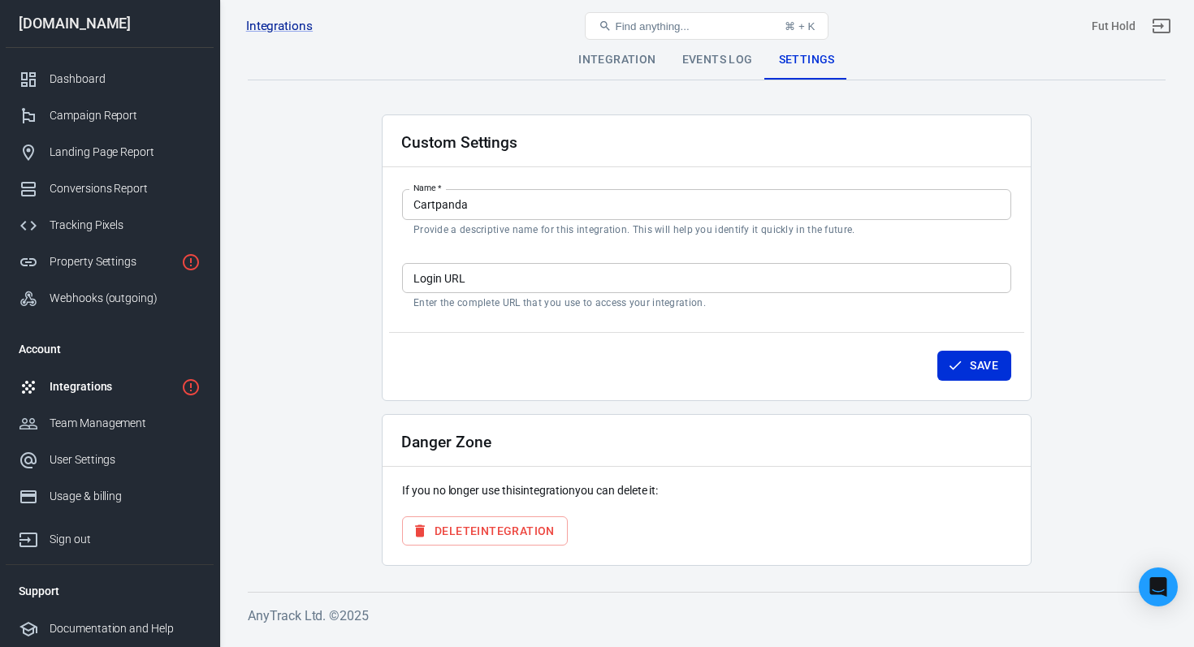
click at [625, 59] on div "Integration" at bounding box center [616, 60] width 103 height 39
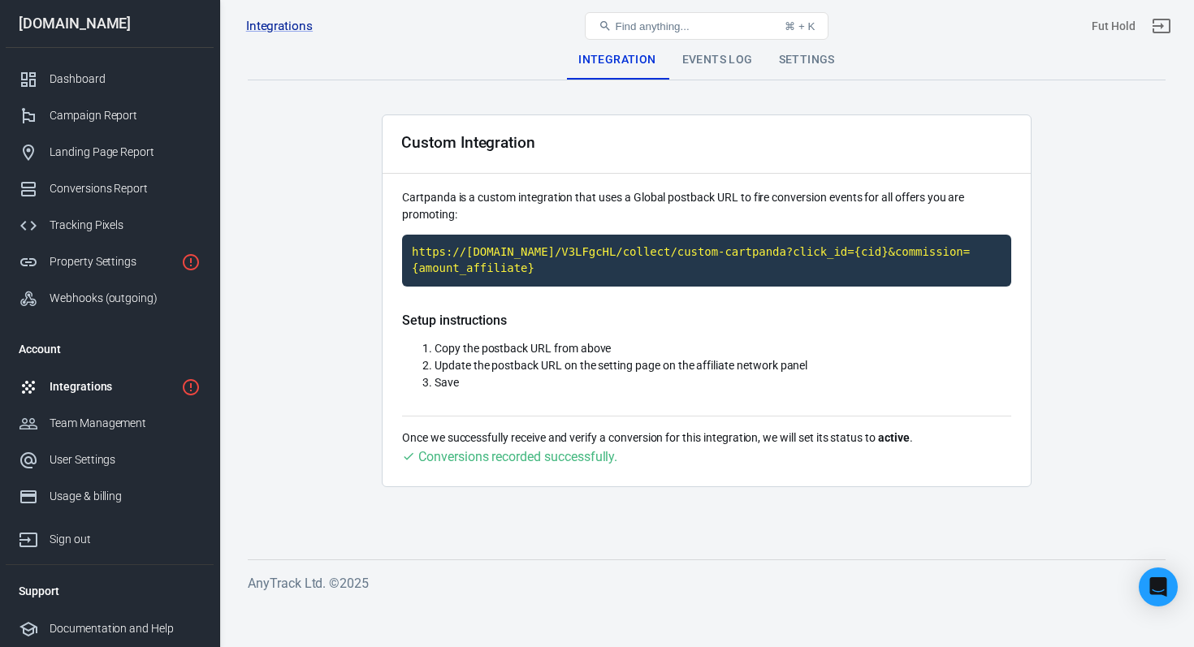
click at [700, 71] on div "Events Log" at bounding box center [717, 60] width 97 height 39
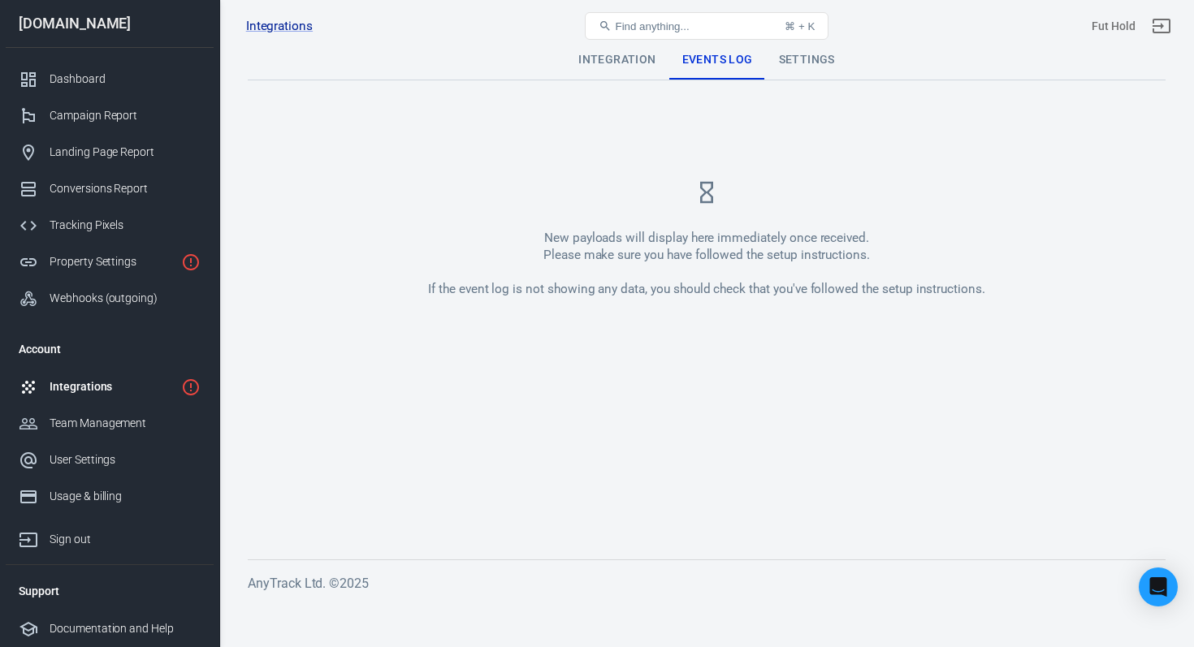
click at [679, 235] on div "New payloads will display here immediately once received. Please make sure you …" at bounding box center [706, 264] width 557 height 68
click at [716, 175] on div "New payloads will display here immediately once received. Please make sure you …" at bounding box center [707, 239] width 918 height 249
click at [627, 64] on div "Integration" at bounding box center [616, 60] width 103 height 39
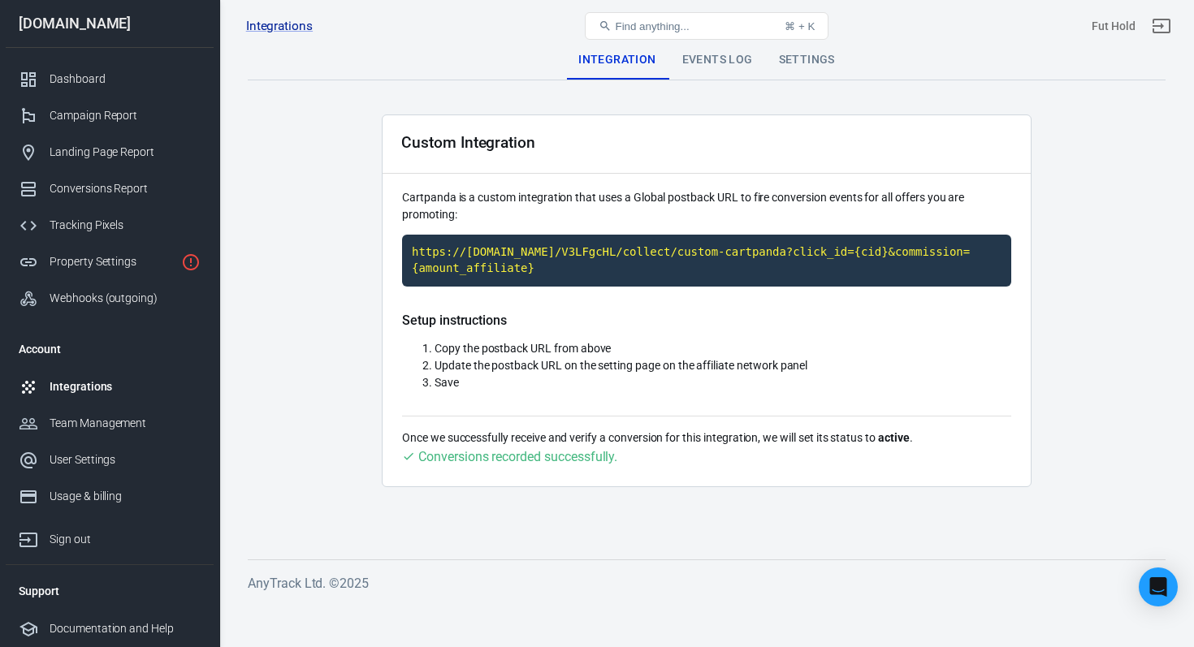
click at [564, 413] on div "Setup instructions Copy the postback URL from above Update the postback URL on …" at bounding box center [706, 364] width 609 height 103
click at [561, 354] on span "Copy the postback URL from above" at bounding box center [523, 348] width 176 height 13
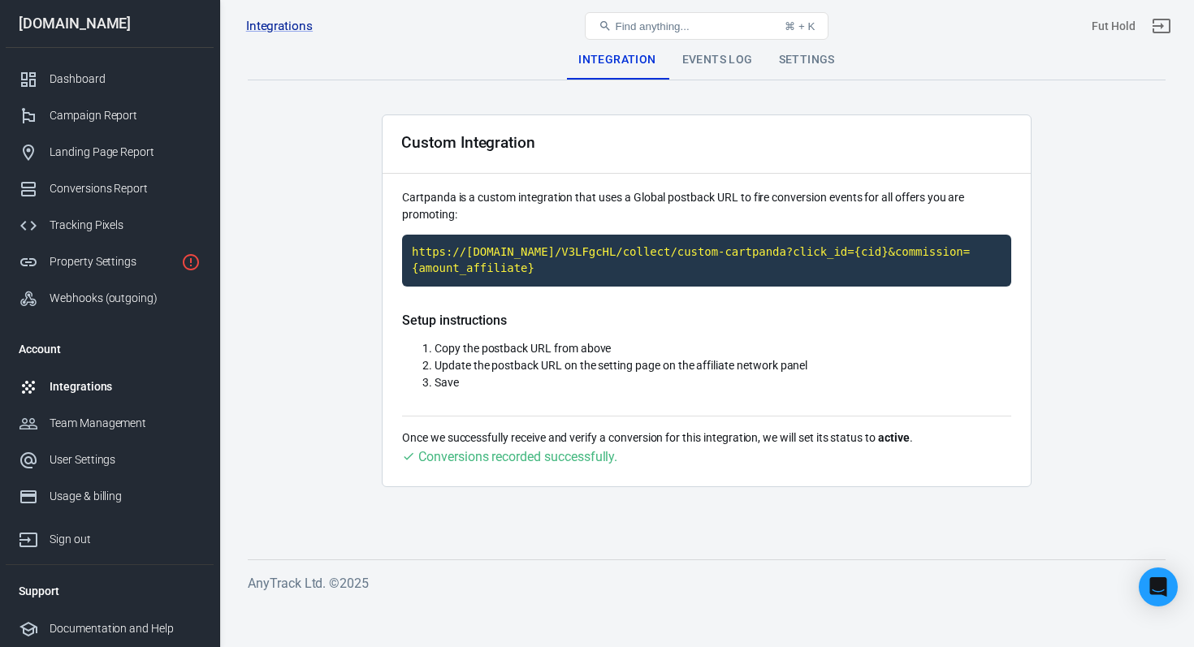
click at [603, 421] on div "Once we successfully receive and verify a conversion for this integration, we w…" at bounding box center [706, 441] width 609 height 51
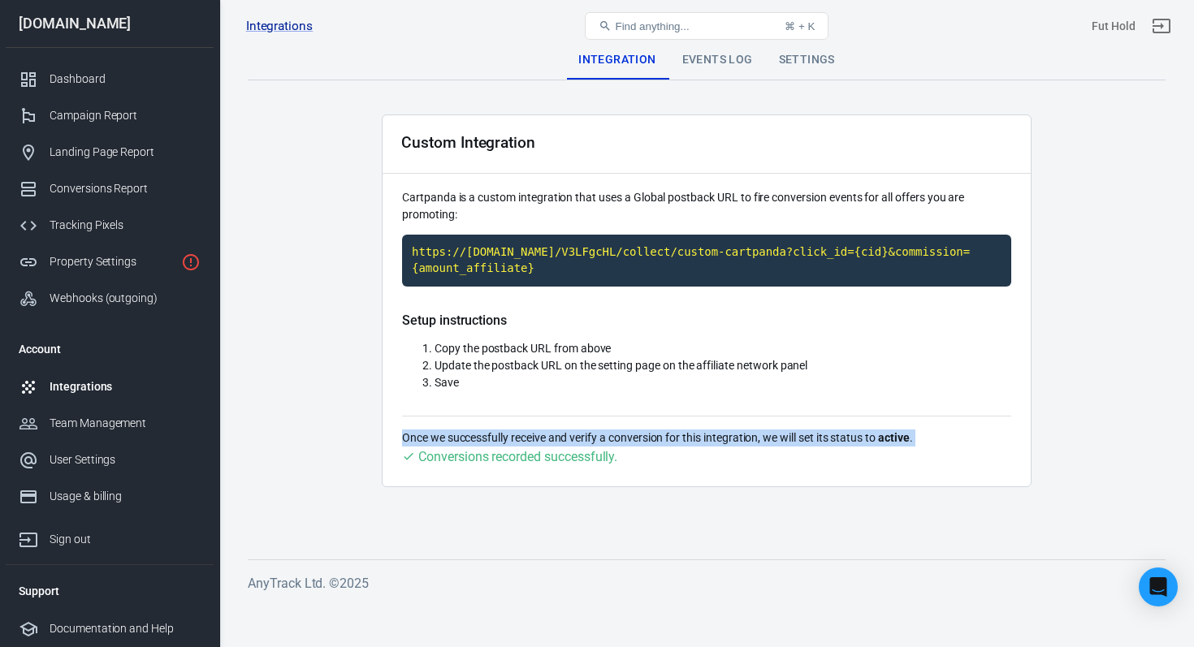
click at [603, 421] on div "Once we successfully receive and verify a conversion for this integration, we w…" at bounding box center [706, 441] width 609 height 51
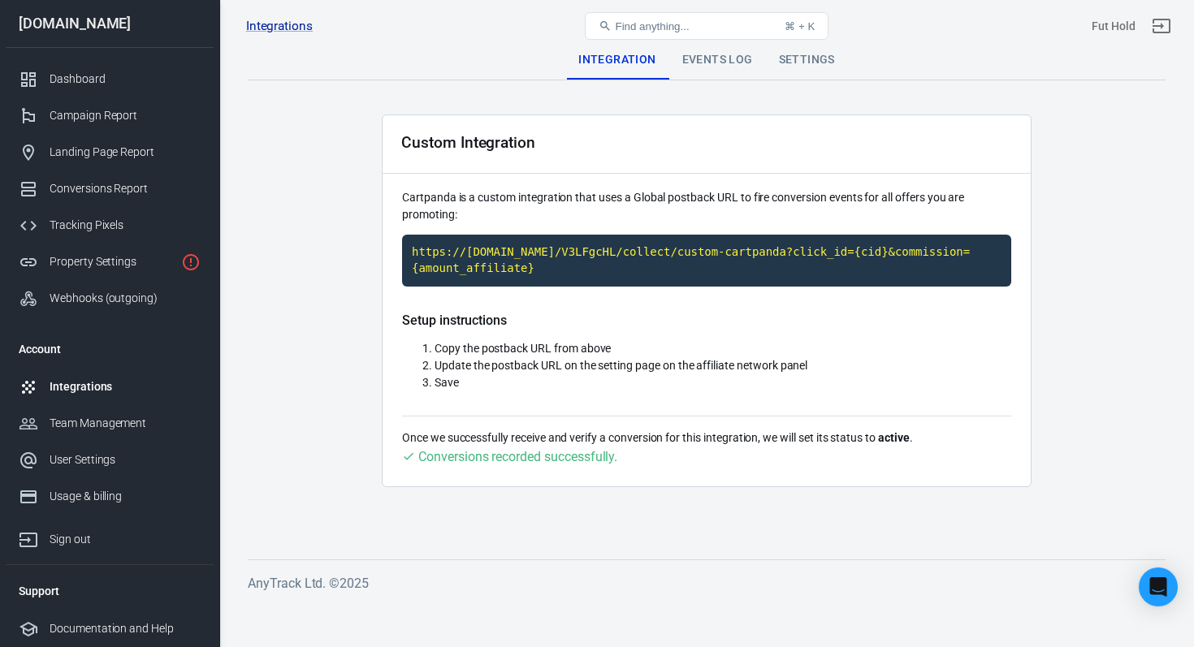
click at [639, 352] on li "Copy the postback URL from above" at bounding box center [723, 348] width 577 height 17
click at [655, 428] on div "Once we successfully receive and verify a conversion for this integration, we w…" at bounding box center [706, 441] width 609 height 51
click at [663, 443] on p "Once we successfully receive and verify a conversion for this integration, we w…" at bounding box center [706, 438] width 609 height 17
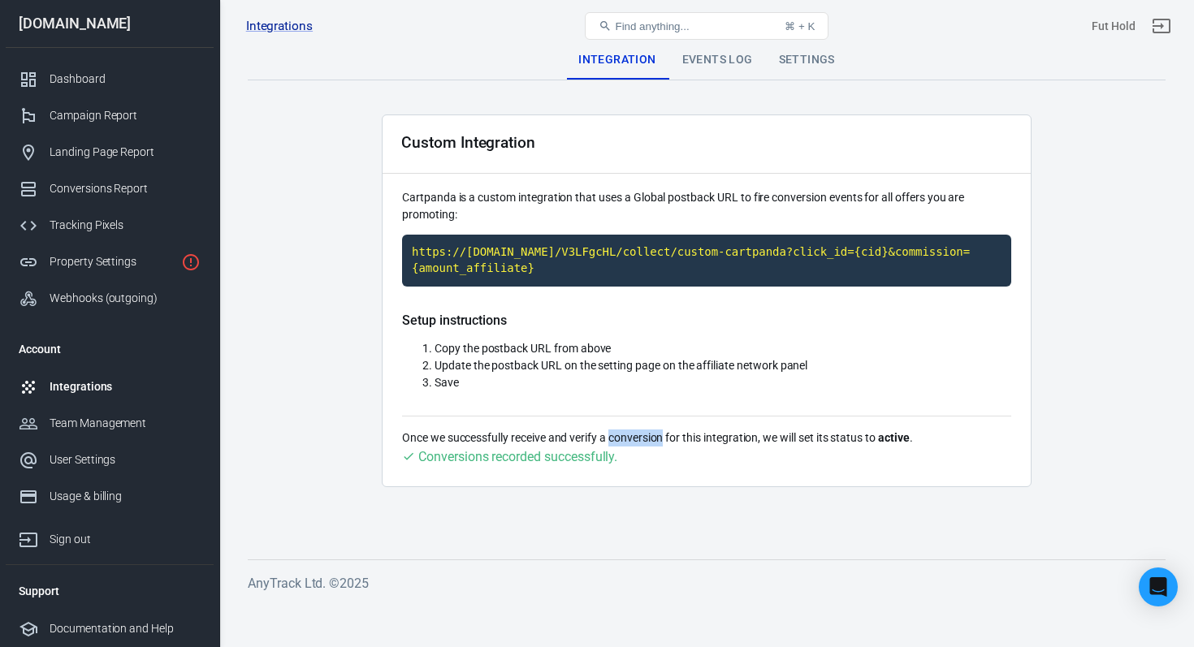
click at [663, 443] on p "Once we successfully receive and verify a conversion for this integration, we w…" at bounding box center [706, 438] width 609 height 17
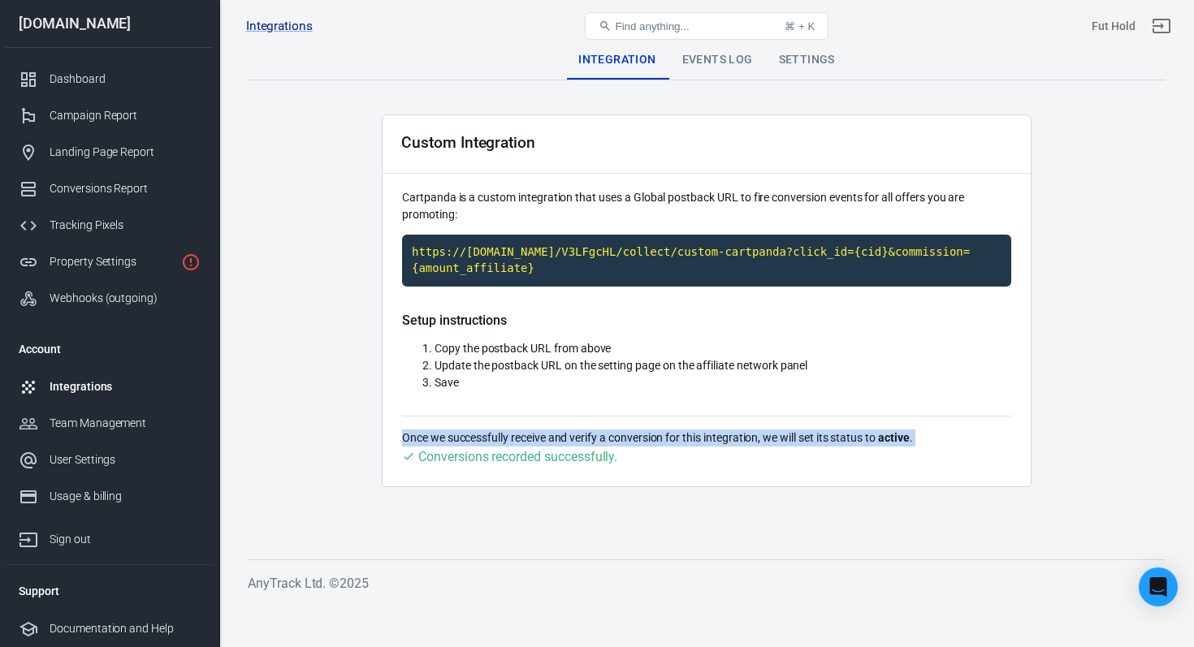
click at [663, 443] on p "Once we successfully receive and verify a conversion for this integration, we w…" at bounding box center [706, 438] width 609 height 17
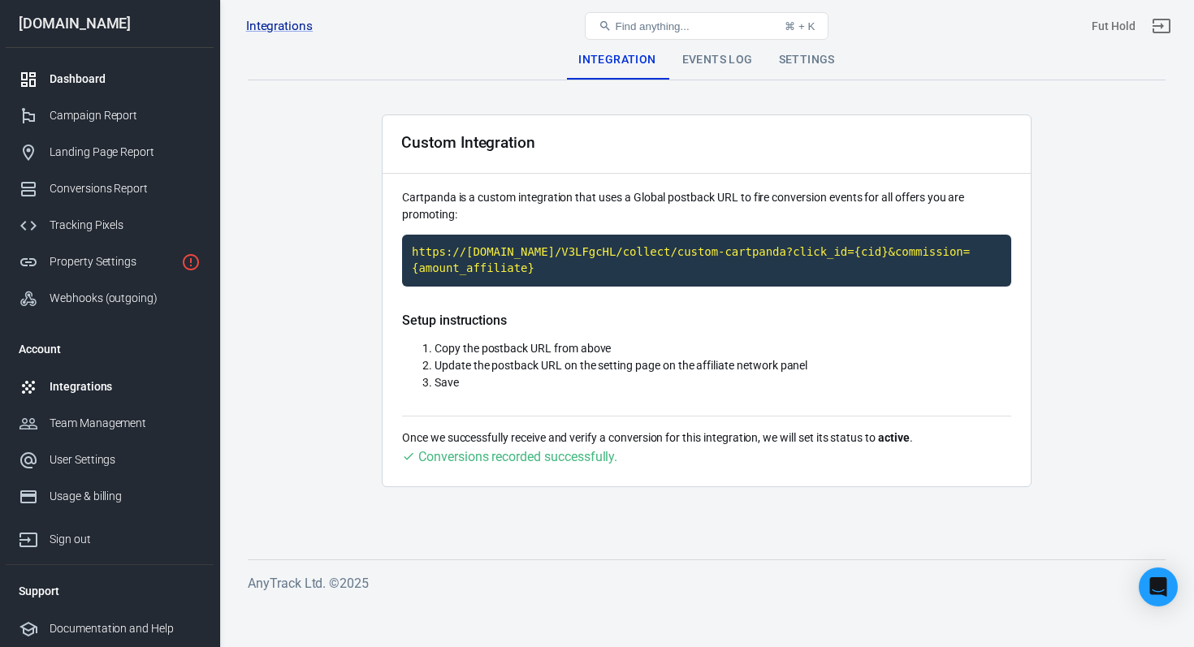
click at [149, 77] on div "Dashboard" at bounding box center [125, 79] width 151 height 17
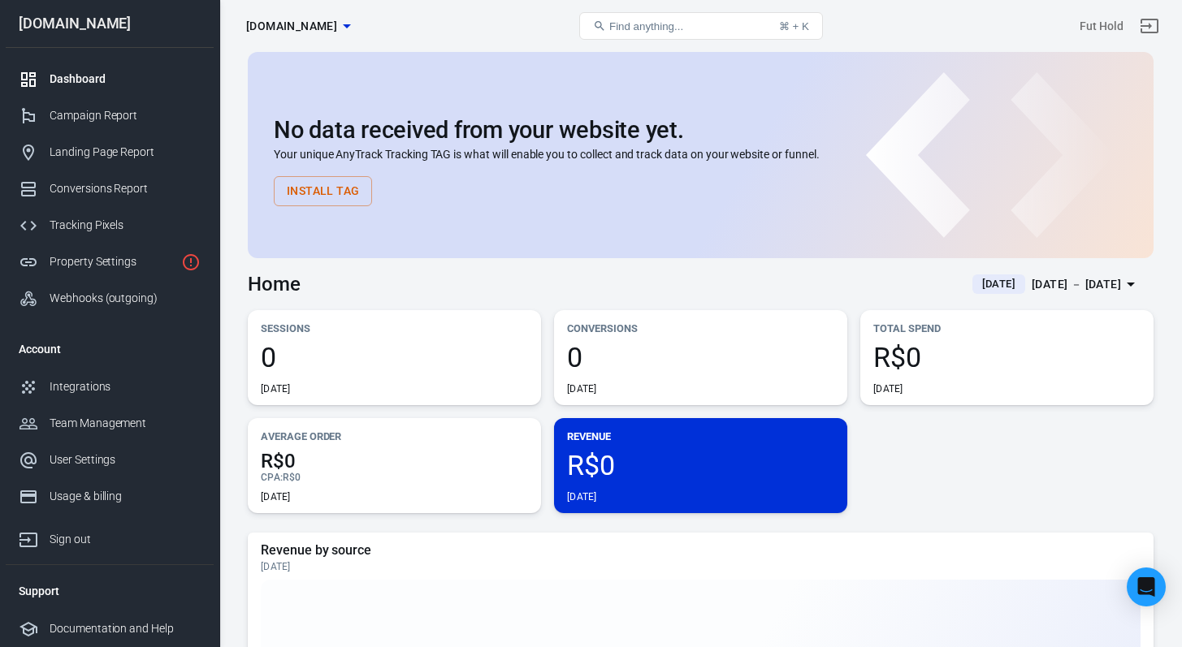
click at [571, 357] on span "0" at bounding box center [700, 358] width 267 height 28
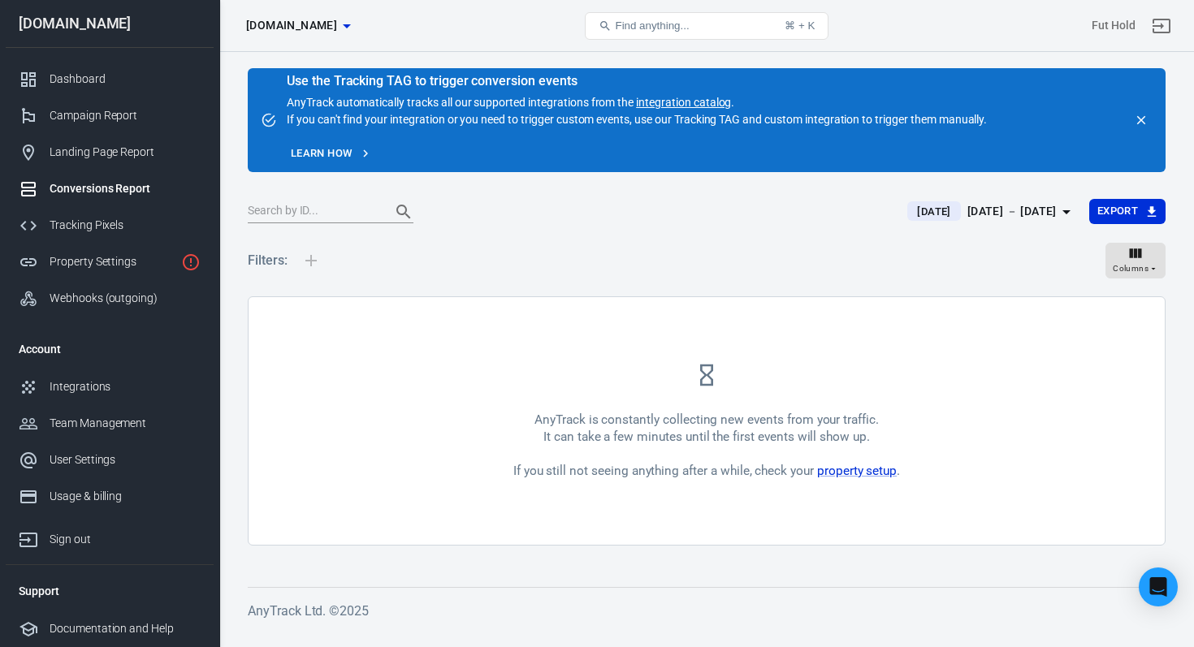
click at [338, 208] on input "text" at bounding box center [313, 211] width 130 height 21
click at [325, 207] on input "text" at bounding box center [313, 211] width 130 height 21
click at [439, 96] on div "Use the Tracking TAG to trigger conversion events AnyTrack automatically tracks…" at bounding box center [637, 102] width 700 height 54
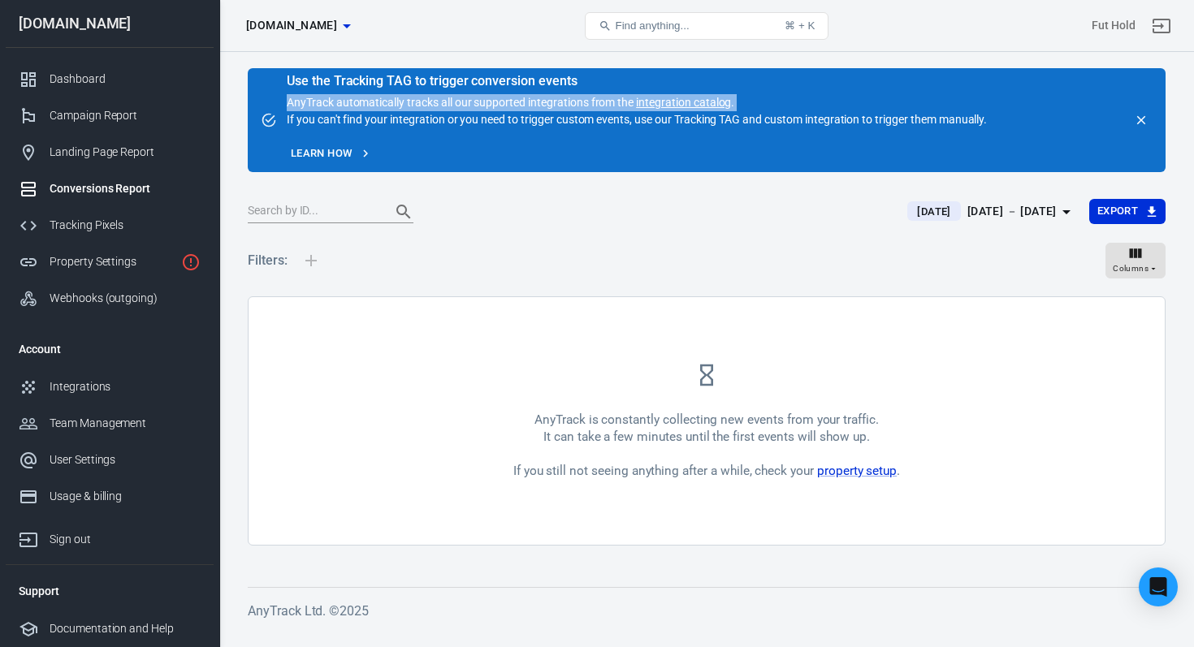
click at [439, 96] on div "Use the Tracking TAG to trigger conversion events AnyTrack automatically tracks…" at bounding box center [637, 102] width 700 height 54
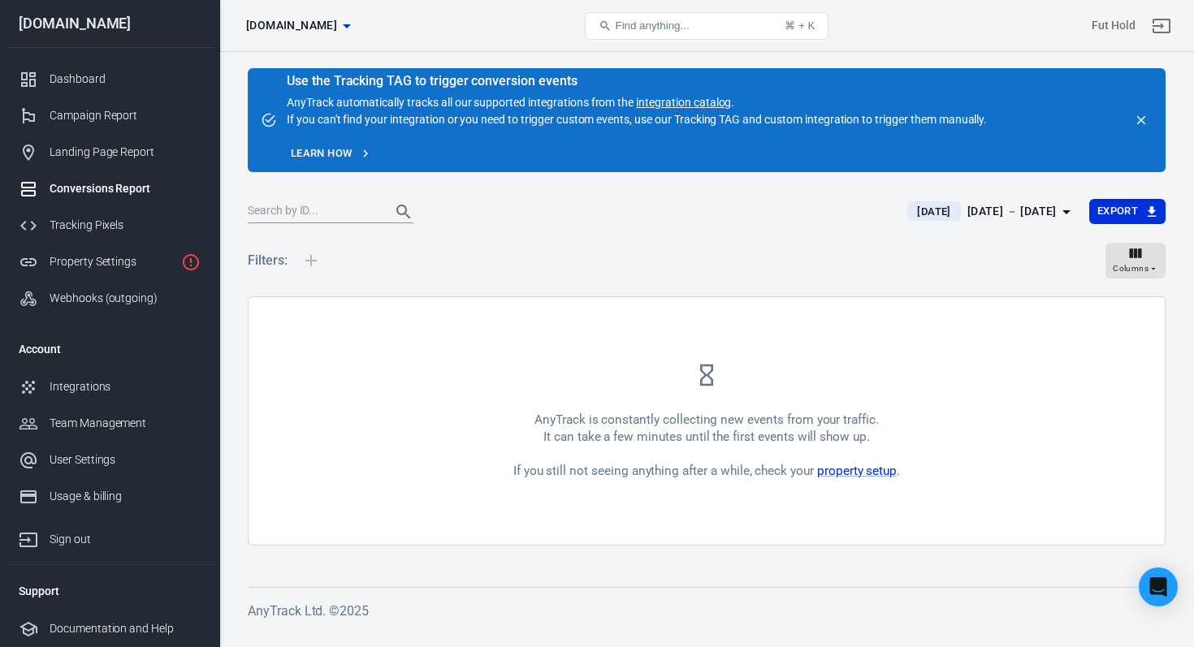
click at [493, 29] on div "Conversion Events [DOMAIN_NAME]" at bounding box center [393, 25] width 307 height 39
click at [472, 60] on div "Use the Tracking TAG to trigger conversion events AnyTrack automatically tracks…" at bounding box center [706, 341] width 975 height 579
click at [115, 387] on div "Integrations" at bounding box center [125, 386] width 151 height 17
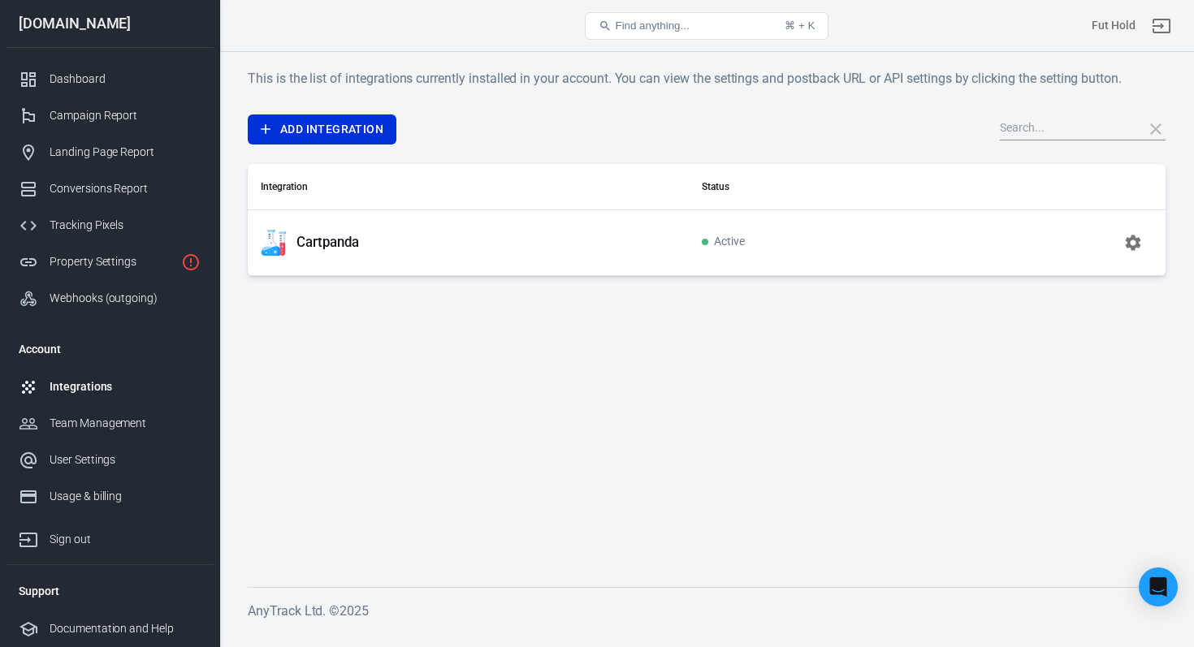
click at [1122, 237] on button "button" at bounding box center [1133, 242] width 39 height 39
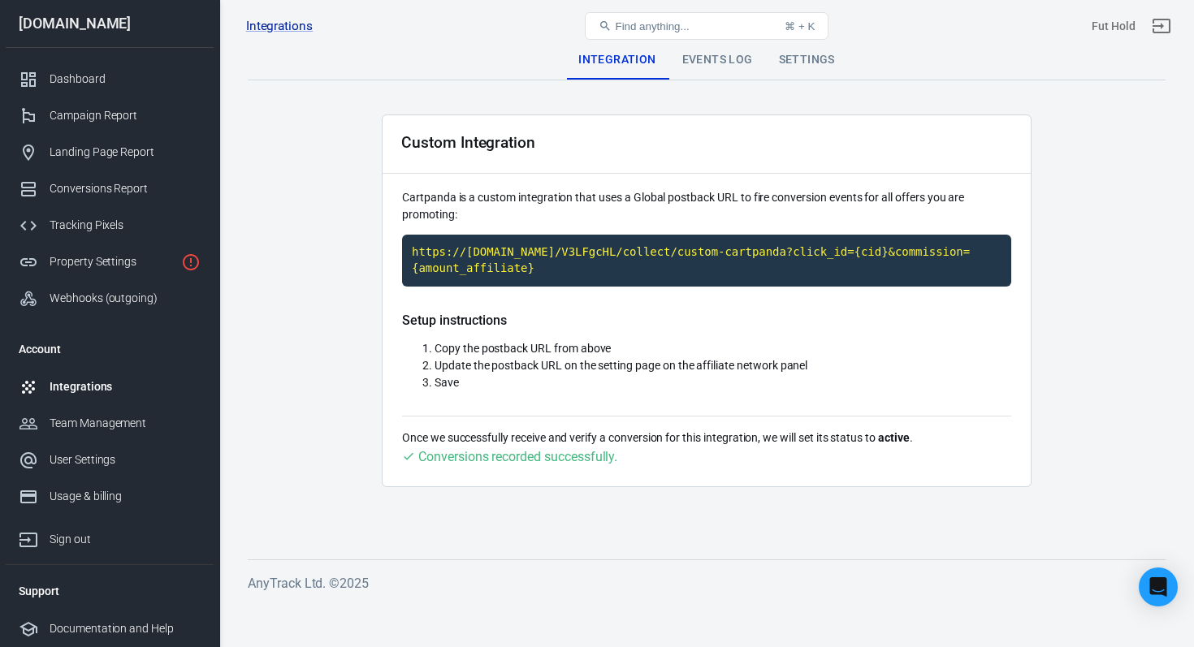
click at [650, 181] on div "Custom Integration Cartpanda is a custom integration that uses a Global postbac…" at bounding box center [707, 301] width 650 height 373
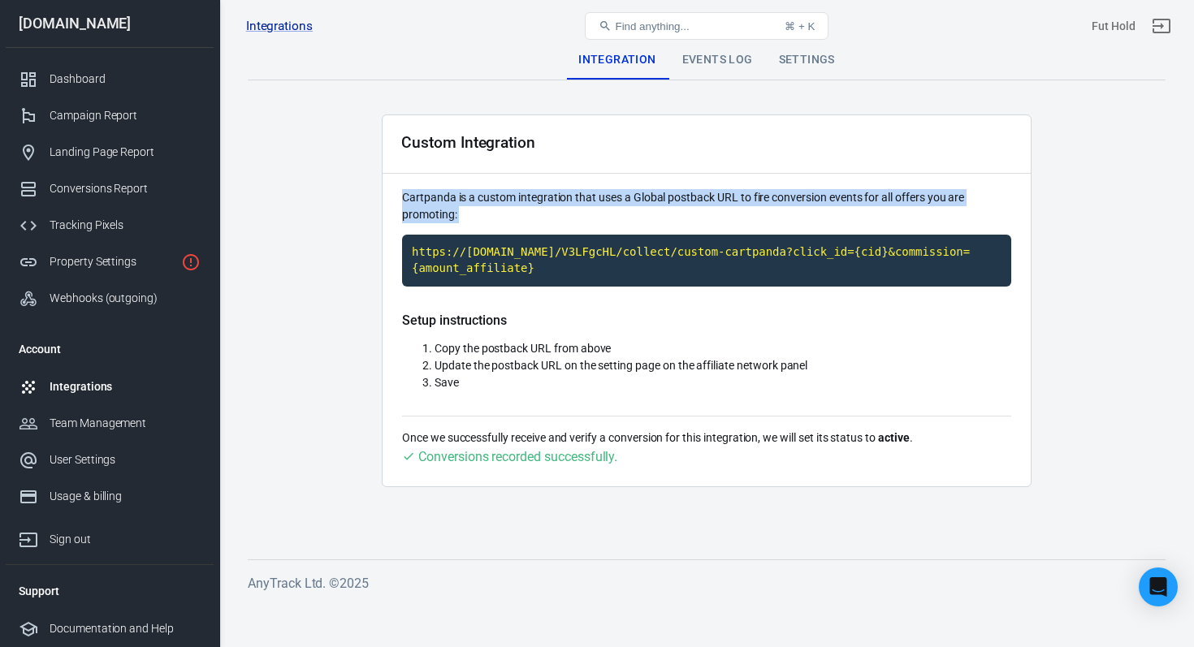
click at [650, 181] on div "Custom Integration Cartpanda is a custom integration that uses a Global postbac…" at bounding box center [707, 301] width 650 height 373
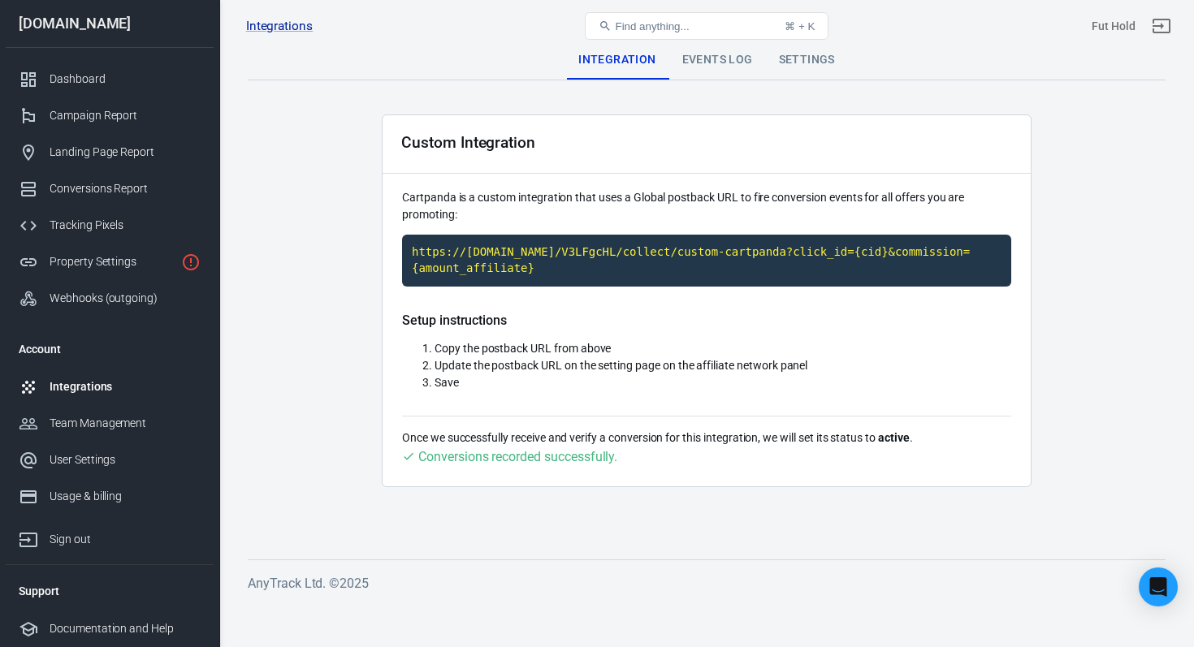
click at [512, 348] on span "Copy the postback URL from above" at bounding box center [523, 348] width 176 height 13
click at [551, 192] on p "Cartpanda is a custom integration that uses a Global postback URL to fire conve…" at bounding box center [706, 206] width 609 height 34
click at [692, 64] on div "Events Log" at bounding box center [717, 60] width 97 height 39
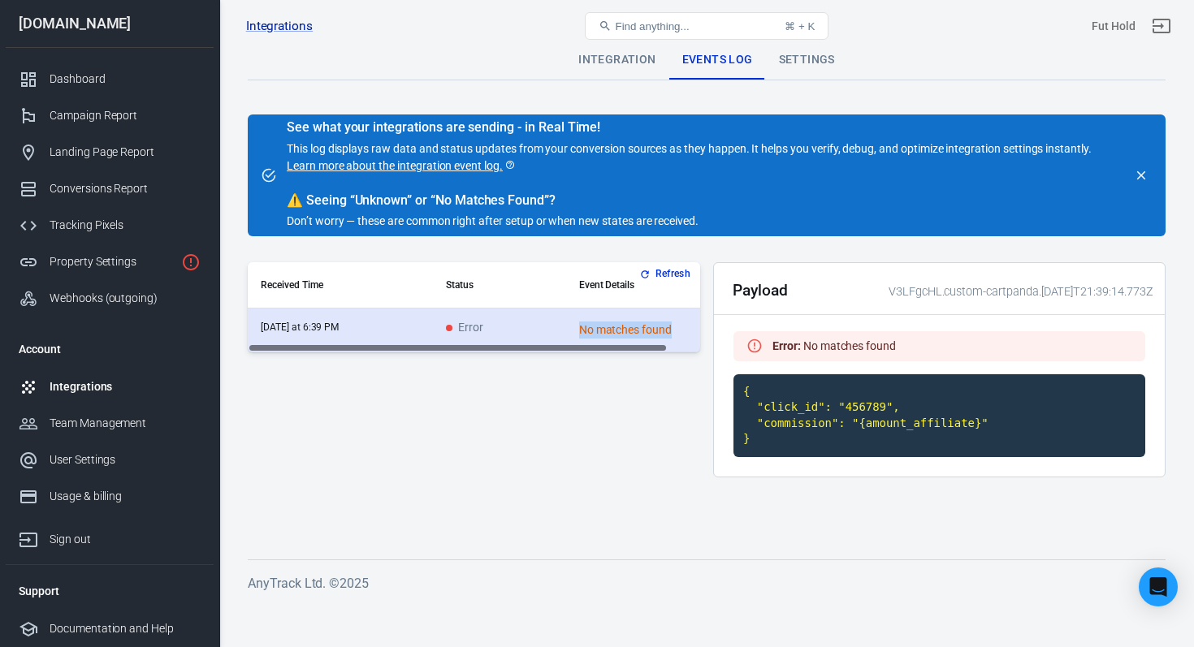
drag, startPoint x: 556, startPoint y: 343, endPoint x: 571, endPoint y: 348, distance: 15.4
click at [571, 348] on tr "[DATE] at 6:39 PM Error No matches found" at bounding box center [491, 331] width 487 height 44
drag, startPoint x: 587, startPoint y: 354, endPoint x: 639, endPoint y: 344, distance: 52.9
click at [639, 344] on div "Refresh Received Time Status Event Details [DATE] at 6:39 PM Error No matches f…" at bounding box center [474, 376] width 452 height 228
click at [642, 344] on td "No matches found" at bounding box center [650, 331] width 169 height 44
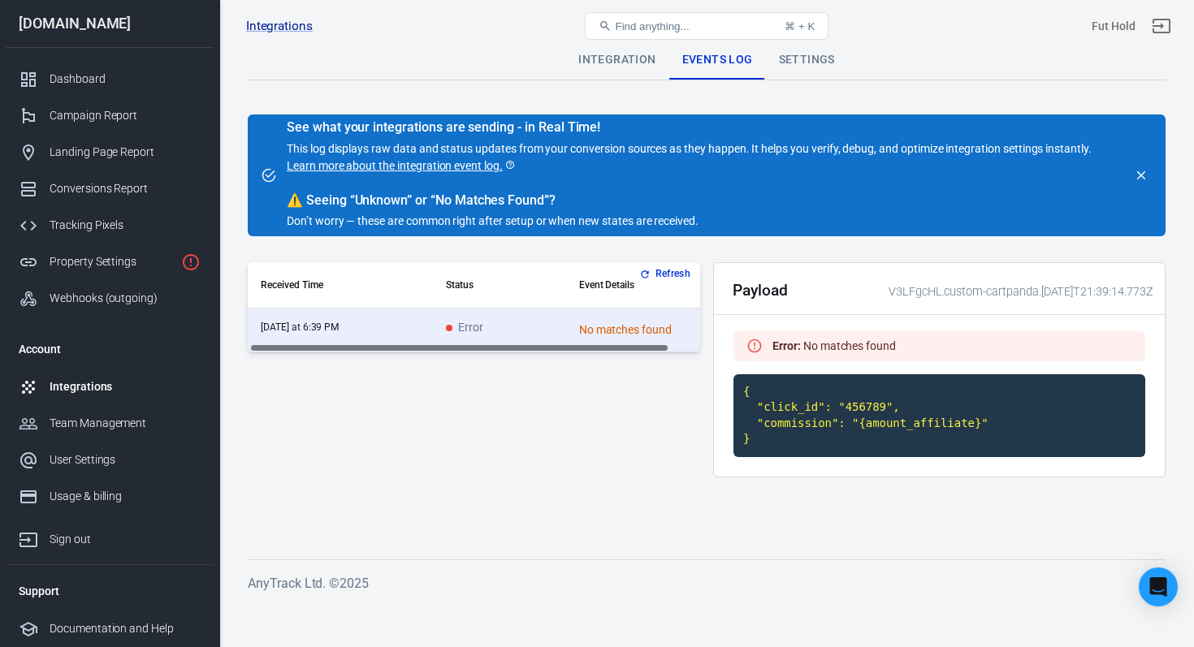
scroll to position [0, 35]
drag, startPoint x: 643, startPoint y: 349, endPoint x: 783, endPoint y: 391, distance: 145.7
click at [776, 389] on div "Refresh Received Time Status Event Details [DATE] at 6:39 PM Error No matches f…" at bounding box center [707, 376] width 918 height 228
click at [834, 420] on code "{ "click_id": "456789", "commission": "{amount_affiliate}" }" at bounding box center [939, 415] width 412 height 83
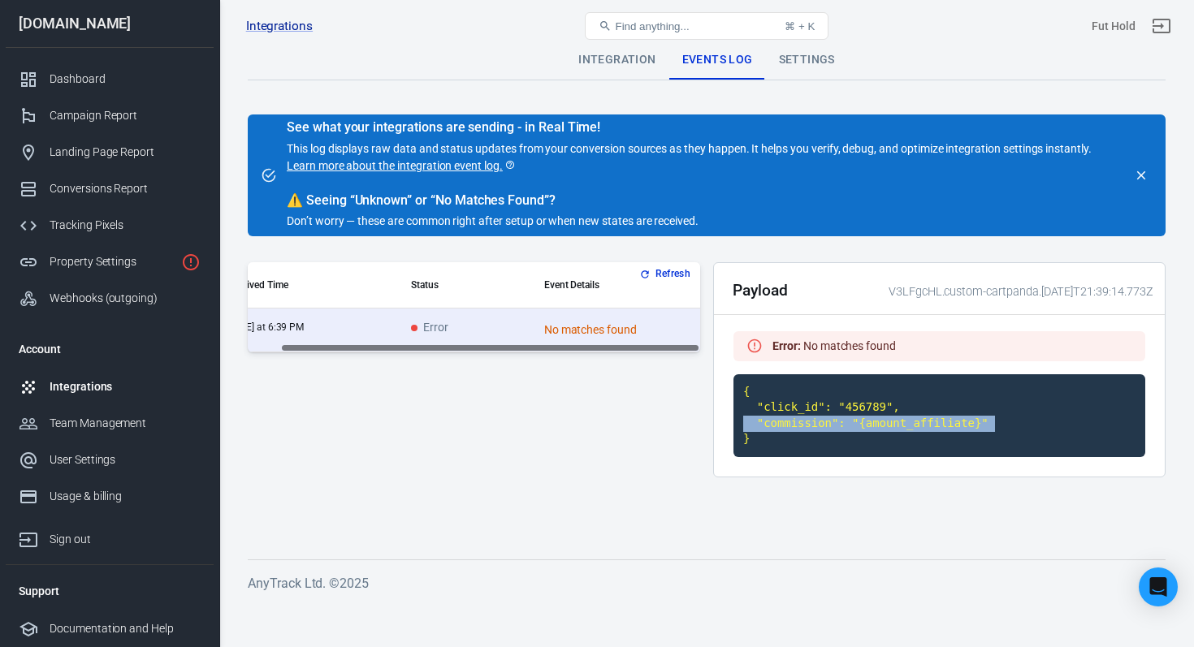
click at [834, 420] on code "{ "click_id": "456789", "commission": "{amount_affiliate}" }" at bounding box center [939, 415] width 412 height 83
click at [856, 374] on code "{ "click_id": "456789", "commission": "{amount_affiliate}" }" at bounding box center [939, 415] width 412 height 83
click at [854, 415] on code "{ "click_id": "456789", "commission": "{amount_affiliate}" }" at bounding box center [939, 415] width 412 height 83
click at [841, 339] on div "Error : No matches found" at bounding box center [833, 346] width 123 height 17
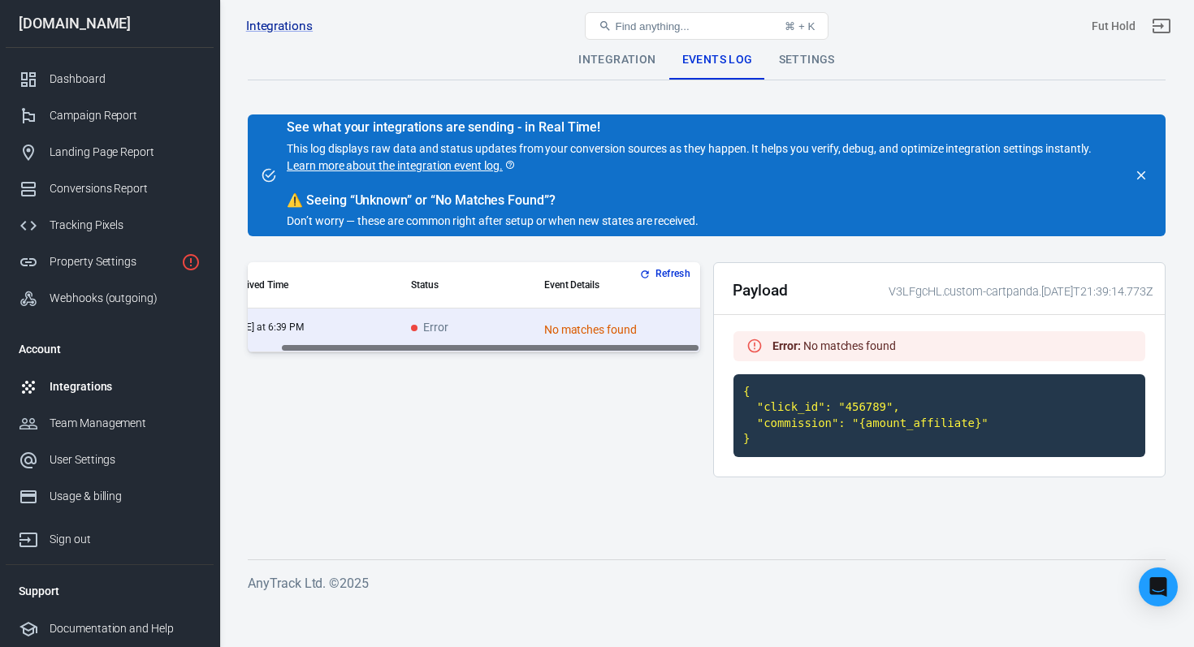
click at [802, 421] on code "{ "click_id": "456789", "commission": "{amount_affiliate}" }" at bounding box center [939, 415] width 412 height 83
click at [820, 365] on div "Payload V3LFgcHL.custom-cartpanda.[DATE]T21:39:14.773Z Error : No matches found…" at bounding box center [939, 369] width 452 height 215
click at [827, 343] on div "Error : No matches found" at bounding box center [833, 346] width 123 height 17
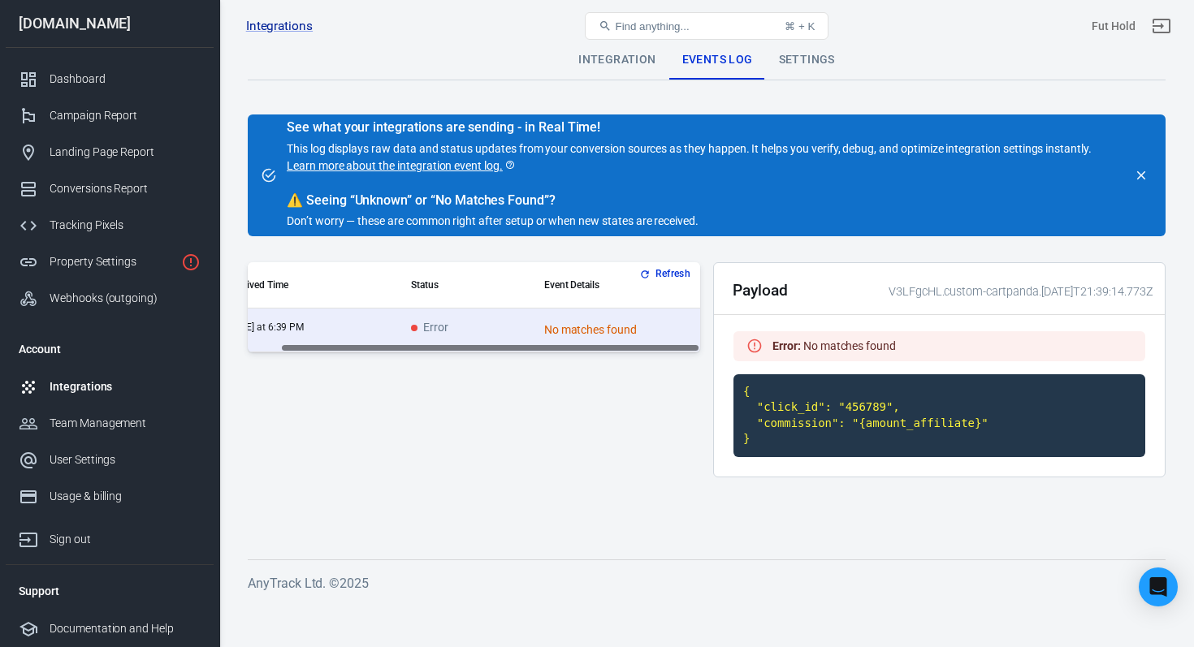
click at [923, 305] on div "Payload V3LFgcHL.custom-cartpanda.[DATE]T21:39:14.773Z" at bounding box center [939, 289] width 451 height 52
click at [923, 294] on div "V3LFgcHL.custom-cartpanda.[DATE]T21:39:14.773Z" at bounding box center [1018, 291] width 270 height 17
click at [585, 429] on div "Refresh Received Time Status Event Details [DATE] at 6:39 PM Error No matches f…" at bounding box center [474, 376] width 452 height 228
click at [789, 67] on div "Settings" at bounding box center [807, 60] width 82 height 39
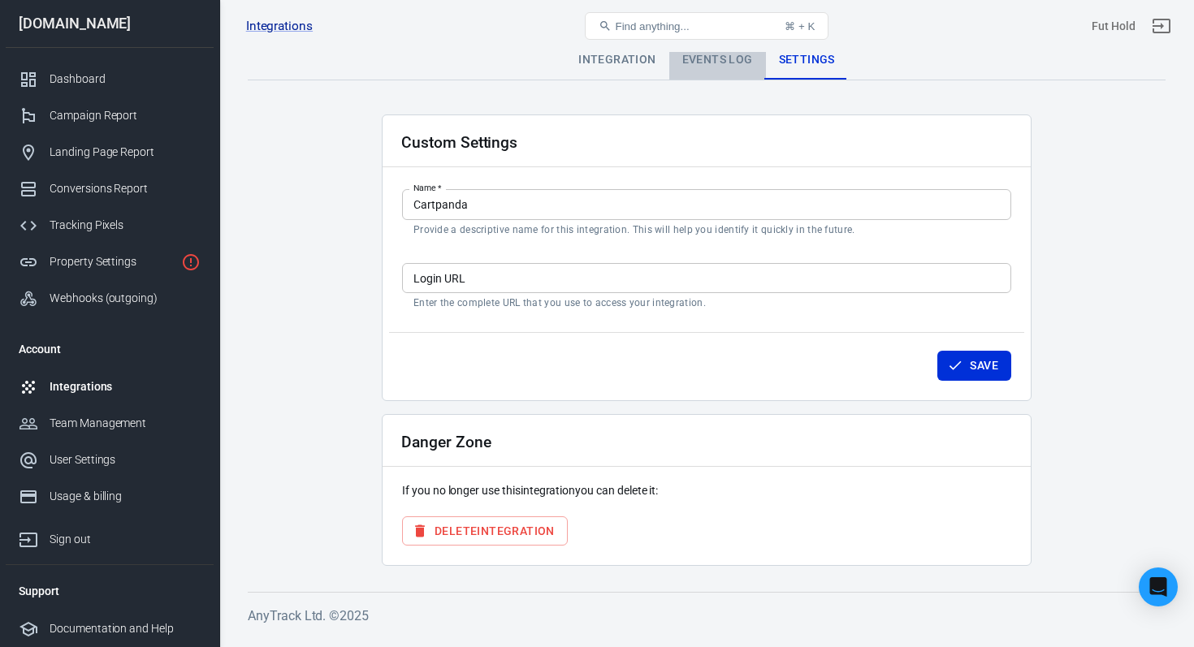
click at [691, 65] on div "Events Log" at bounding box center [717, 60] width 97 height 39
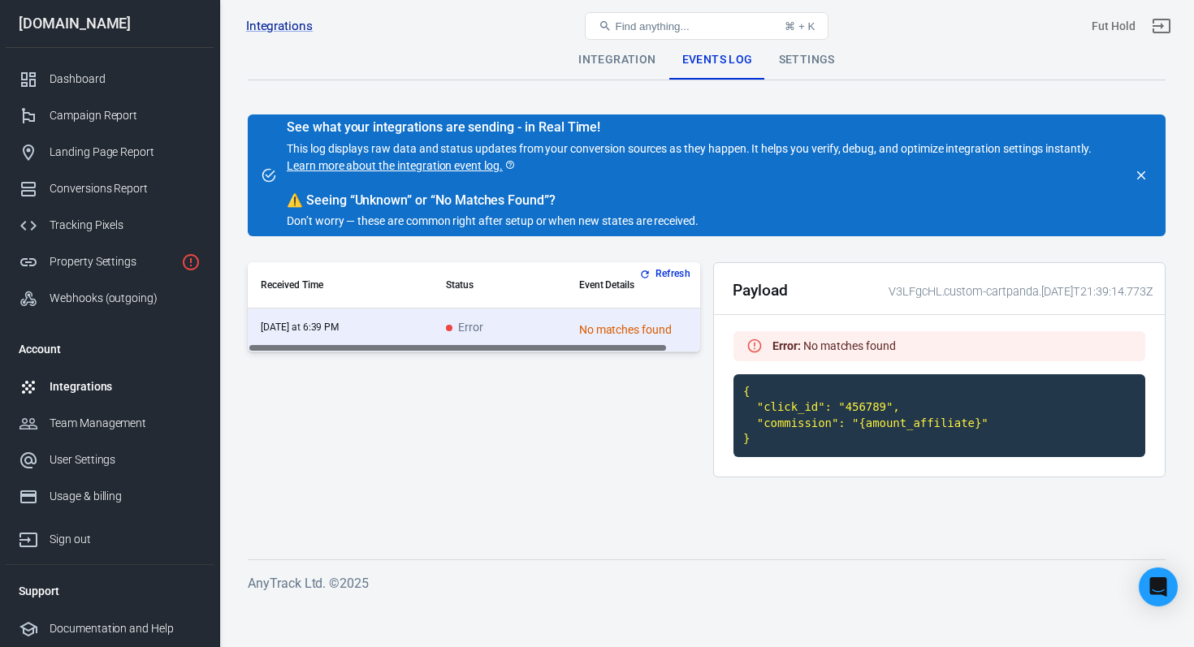
click at [771, 289] on h2 "Payload" at bounding box center [760, 290] width 55 height 17
click at [788, 344] on strong "Error :" at bounding box center [786, 346] width 28 height 13
click at [92, 222] on div "Tracking Pixels" at bounding box center [125, 225] width 151 height 17
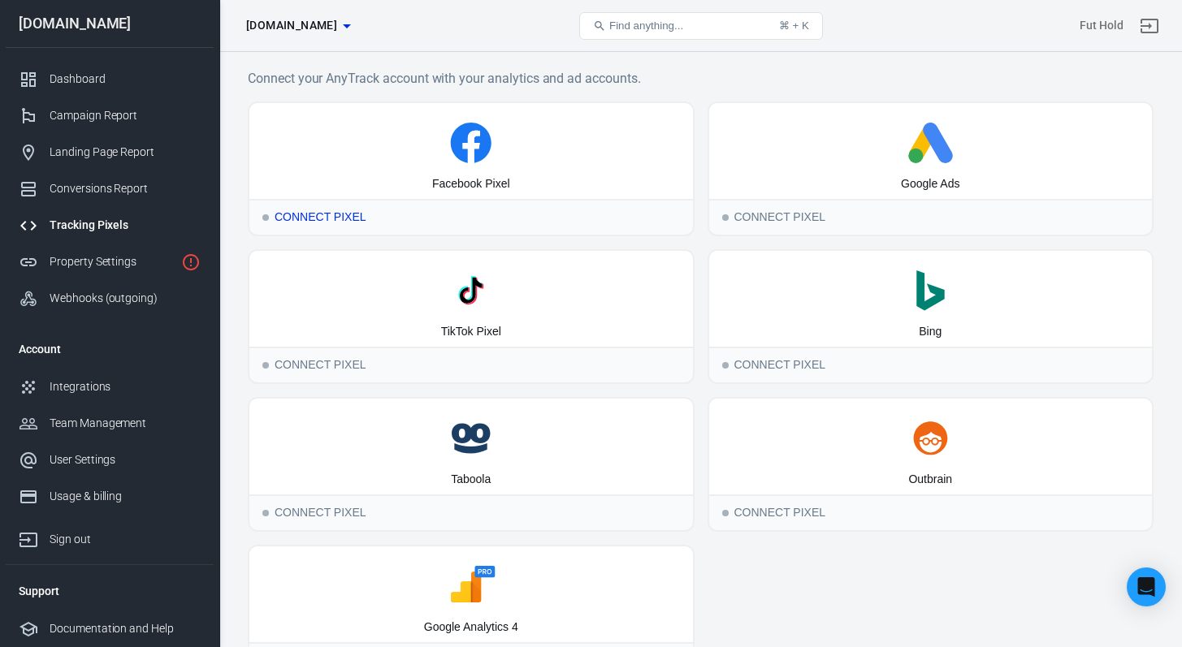
click at [449, 210] on div "Connect Pixel" at bounding box center [470, 217] width 443 height 36
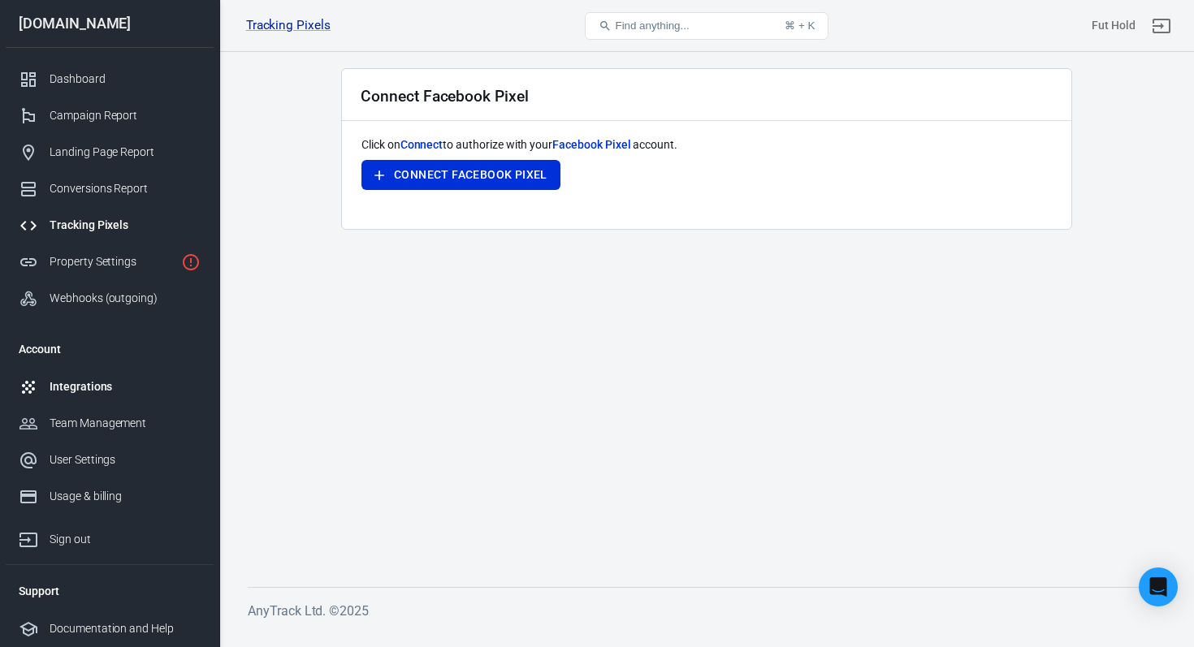
click at [76, 386] on div "Integrations" at bounding box center [125, 386] width 151 height 17
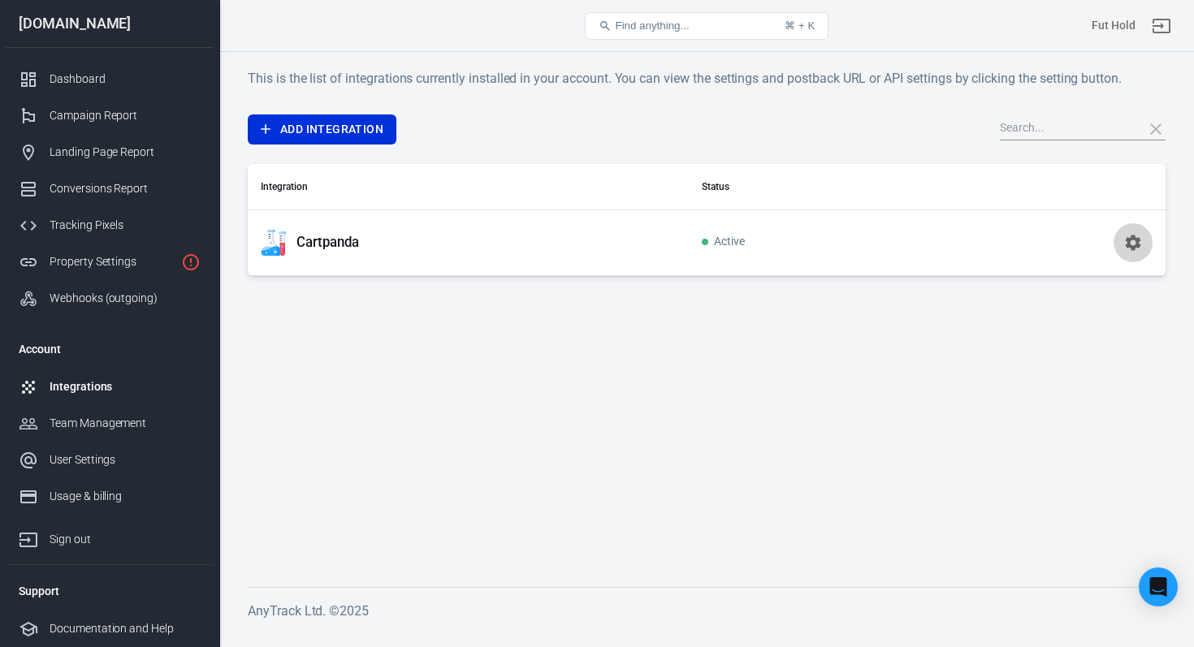
click at [1129, 245] on icon "button" at bounding box center [1133, 242] width 15 height 15
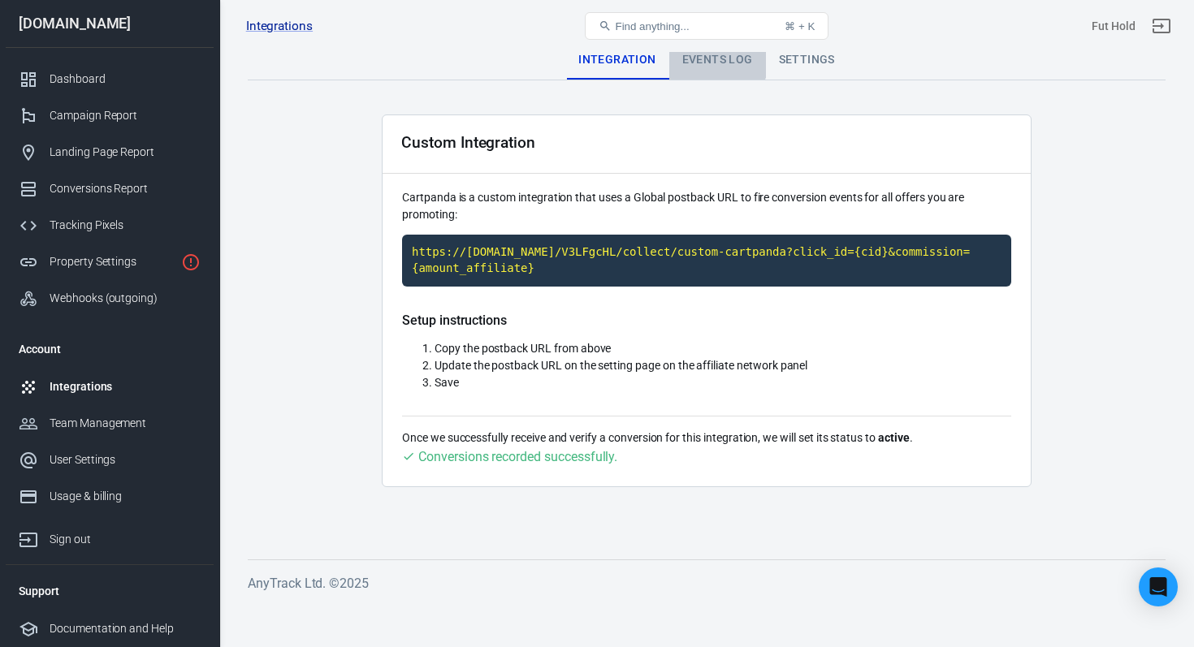
click at [703, 57] on div "Events Log" at bounding box center [717, 60] width 97 height 39
